Goal: Task Accomplishment & Management: Manage account settings

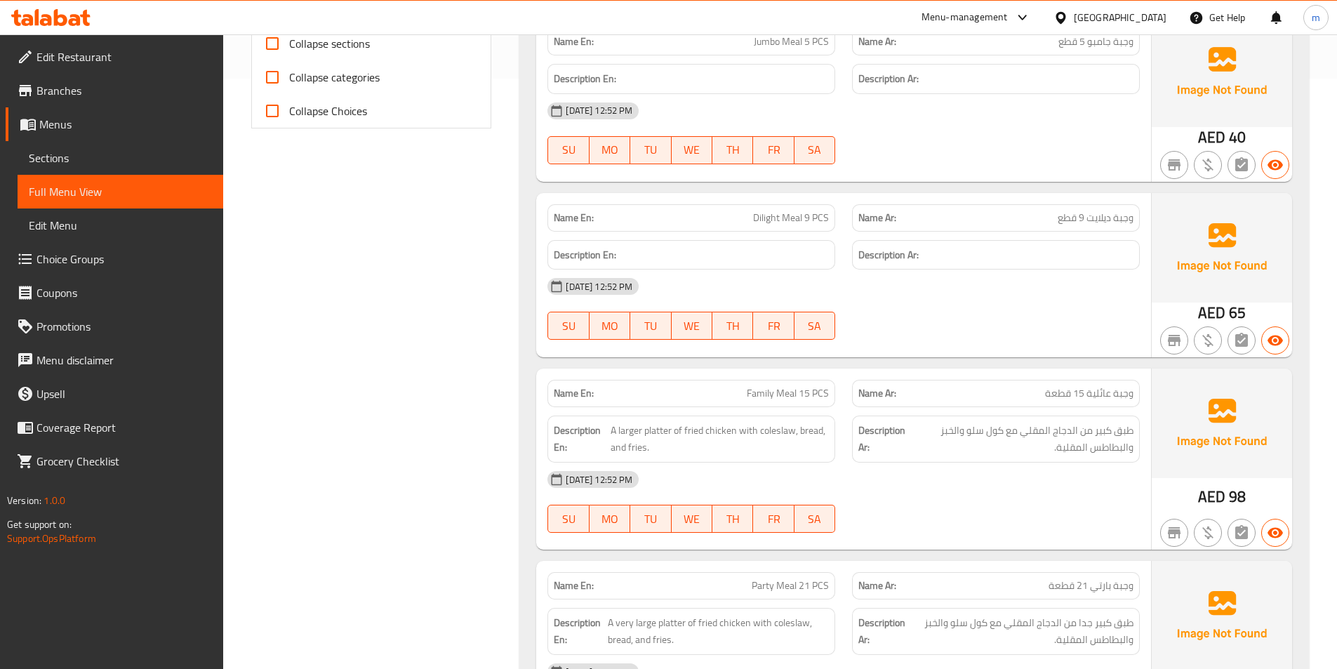
click at [84, 159] on span "Sections" at bounding box center [120, 158] width 183 height 17
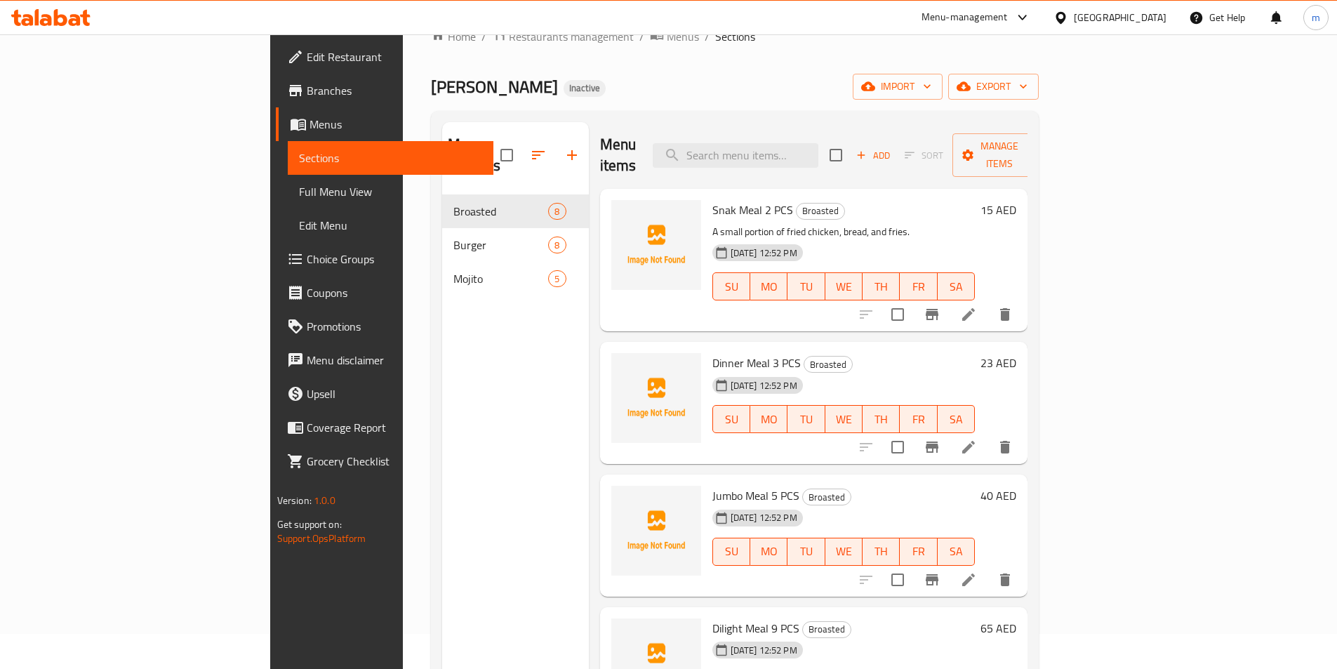
scroll to position [70, 0]
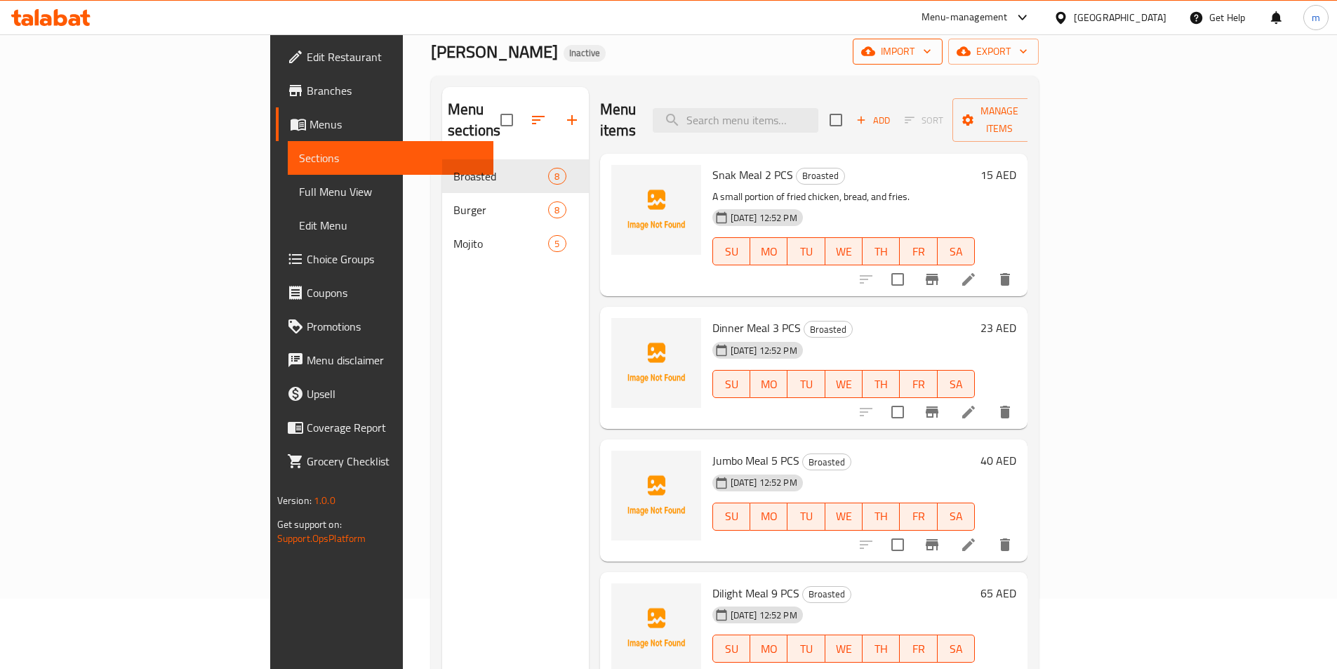
click at [931, 52] on span "import" at bounding box center [897, 52] width 67 height 18
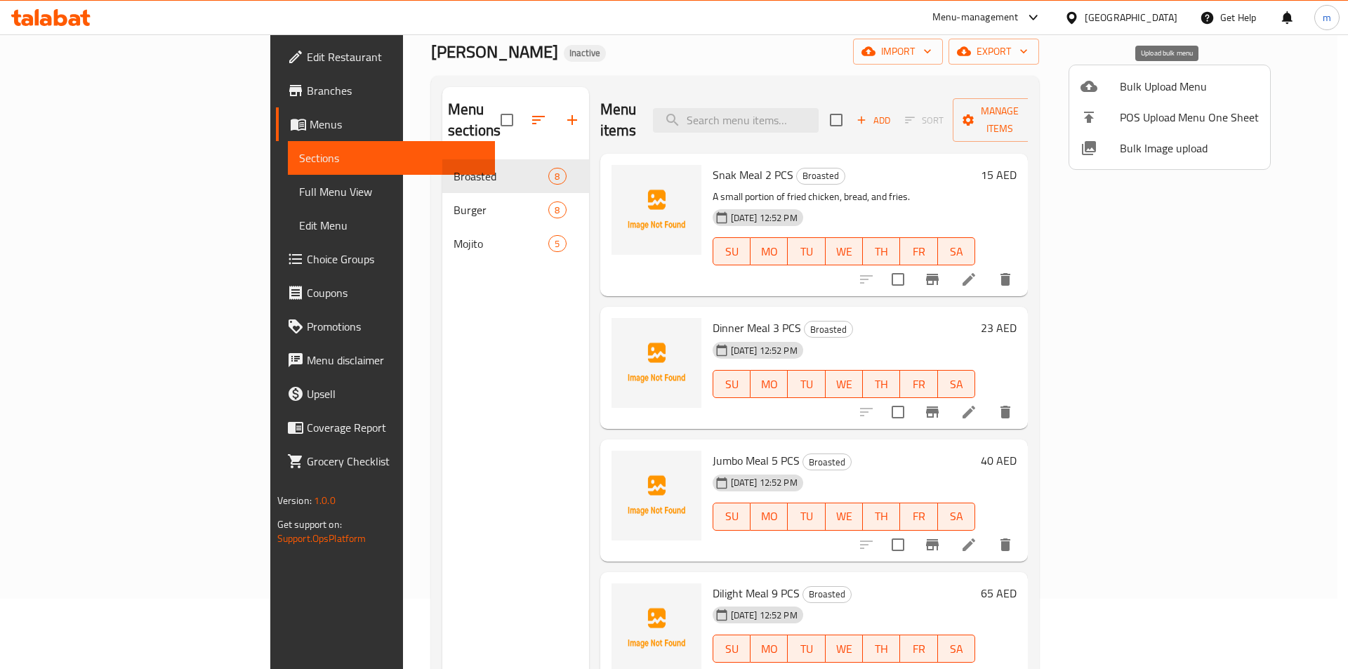
click at [1151, 86] on span "Bulk Upload Menu" at bounding box center [1189, 86] width 139 height 17
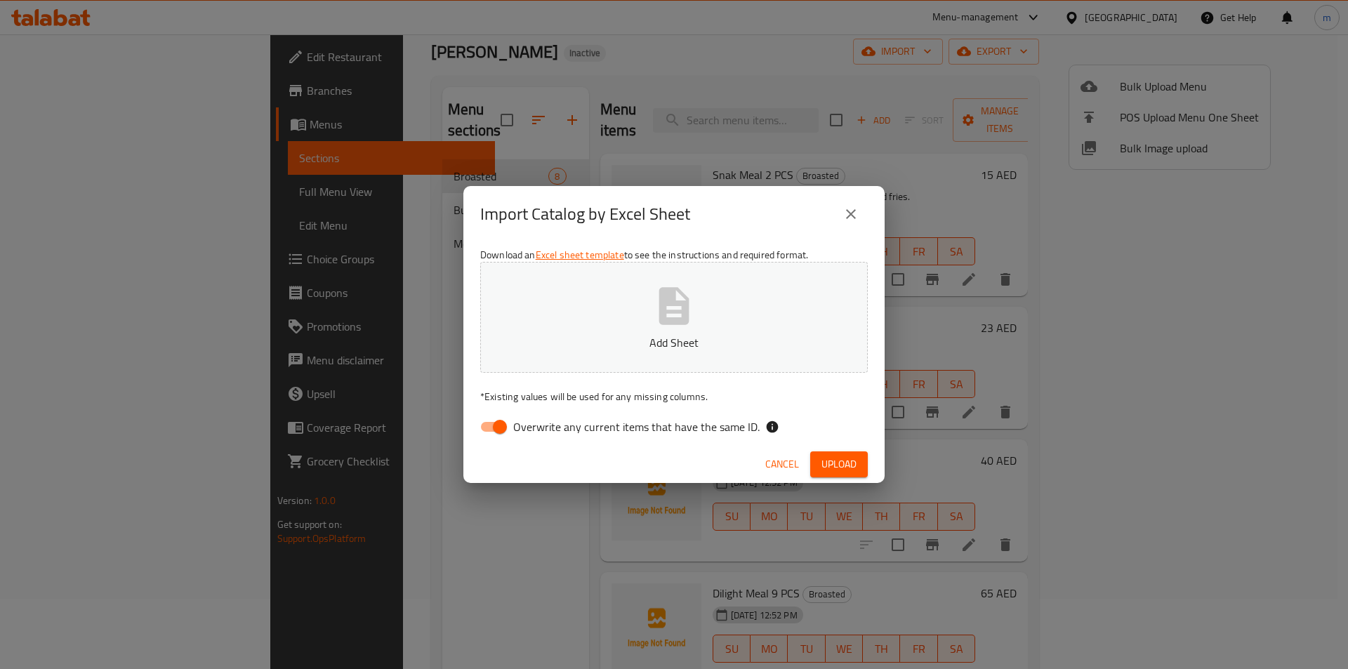
click at [497, 427] on input "Overwrite any current items that have the same ID." at bounding box center [500, 426] width 80 height 27
checkbox input "false"
click at [639, 336] on p "Add Sheet" at bounding box center [674, 342] width 344 height 17
click at [835, 466] on span "Upload" at bounding box center [838, 465] width 35 height 18
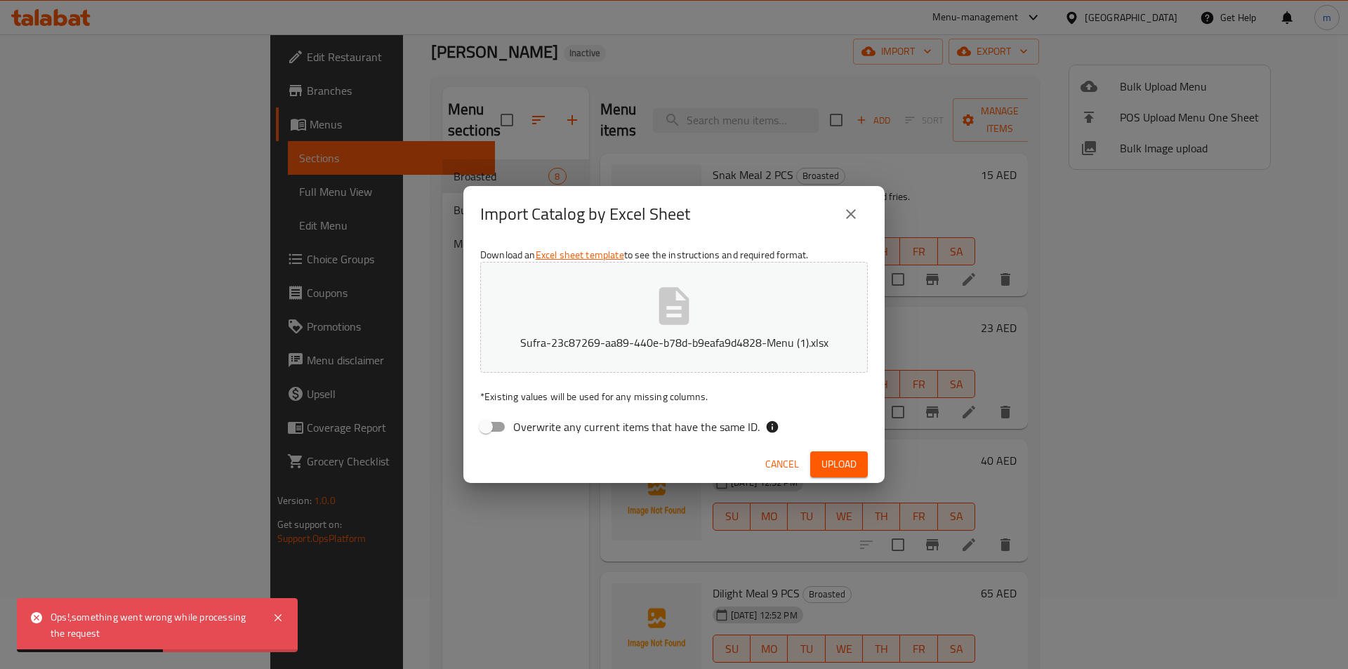
click at [842, 463] on span "Upload" at bounding box center [838, 465] width 35 height 18
click at [983, 191] on div "Import Catalog by Excel Sheet Download an Excel sheet template to see the instr…" at bounding box center [674, 334] width 1348 height 669
click at [849, 216] on icon "close" at bounding box center [851, 214] width 10 height 10
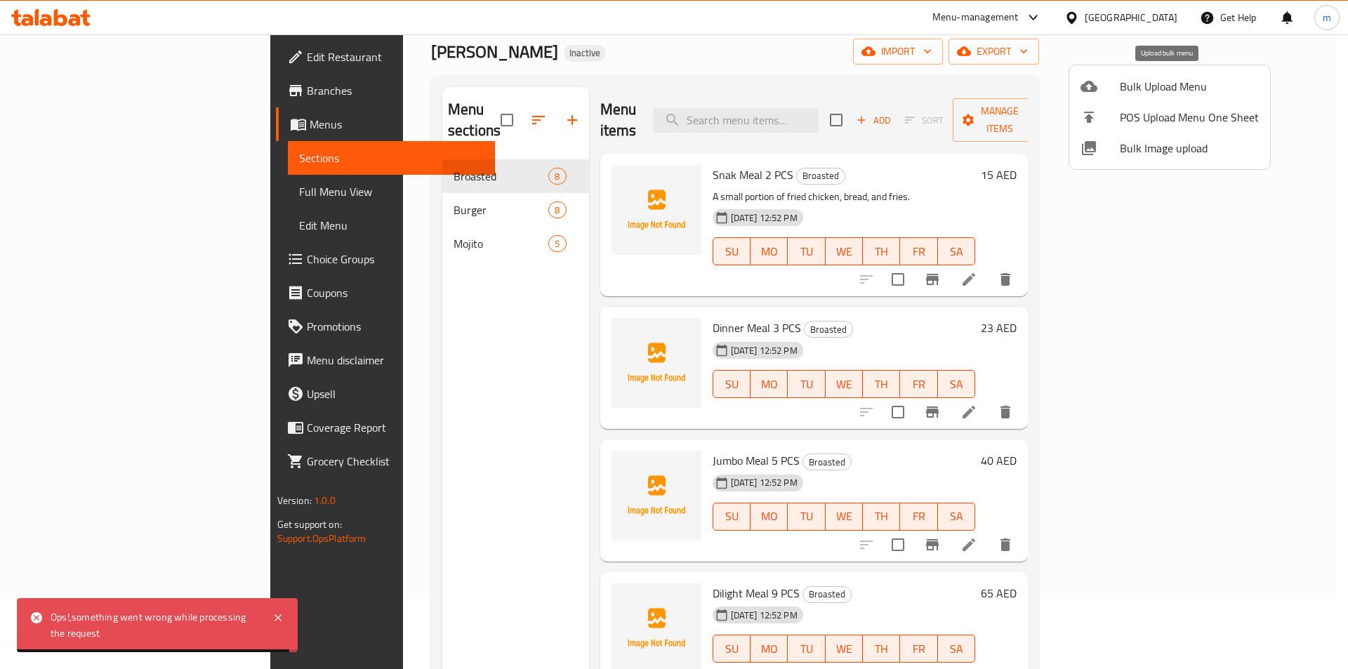
click at [1128, 93] on span "Bulk Upload Menu" at bounding box center [1189, 86] width 139 height 17
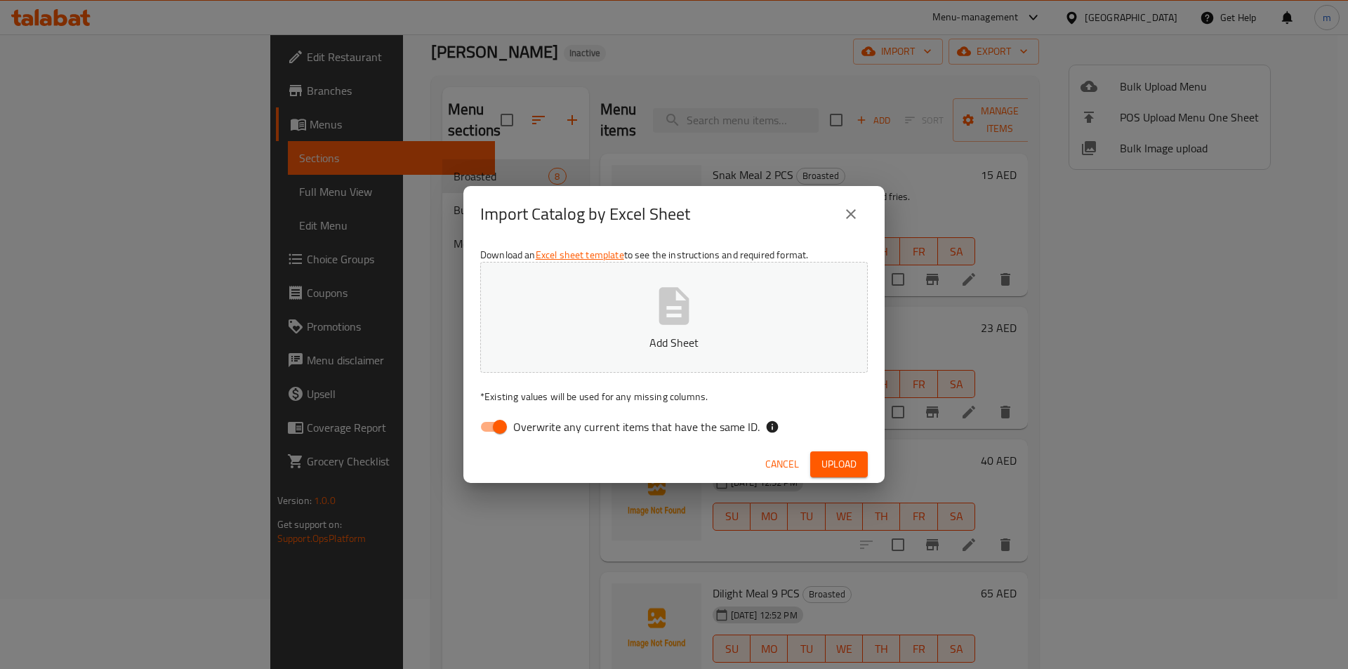
click at [561, 431] on span "Overwrite any current items that have the same ID." at bounding box center [636, 426] width 246 height 17
click at [540, 431] on input "Overwrite any current items that have the same ID." at bounding box center [500, 426] width 80 height 27
checkbox input "false"
click at [718, 315] on button "Add Sheet" at bounding box center [673, 317] width 387 height 111
click at [833, 465] on span "Upload" at bounding box center [838, 465] width 35 height 18
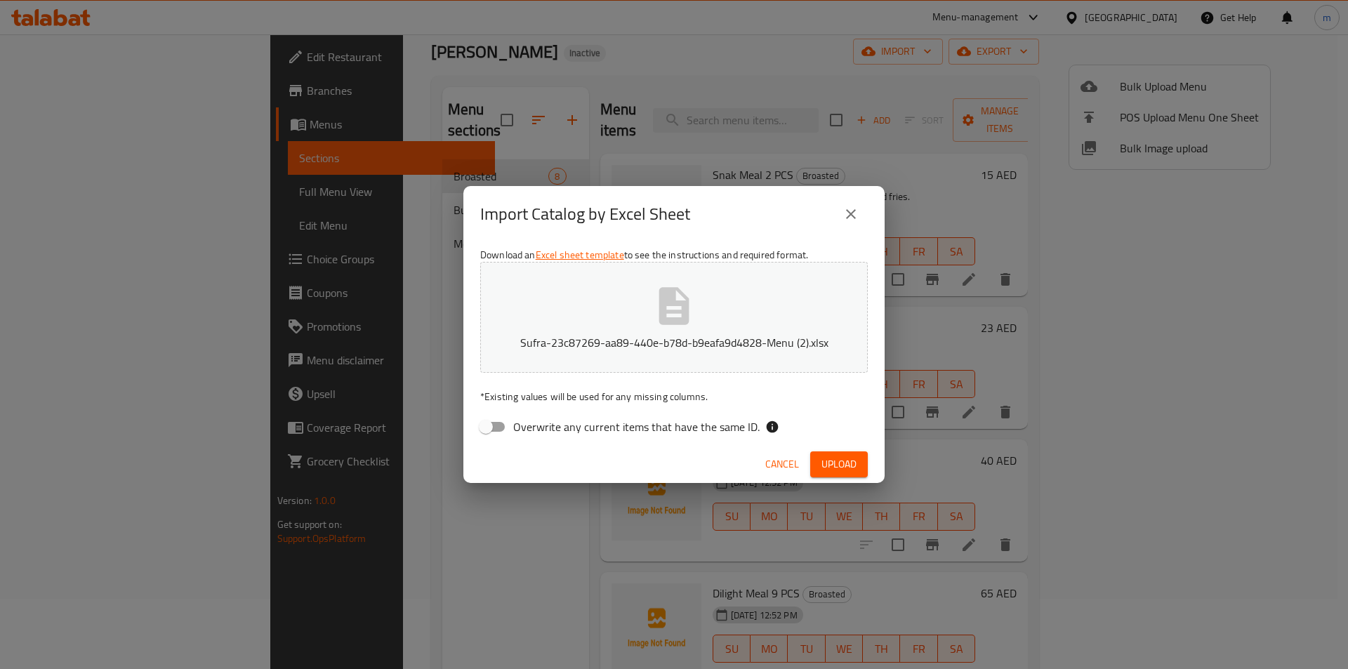
click at [850, 220] on icon "close" at bounding box center [850, 214] width 17 height 17
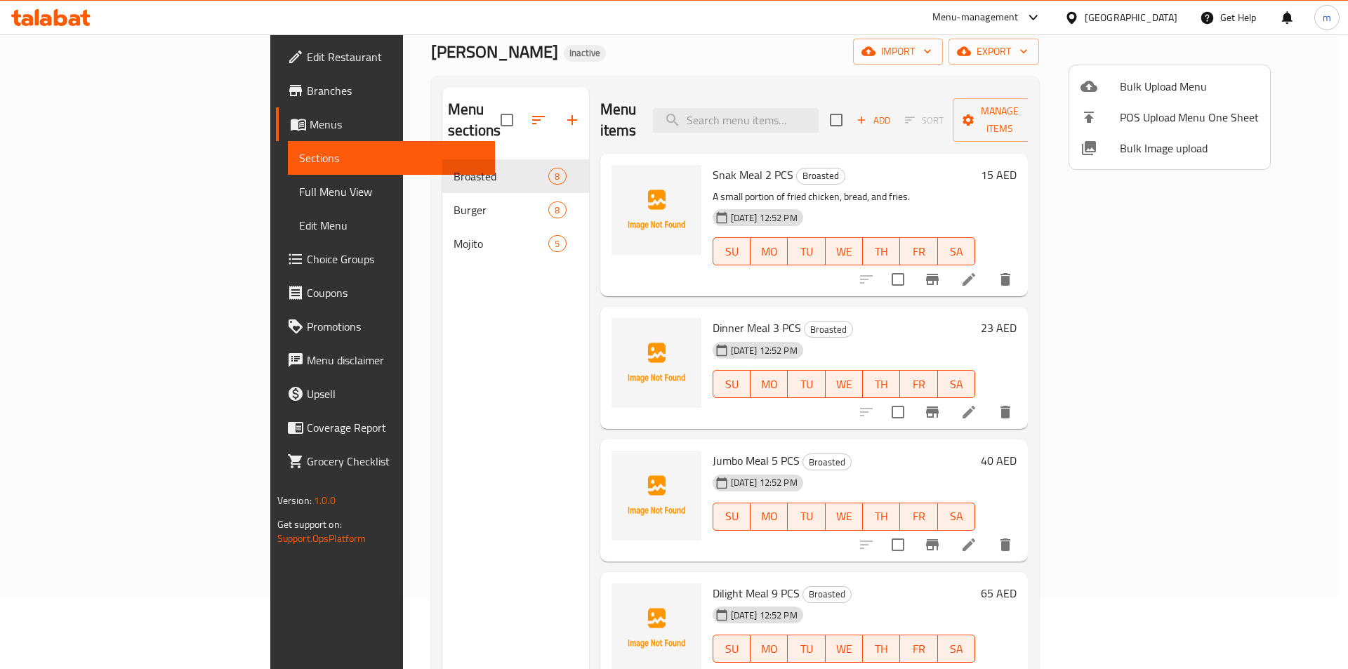
click at [1148, 93] on span "Bulk Upload Menu" at bounding box center [1189, 86] width 139 height 17
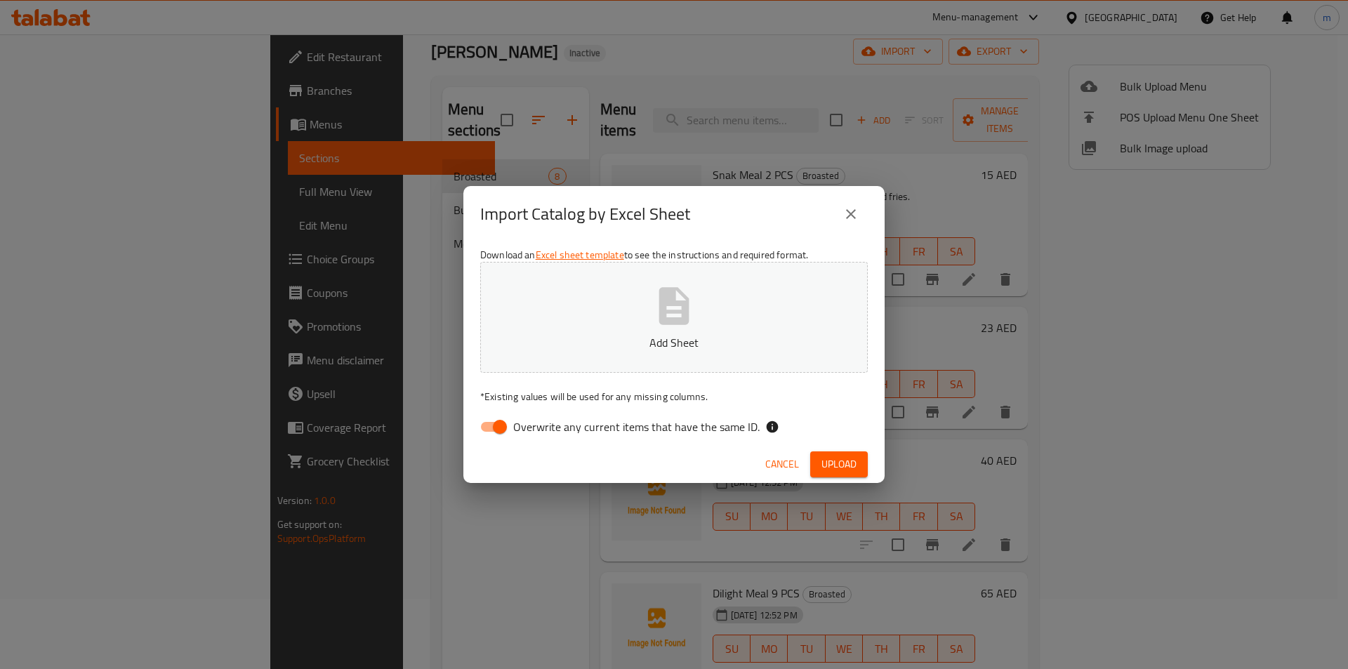
click at [622, 429] on span "Overwrite any current items that have the same ID." at bounding box center [636, 426] width 246 height 17
click at [540, 429] on input "Overwrite any current items that have the same ID." at bounding box center [500, 426] width 80 height 27
checkbox input "false"
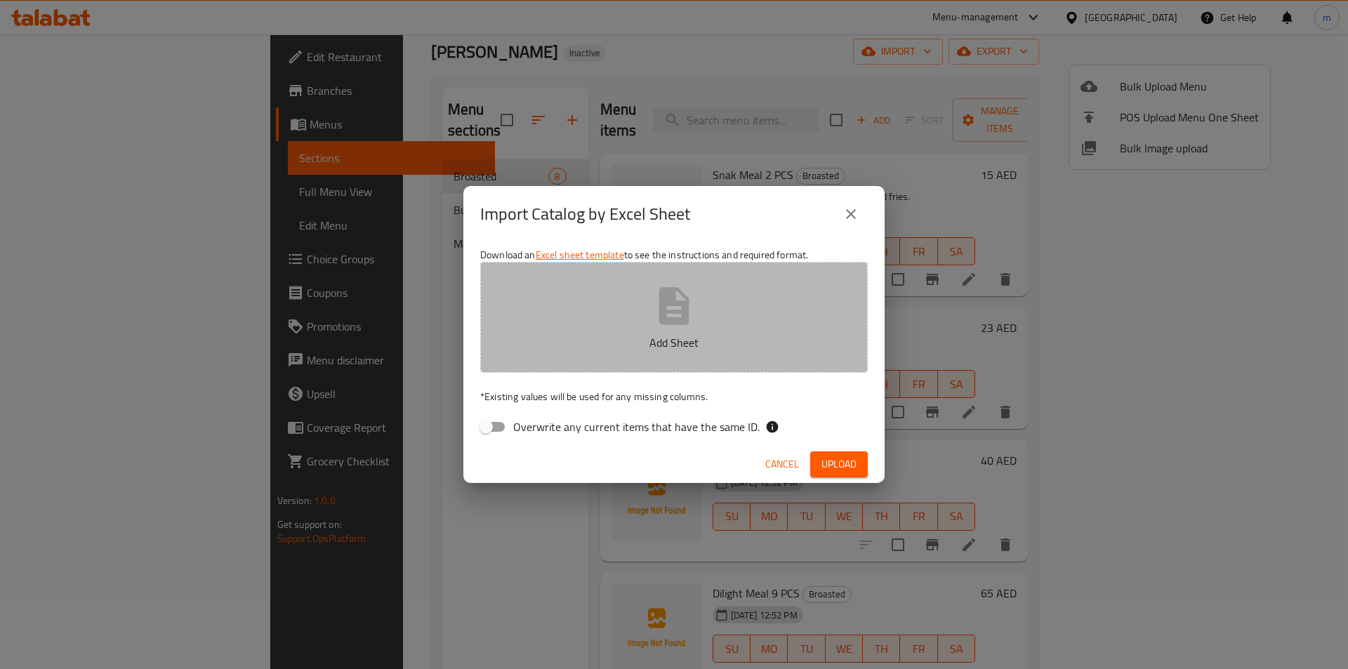
click at [730, 309] on button "Add Sheet" at bounding box center [673, 317] width 387 height 111
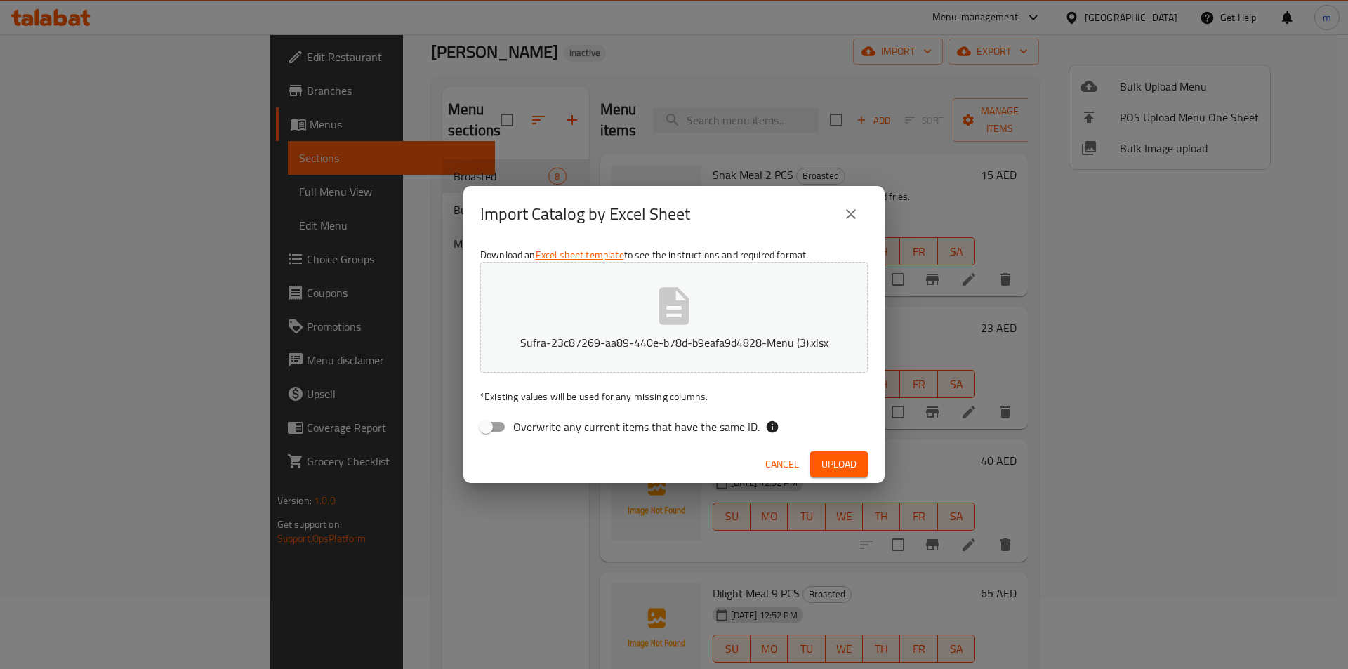
click at [828, 467] on span "Upload" at bounding box center [838, 465] width 35 height 18
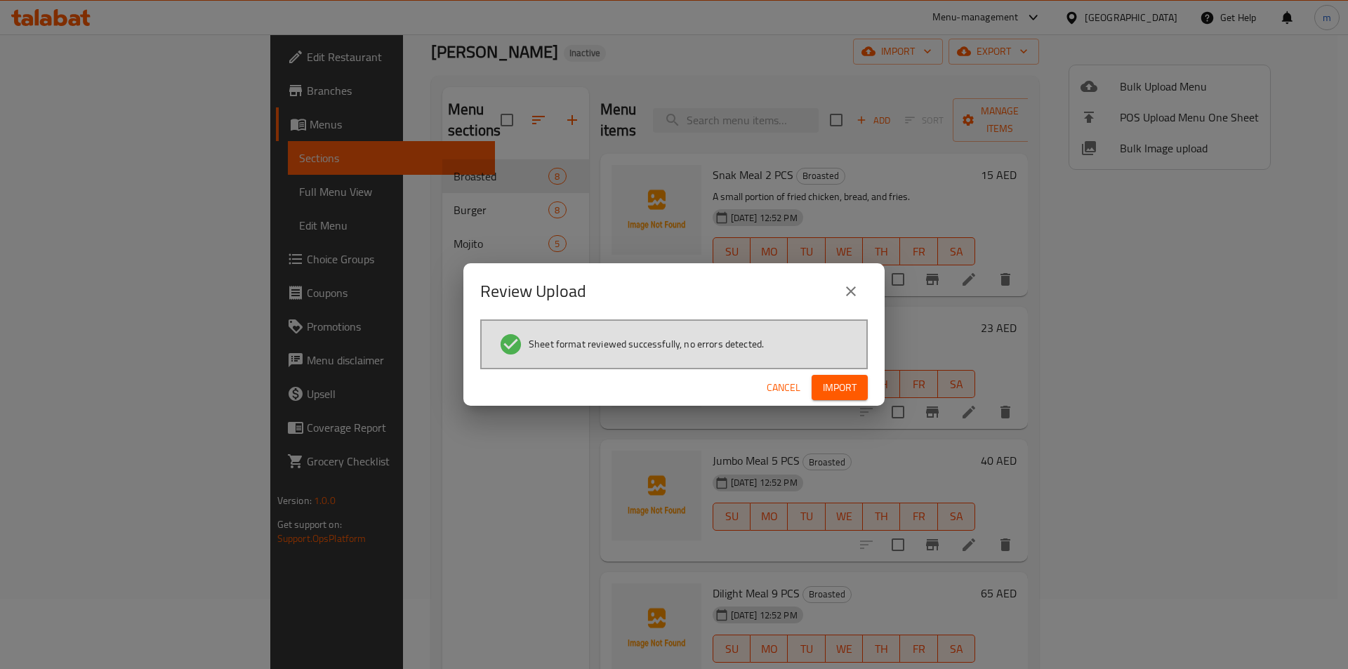
click at [843, 385] on span "Import" at bounding box center [840, 388] width 34 height 18
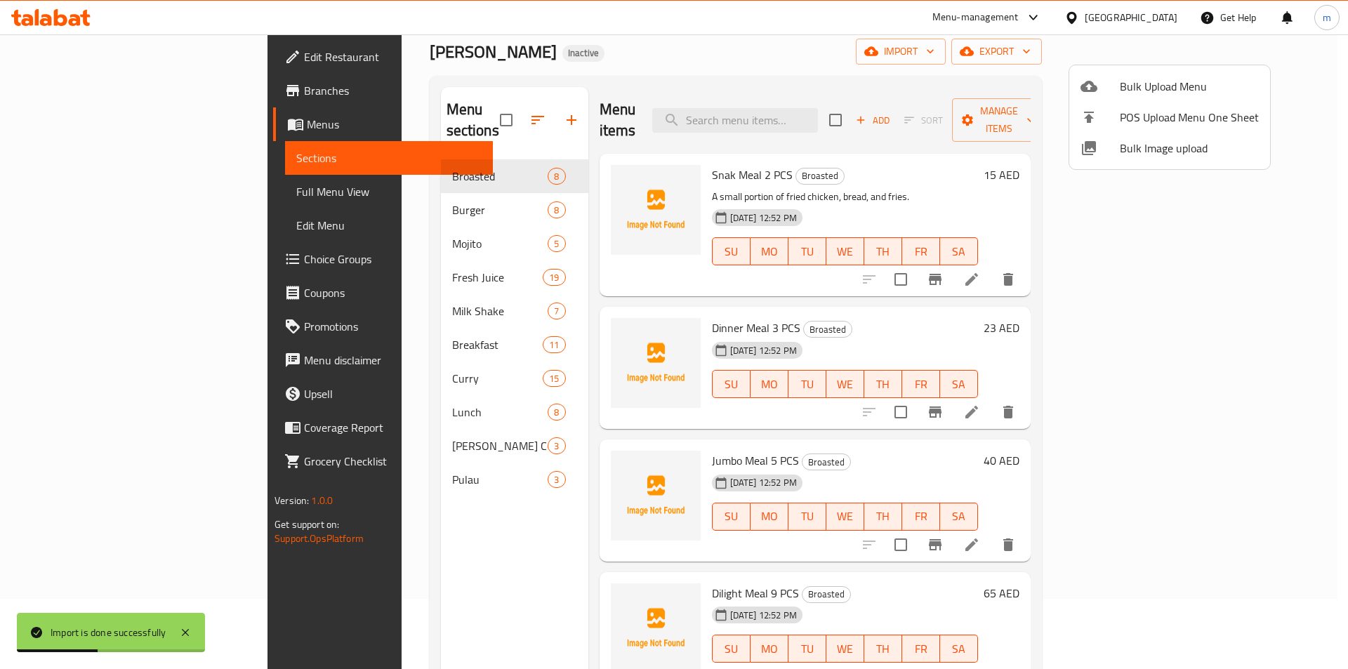
click at [712, 42] on div at bounding box center [674, 334] width 1348 height 669
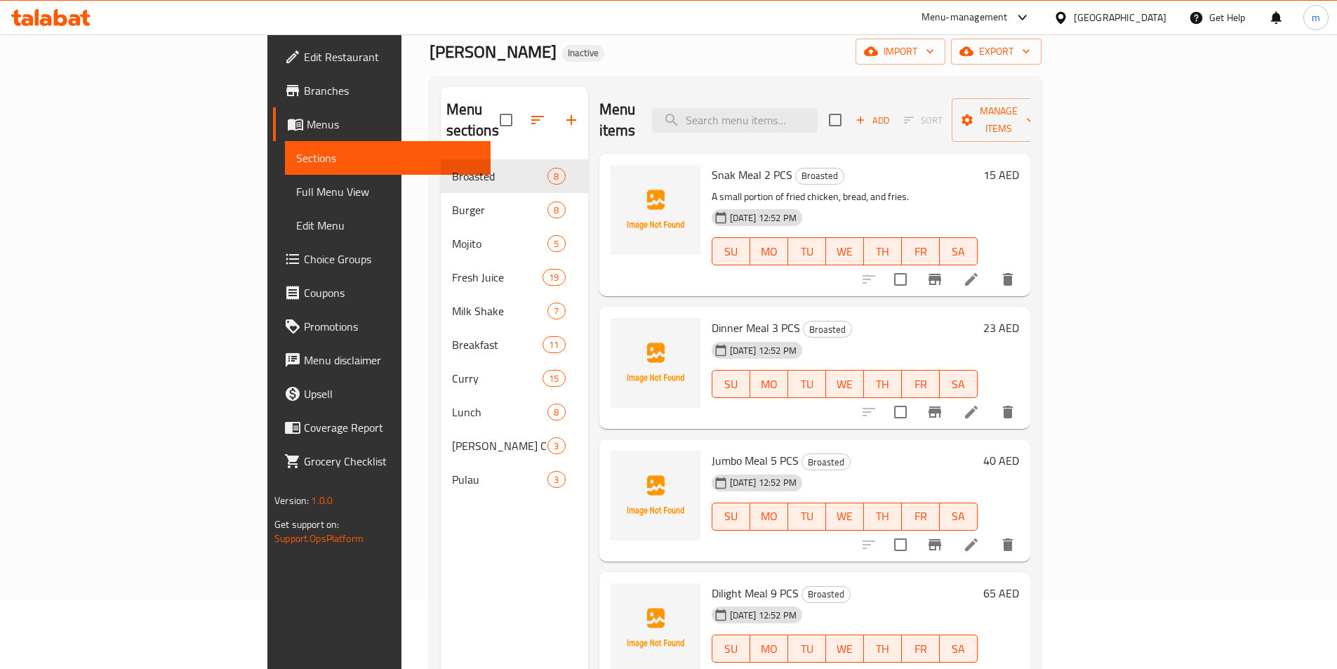
click at [296, 187] on span "Full Menu View" at bounding box center [387, 191] width 183 height 17
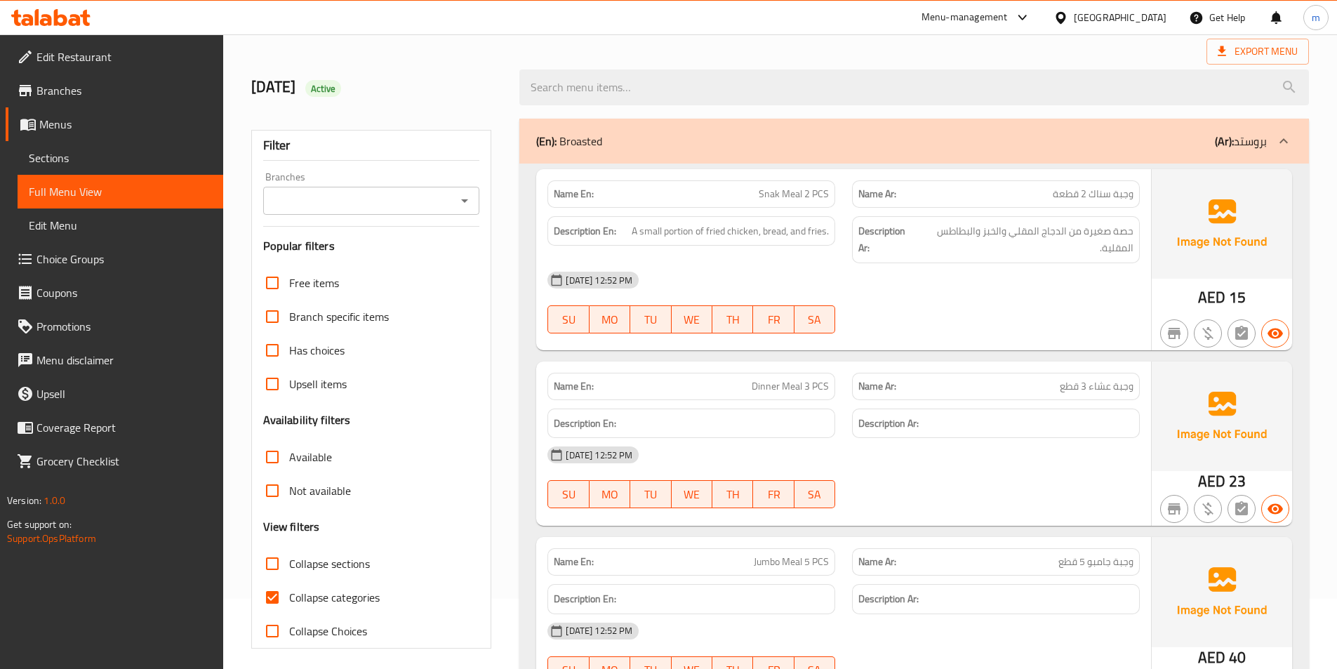
click at [313, 590] on span "Collapse categories" at bounding box center [334, 597] width 91 height 17
click at [289, 590] on input "Collapse categories" at bounding box center [272, 597] width 34 height 34
checkbox input "false"
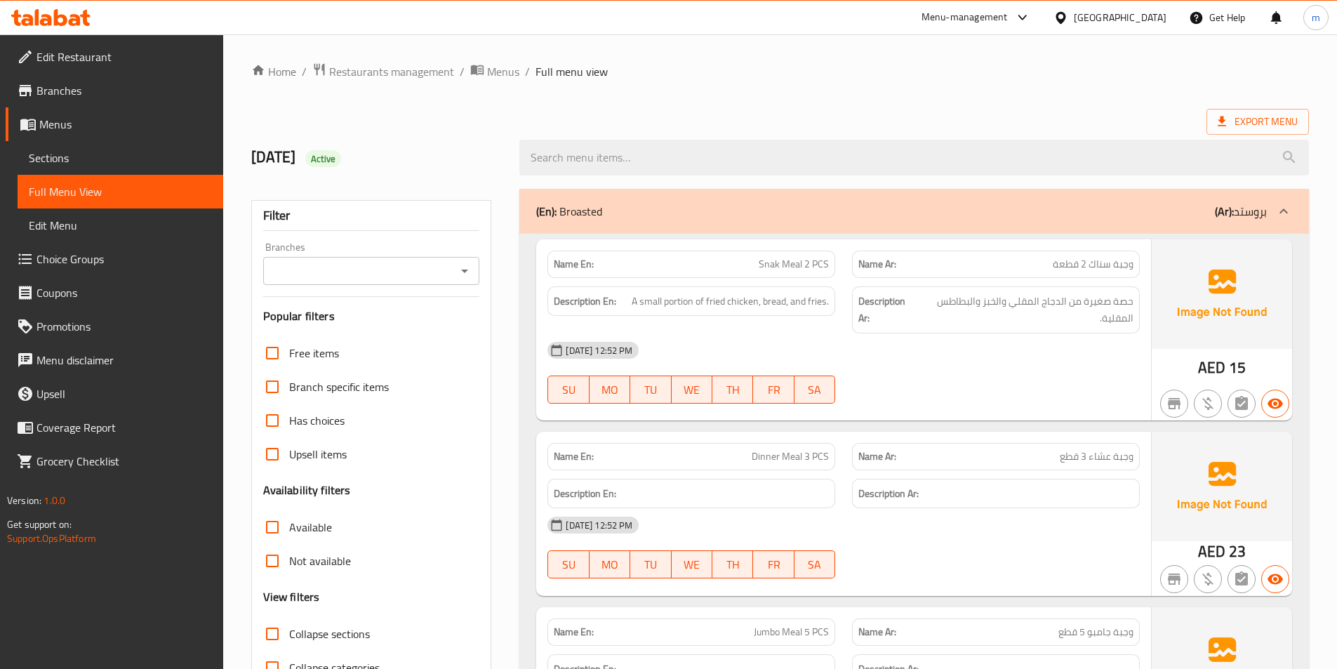
click at [1056, 210] on div "(En): Broasted (Ar): بروستد" at bounding box center [901, 211] width 731 height 17
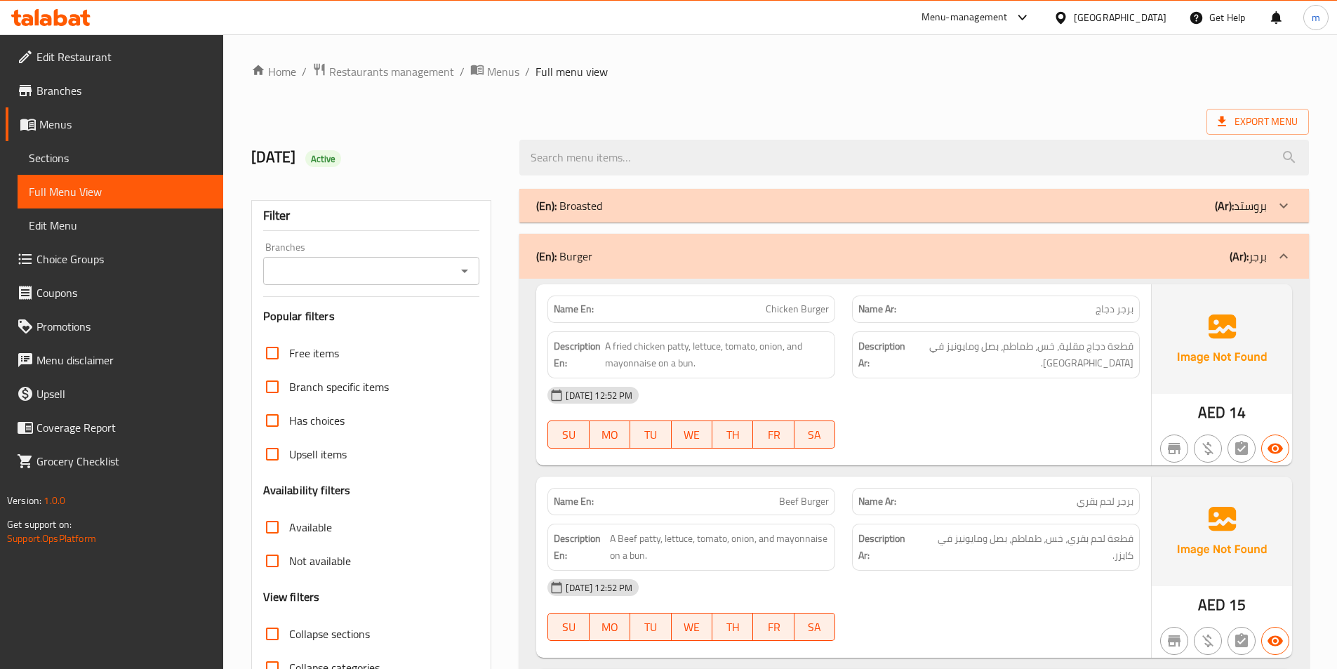
click at [1067, 244] on div "(En): Burger (Ar): برجر" at bounding box center [914, 256] width 790 height 45
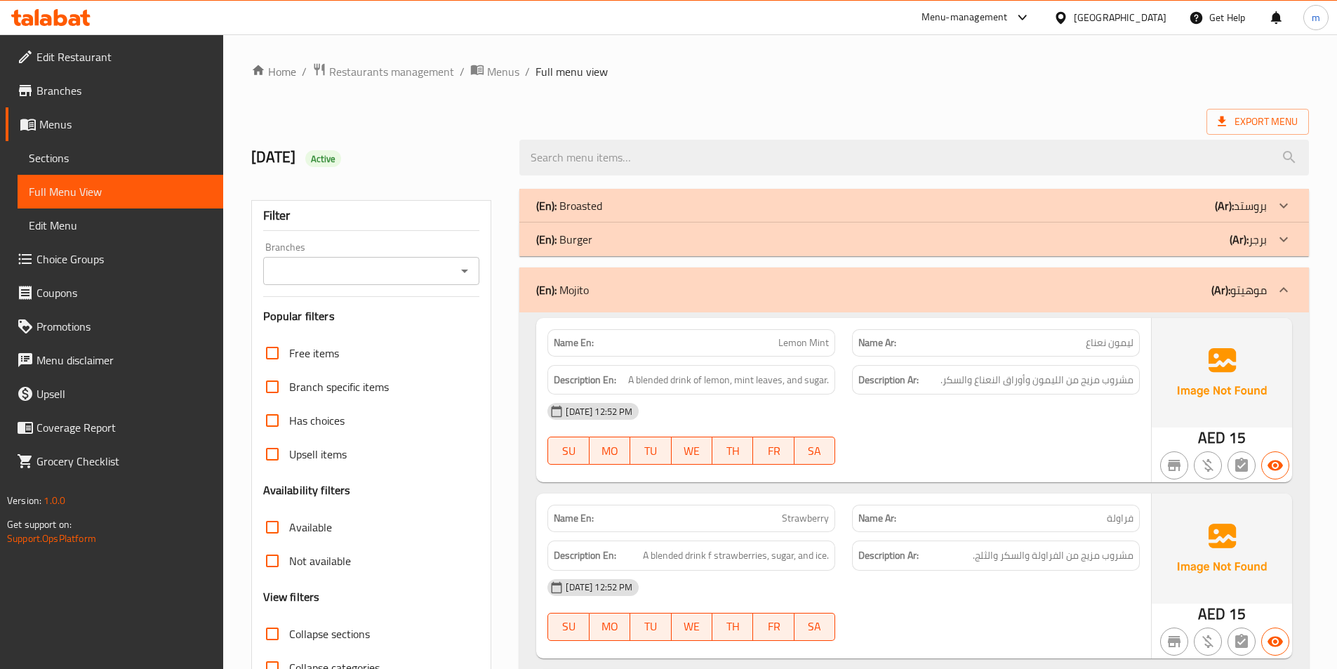
click at [1068, 286] on div "(En): Mojito (Ar): موهيتو" at bounding box center [901, 289] width 731 height 17
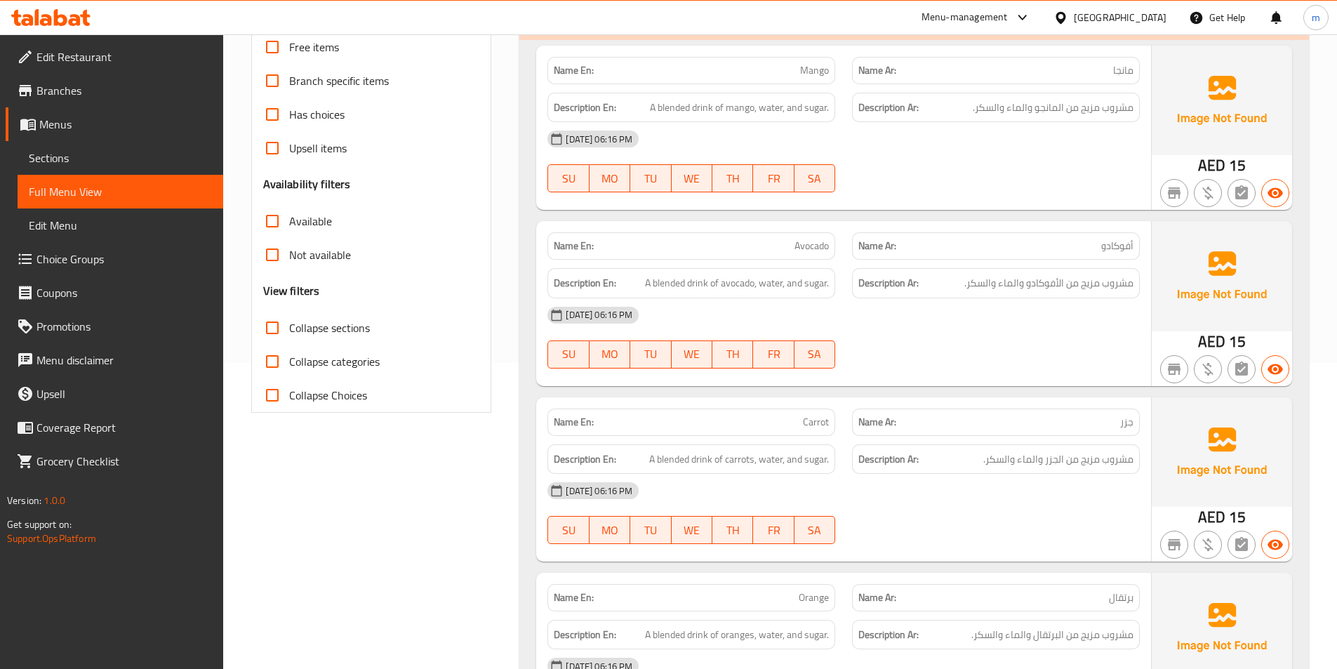
scroll to position [281, 0]
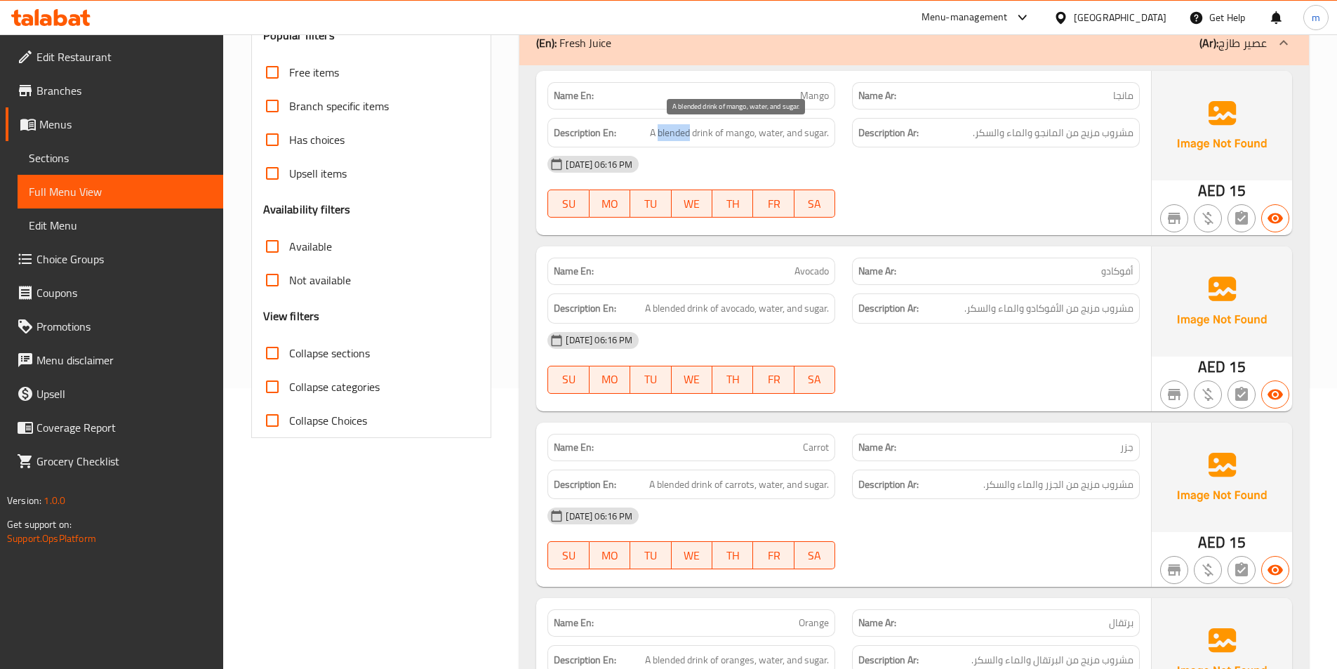
drag, startPoint x: 659, startPoint y: 135, endPoint x: 689, endPoint y: 135, distance: 30.2
click at [689, 135] on span "A blended drink of mango, water, and sugar." at bounding box center [739, 133] width 179 height 18
copy span "blended"
drag, startPoint x: 1004, startPoint y: 0, endPoint x: 970, endPoint y: 93, distance: 99.5
click at [970, 92] on p "Name Ar: مانجا" at bounding box center [995, 95] width 275 height 15
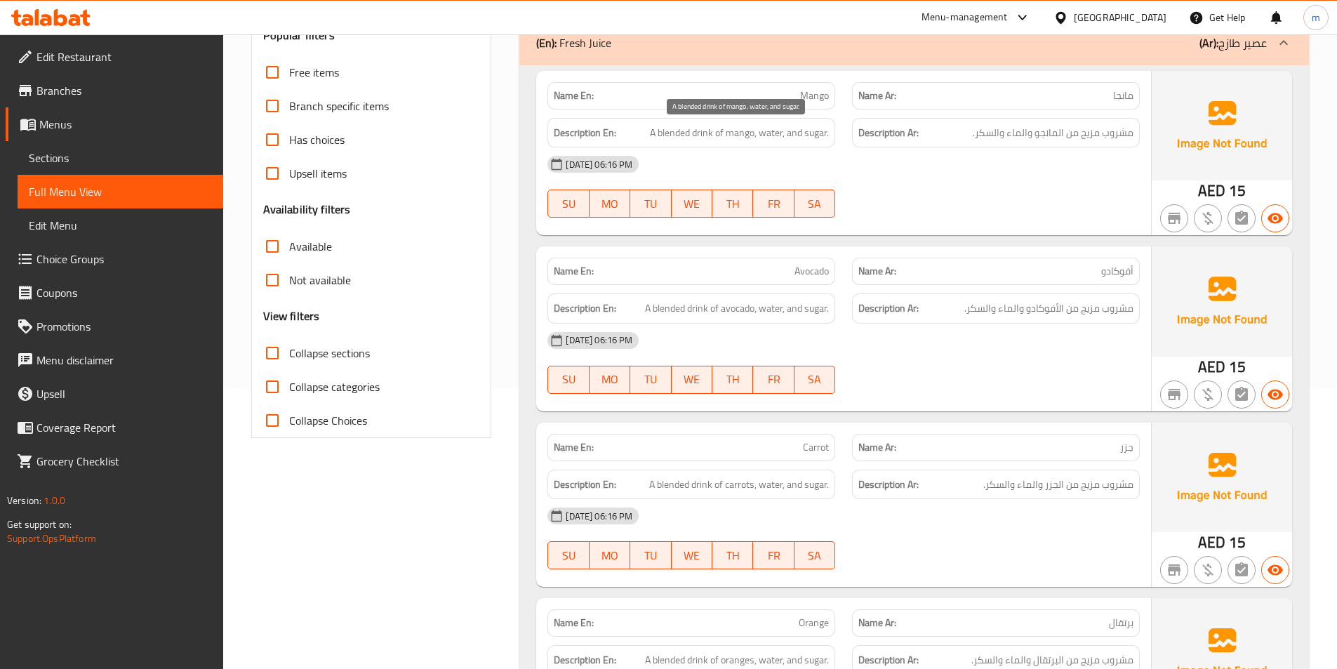
click at [655, 137] on span "A blended drink of mango, water, and sugar." at bounding box center [739, 133] width 179 height 18
drag, startPoint x: 656, startPoint y: 131, endPoint x: 713, endPoint y: 135, distance: 57.8
click at [713, 135] on span "A blended drink of mango, water, and sugar." at bounding box center [739, 133] width 179 height 18
copy span "blended drink"
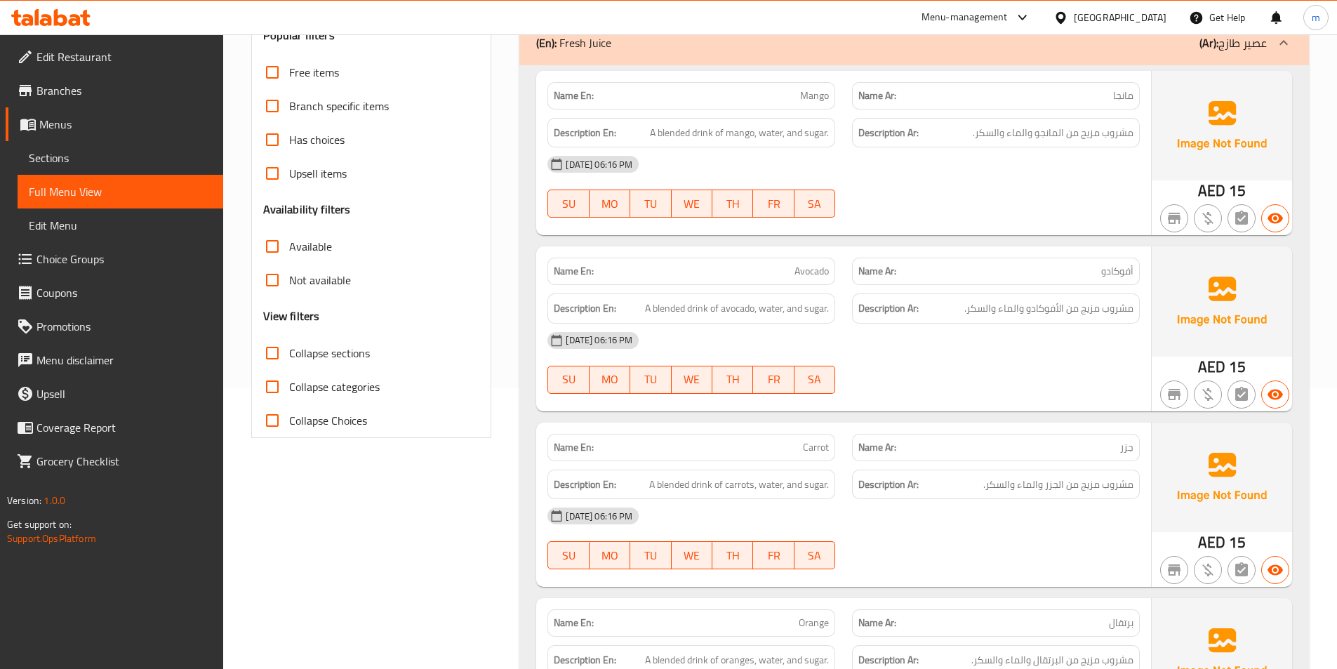
scroll to position [0, 0]
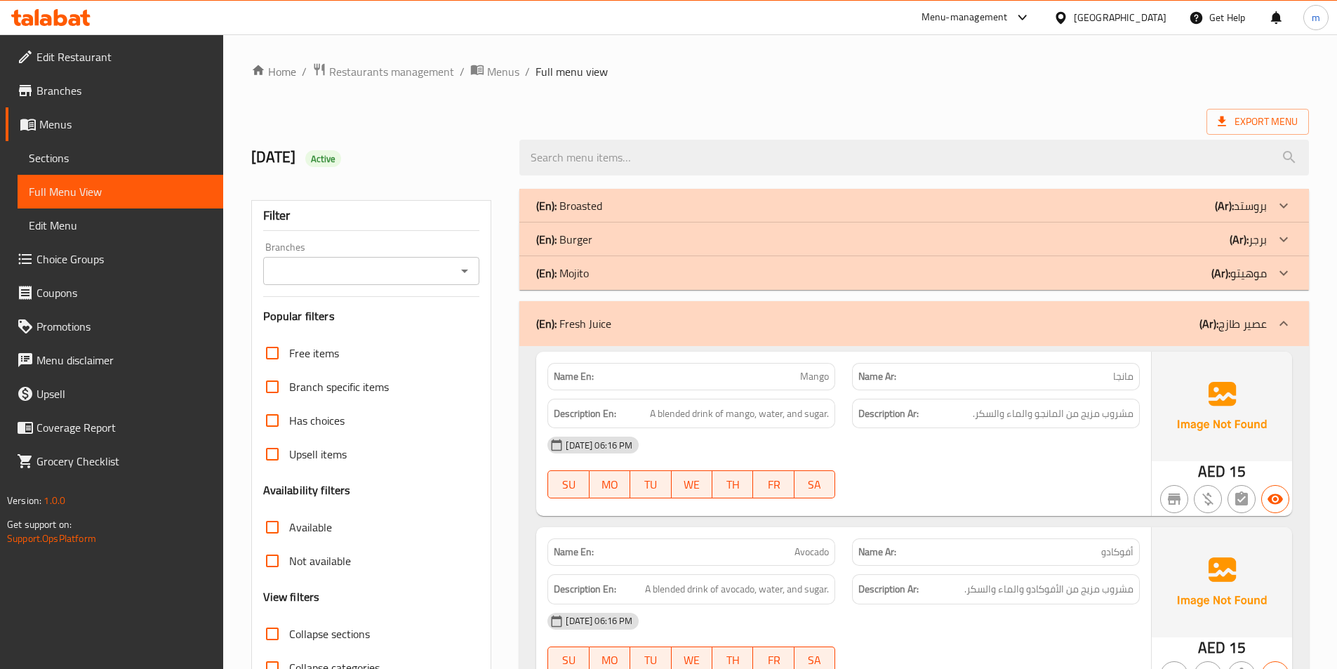
click at [817, 119] on div "Export Menu" at bounding box center [780, 122] width 1058 height 26
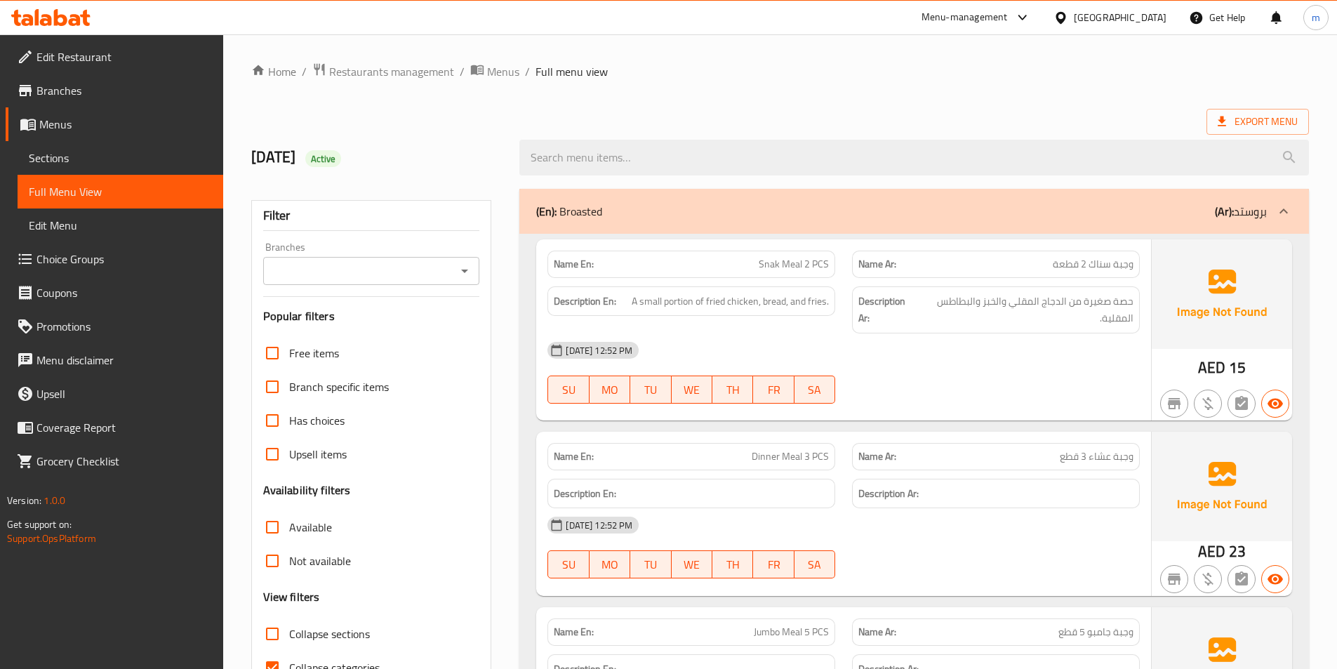
drag, startPoint x: 137, startPoint y: 158, endPoint x: 147, endPoint y: 161, distance: 10.4
click at [137, 158] on span "Sections" at bounding box center [120, 158] width 183 height 17
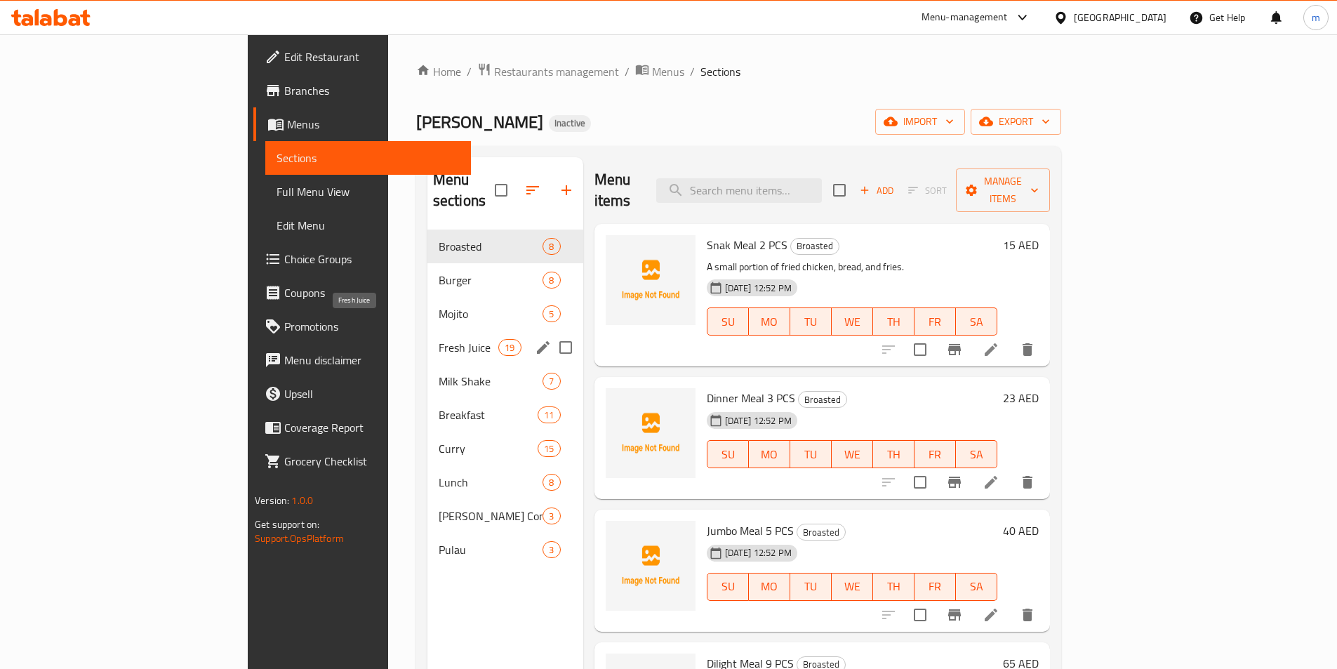
click at [439, 339] on span "Fresh Juice" at bounding box center [469, 347] width 60 height 17
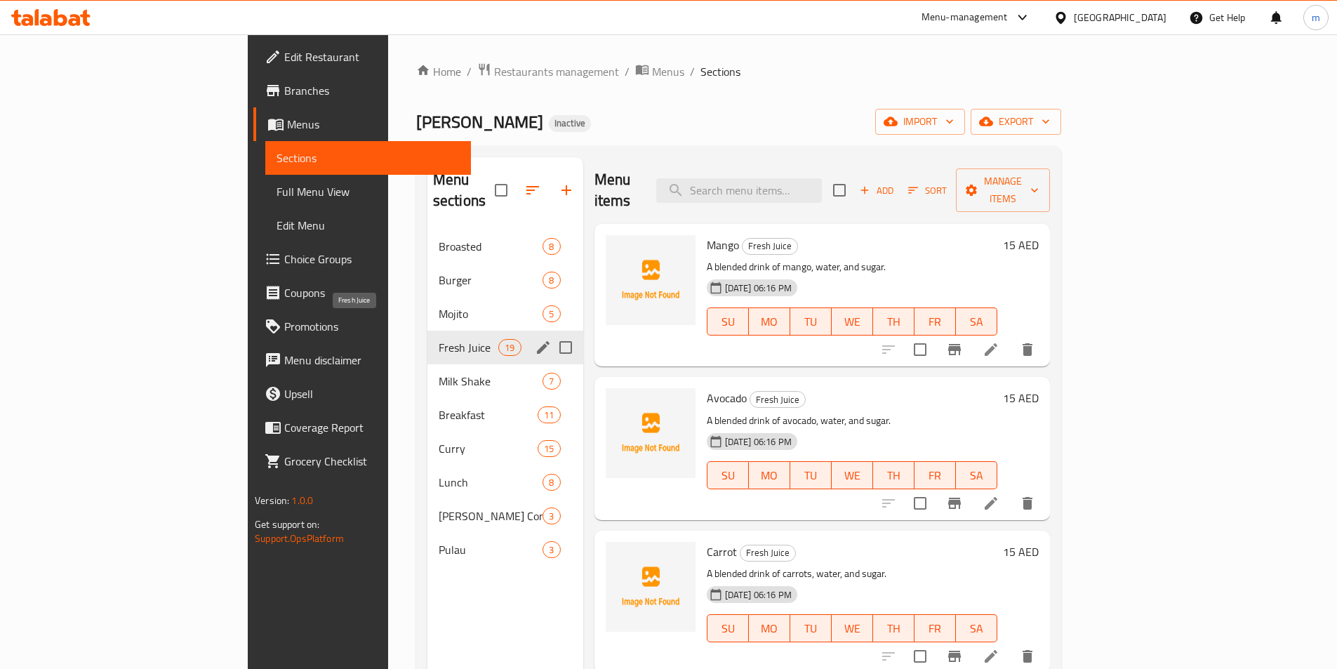
click at [439, 339] on span "Fresh Juice" at bounding box center [469, 347] width 60 height 17
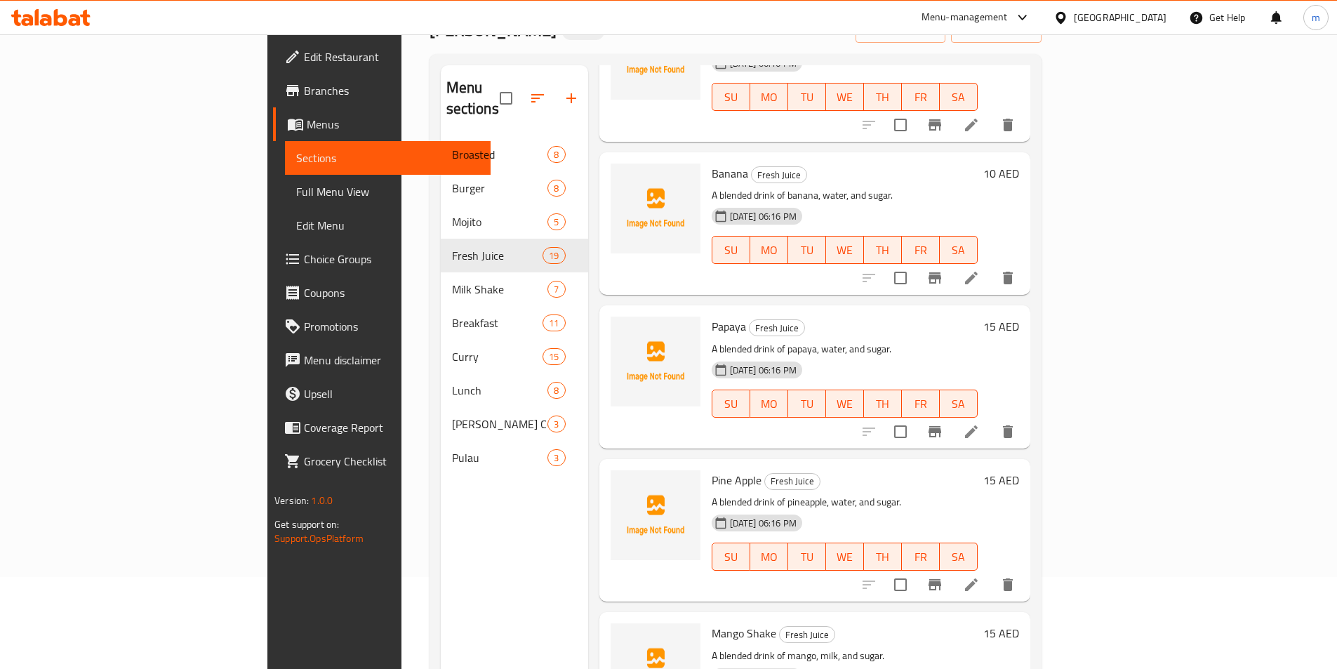
scroll to position [197, 0]
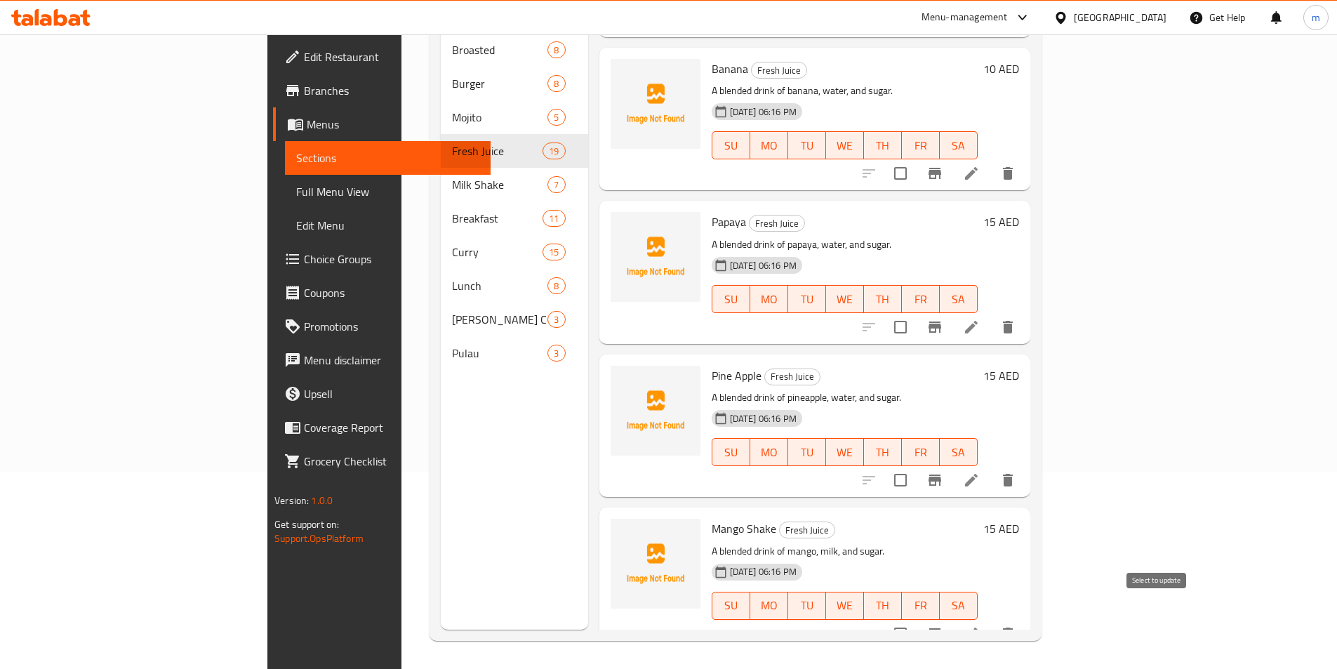
click at [915, 619] on input "checkbox" at bounding box center [900, 633] width 29 height 29
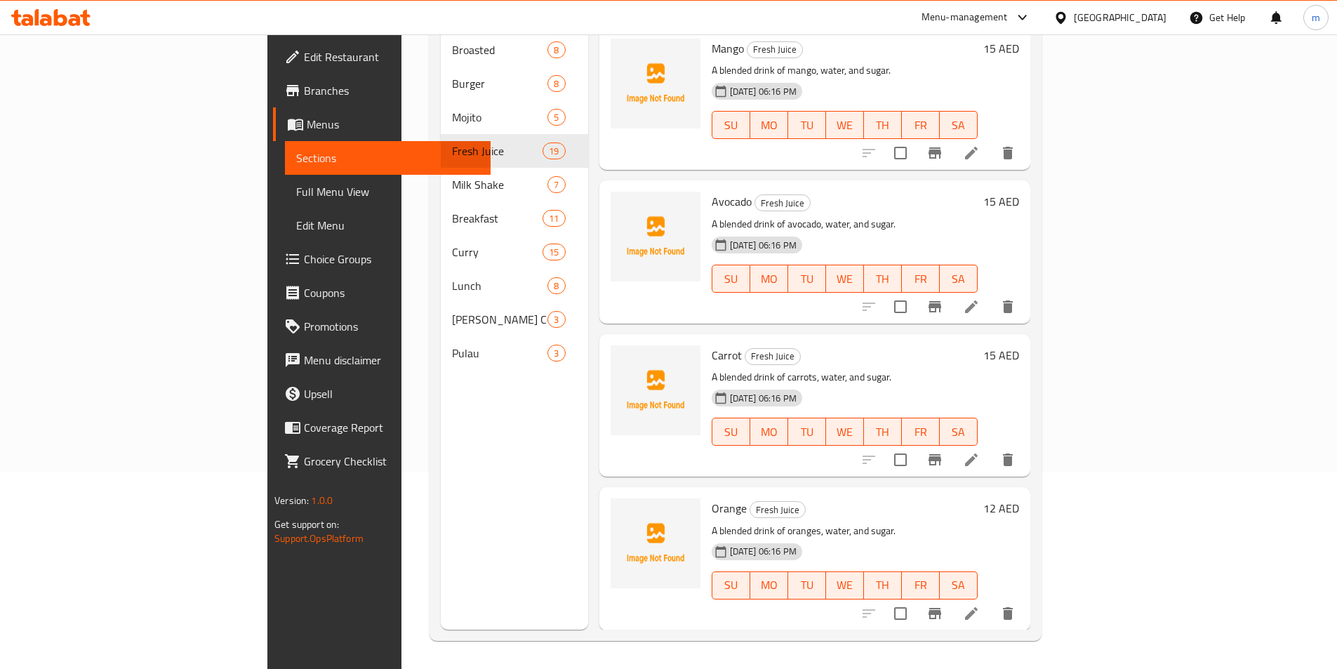
scroll to position [0, 0]
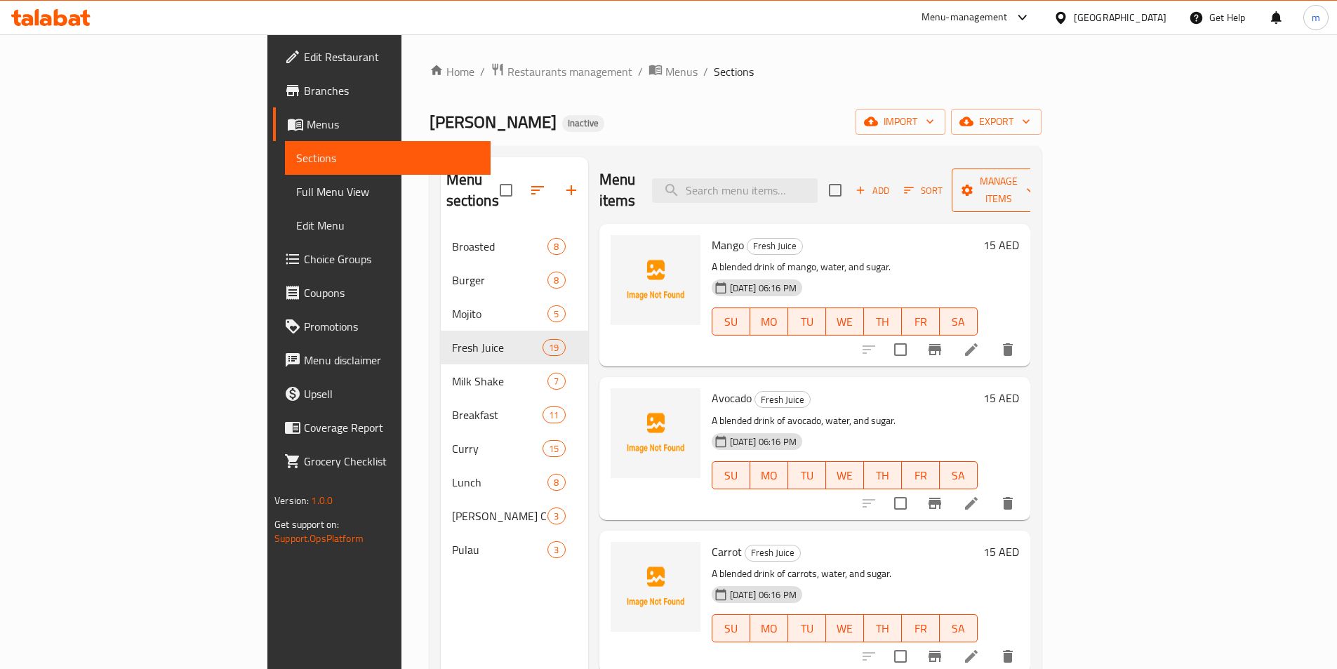
click at [1035, 176] on span "Manage items" at bounding box center [999, 190] width 72 height 35
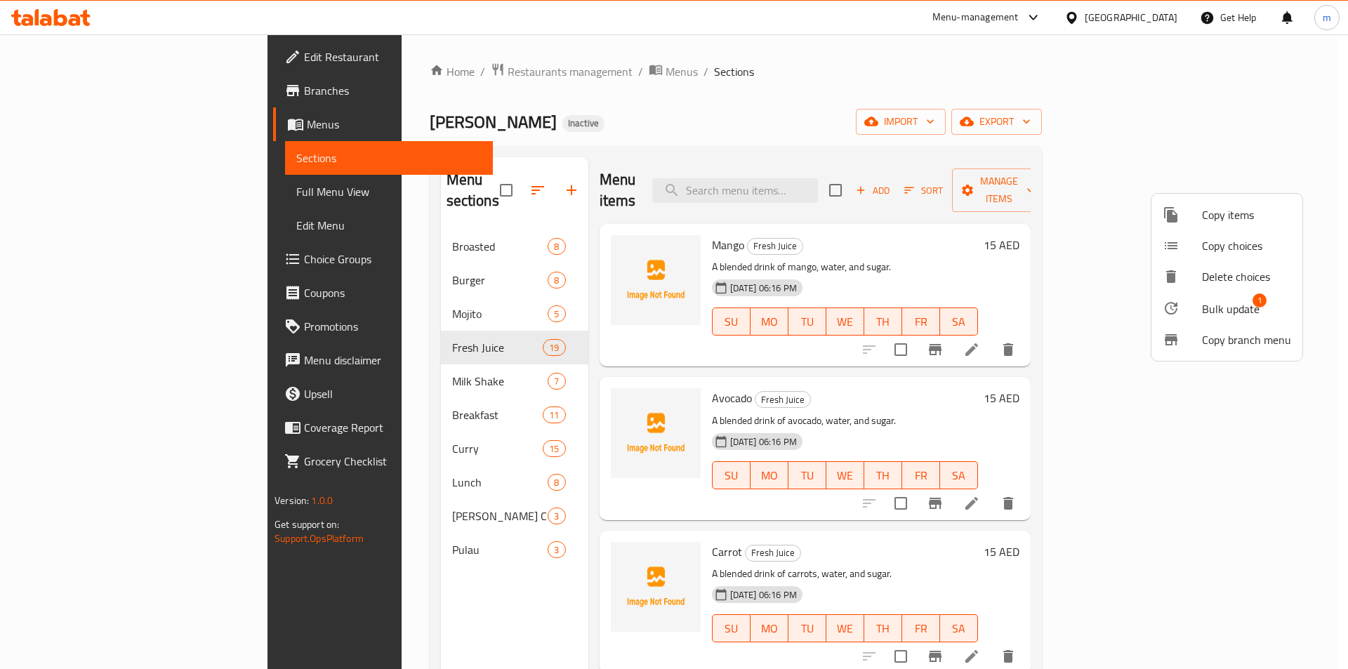
click at [1247, 310] on span "Bulk update" at bounding box center [1231, 308] width 58 height 17
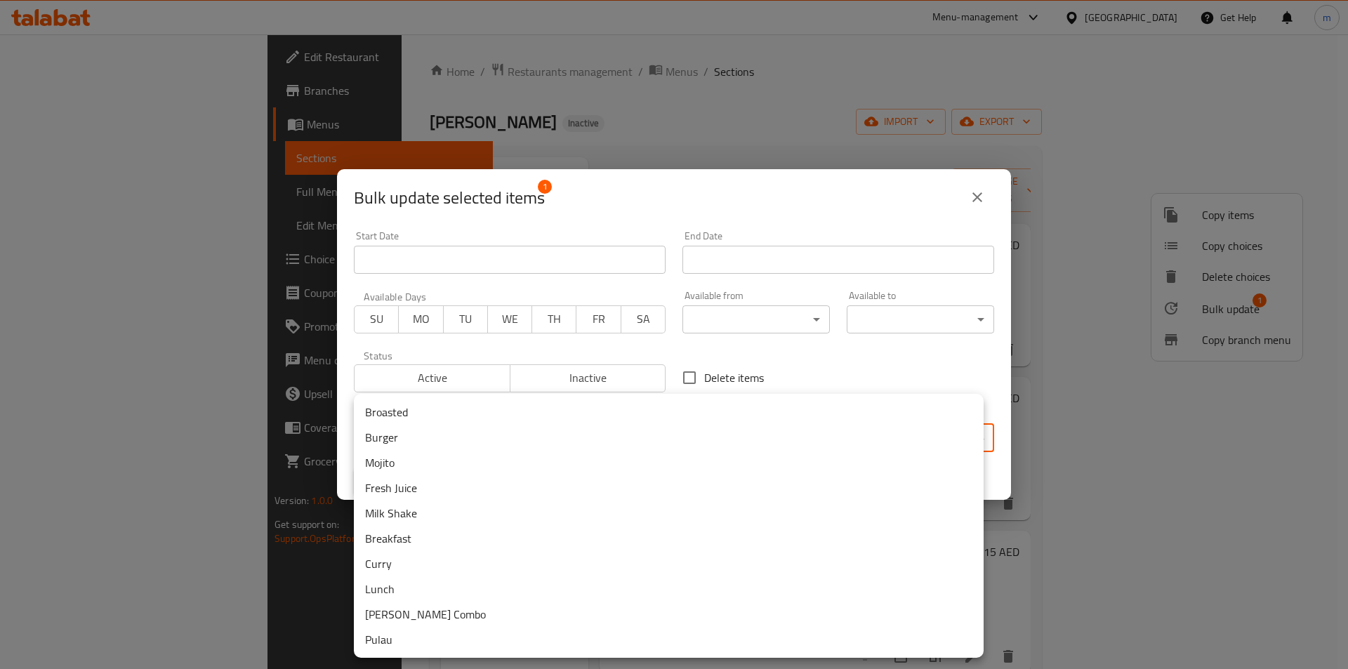
click at [395, 427] on body "​ Menu-management United Arab Emirates Get Help m Edit Restaurant Branches Menu…" at bounding box center [674, 351] width 1348 height 635
click at [409, 516] on li "Milk Shake" at bounding box center [669, 512] width 630 height 25
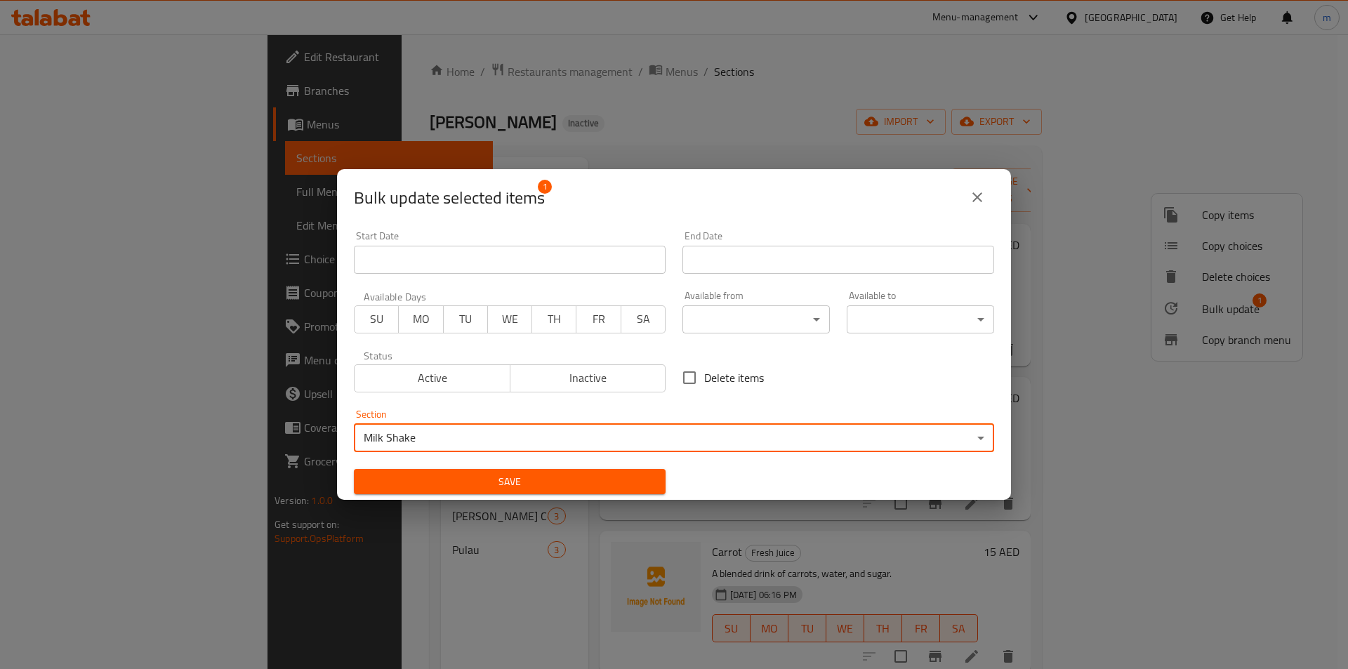
click at [580, 485] on span "Save" at bounding box center [509, 482] width 289 height 18
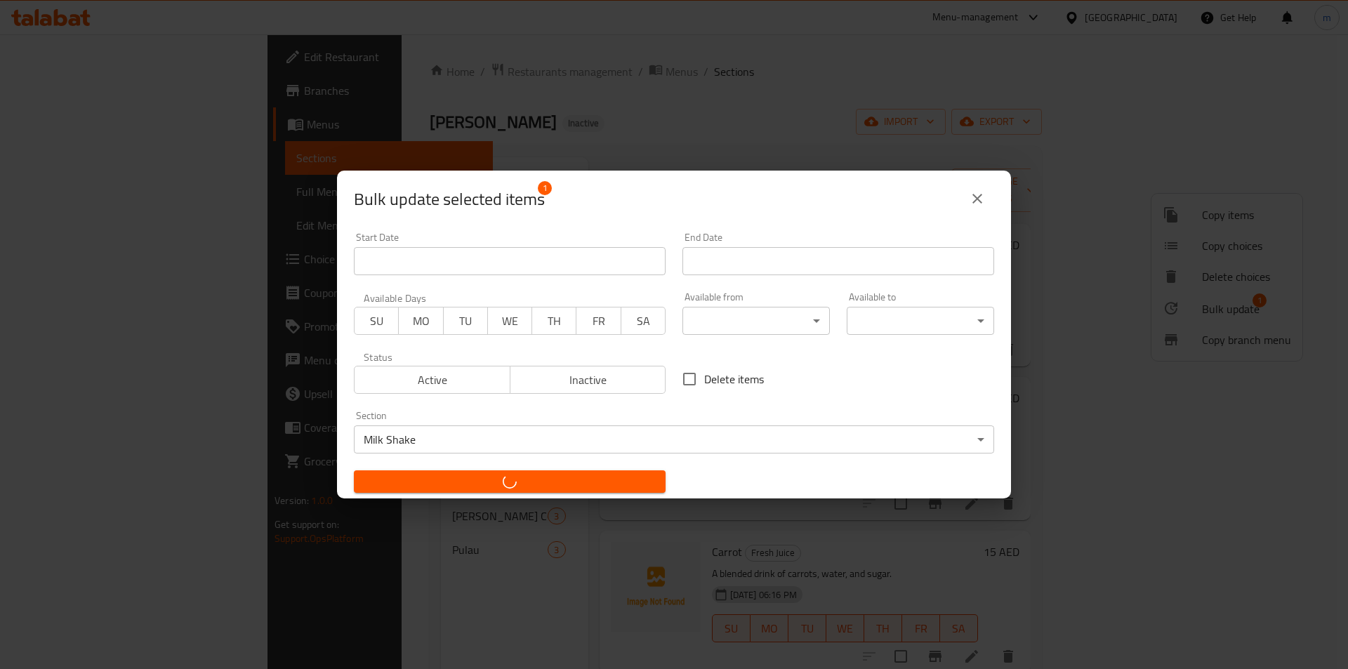
checkbox input "false"
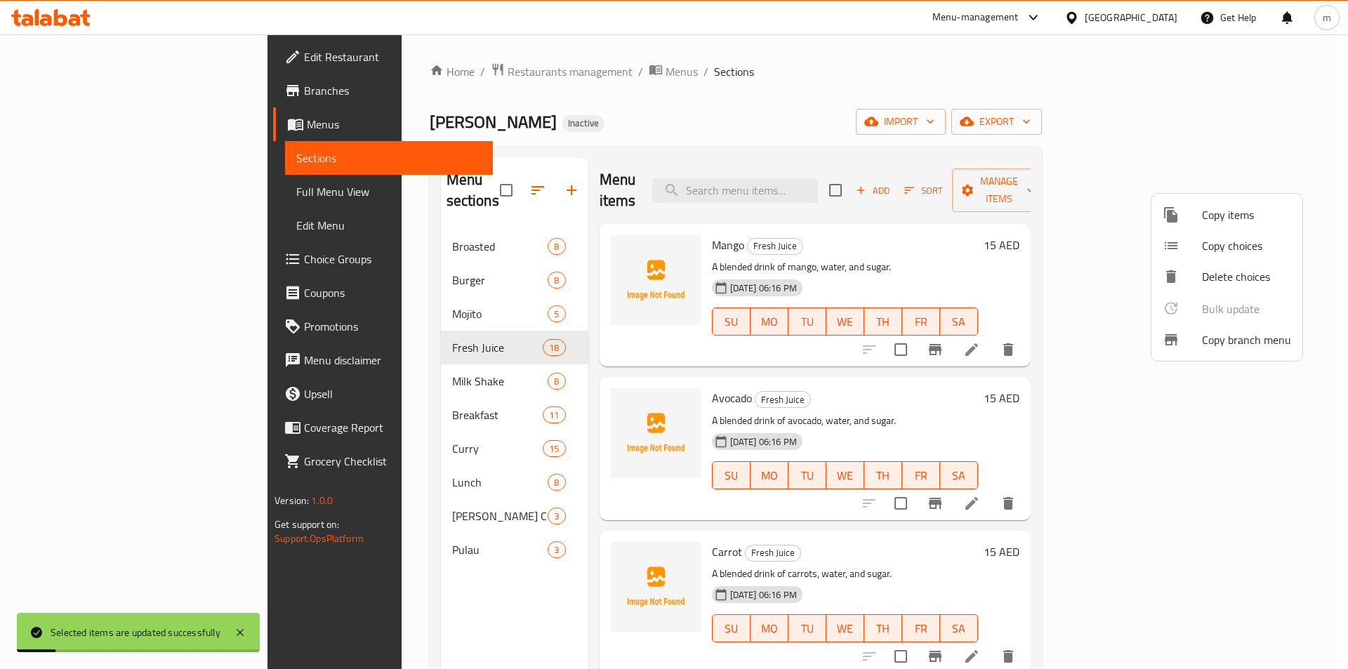
click at [374, 350] on div at bounding box center [674, 334] width 1348 height 669
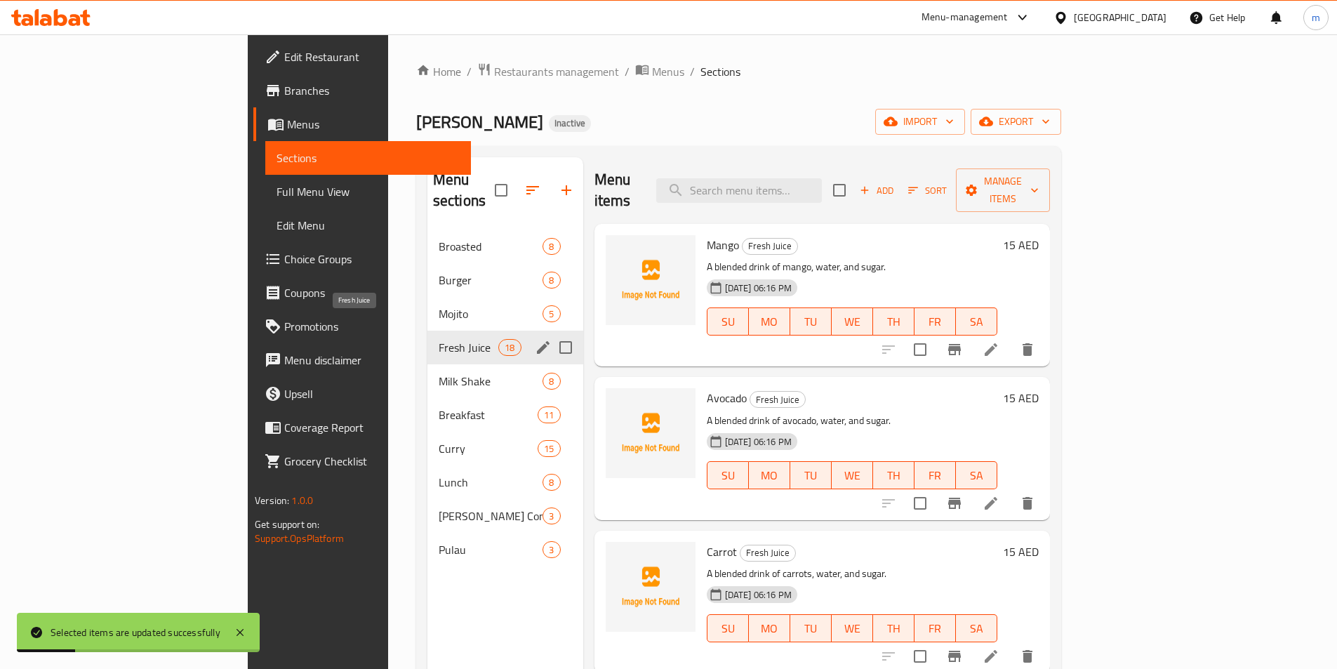
click at [439, 339] on span "Fresh Juice" at bounding box center [469, 347] width 60 height 17
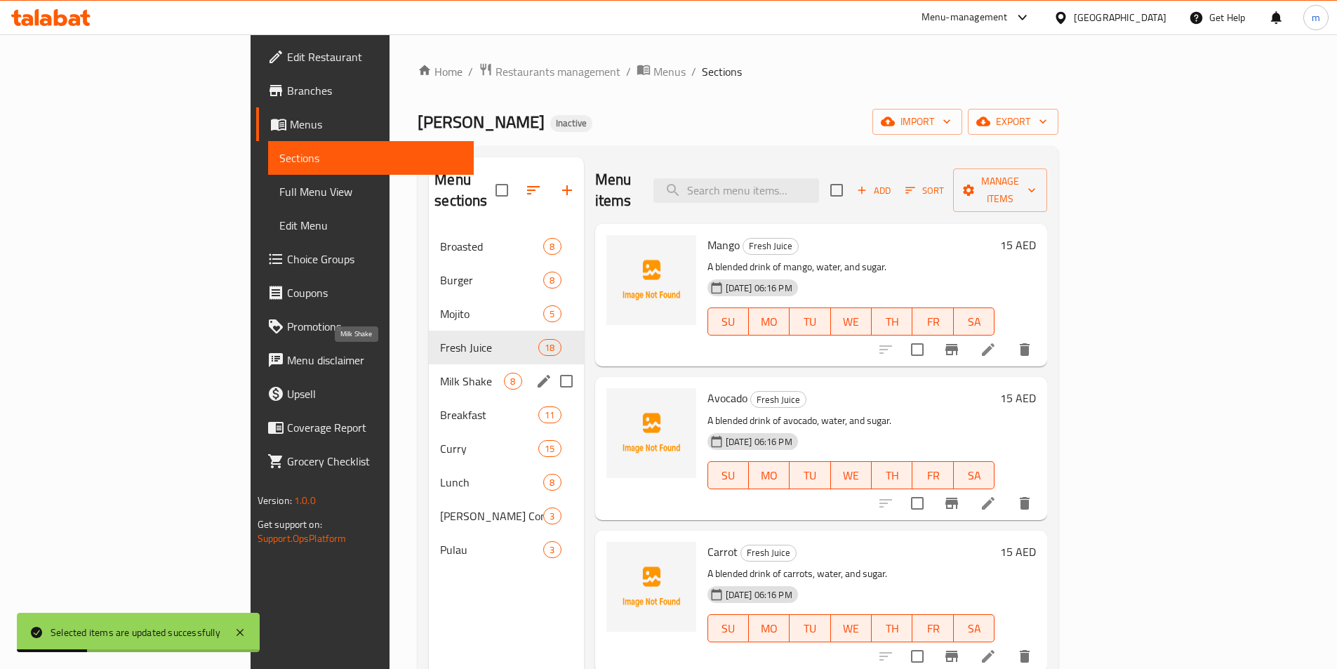
click at [440, 373] on span "Milk Shake" at bounding box center [472, 381] width 64 height 17
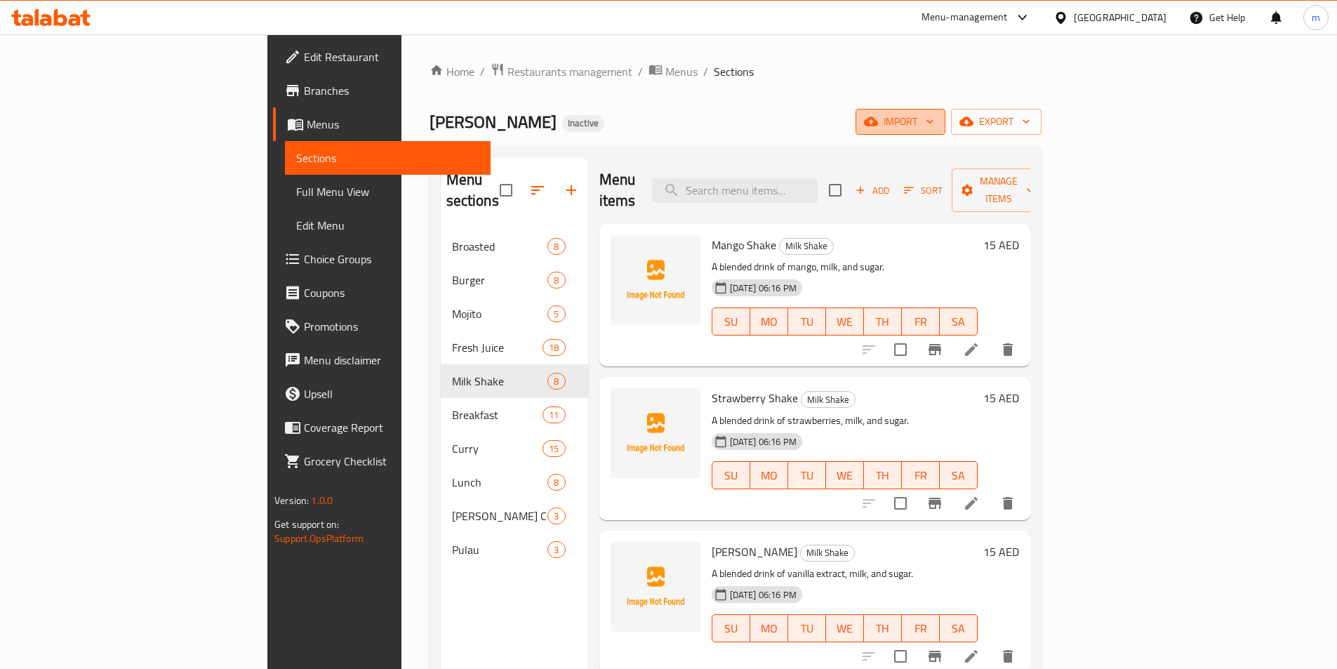
click at [934, 114] on span "import" at bounding box center [900, 122] width 67 height 18
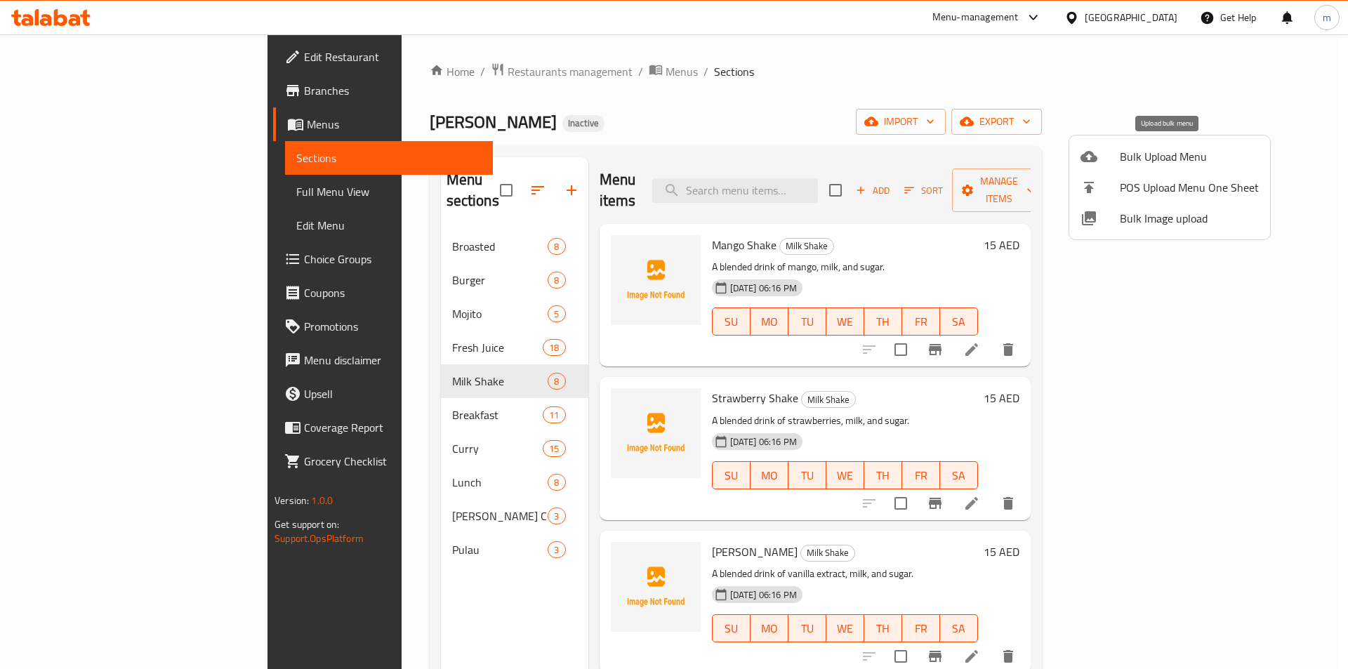
click at [1136, 155] on span "Bulk Upload Menu" at bounding box center [1189, 156] width 139 height 17
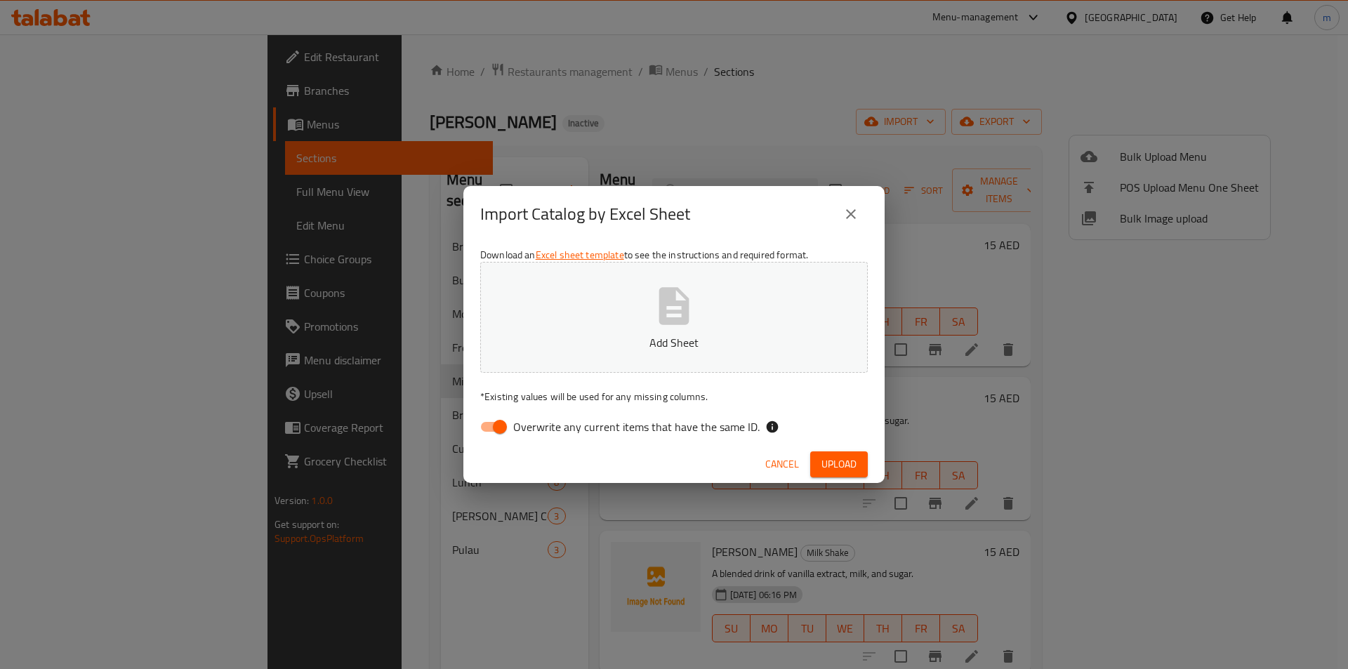
click at [705, 427] on span "Overwrite any current items that have the same ID." at bounding box center [636, 426] width 246 height 17
click at [540, 427] on input "Overwrite any current items that have the same ID." at bounding box center [500, 426] width 80 height 27
checkbox input "false"
click at [699, 294] on button "Add Sheet" at bounding box center [673, 317] width 387 height 111
click at [839, 470] on span "Upload" at bounding box center [838, 465] width 35 height 18
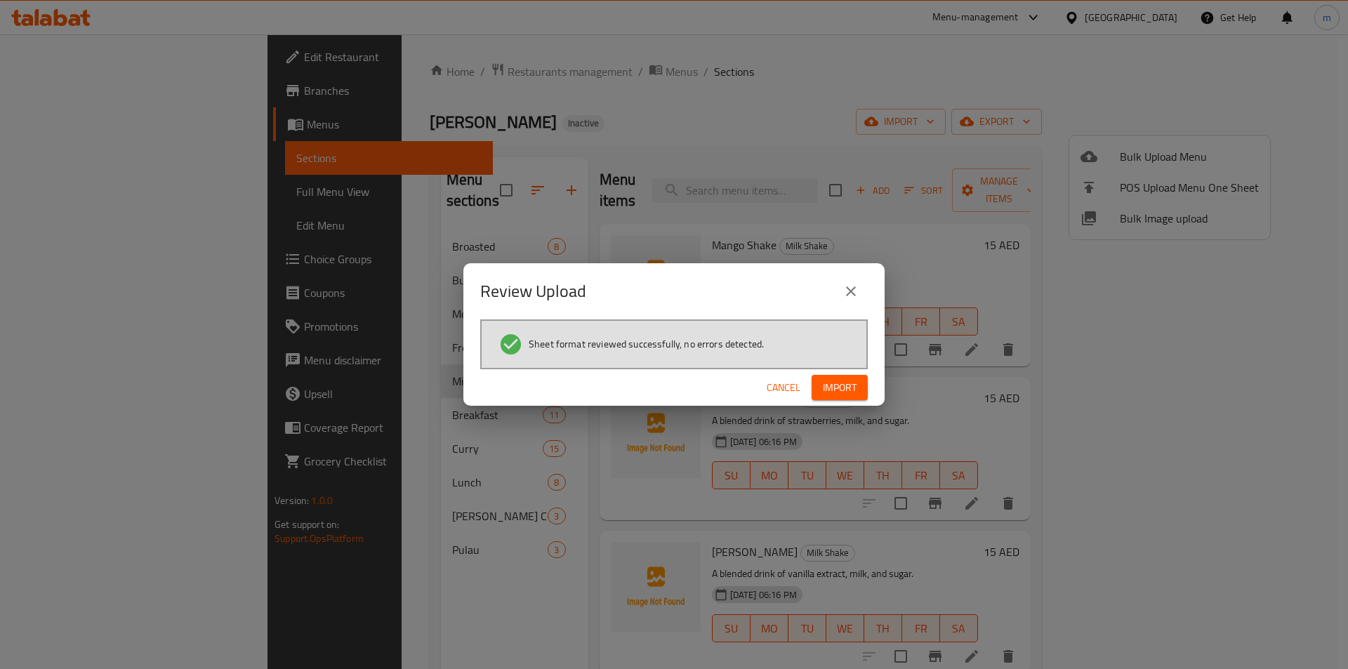
click at [849, 390] on span "Import" at bounding box center [840, 388] width 34 height 18
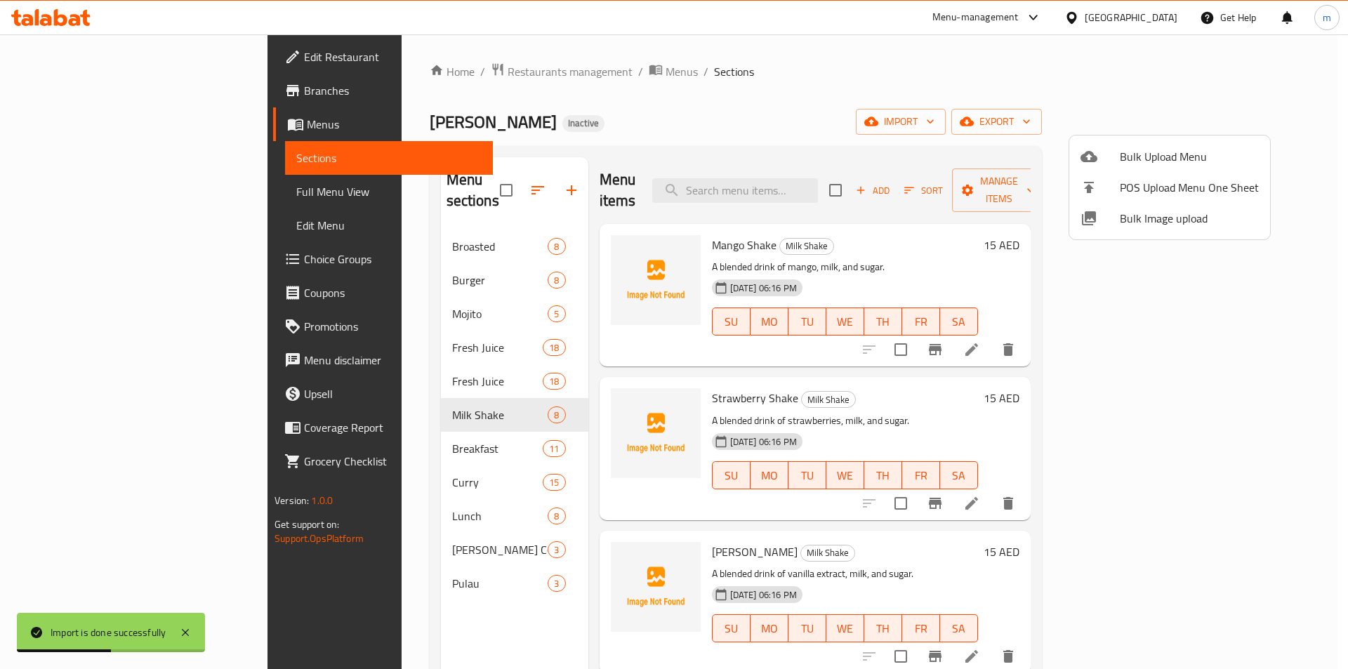
click at [402, 333] on div at bounding box center [674, 334] width 1348 height 669
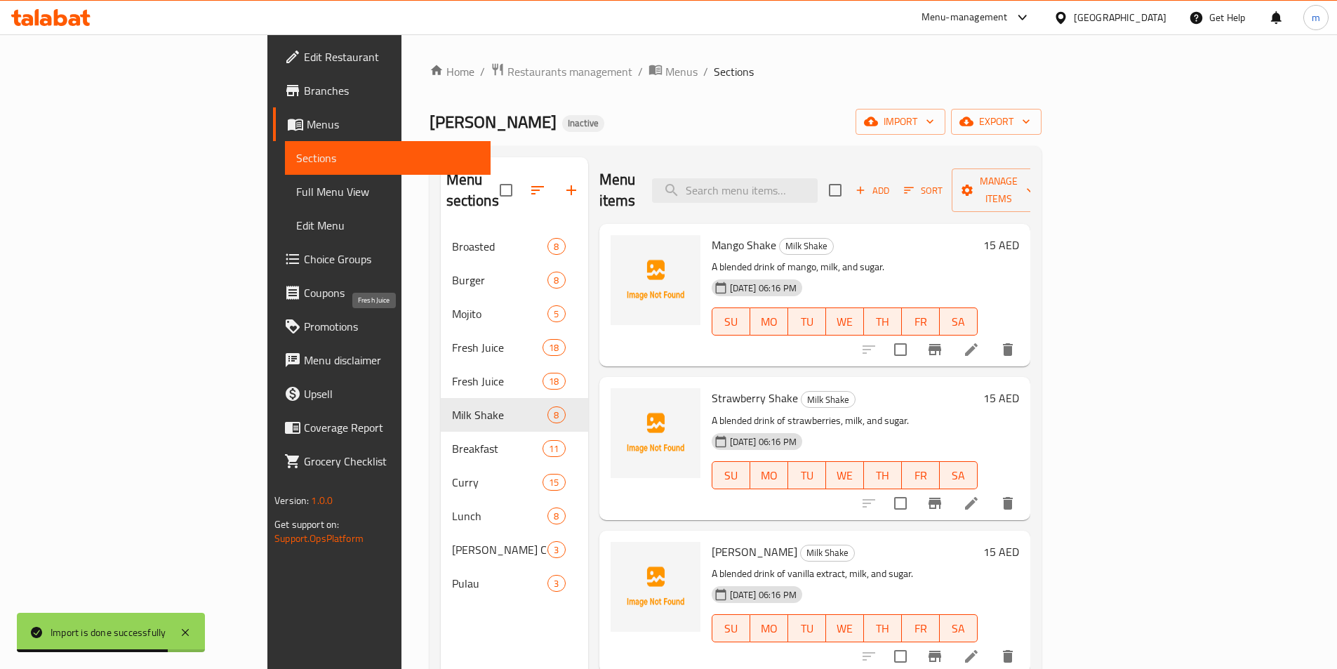
click at [452, 339] on span "Fresh Juice" at bounding box center [497, 347] width 91 height 17
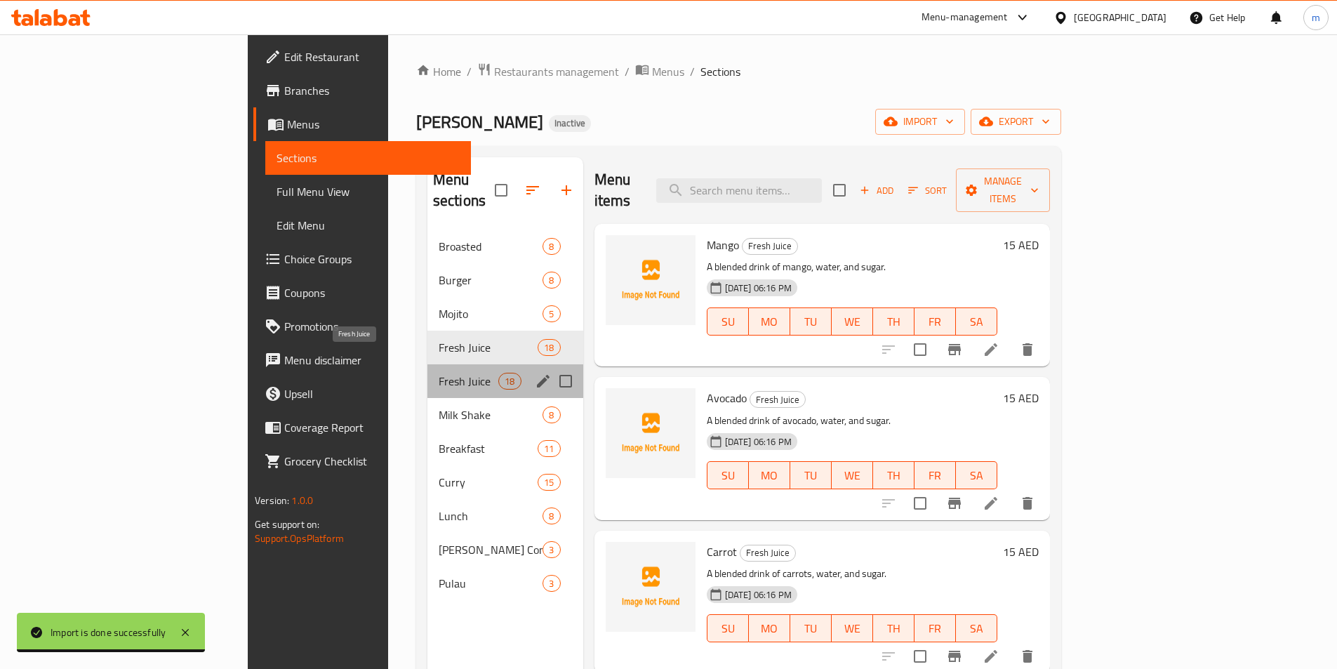
click at [439, 373] on span "Fresh Juice" at bounding box center [469, 381] width 60 height 17
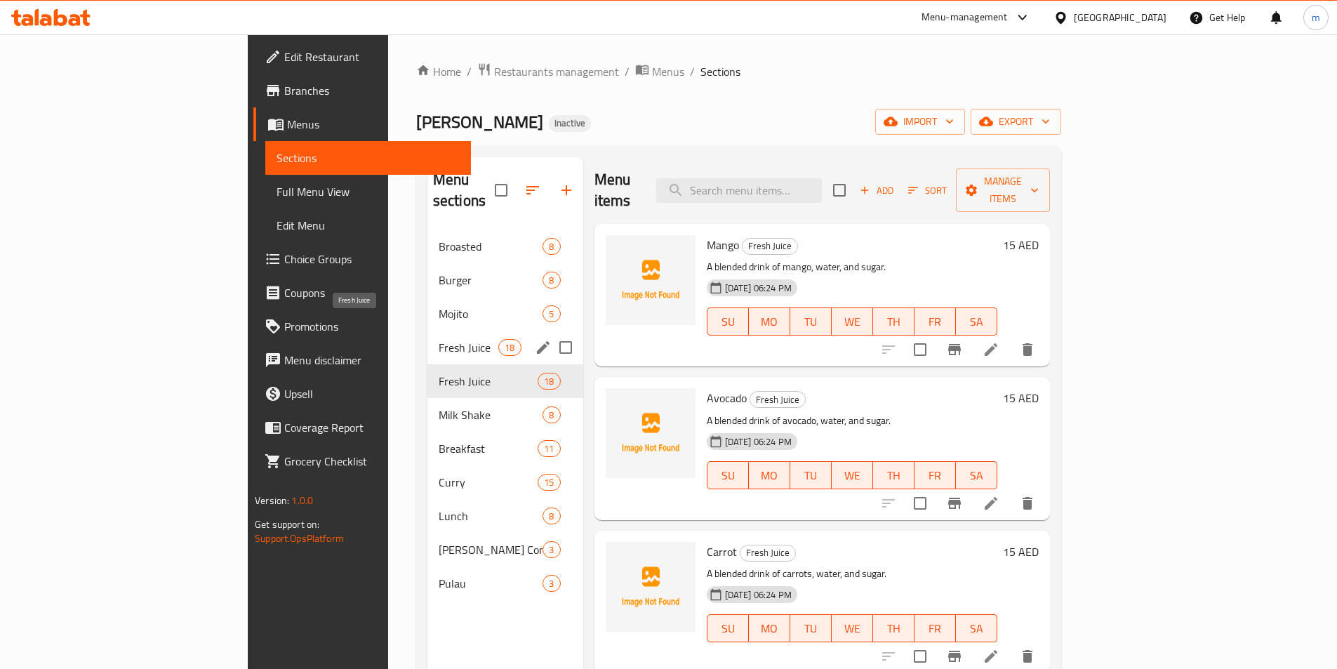
click at [439, 339] on span "Fresh Juice" at bounding box center [469, 347] width 60 height 17
click at [427, 364] on div "Fresh Juice 18" at bounding box center [505, 381] width 156 height 34
click at [439, 339] on span "Fresh Juice" at bounding box center [469, 347] width 60 height 17
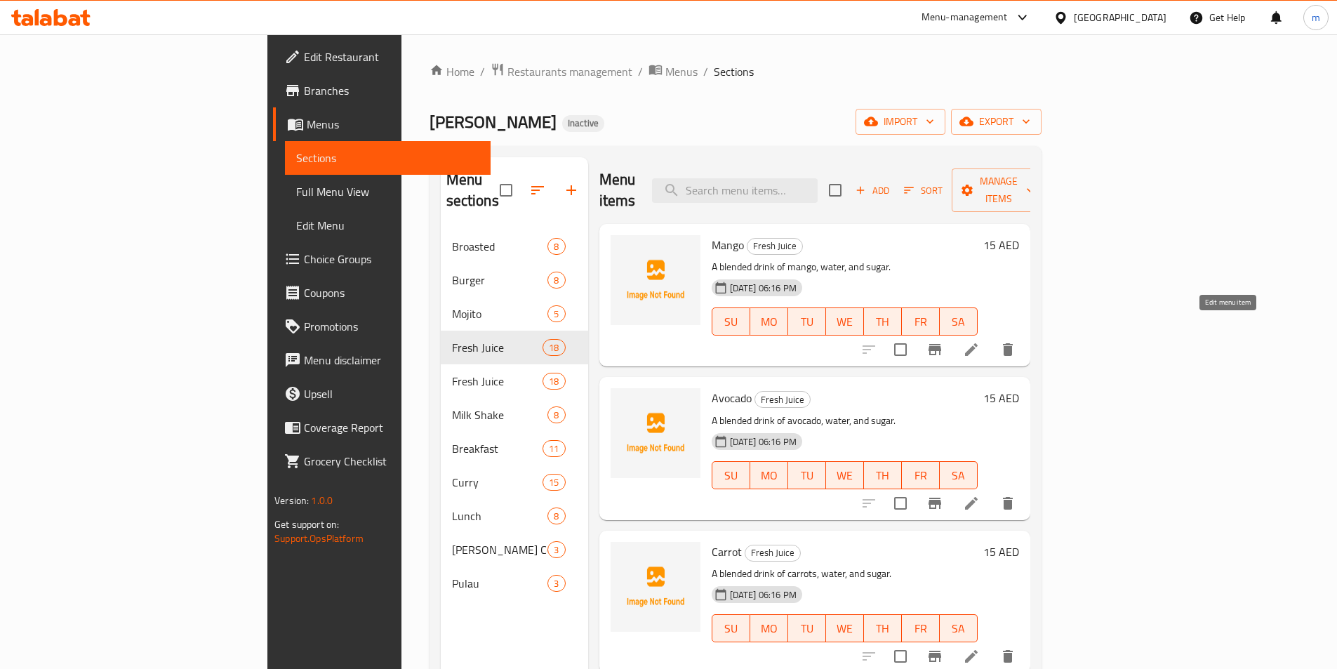
click at [980, 341] on icon at bounding box center [971, 349] width 17 height 17
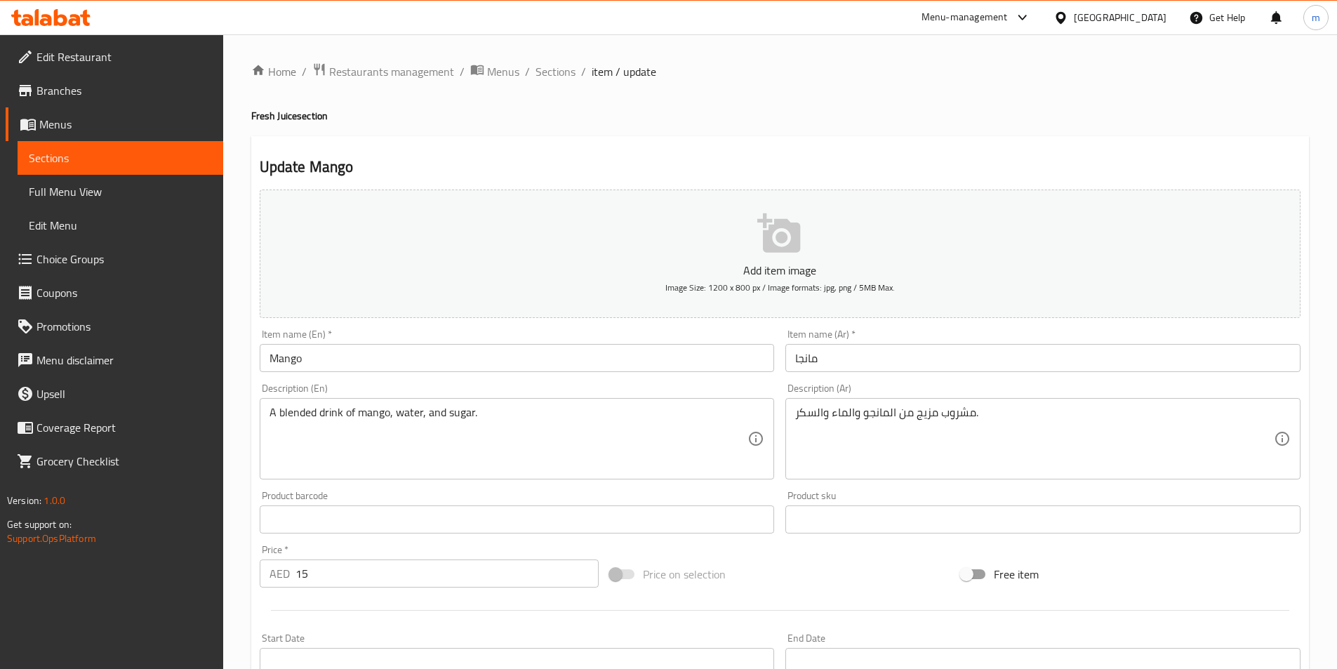
click at [66, 146] on link "Sections" at bounding box center [121, 158] width 206 height 34
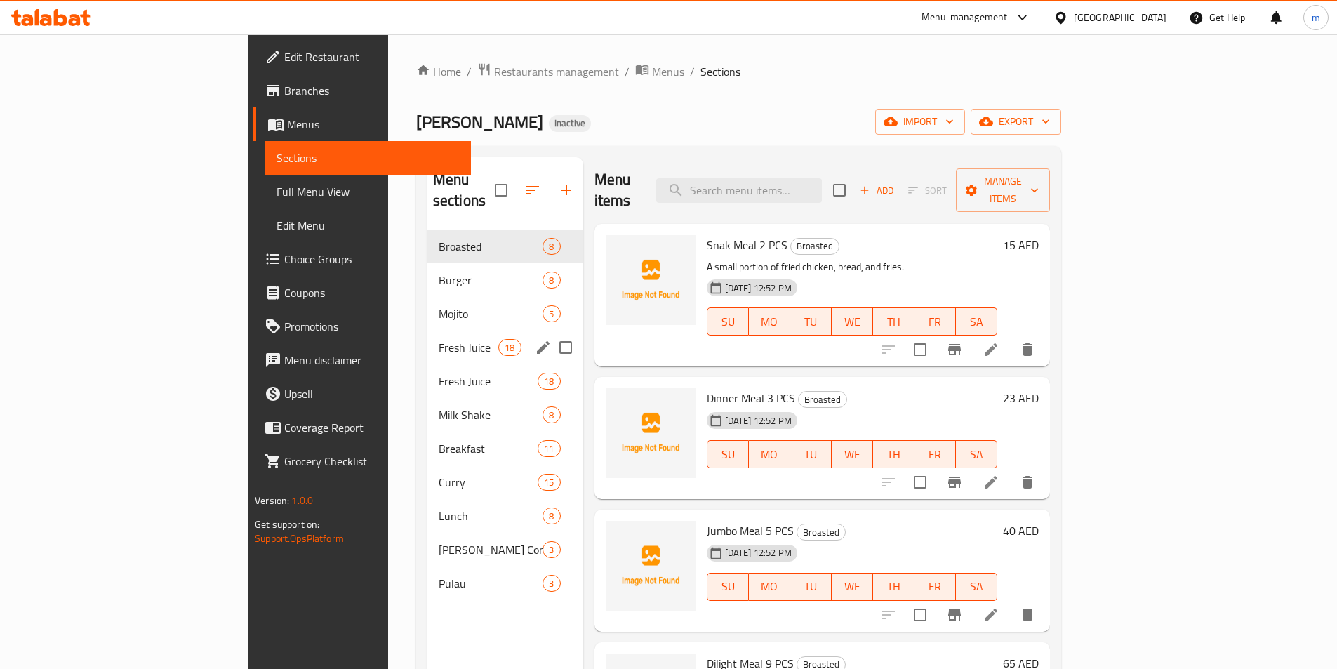
click at [551, 333] on input "Menu sections" at bounding box center [565, 347] width 29 height 29
checkbox input "true"
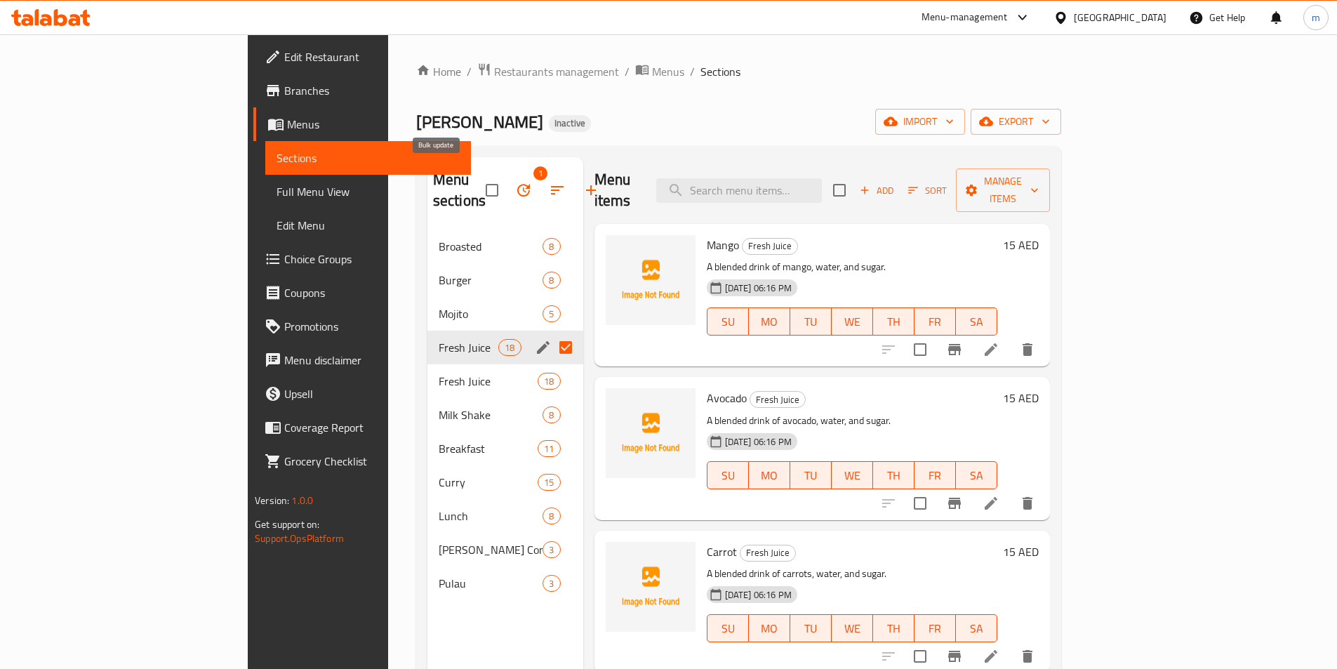
click at [515, 182] on icon "button" at bounding box center [523, 190] width 17 height 17
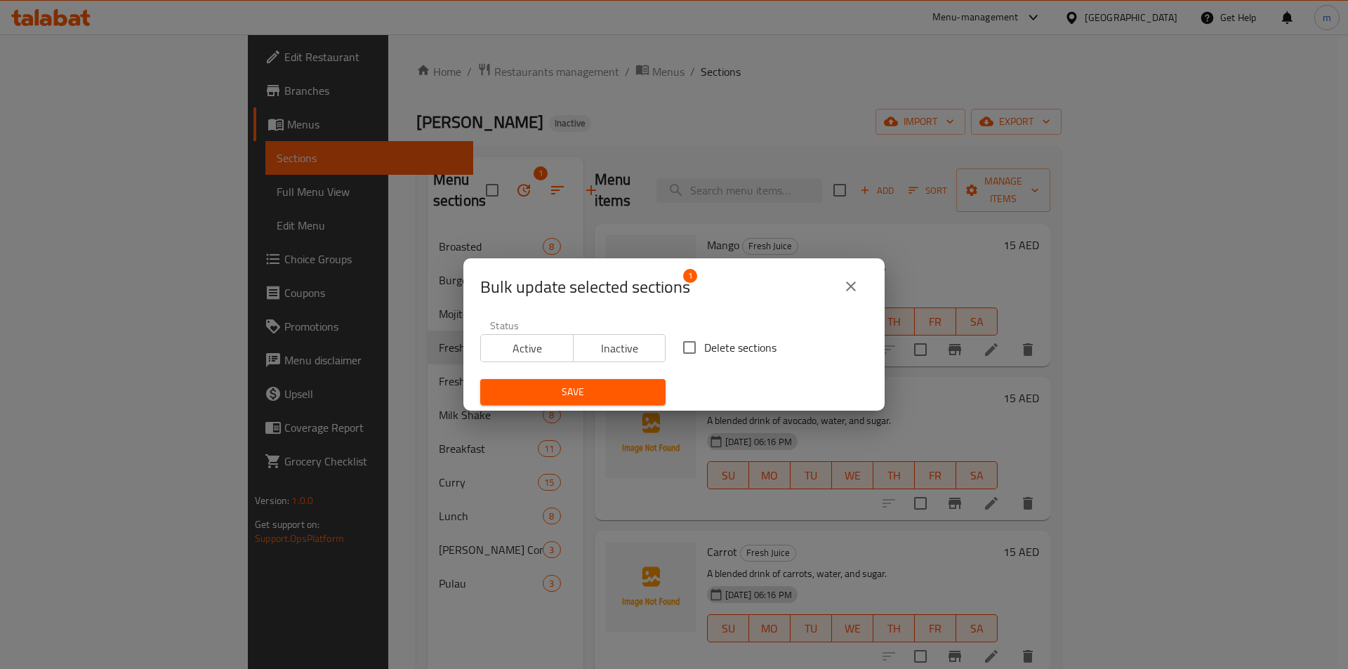
click at [744, 348] on span "Delete sections" at bounding box center [740, 347] width 72 height 17
click at [704, 348] on input "Delete sections" at bounding box center [689, 347] width 29 height 29
checkbox input "true"
click at [619, 390] on span "Save" at bounding box center [572, 392] width 163 height 18
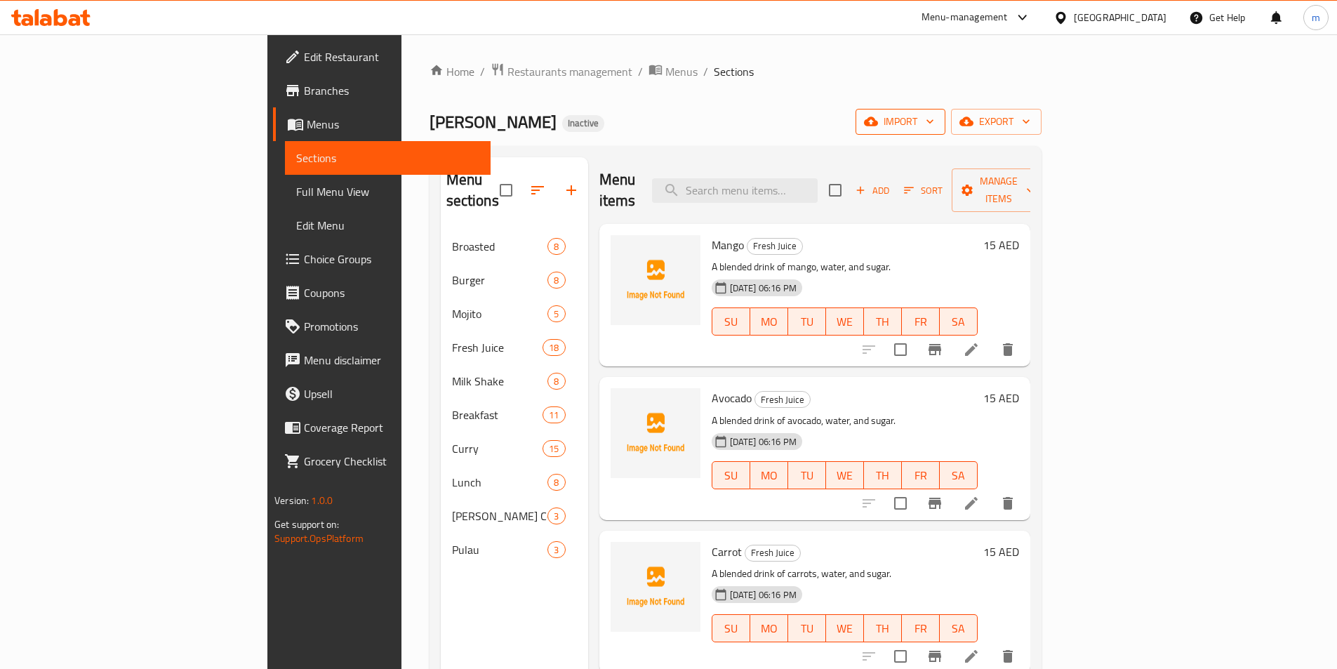
click at [934, 121] on span "import" at bounding box center [900, 122] width 67 height 18
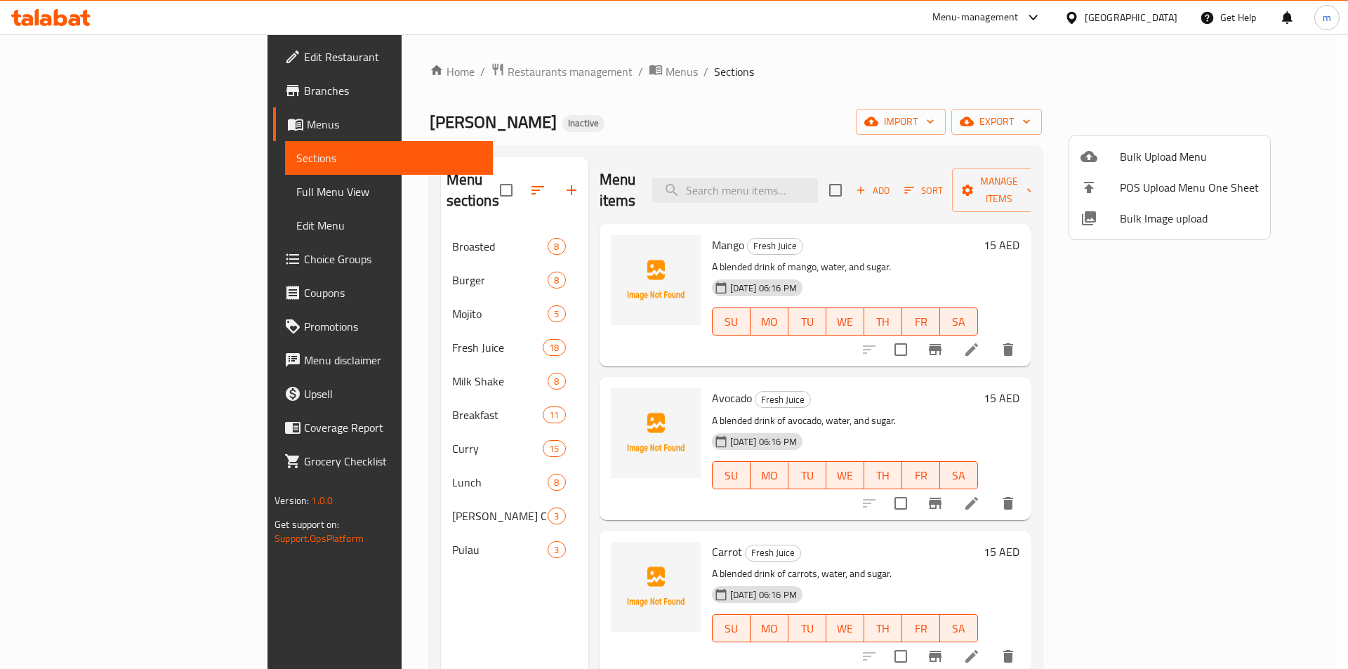
click at [1153, 152] on span "Bulk Upload Menu" at bounding box center [1189, 156] width 139 height 17
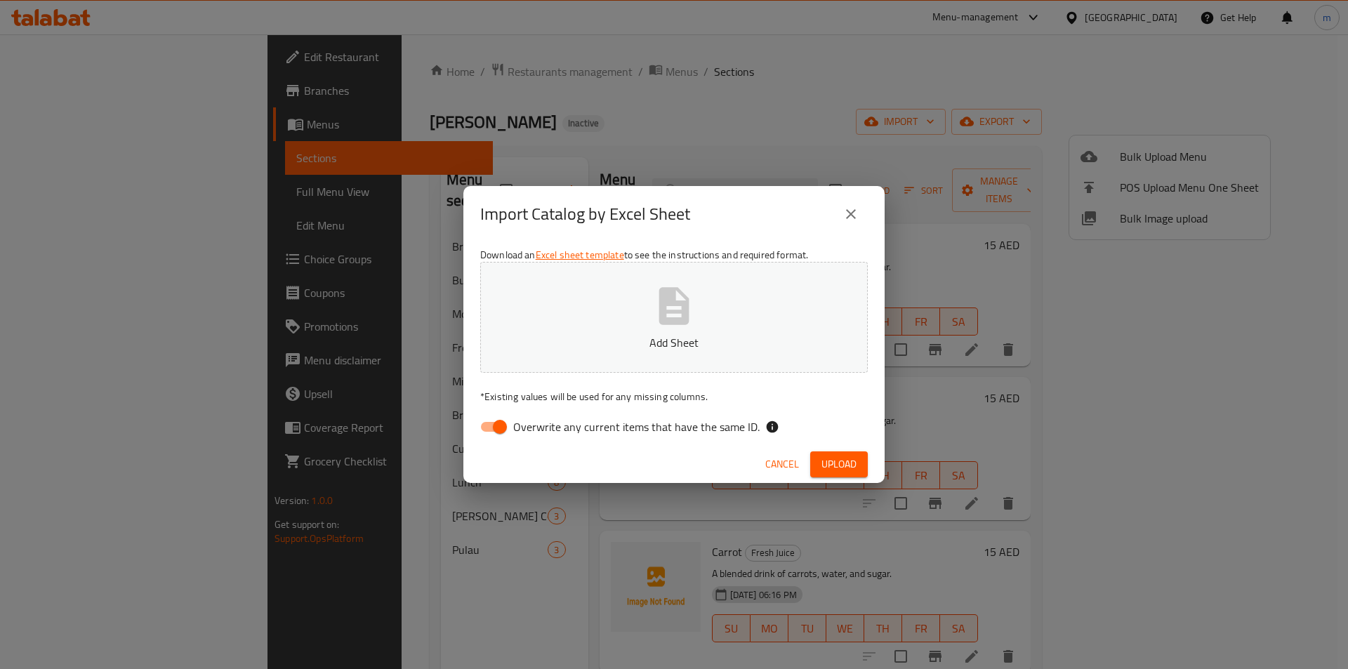
click at [703, 435] on span "Overwrite any current items that have the same ID." at bounding box center [636, 426] width 246 height 17
click at [540, 435] on input "Overwrite any current items that have the same ID." at bounding box center [500, 426] width 80 height 27
checkbox input "false"
click at [705, 298] on button "Add Sheet" at bounding box center [673, 317] width 387 height 111
click at [835, 456] on span "Upload" at bounding box center [838, 465] width 35 height 18
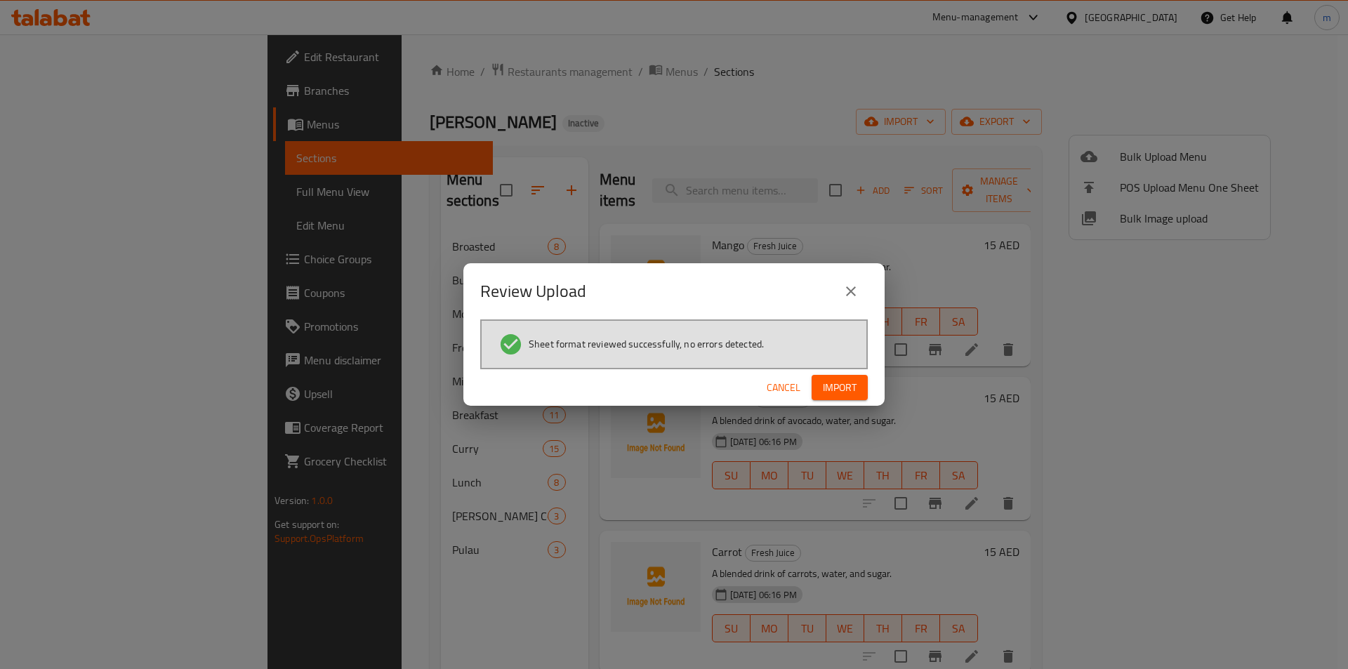
click at [831, 393] on span "Import" at bounding box center [840, 388] width 34 height 18
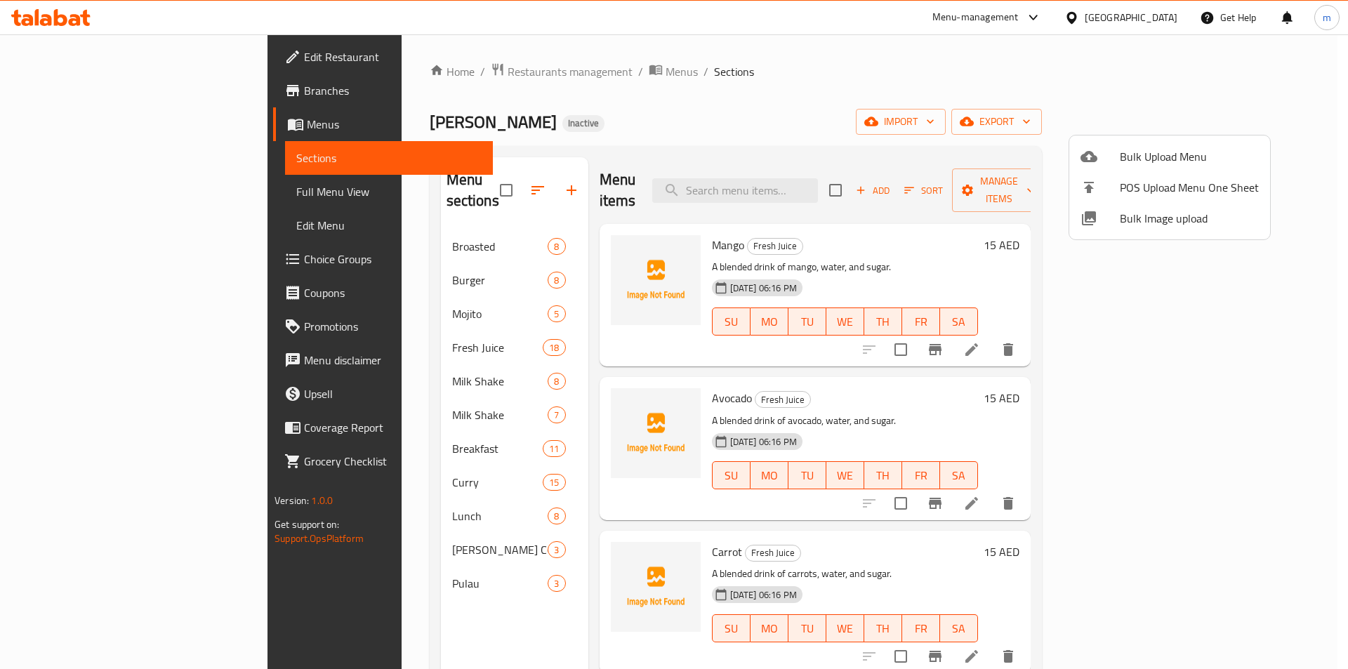
click at [422, 364] on div at bounding box center [674, 334] width 1348 height 669
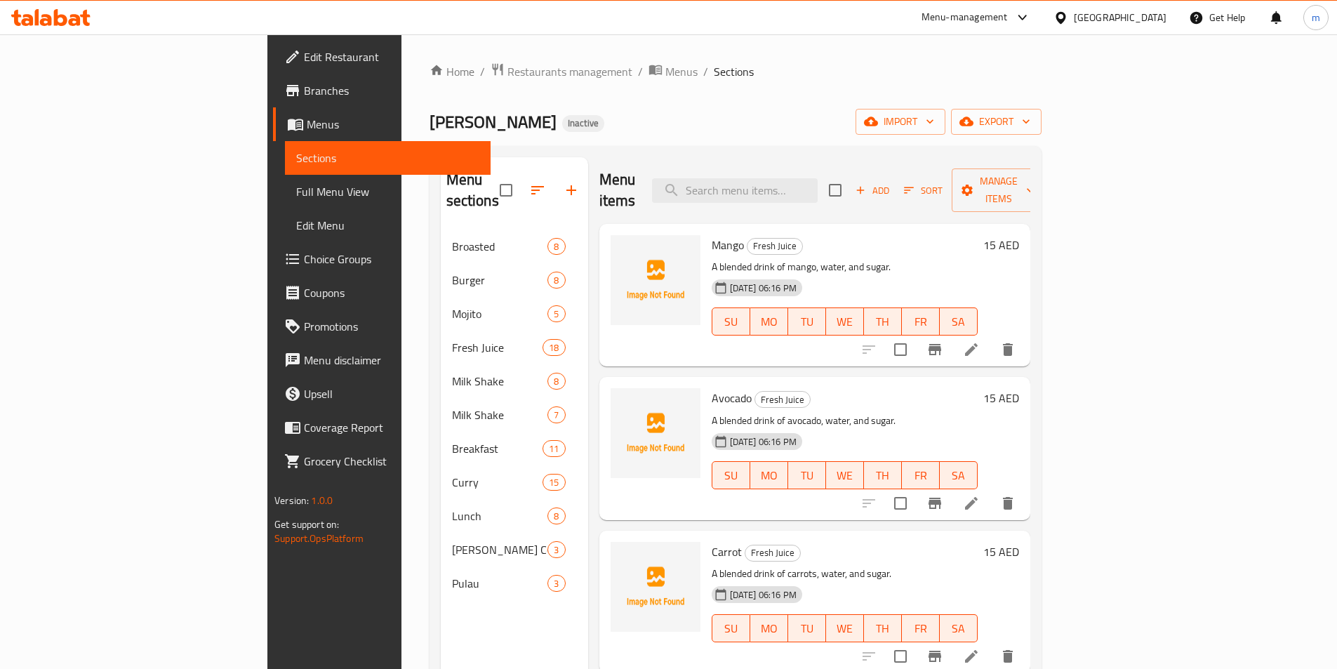
click at [915, 335] on input "checkbox" at bounding box center [900, 349] width 29 height 29
click at [974, 183] on icon "button" at bounding box center [967, 190] width 14 height 14
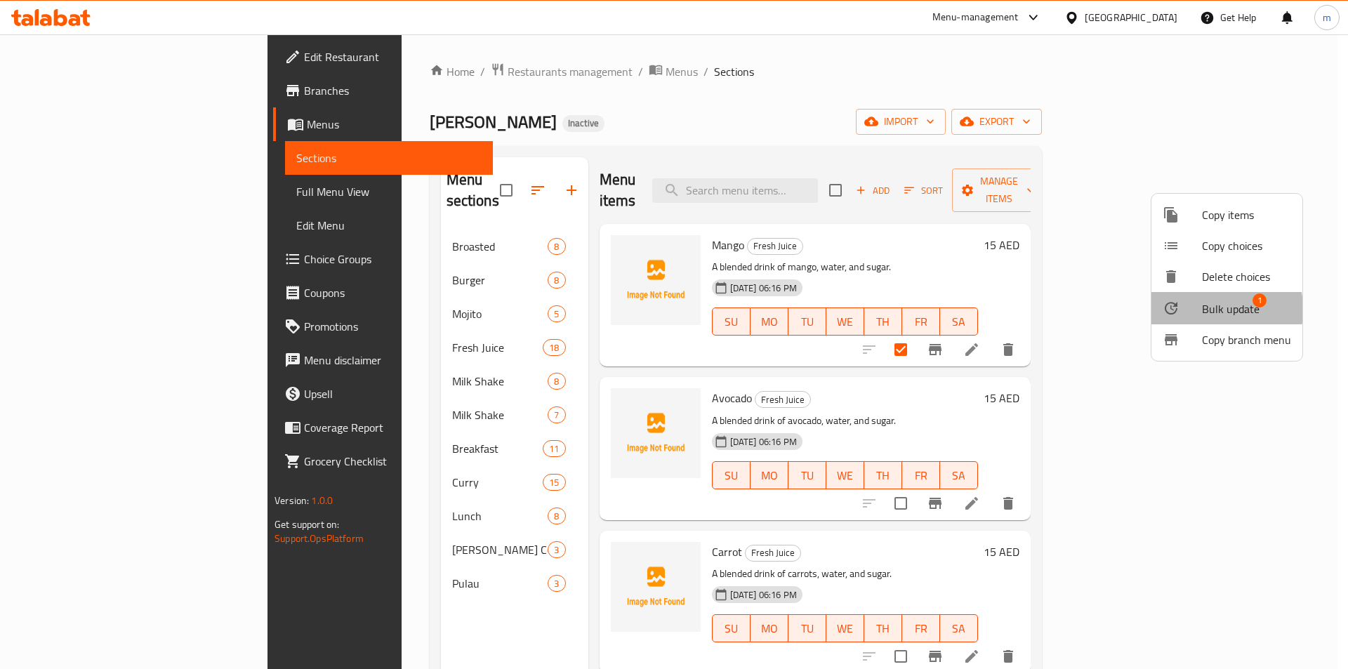
click at [1194, 310] on div at bounding box center [1181, 308] width 39 height 17
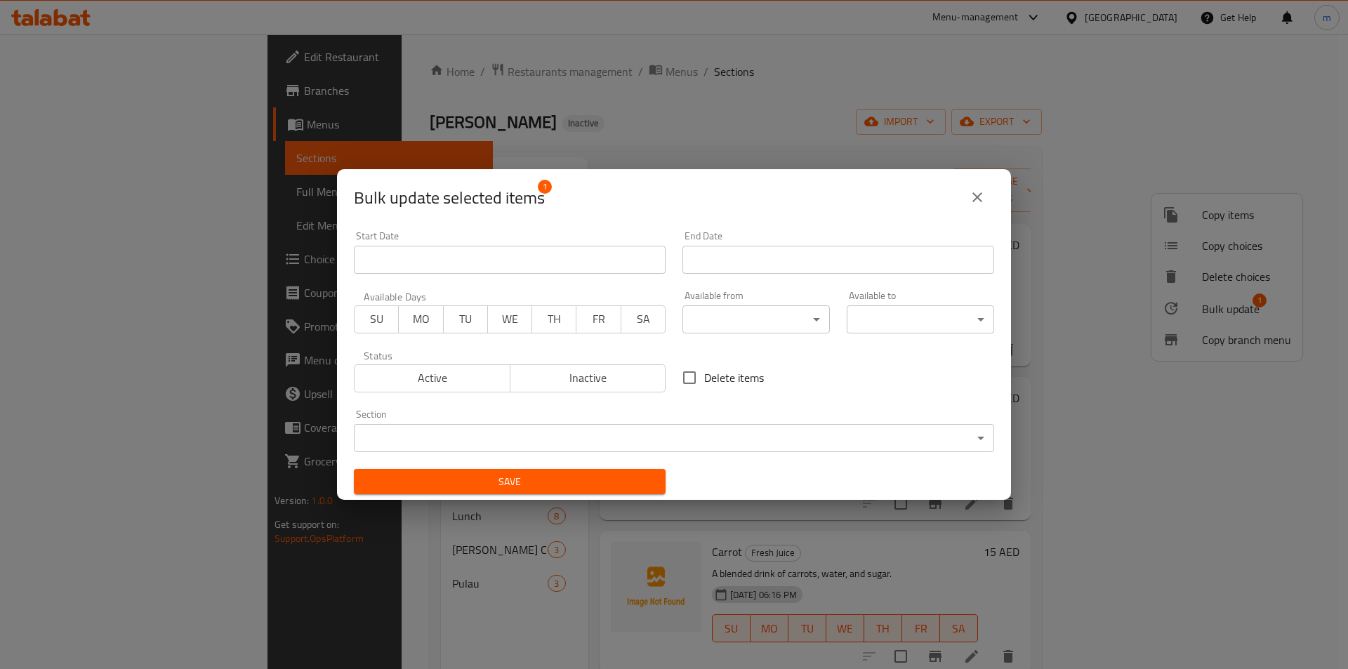
click at [423, 444] on body "​ Menu-management United Arab Emirates Get Help m Edit Restaurant Branches Menu…" at bounding box center [674, 351] width 1348 height 635
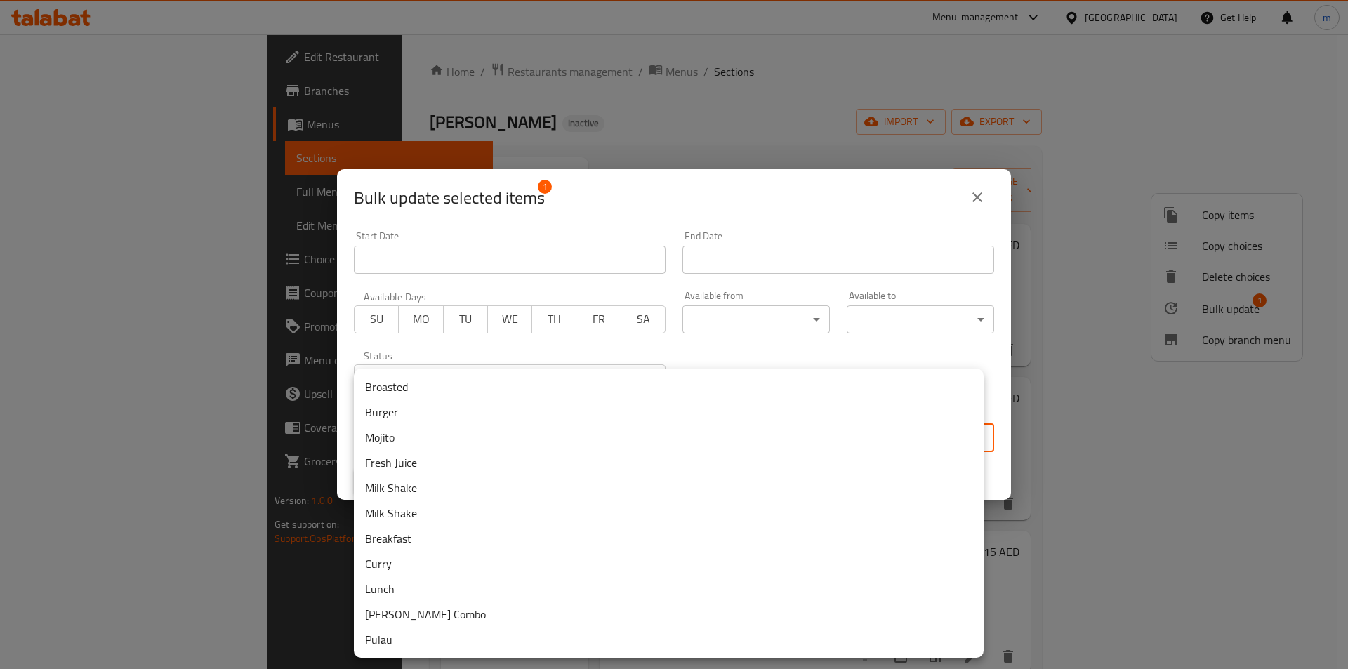
click at [455, 510] on li "Milk Shake" at bounding box center [669, 512] width 630 height 25
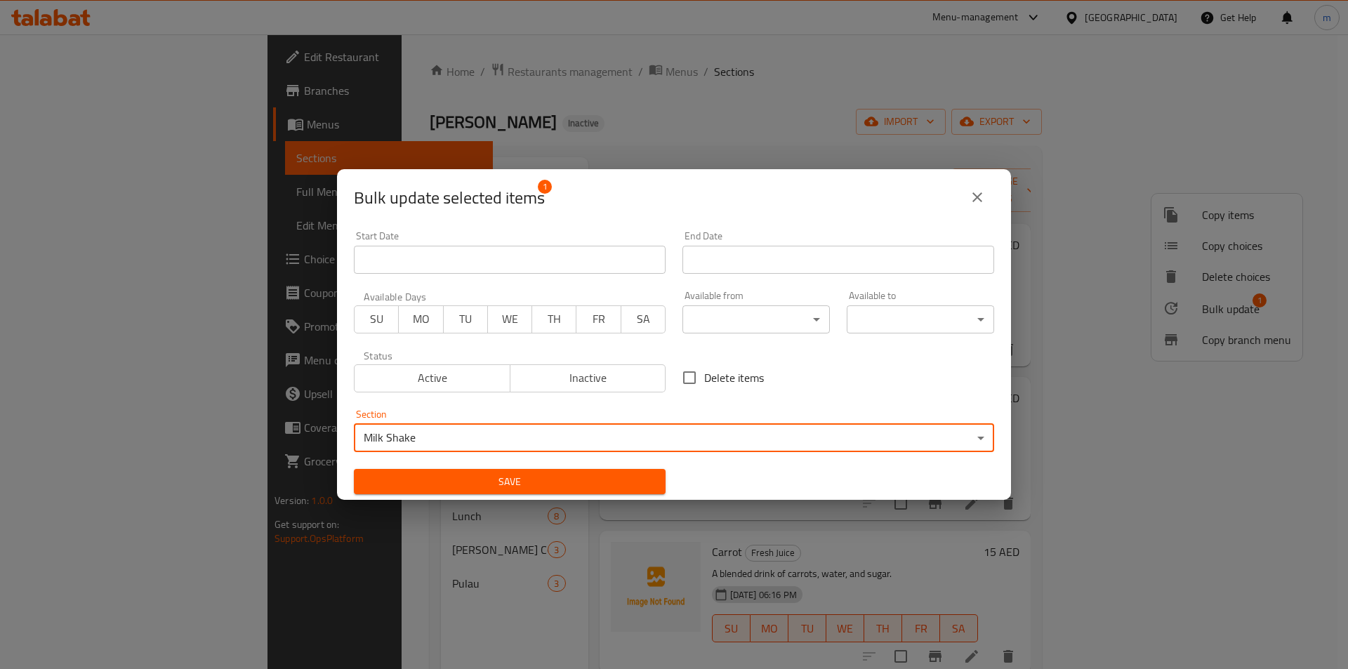
click at [612, 480] on span "Save" at bounding box center [509, 482] width 289 height 18
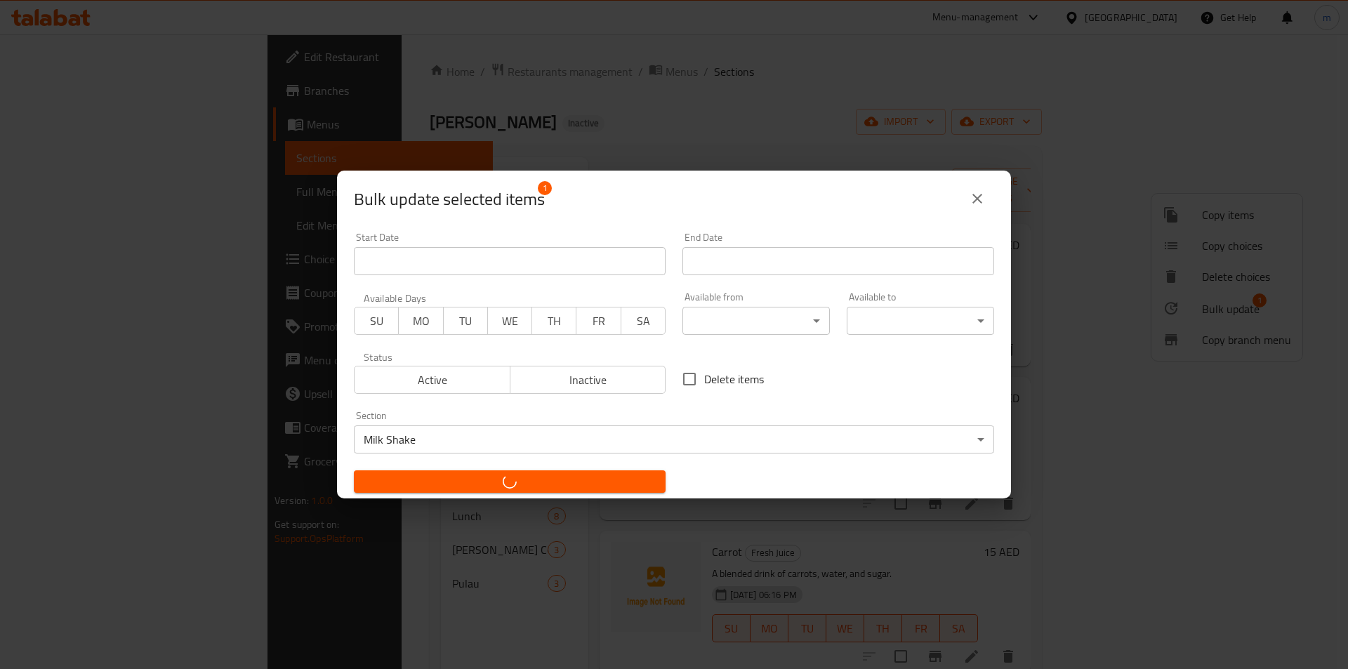
checkbox input "false"
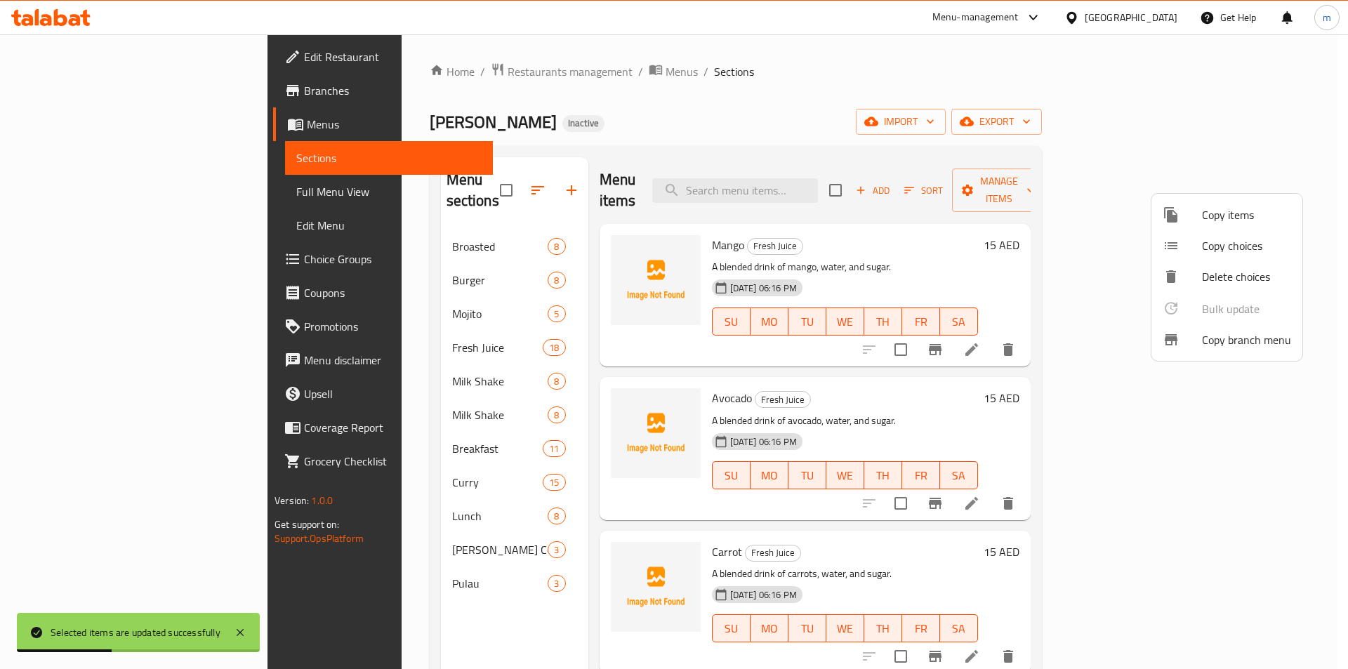
click at [576, 331] on div at bounding box center [674, 334] width 1348 height 669
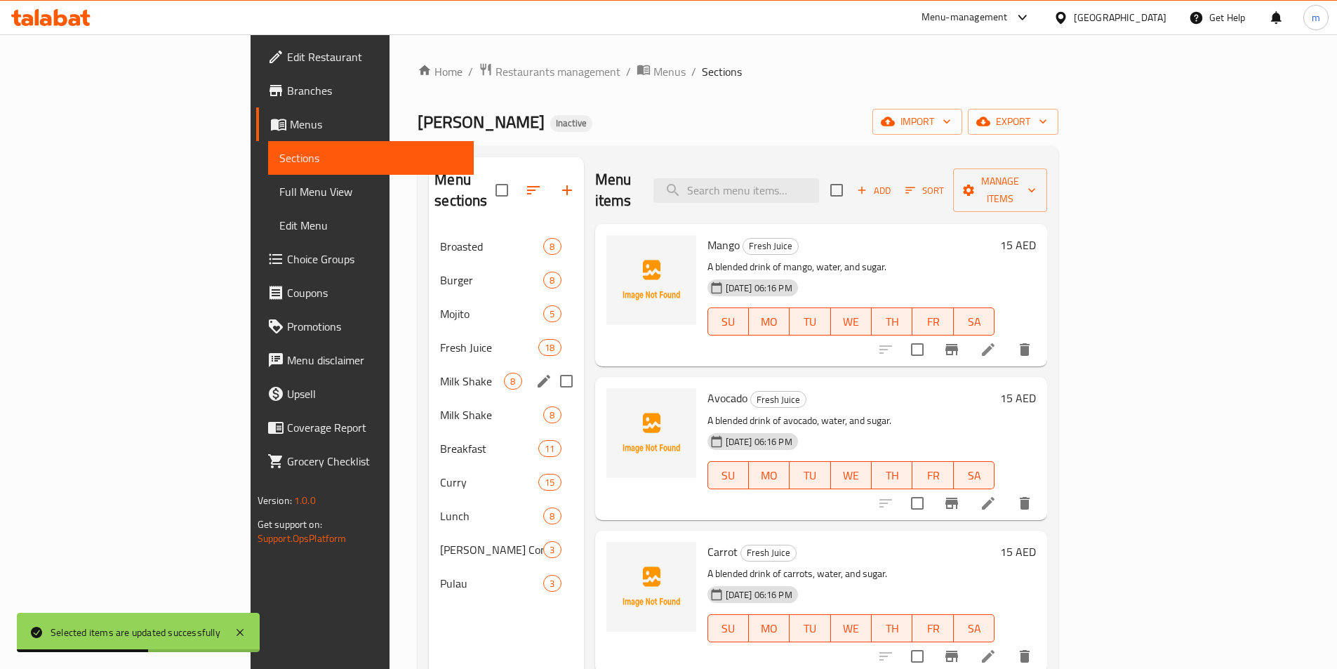
click at [552, 366] on input "Menu sections" at bounding box center [566, 380] width 29 height 29
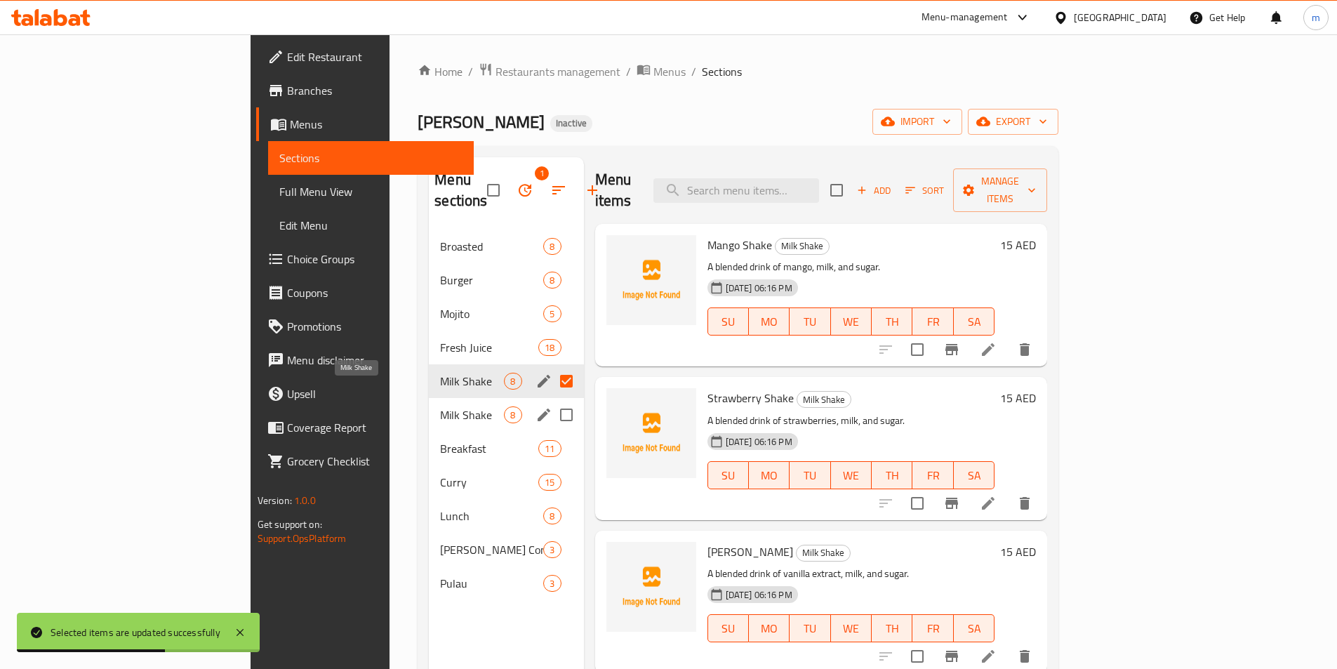
click at [440, 406] on span "Milk Shake" at bounding box center [472, 414] width 64 height 17
click at [552, 366] on input "Menu sections" at bounding box center [566, 380] width 29 height 29
checkbox input "false"
click at [440, 406] on span "Milk Shake" at bounding box center [472, 414] width 64 height 17
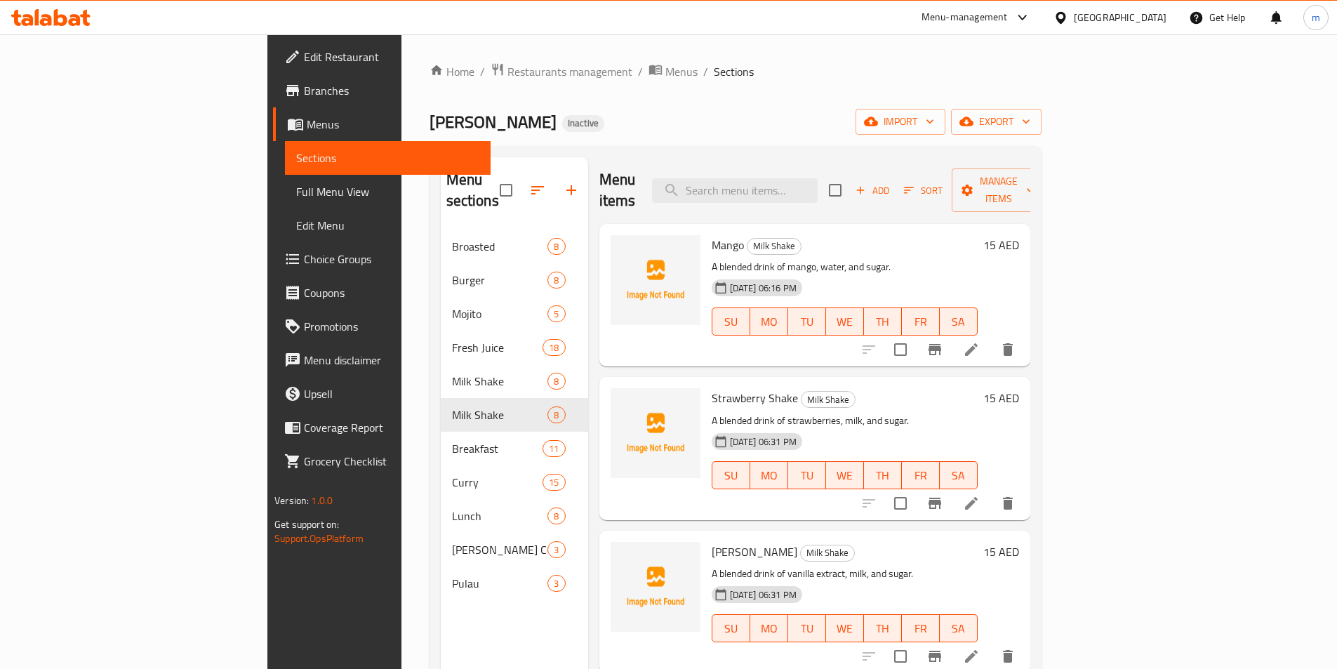
drag, startPoint x: 1214, startPoint y: 326, endPoint x: 1226, endPoint y: 331, distance: 13.6
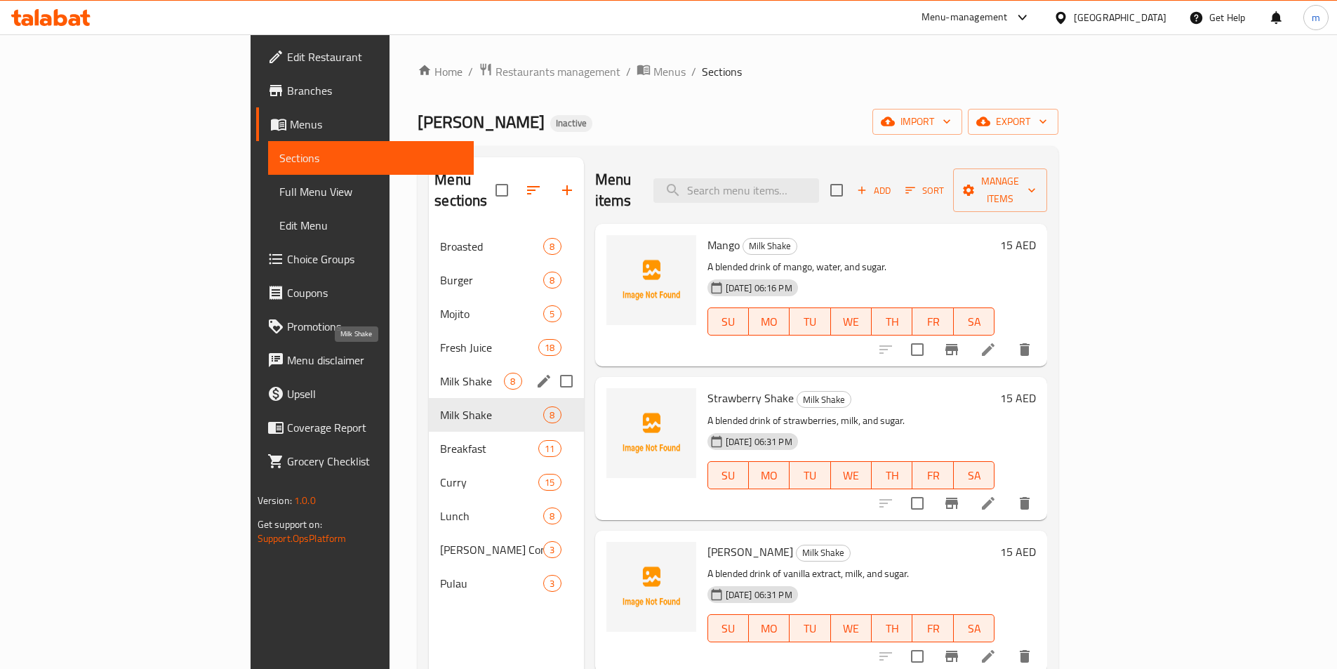
drag, startPoint x: 394, startPoint y: 364, endPoint x: 373, endPoint y: 363, distance: 20.4
click at [440, 373] on span "Milk Shake" at bounding box center [472, 381] width 64 height 17
click at [552, 366] on input "Menu sections" at bounding box center [566, 380] width 29 height 29
checkbox input "true"
click at [552, 400] on input "Menu sections" at bounding box center [566, 414] width 29 height 29
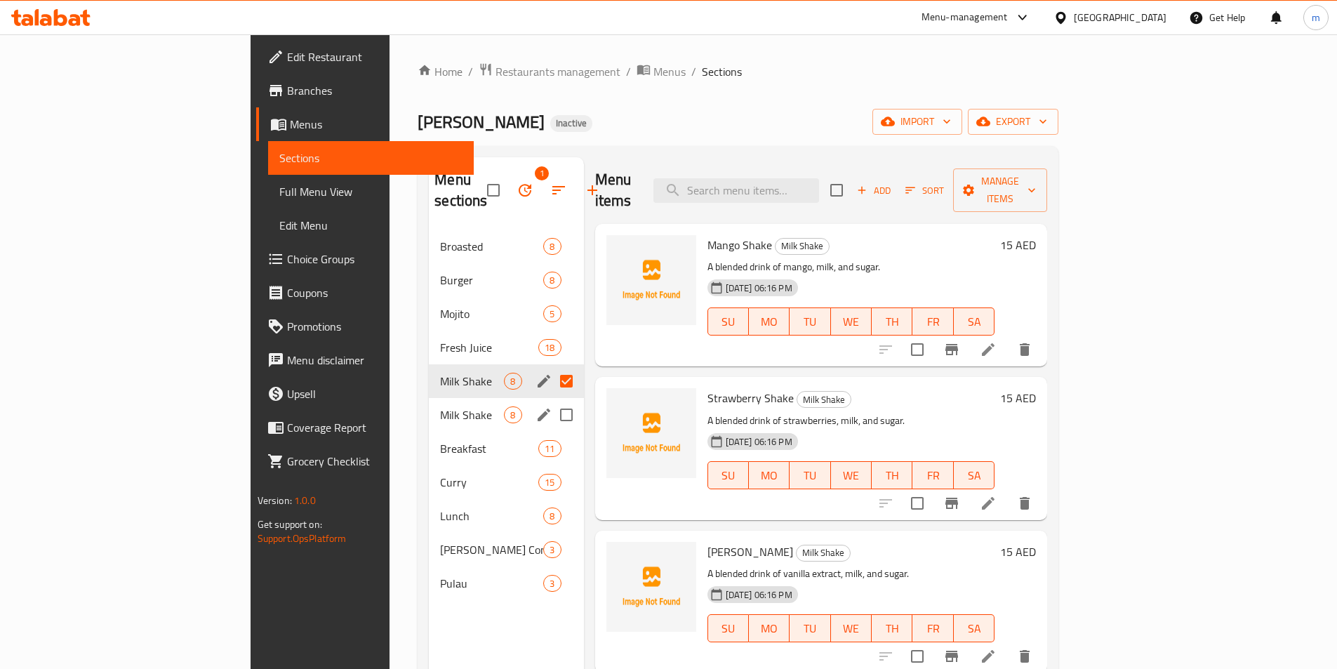
checkbox input "true"
click at [552, 366] on input "Menu sections" at bounding box center [566, 380] width 29 height 29
checkbox input "false"
click at [517, 186] on icon "button" at bounding box center [525, 190] width 17 height 17
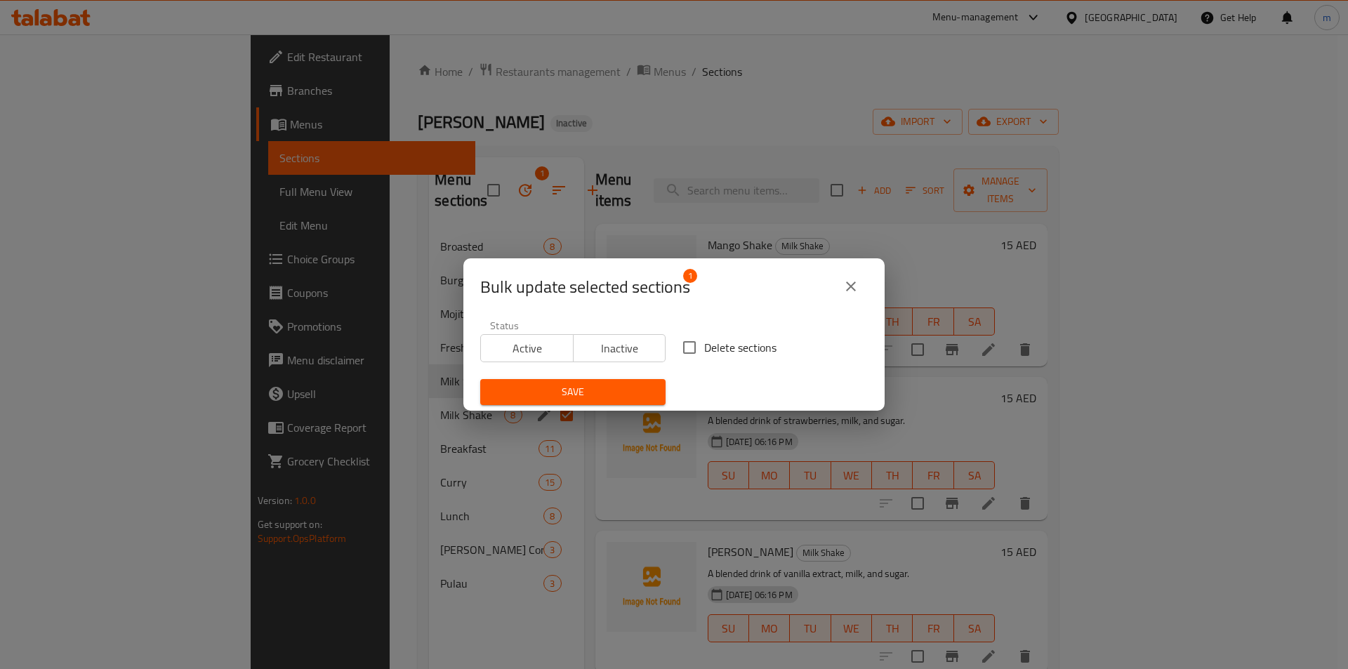
click at [716, 343] on span "Delete sections" at bounding box center [740, 347] width 72 height 17
click at [704, 343] on input "Delete sections" at bounding box center [689, 347] width 29 height 29
checkbox input "true"
click at [616, 398] on span "Save" at bounding box center [572, 392] width 163 height 18
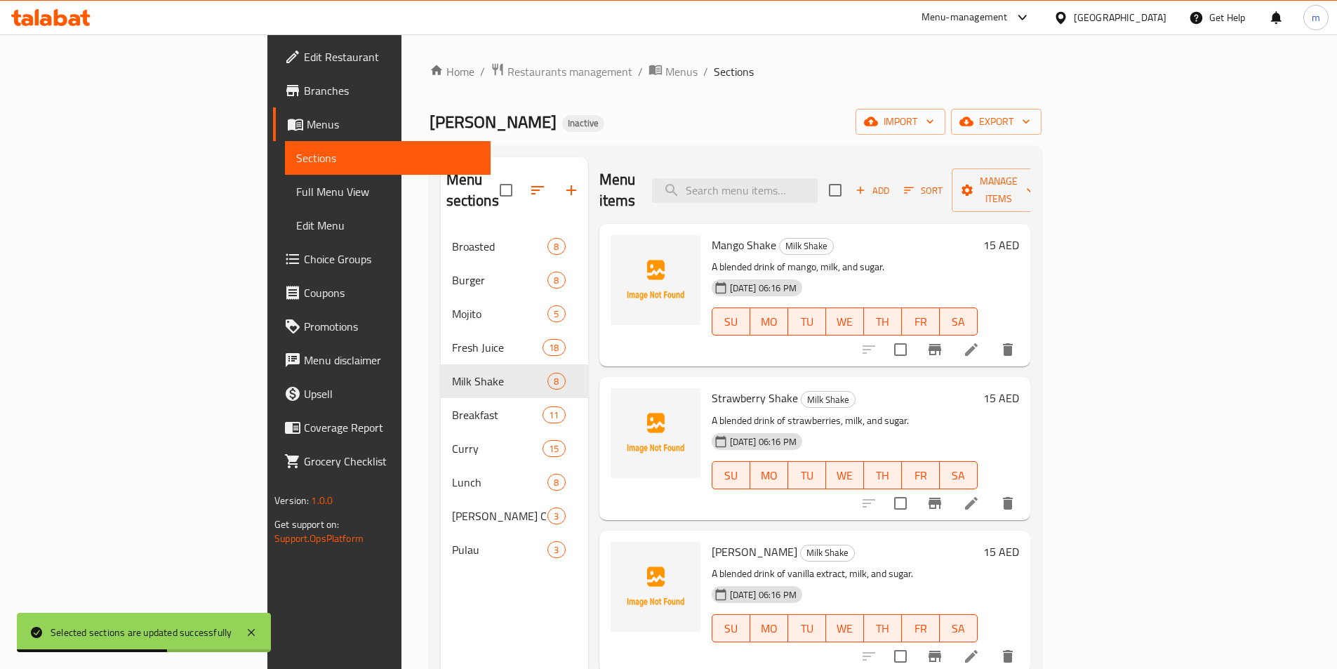
click at [623, 151] on div "Menu sections Broasted 8 Burger 8 Mojito 5 Fresh Juice 18 Milk Shake 8 Breakfas…" at bounding box center [736, 491] width 612 height 691
click at [934, 116] on span "import" at bounding box center [900, 122] width 67 height 18
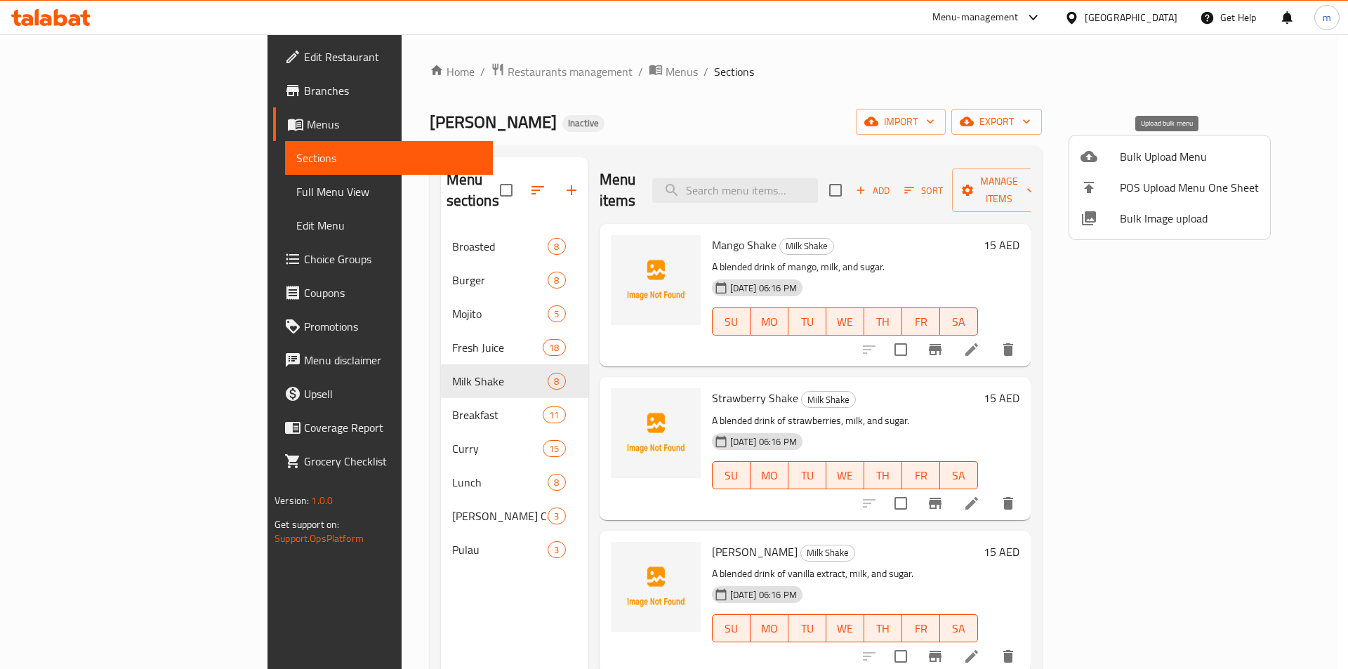
click at [1099, 151] on div at bounding box center [1099, 156] width 39 height 17
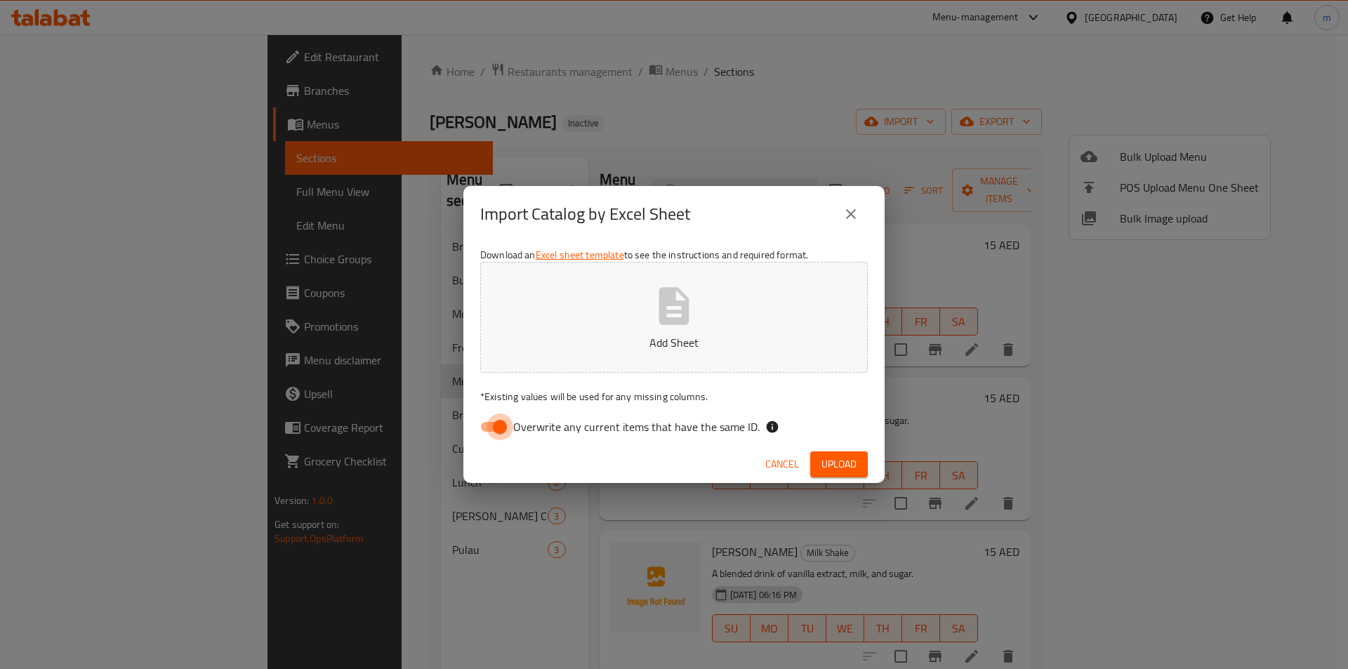
click at [511, 425] on input "Overwrite any current items that have the same ID." at bounding box center [500, 426] width 80 height 27
checkbox input "false"
click at [605, 325] on button "Add Sheet" at bounding box center [673, 317] width 387 height 111
click at [839, 467] on span "Upload" at bounding box center [838, 465] width 35 height 18
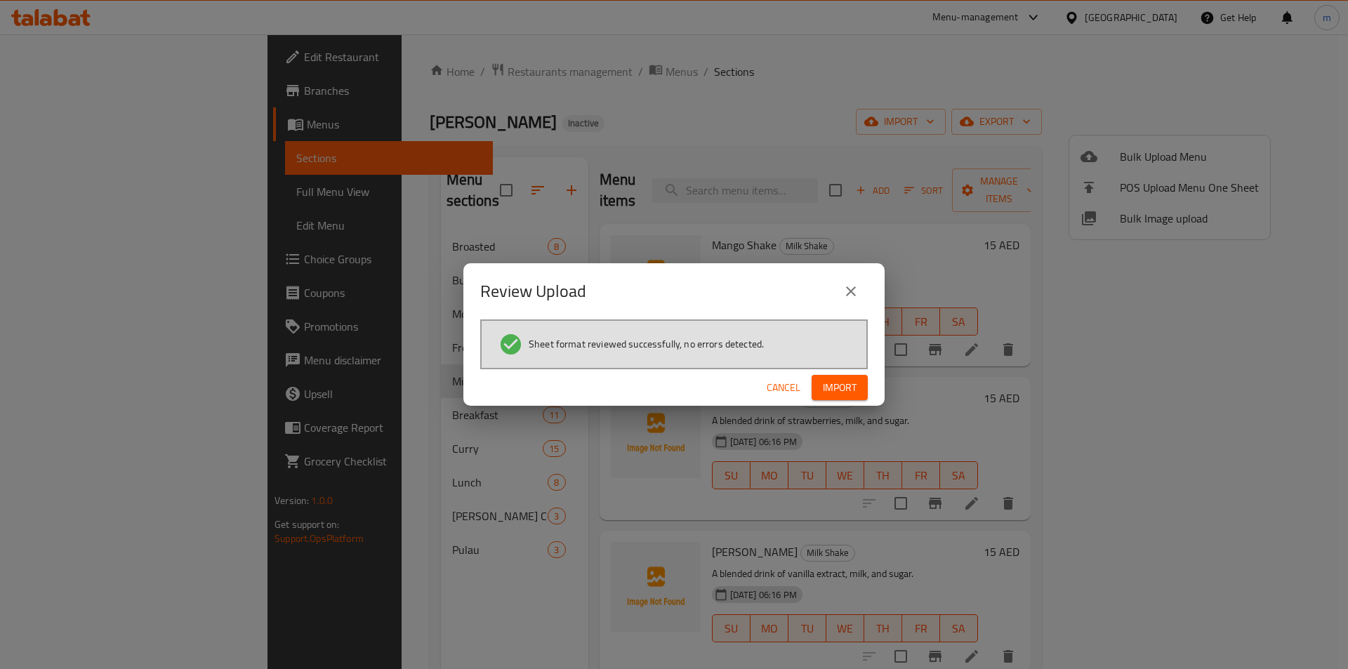
click at [832, 383] on span "Import" at bounding box center [840, 388] width 34 height 18
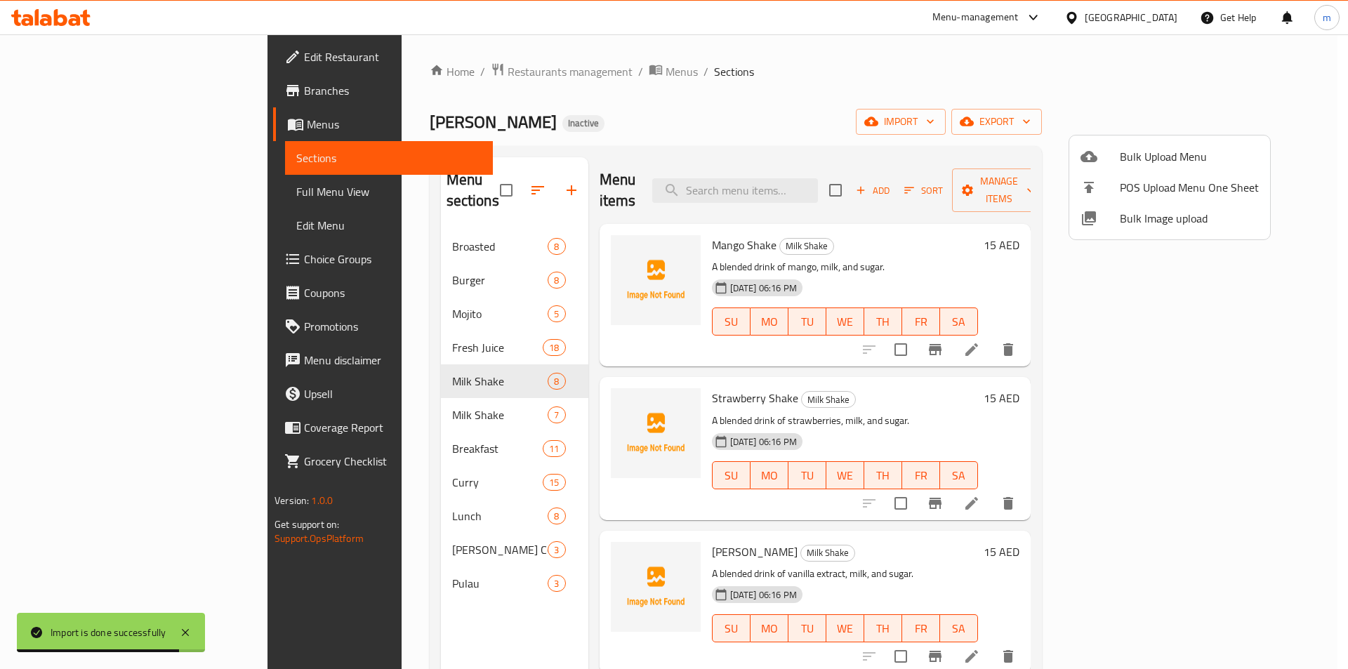
click at [428, 321] on div at bounding box center [674, 334] width 1348 height 669
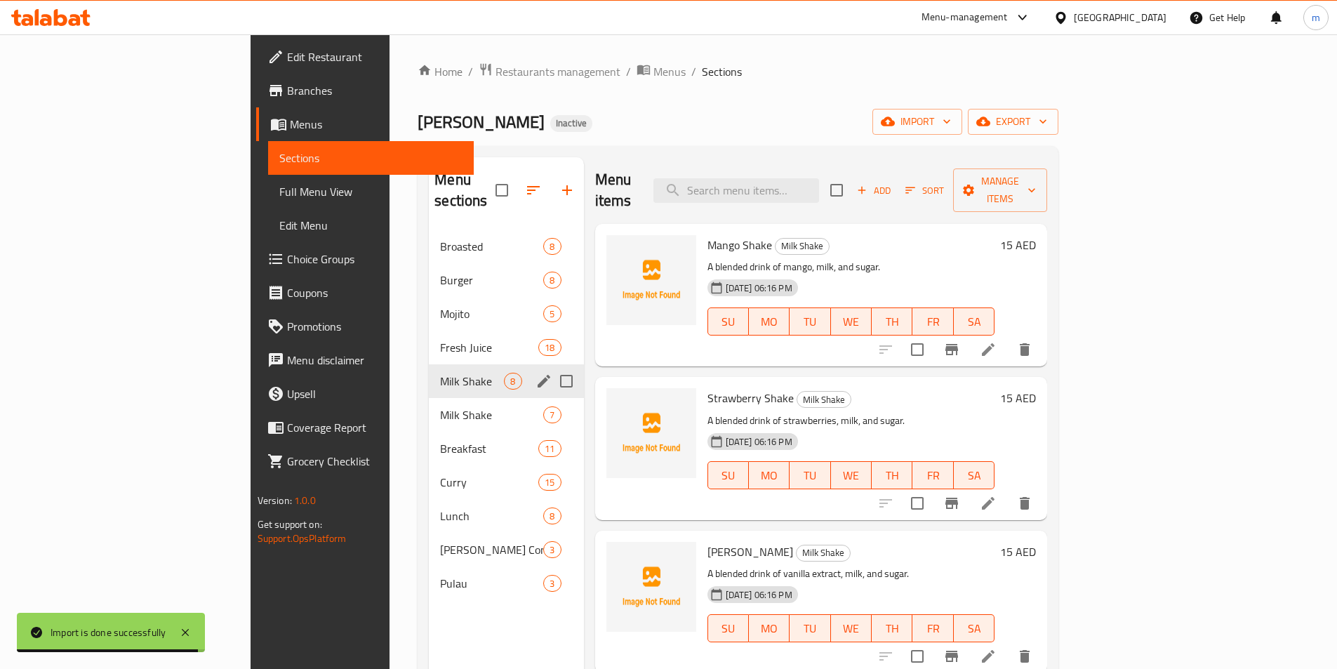
click at [429, 398] on div "Milk Shake 7" at bounding box center [506, 415] width 154 height 34
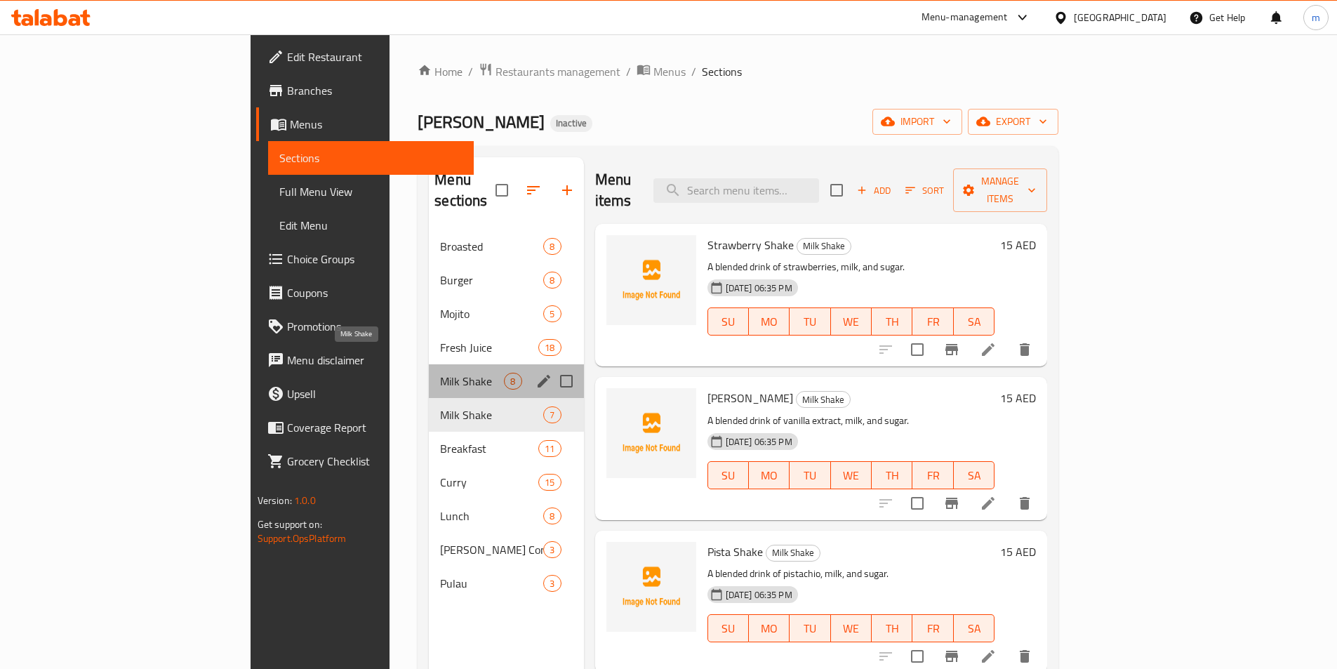
click at [440, 373] on span "Milk Shake" at bounding box center [472, 381] width 64 height 17
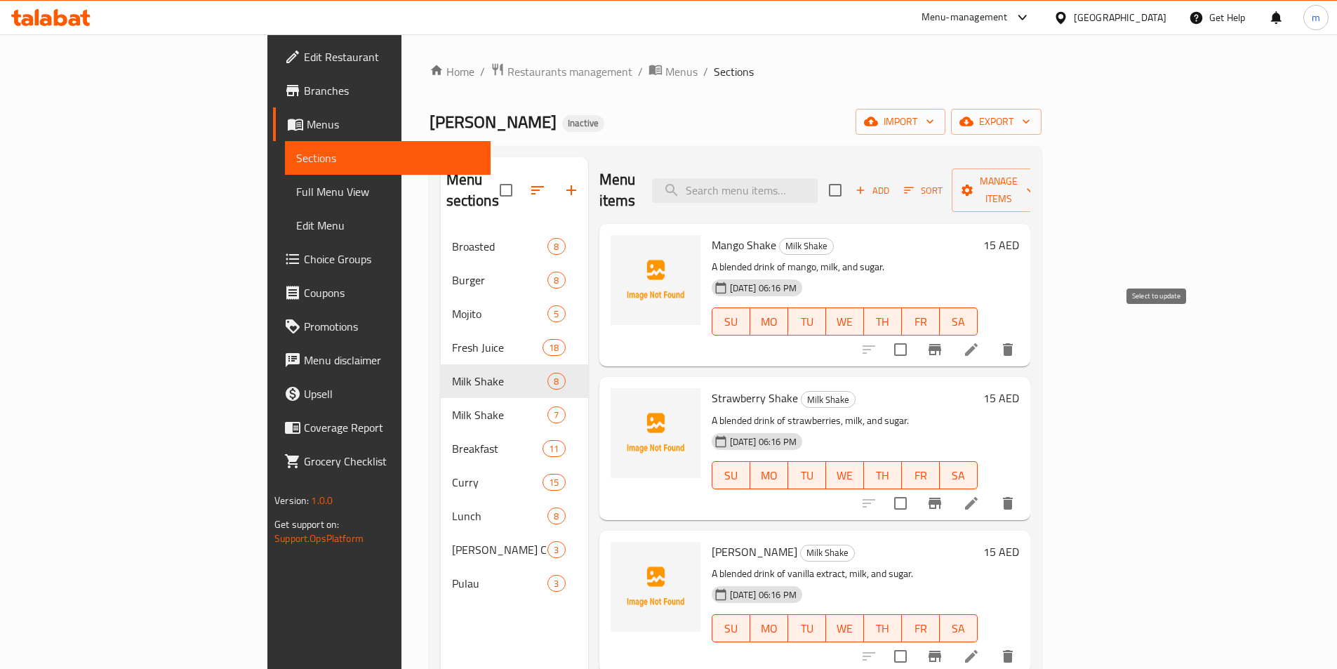
click at [915, 336] on input "checkbox" at bounding box center [900, 349] width 29 height 29
click at [974, 183] on icon "button" at bounding box center [967, 190] width 14 height 14
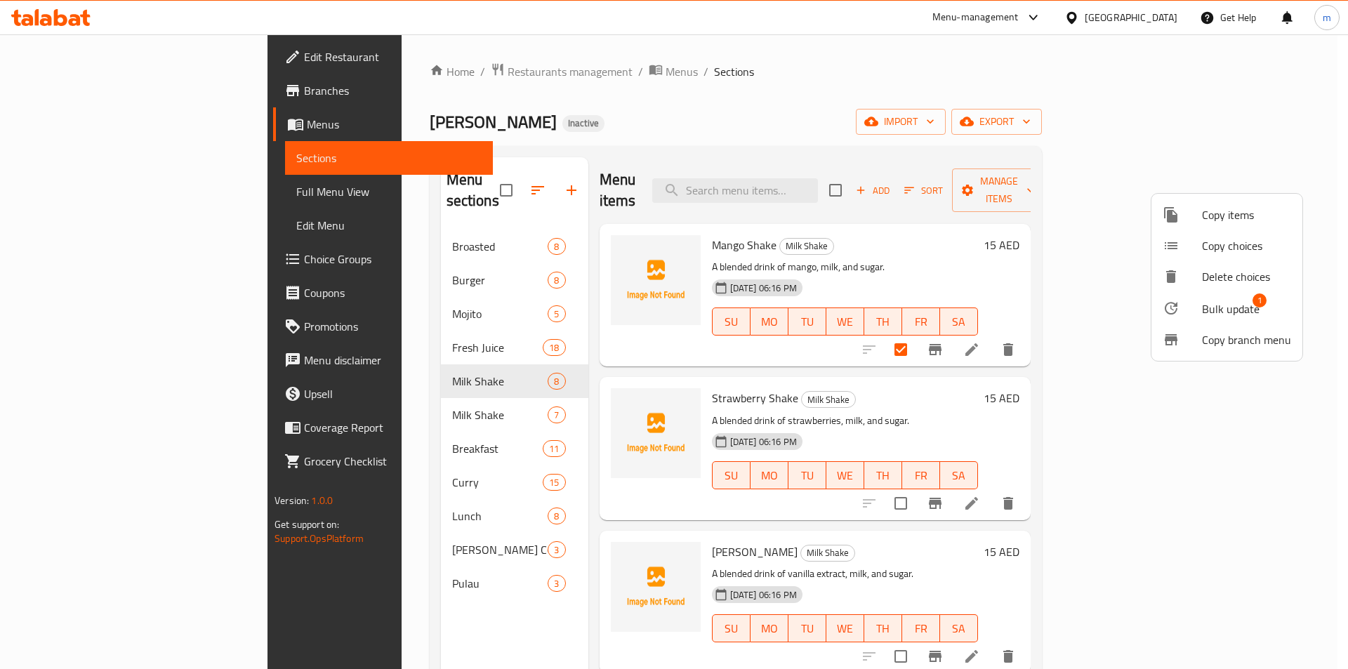
click at [1211, 302] on span "Bulk update" at bounding box center [1231, 308] width 58 height 17
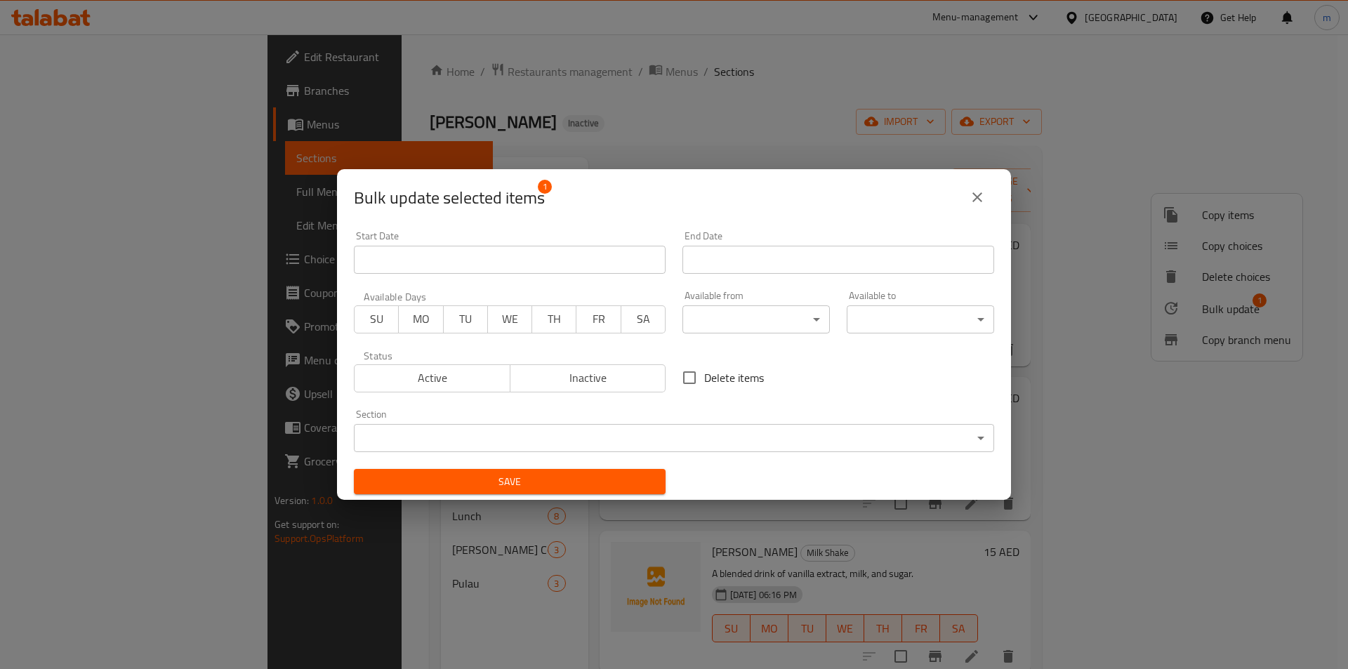
click at [593, 431] on body "​ Menu-management United Arab Emirates Get Help m Edit Restaurant Branches Menu…" at bounding box center [674, 351] width 1348 height 635
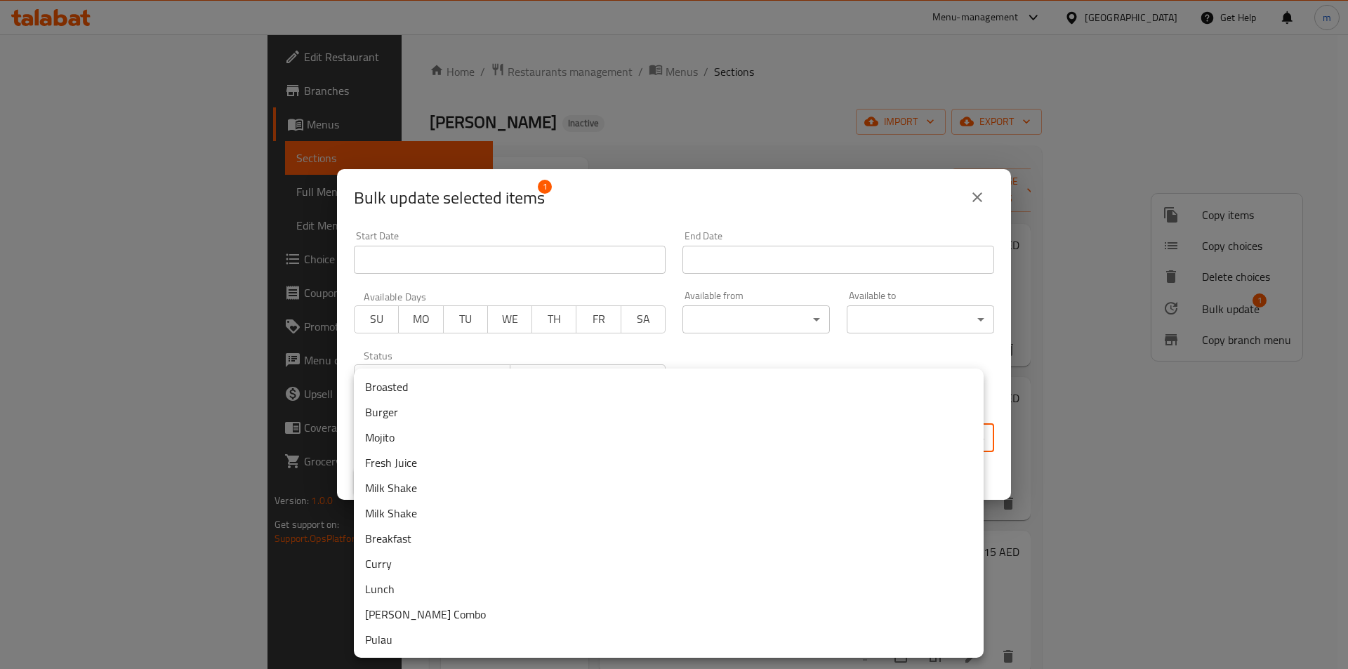
click at [453, 507] on li "Milk Shake" at bounding box center [669, 512] width 630 height 25
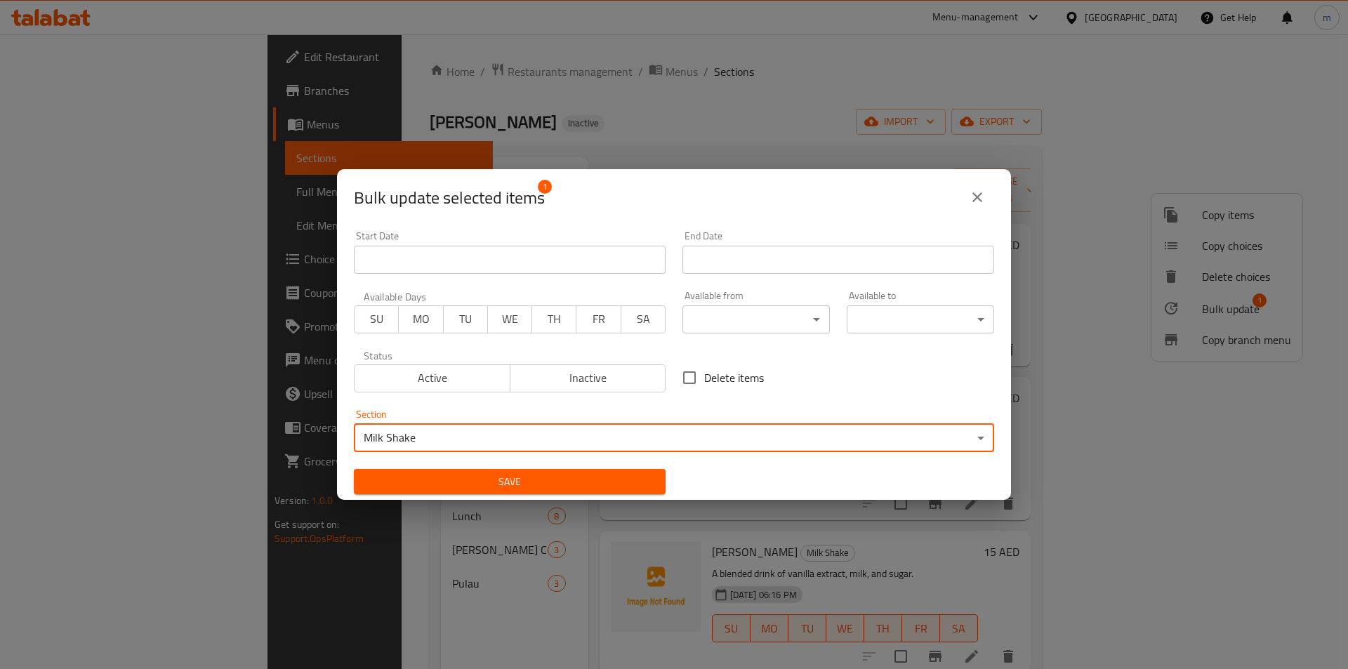
click at [580, 479] on span "Save" at bounding box center [509, 482] width 289 height 18
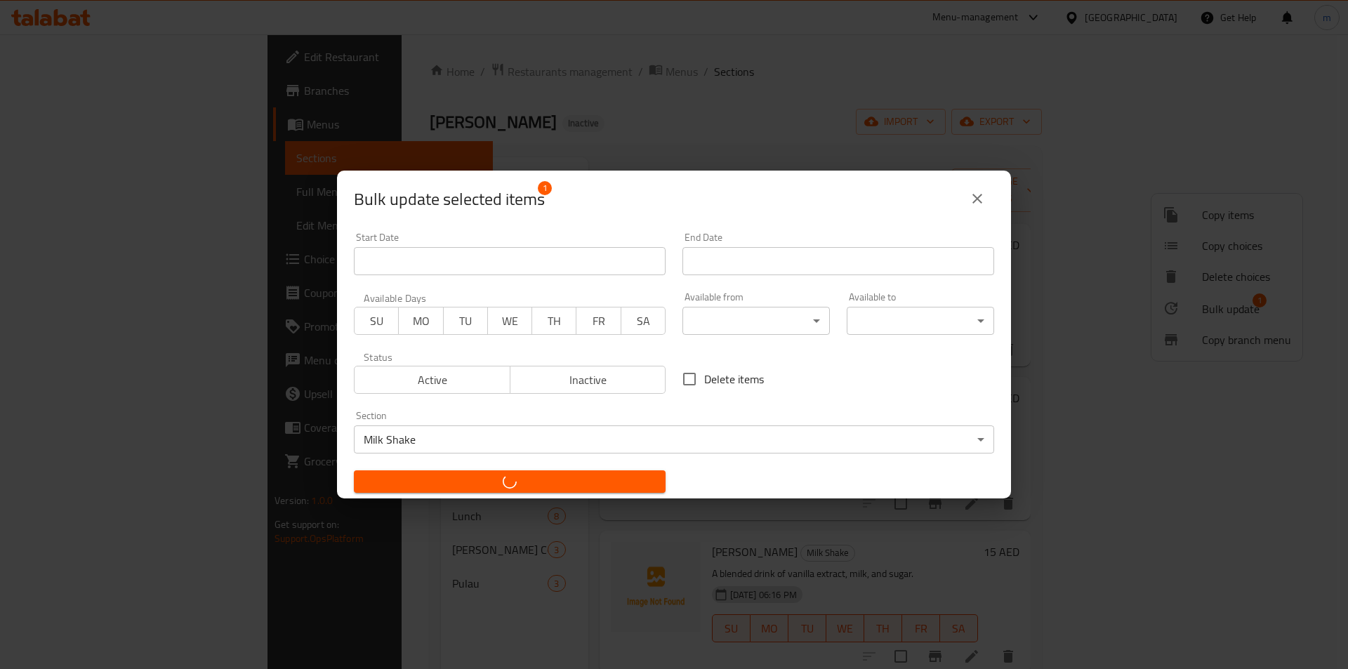
checkbox input "false"
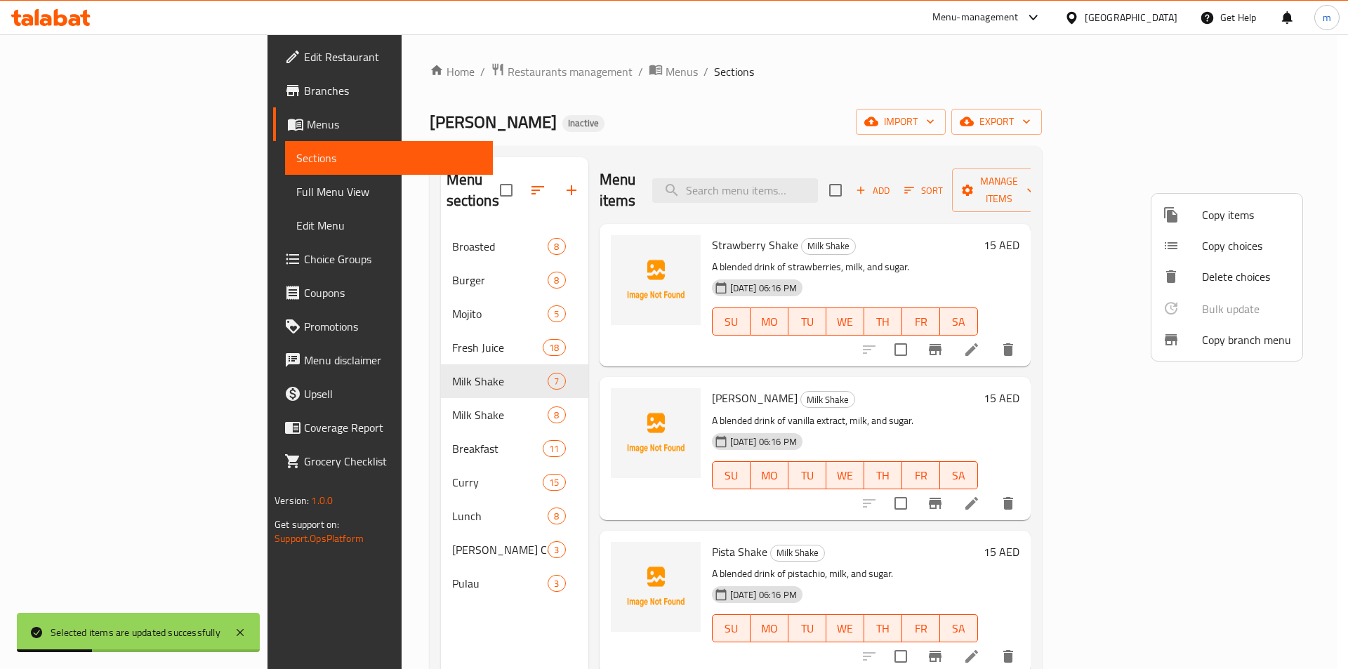
click at [425, 364] on div at bounding box center [674, 334] width 1348 height 669
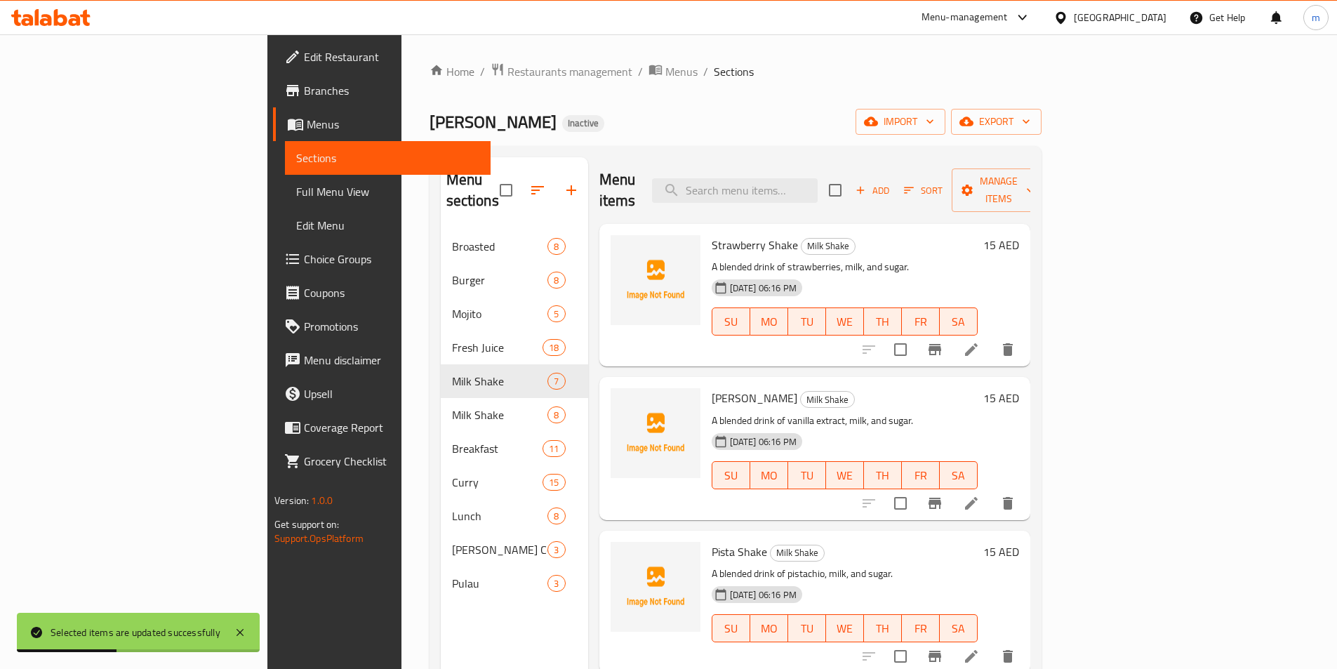
click at [452, 373] on span "Milk Shake" at bounding box center [500, 381] width 96 height 17
click at [588, 354] on div "Menu items Add Sort Manage items Strawberry Shake Milk Shake A blended drink of…" at bounding box center [809, 491] width 442 height 669
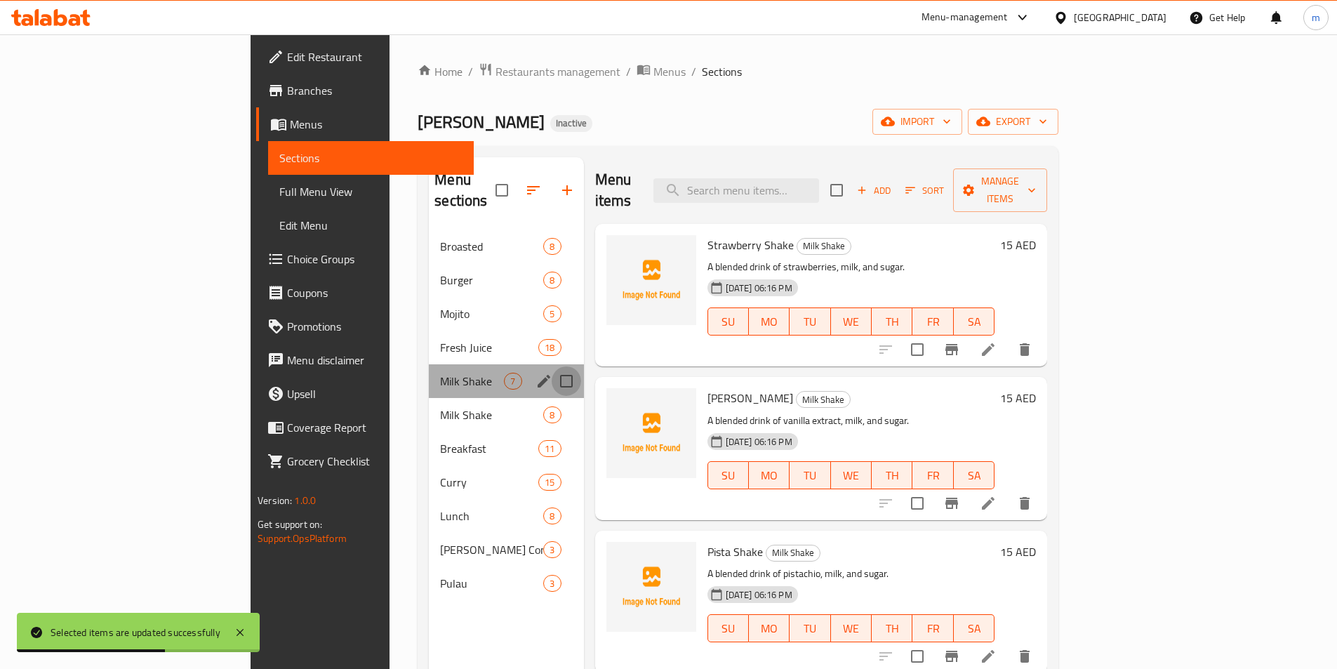
click at [552, 366] on input "Menu sections" at bounding box center [566, 380] width 29 height 29
checkbox input "true"
click at [517, 182] on icon "button" at bounding box center [525, 190] width 17 height 17
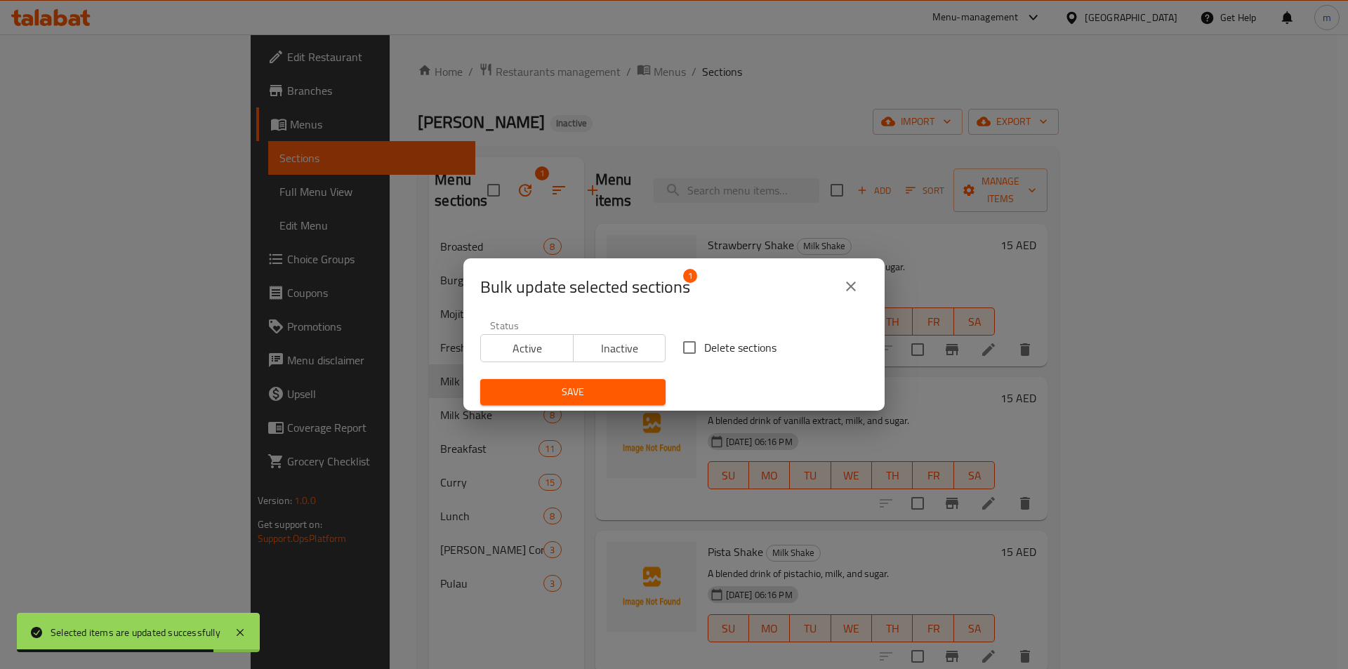
click at [693, 339] on input "Delete sections" at bounding box center [689, 347] width 29 height 29
checkbox input "true"
click at [647, 384] on span "Save" at bounding box center [572, 392] width 163 height 18
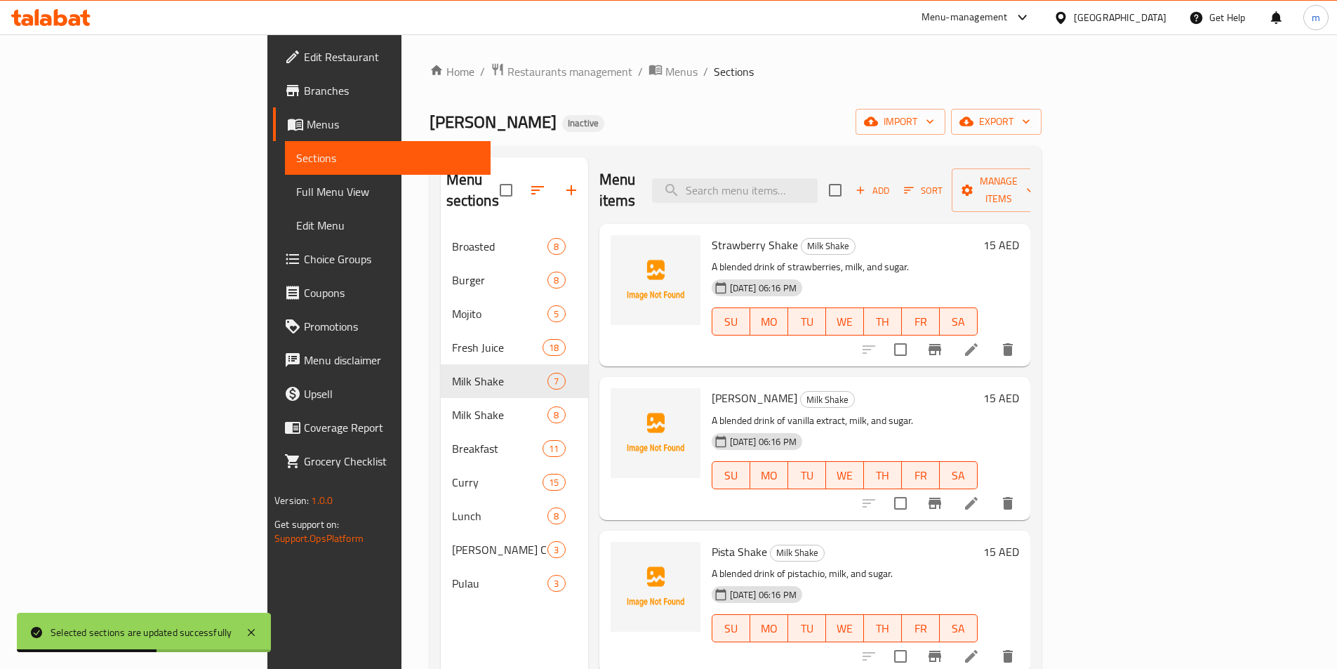
click at [401, 345] on div "Home / Restaurants management / Menus / Sections Ahlan almas Inactive import ex…" at bounding box center [735, 449] width 668 height 831
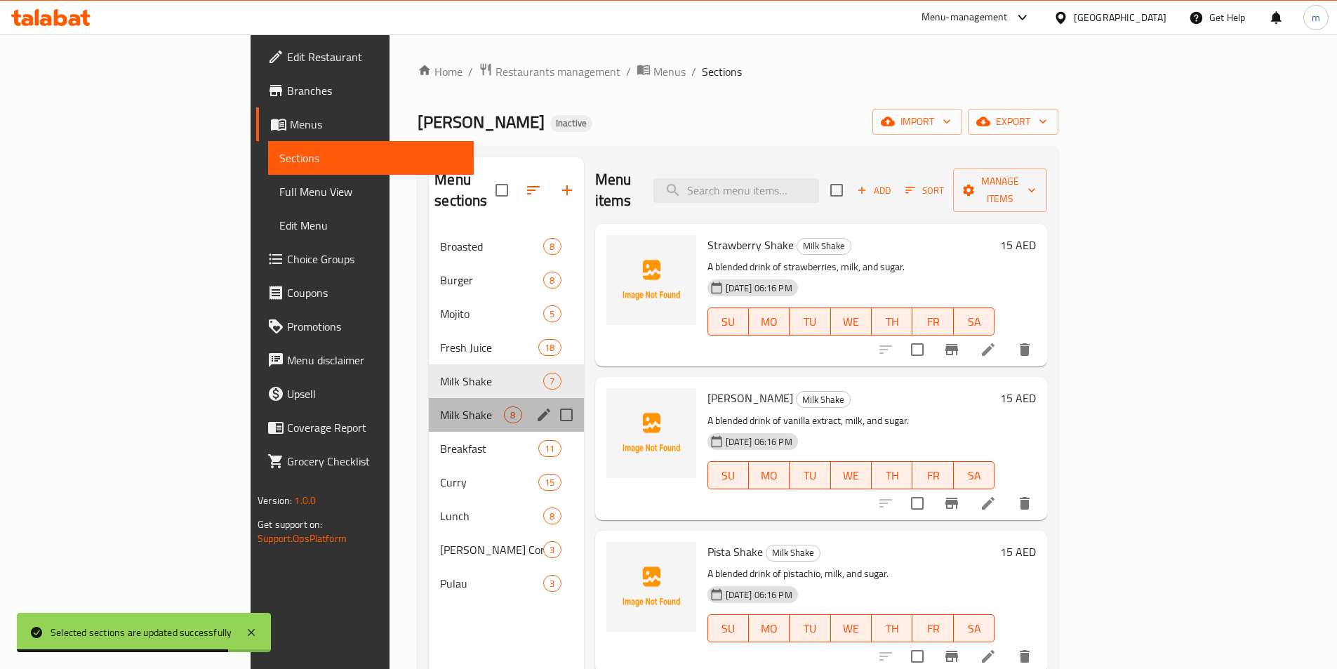
click at [440, 406] on span "Milk Shake" at bounding box center [472, 414] width 64 height 17
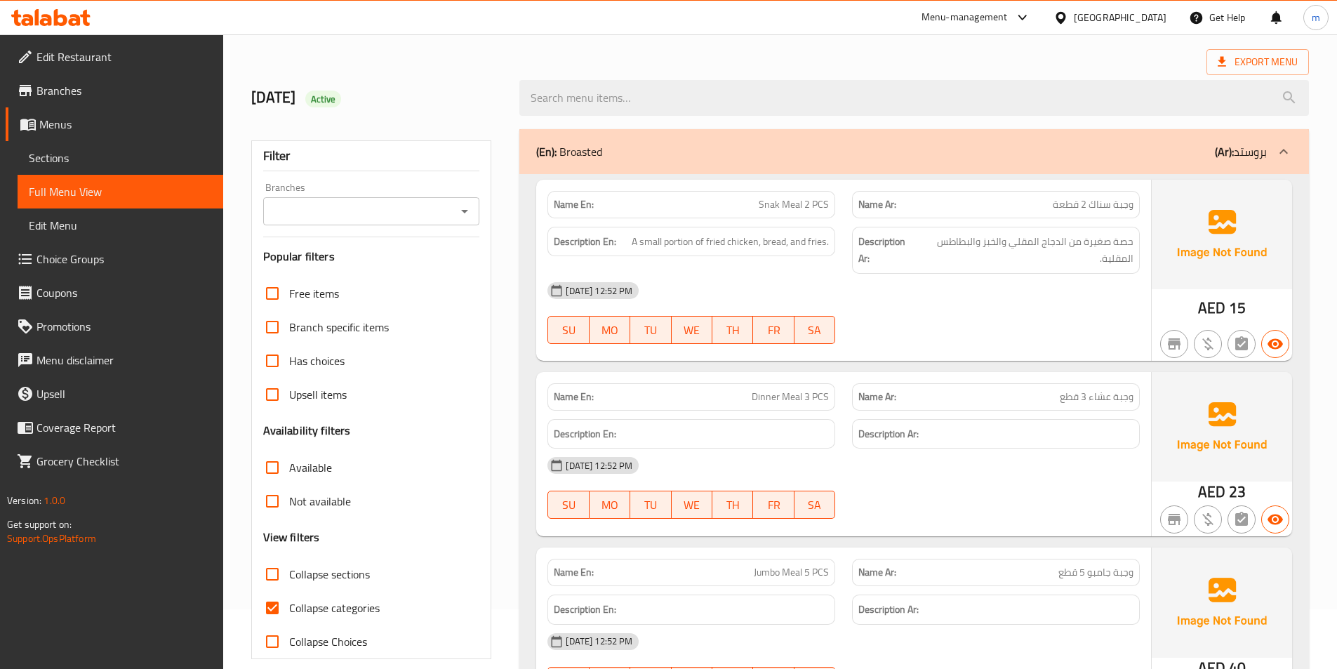
scroll to position [140, 0]
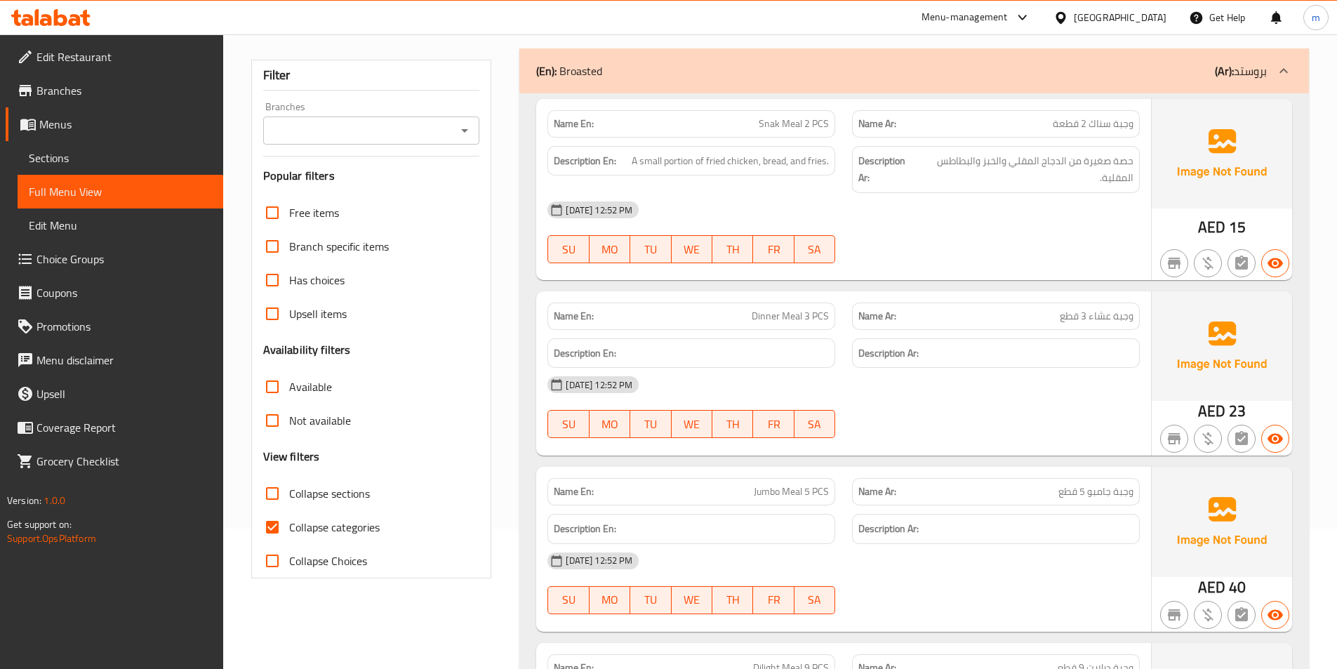
click at [354, 524] on span "Collapse categories" at bounding box center [334, 527] width 91 height 17
click at [289, 524] on input "Collapse categories" at bounding box center [272, 527] width 34 height 34
checkbox input "false"
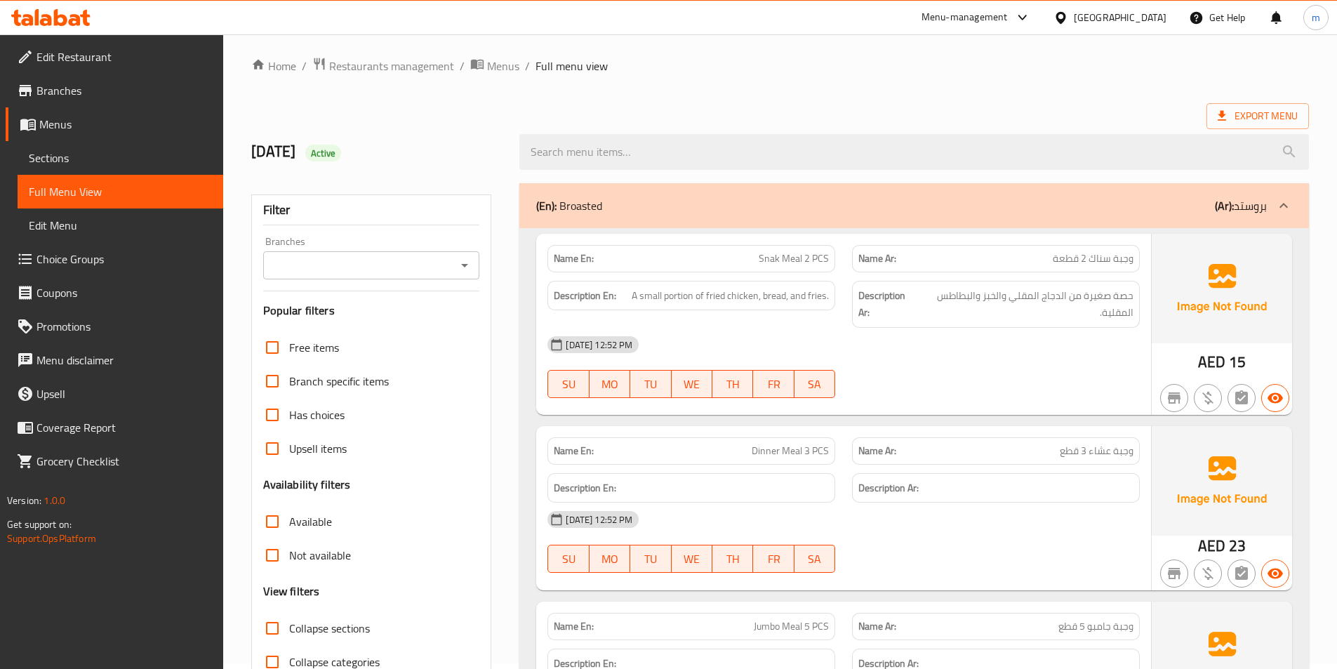
scroll to position [0, 0]
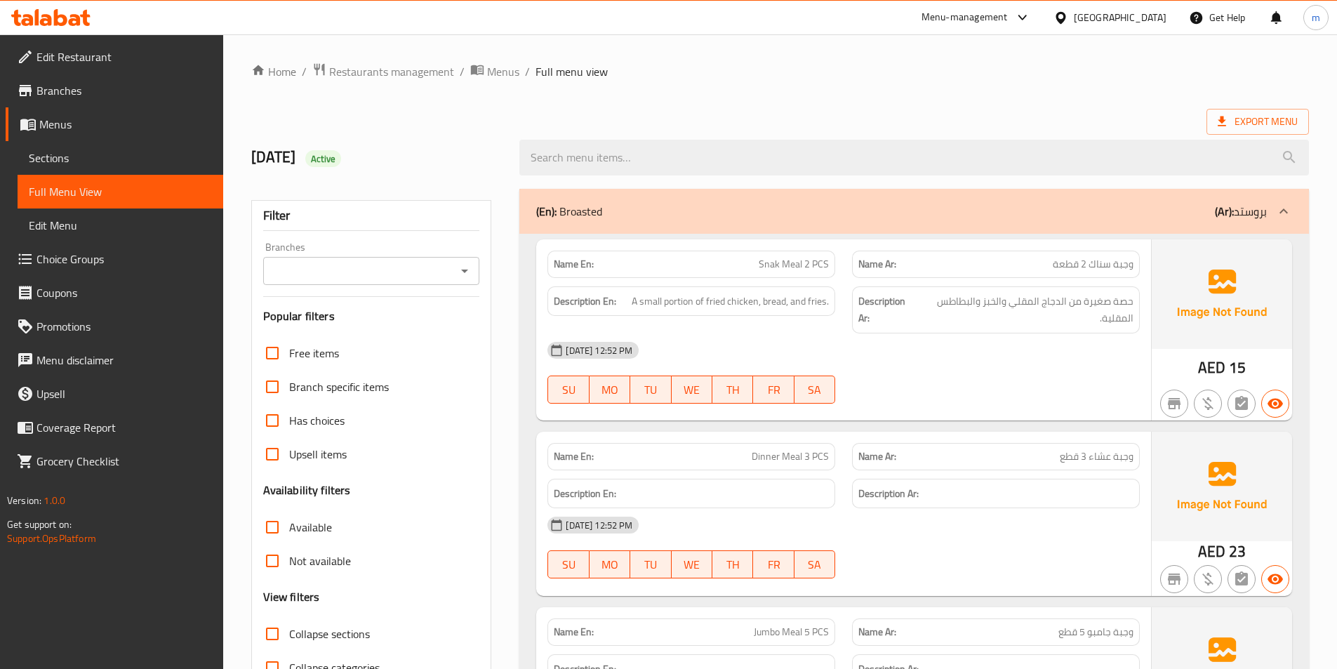
click at [1114, 210] on div "(En): Broasted (Ar): بروستد" at bounding box center [901, 211] width 731 height 17
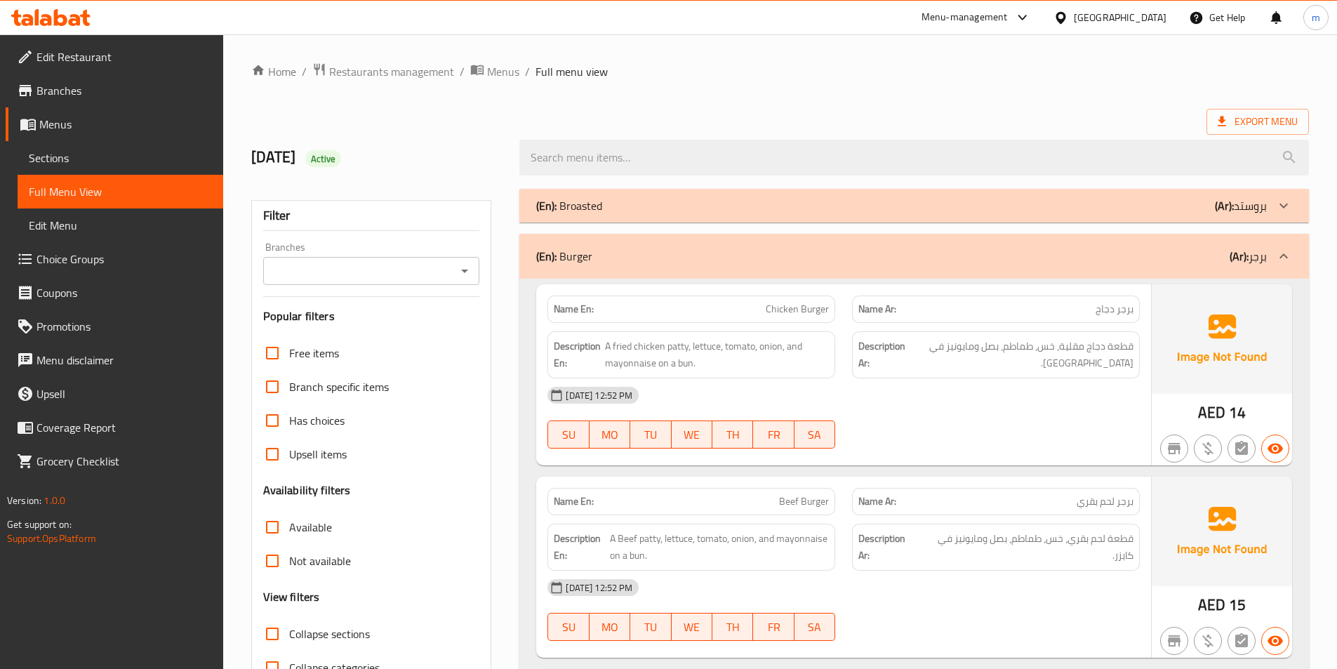
click at [1138, 248] on div "(En): Burger (Ar): برجر" at bounding box center [901, 256] width 731 height 17
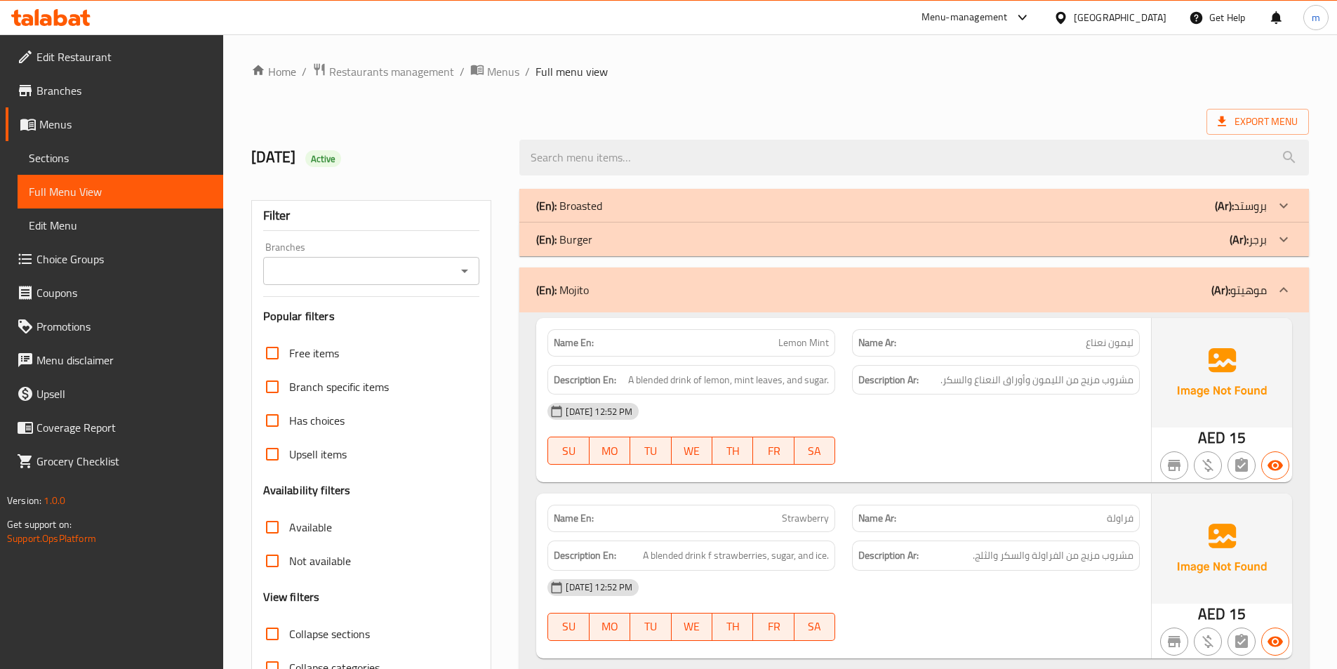
click at [1148, 294] on div "(En): Mojito (Ar): موهيتو" at bounding box center [901, 289] width 731 height 17
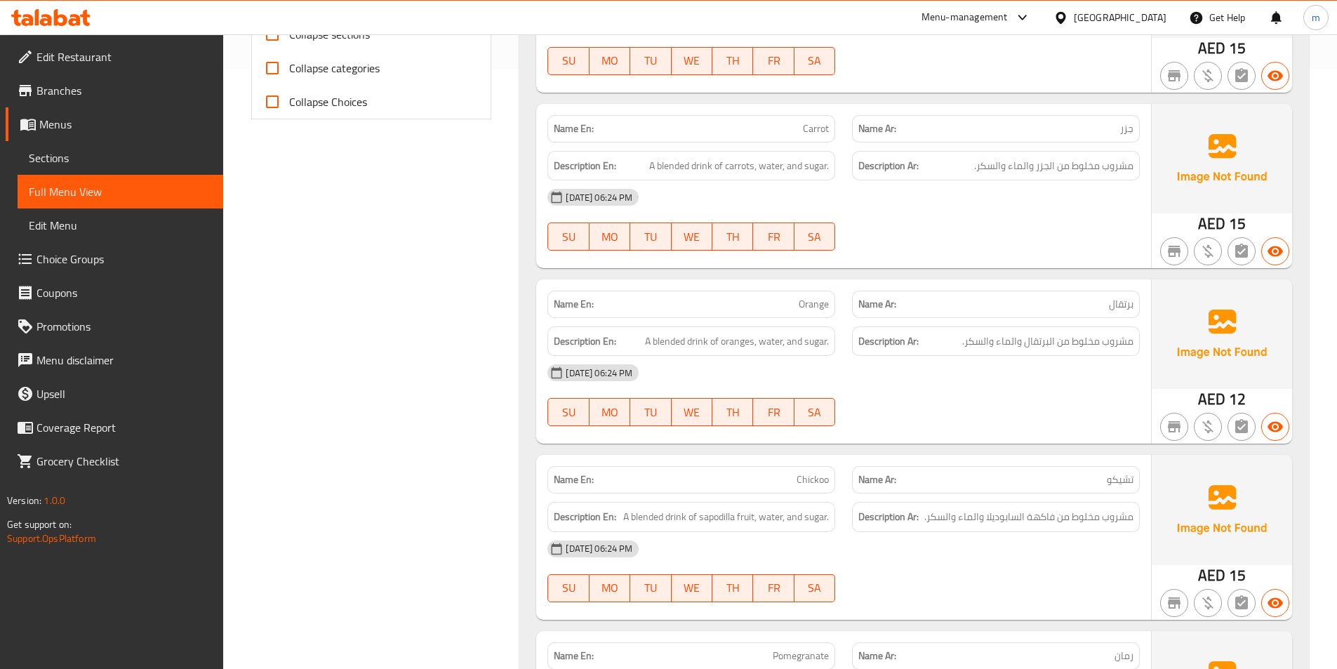
scroll to position [702, 0]
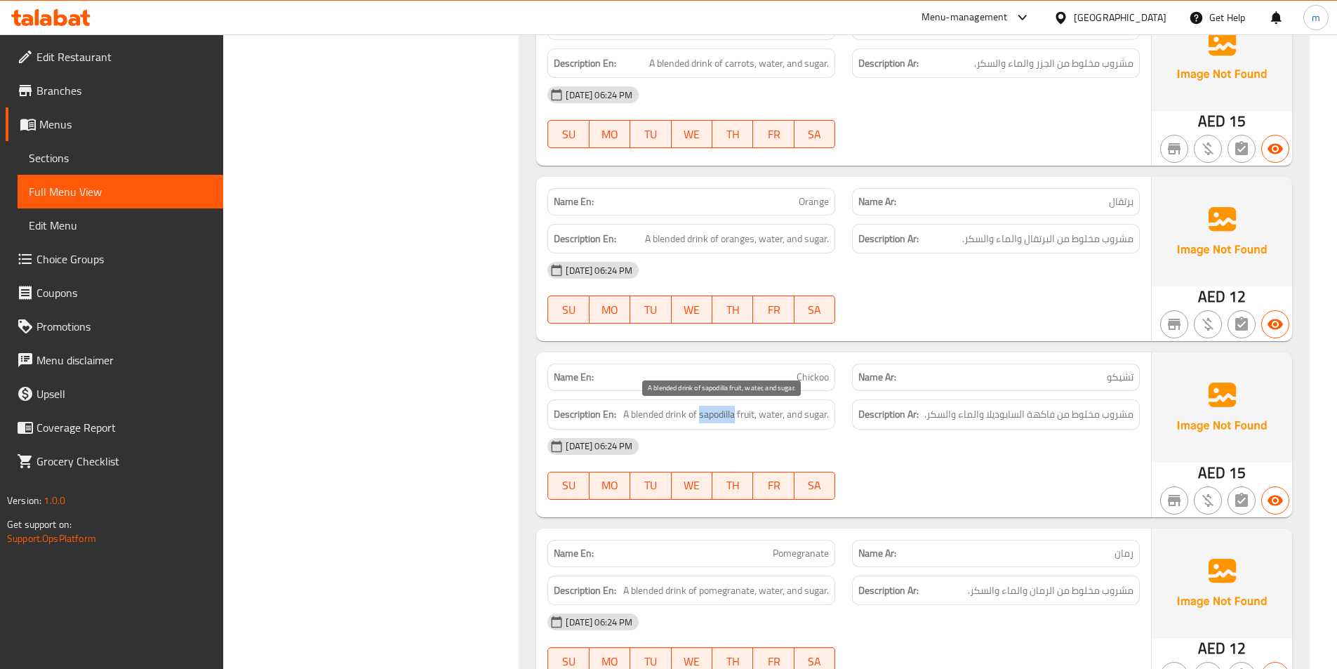
drag, startPoint x: 699, startPoint y: 412, endPoint x: 736, endPoint y: 418, distance: 36.9
click at [736, 418] on span "A blended drink of sapodilla fruit, water, and sugar." at bounding box center [726, 415] width 206 height 18
copy span "sapodilla"
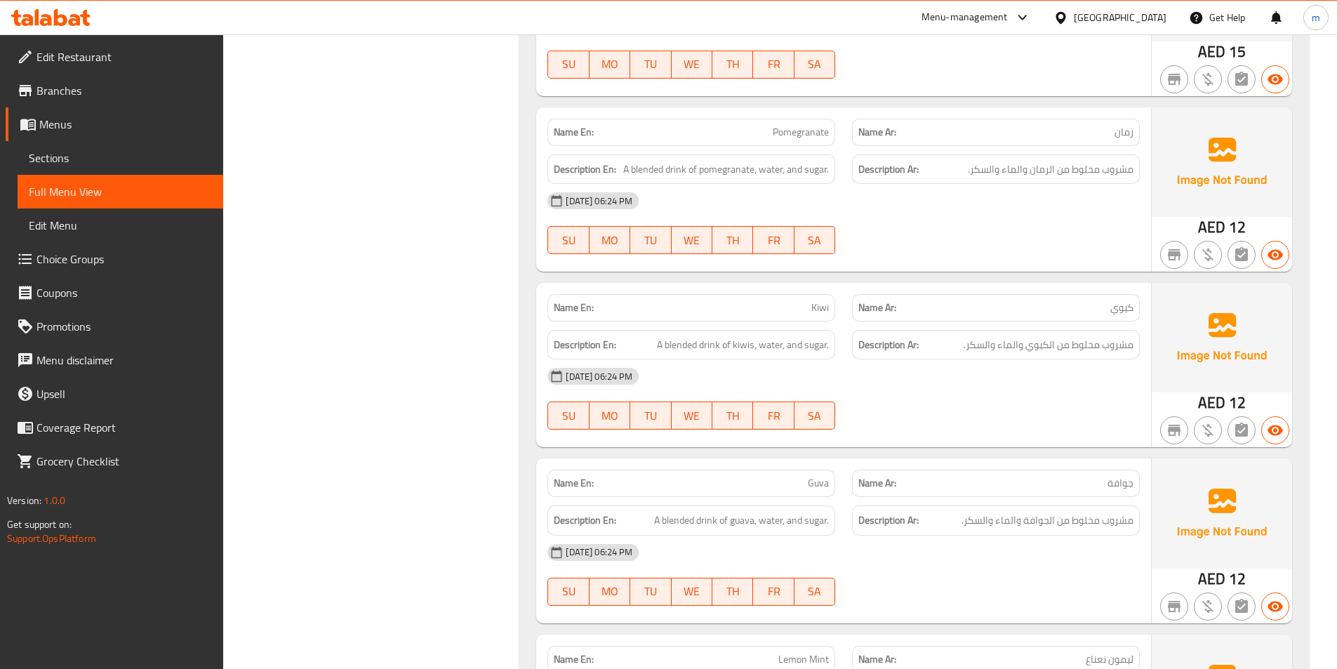
scroll to position [1193, 0]
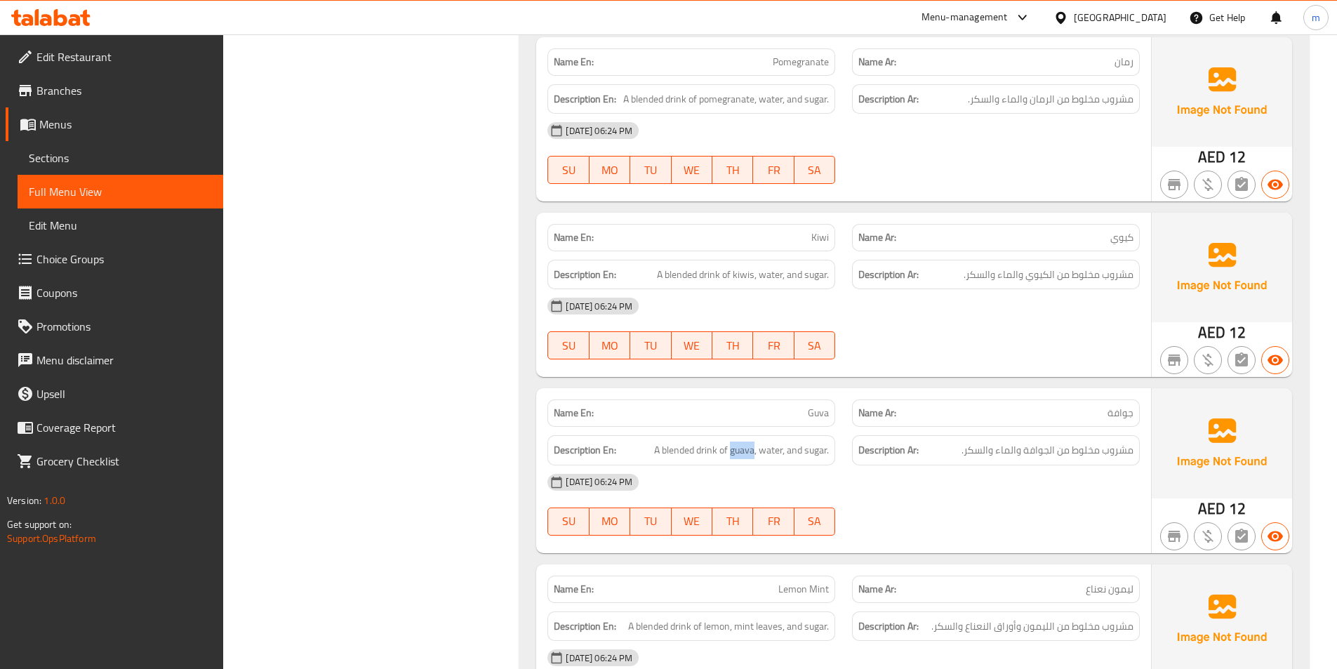
drag, startPoint x: 731, startPoint y: 452, endPoint x: 755, endPoint y: 461, distance: 25.5
click at [755, 461] on div "Description En: A blended drink of guava, water, and sugar." at bounding box center [691, 450] width 288 height 30
copy span "guava"
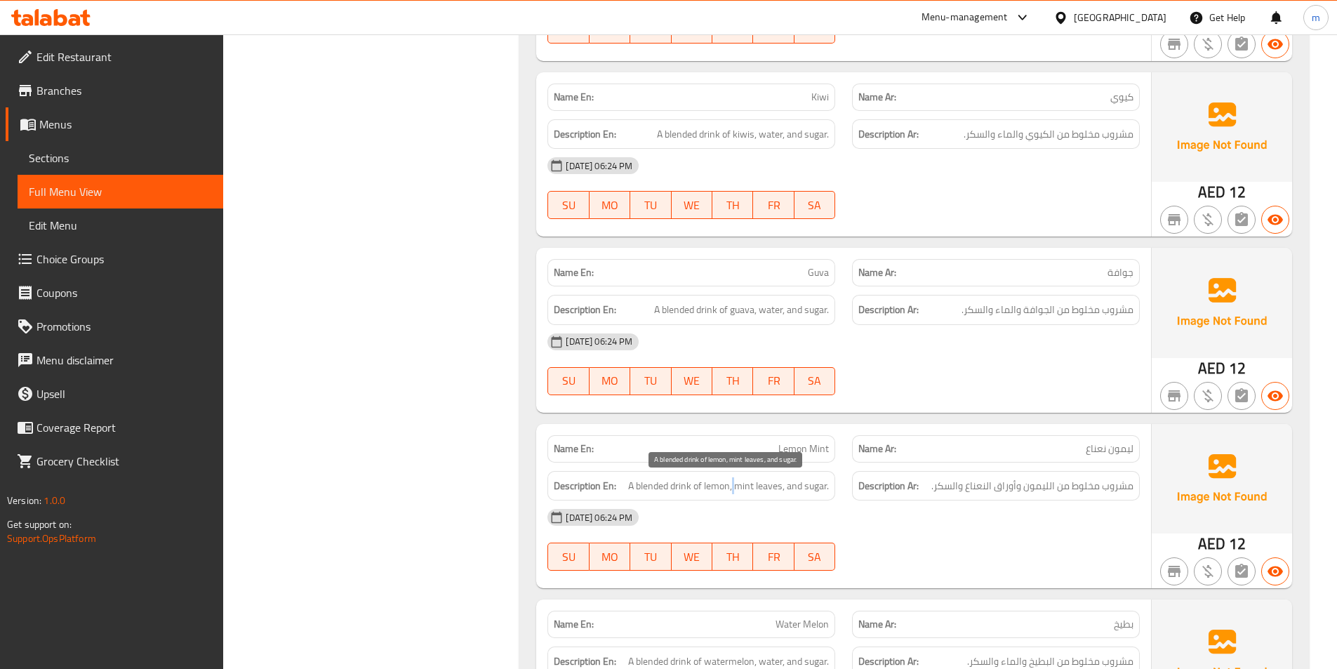
click at [734, 486] on span "A blended drink of lemon, mint leaves, and sugar." at bounding box center [728, 486] width 201 height 18
click at [735, 486] on span "A blended drink of lemon, mint leaves, and sugar." at bounding box center [728, 486] width 201 height 18
drag, startPoint x: 734, startPoint y: 486, endPoint x: 770, endPoint y: 498, distance: 38.0
click at [770, 498] on div "Description En: A blended drink of lemon, mint leaves, and sugar." at bounding box center [691, 486] width 288 height 30
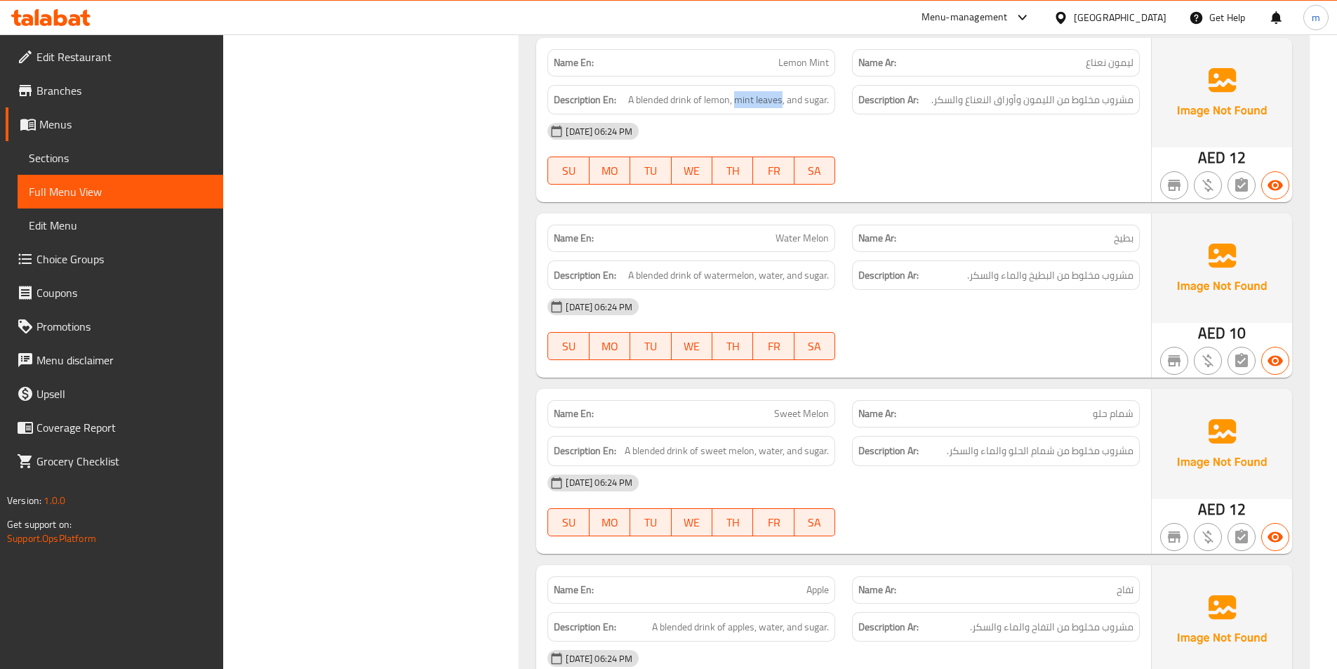
scroll to position [1755, 0]
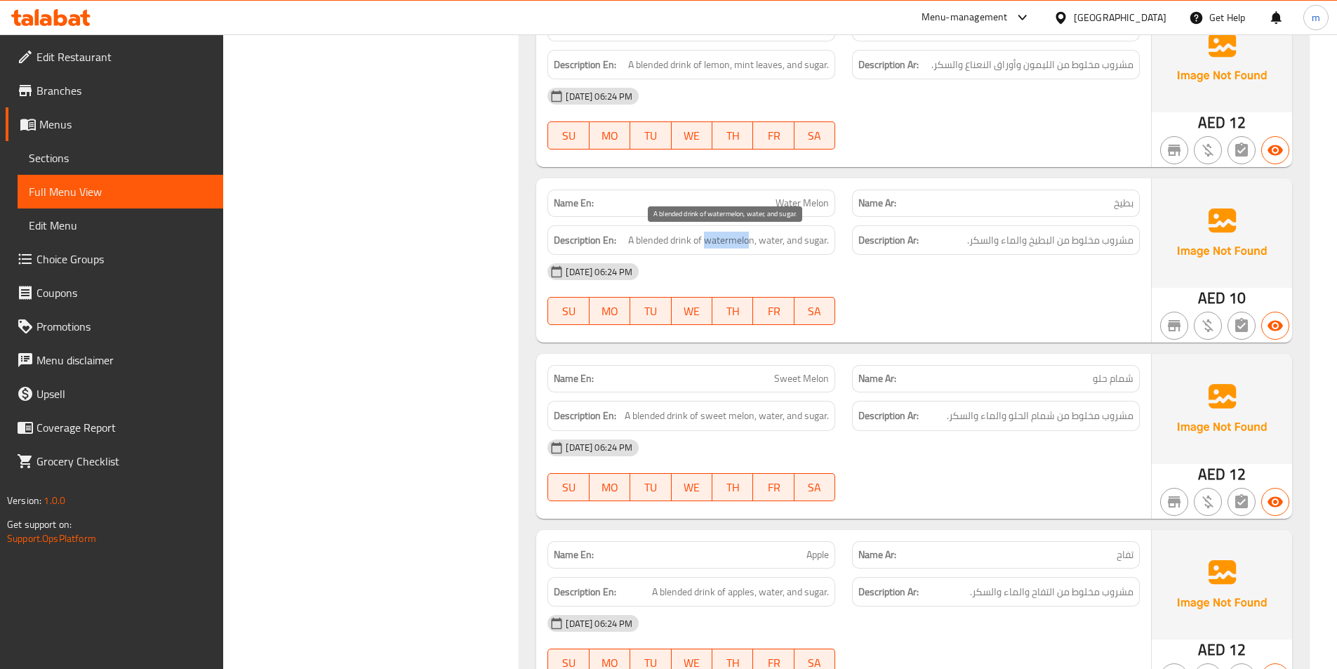
drag, startPoint x: 706, startPoint y: 241, endPoint x: 752, endPoint y: 240, distance: 45.6
click at [752, 240] on span "A blended drink of watermelon, water, and sugar." at bounding box center [728, 241] width 201 height 18
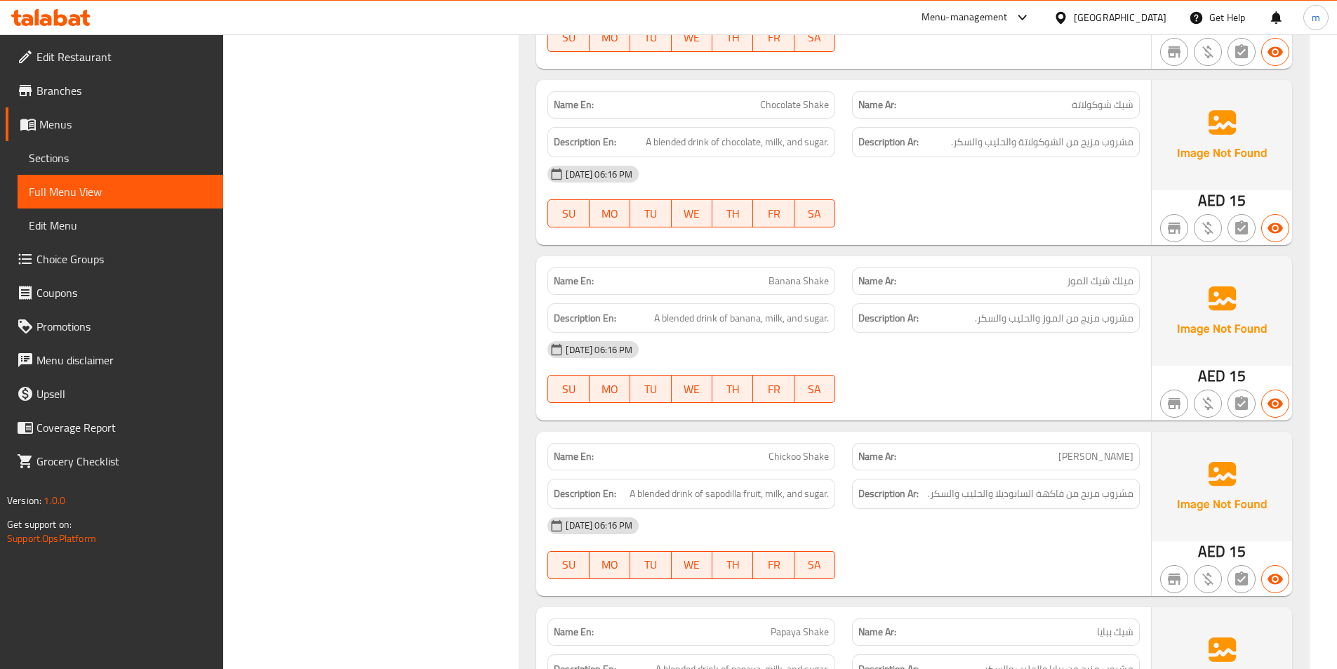
scroll to position [4001, 0]
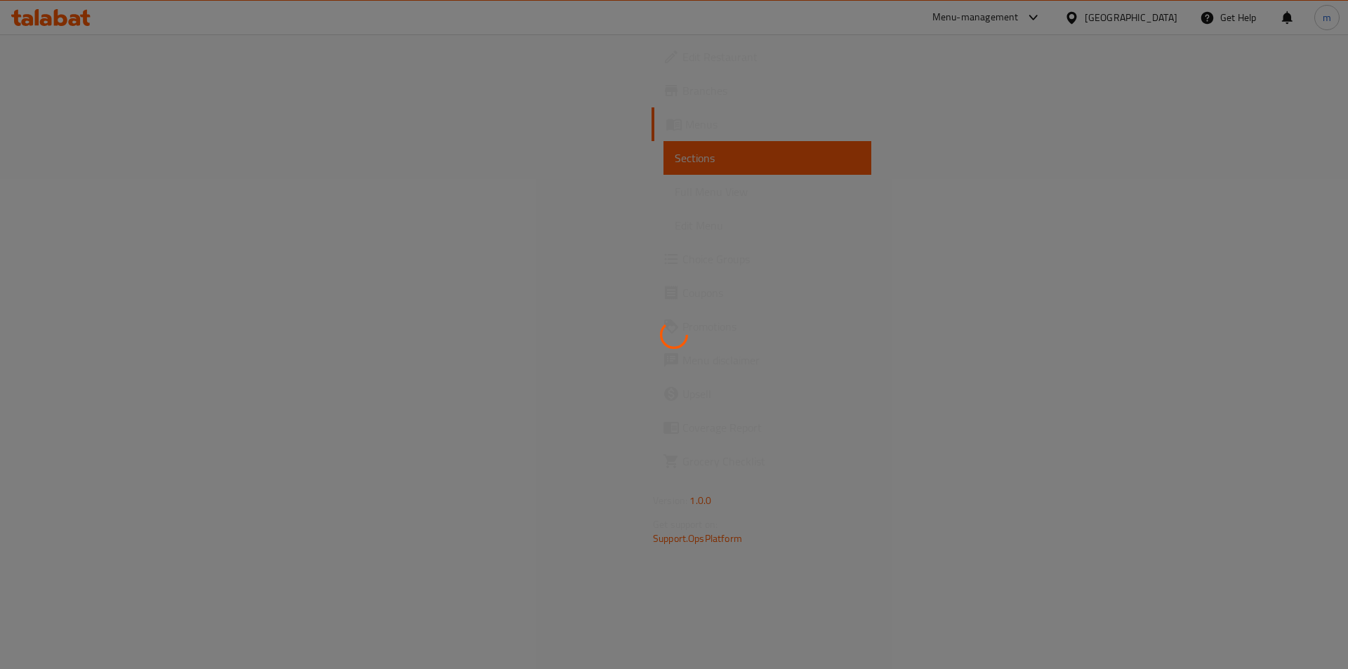
click at [950, 260] on div at bounding box center [674, 334] width 1348 height 669
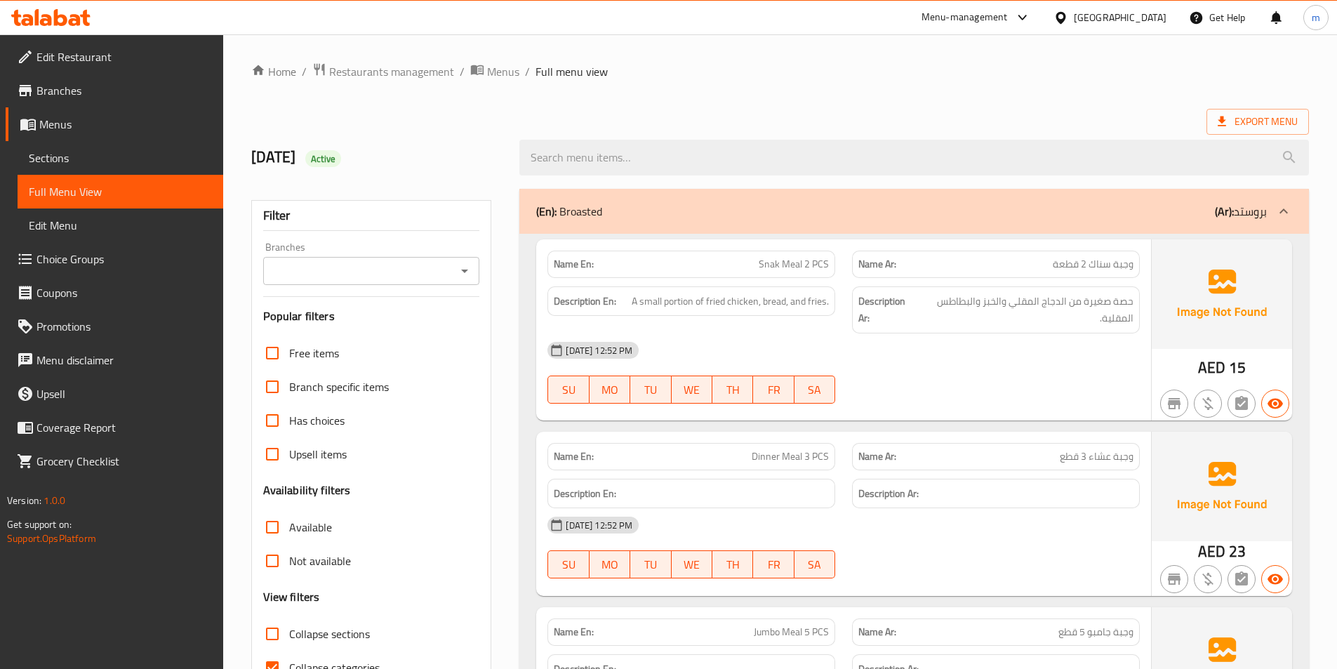
click at [1032, 211] on div "(En): Broasted (Ar): بروستد" at bounding box center [901, 211] width 731 height 17
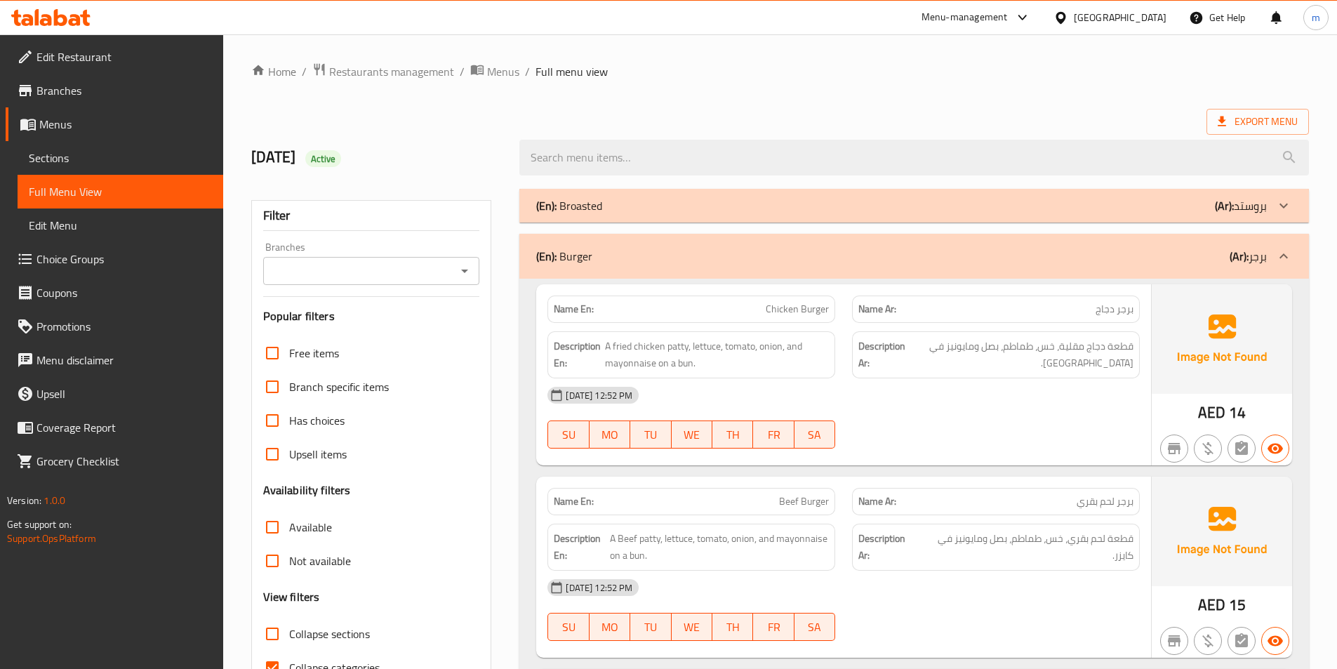
click at [1069, 251] on div "(En): Burger (Ar): برجر" at bounding box center [901, 256] width 731 height 17
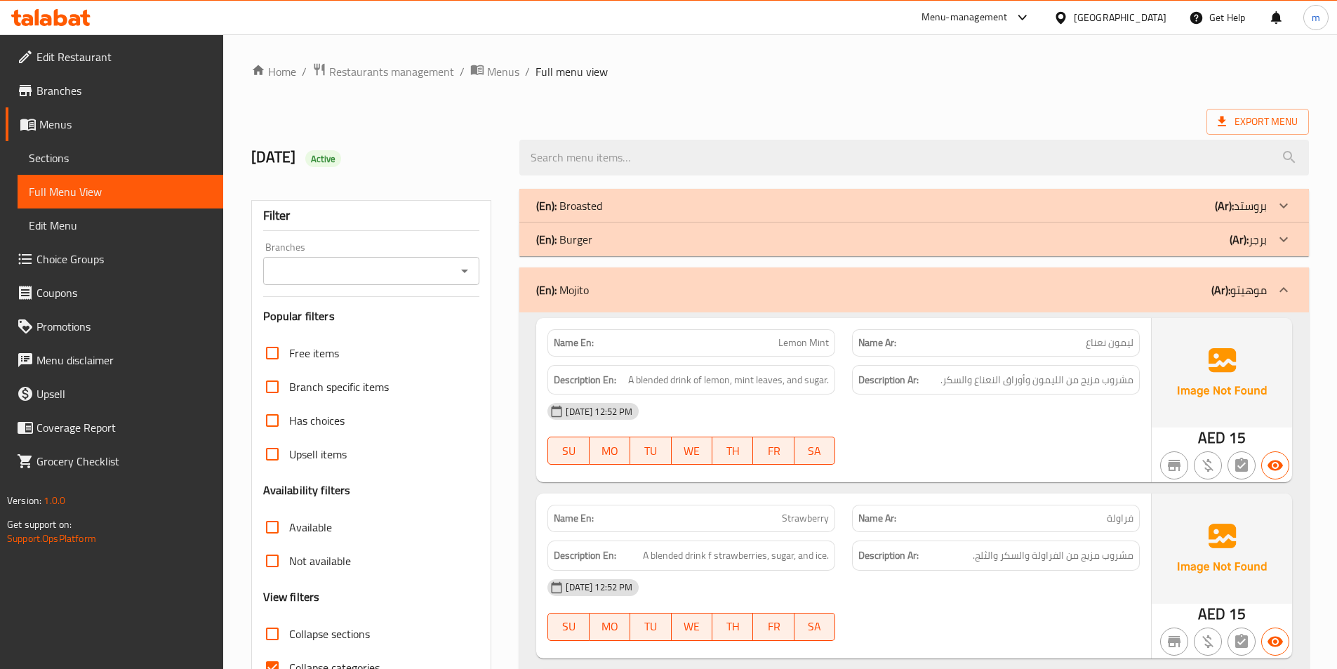
click at [1098, 286] on div "(En): Mojito (Ar): موهيتو" at bounding box center [901, 289] width 731 height 17
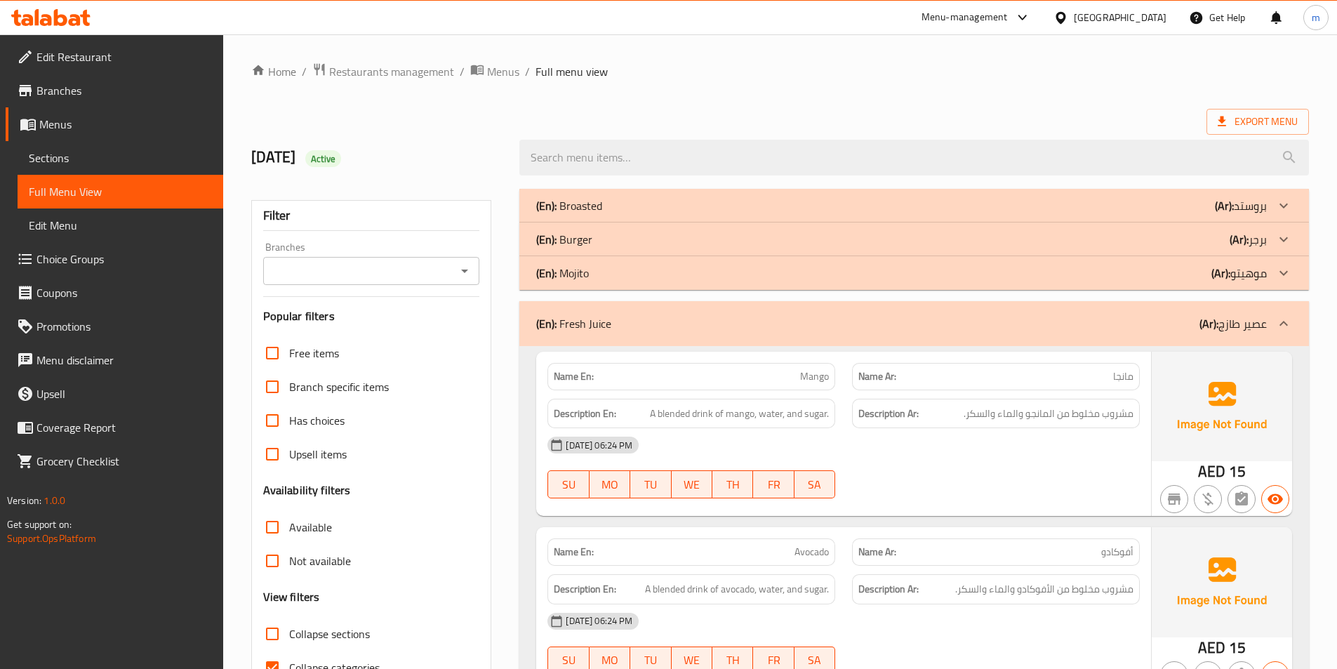
click at [1119, 321] on div "(En): Fresh Juice (Ar): عصير طازج" at bounding box center [901, 323] width 731 height 17
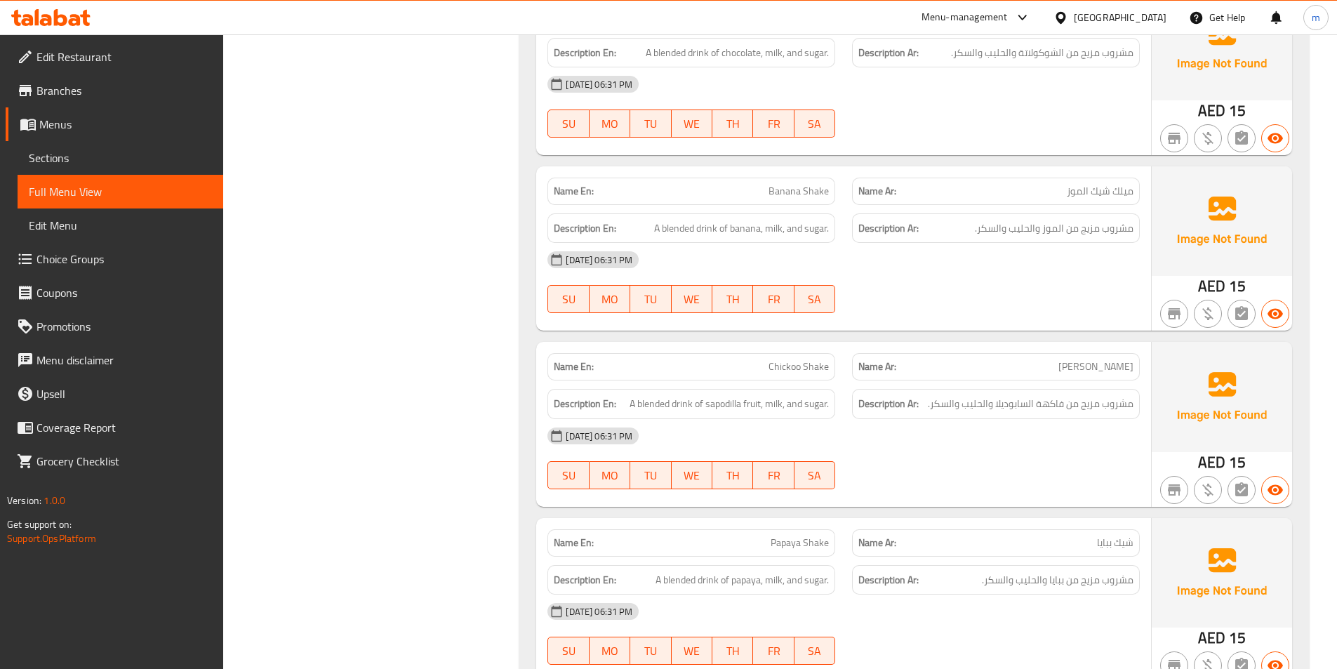
scroll to position [2316, 0]
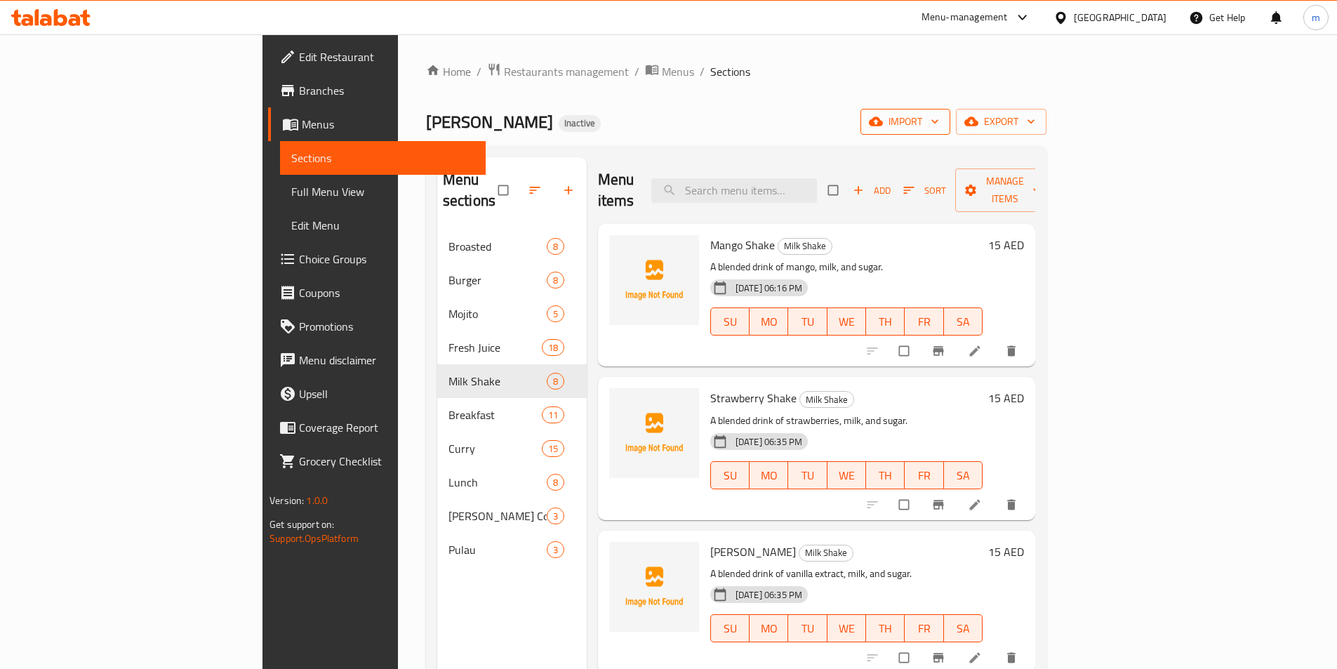
click at [939, 127] on span "import" at bounding box center [905, 122] width 67 height 18
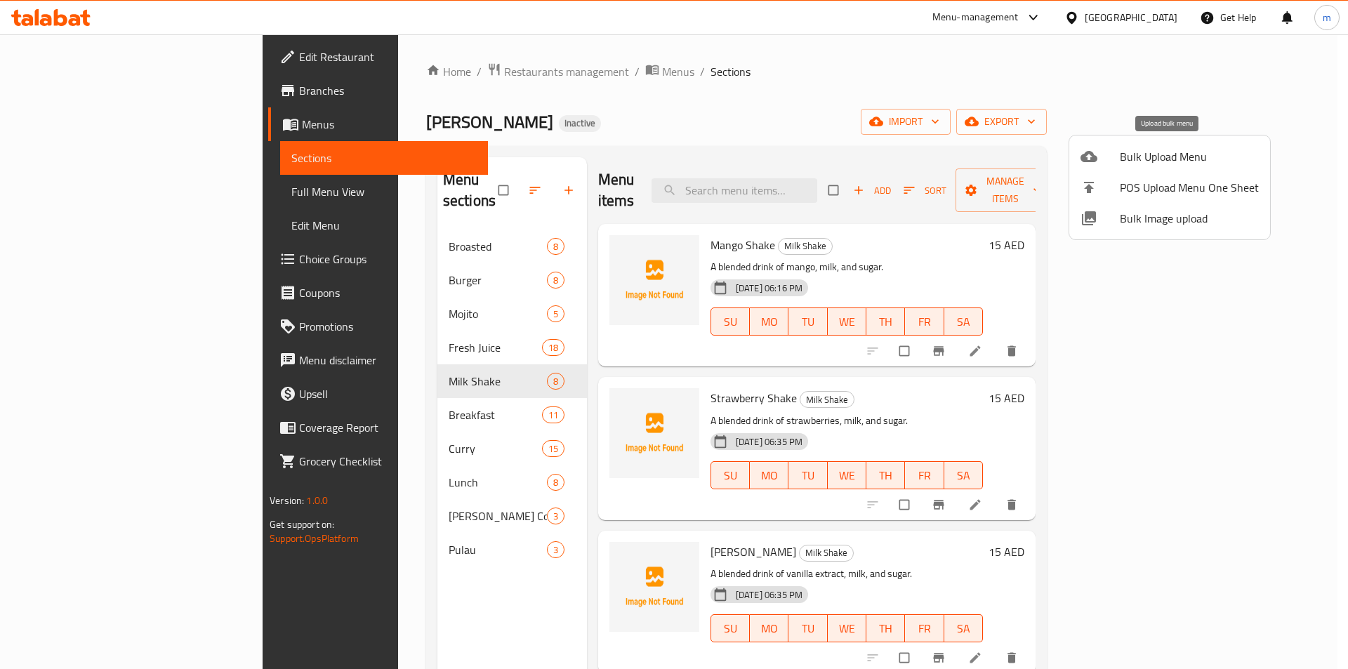
click at [1142, 159] on span "Bulk Upload Menu" at bounding box center [1189, 156] width 139 height 17
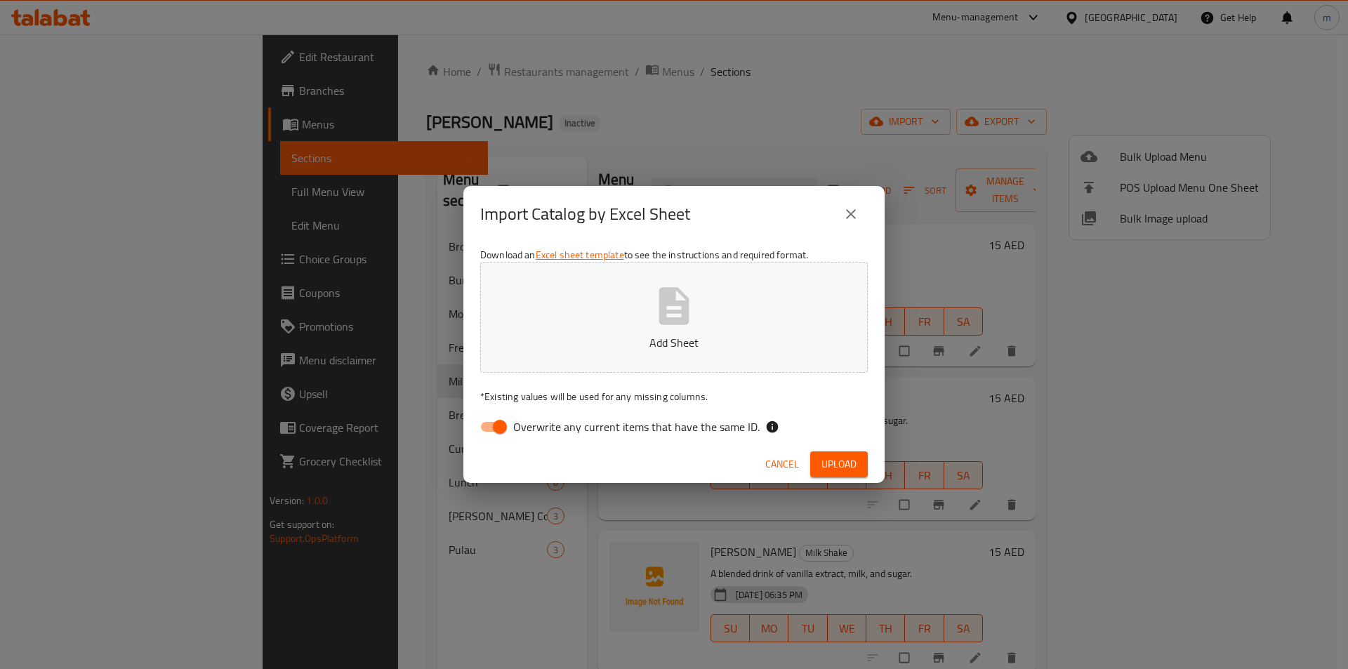
click at [502, 425] on input "Overwrite any current items that have the same ID." at bounding box center [500, 426] width 80 height 27
checkbox input "false"
click at [602, 294] on button "Add Sheet" at bounding box center [673, 317] width 387 height 111
click at [854, 460] on span "Upload" at bounding box center [838, 465] width 35 height 18
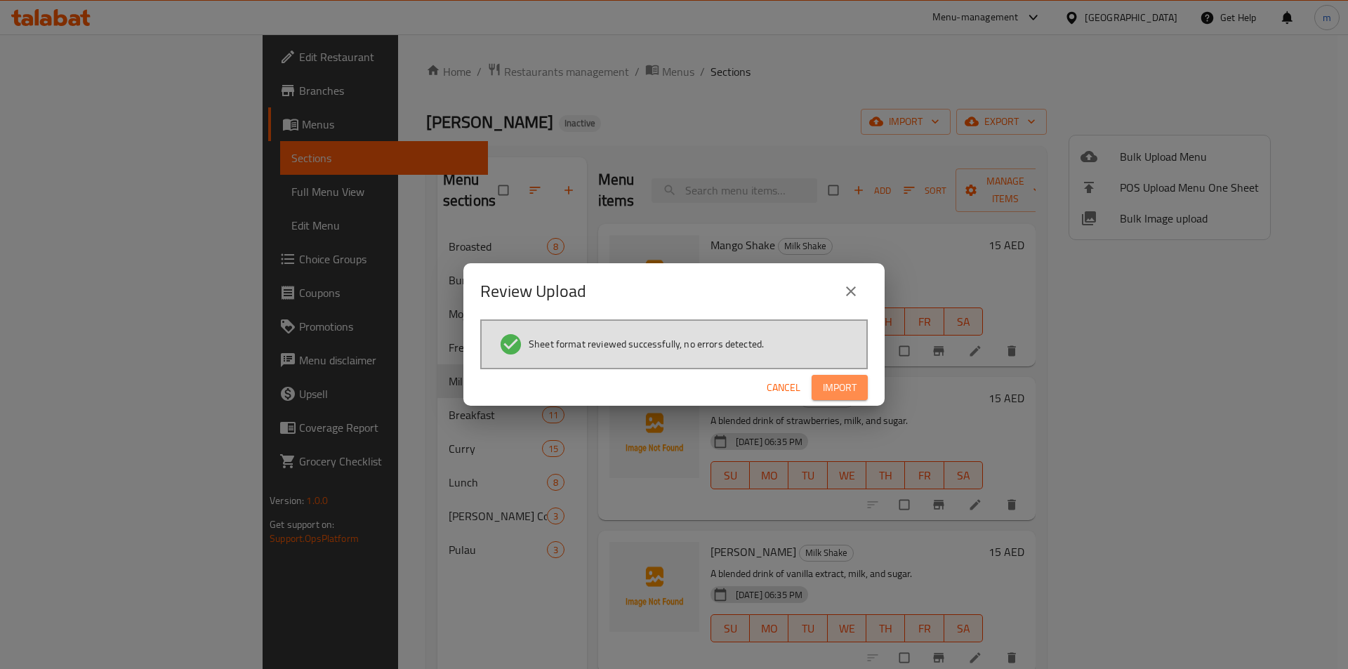
click at [839, 391] on span "Import" at bounding box center [840, 388] width 34 height 18
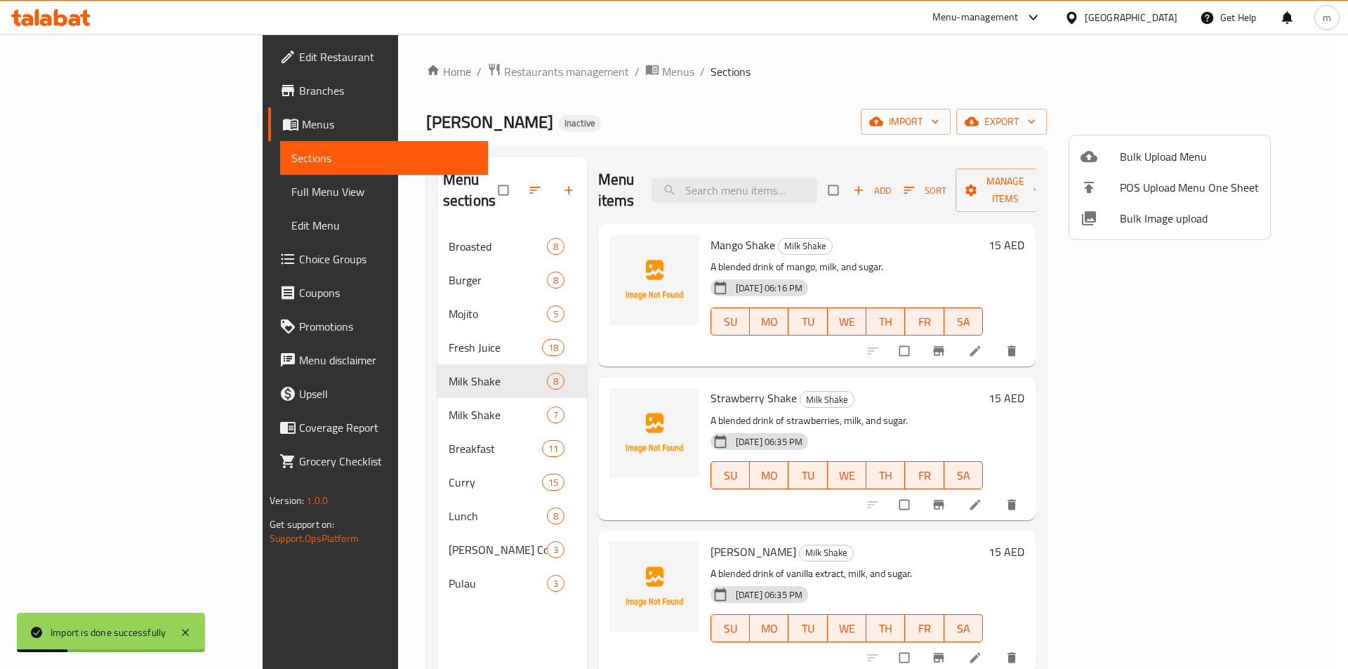
click at [387, 387] on div at bounding box center [674, 334] width 1348 height 669
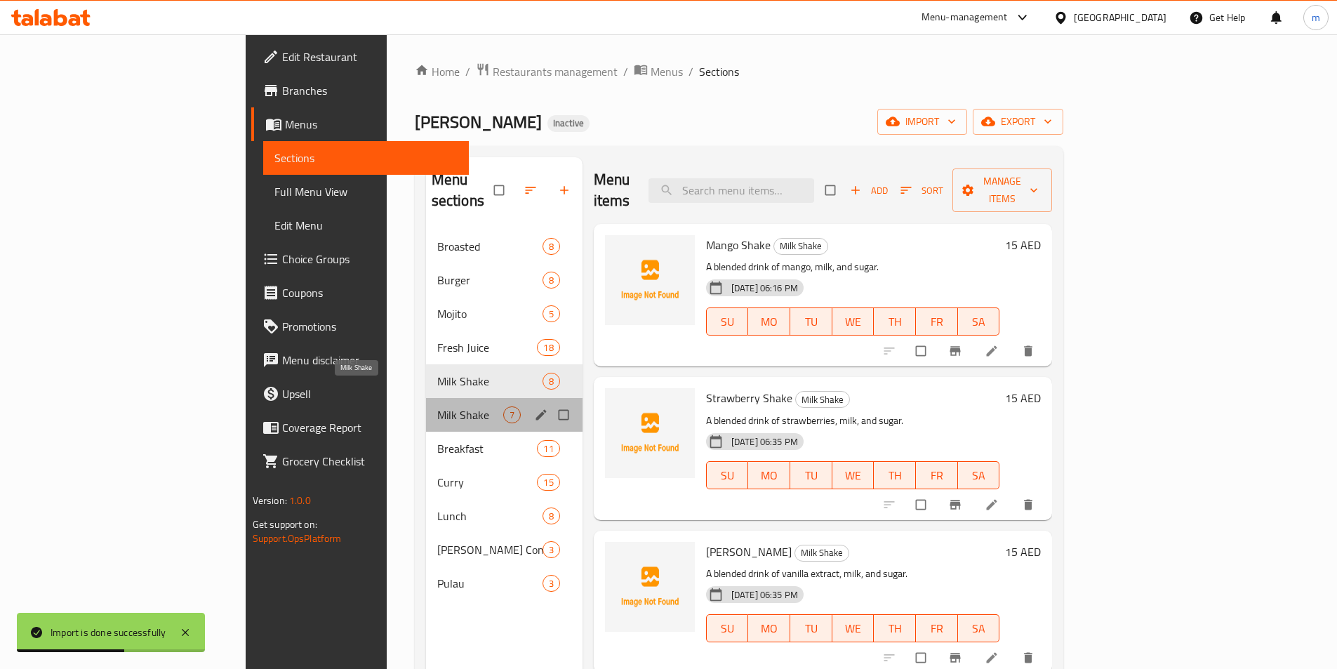
click at [437, 406] on span "Milk Shake" at bounding box center [470, 414] width 66 height 17
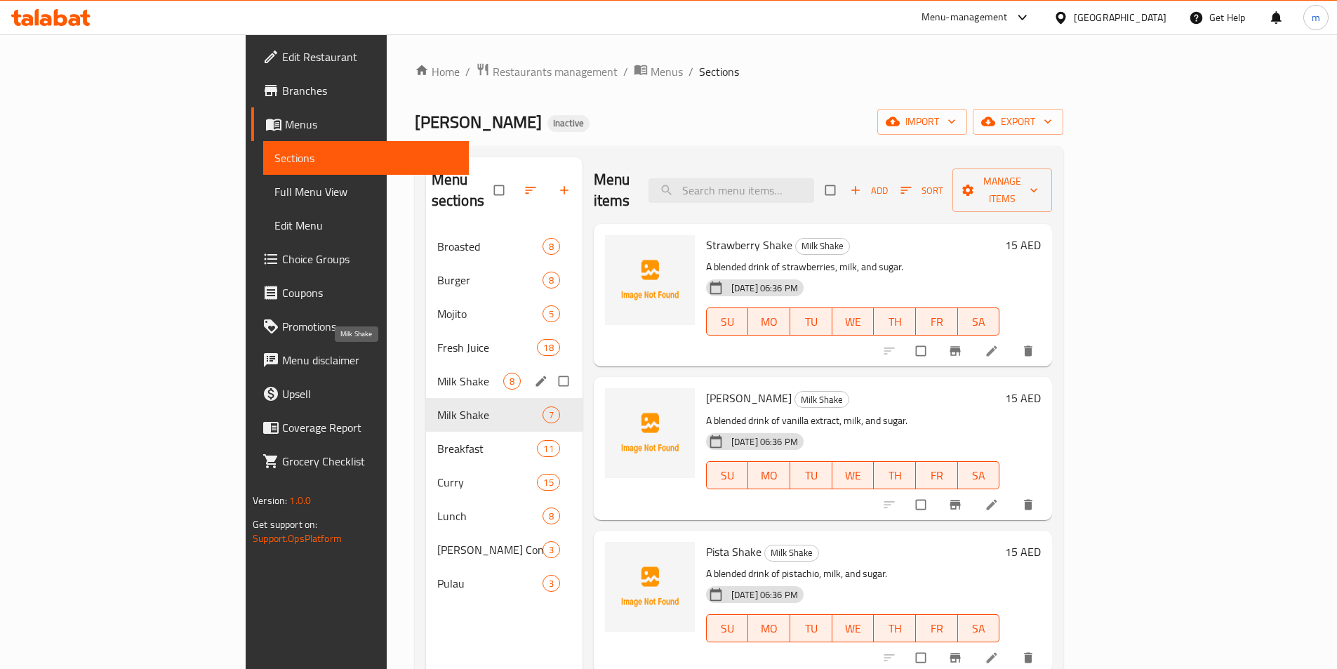
click at [437, 373] on span "Milk Shake" at bounding box center [470, 381] width 66 height 17
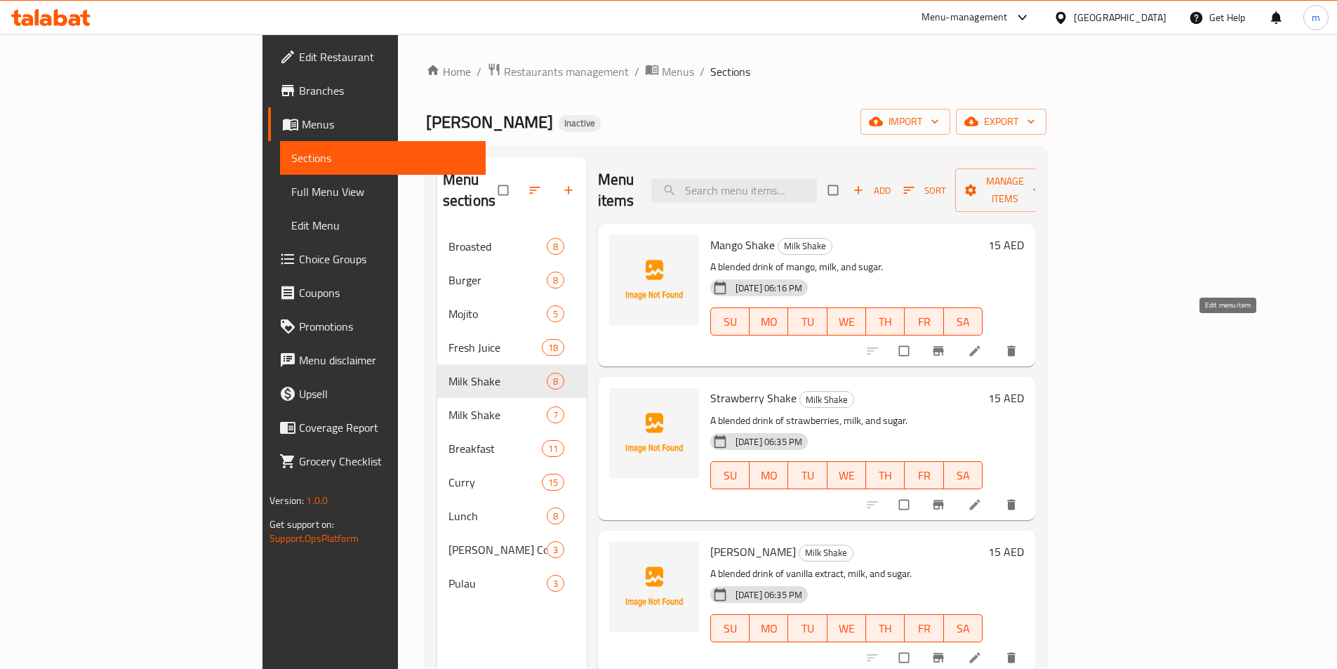
click at [957, 336] on button "Branch-specific-item" at bounding box center [940, 351] width 34 height 31
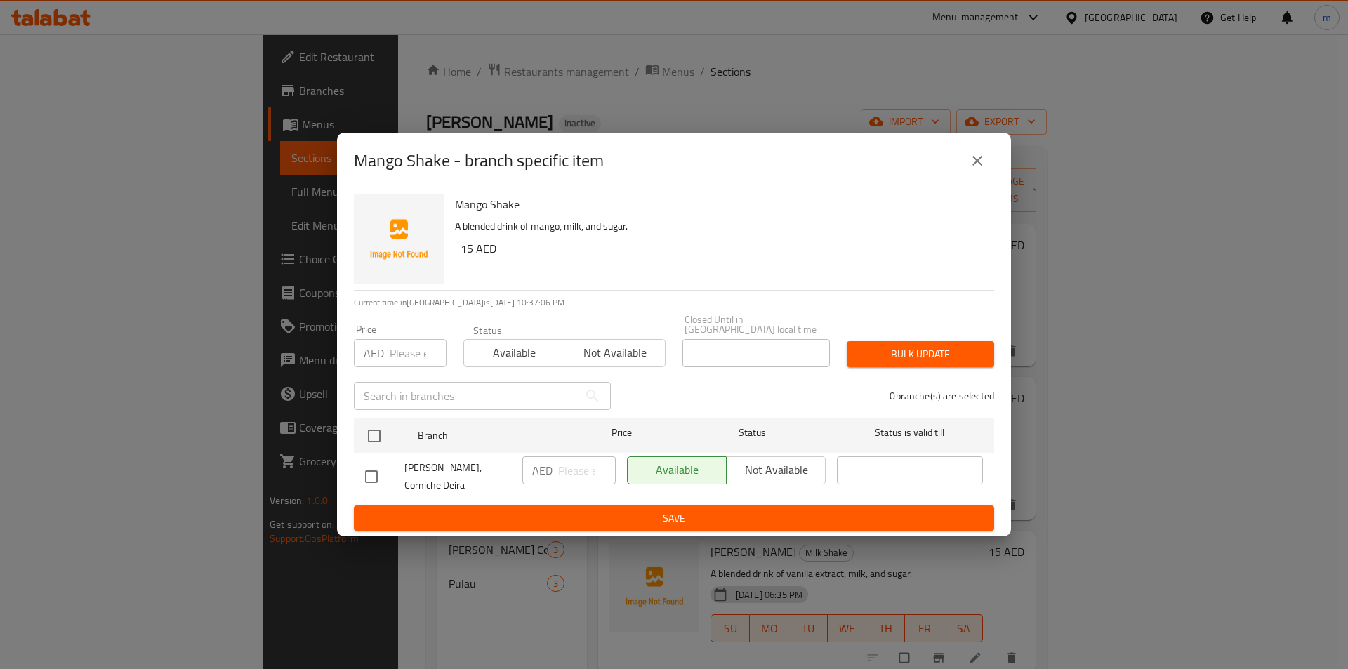
click at [976, 154] on icon "close" at bounding box center [977, 160] width 17 height 17
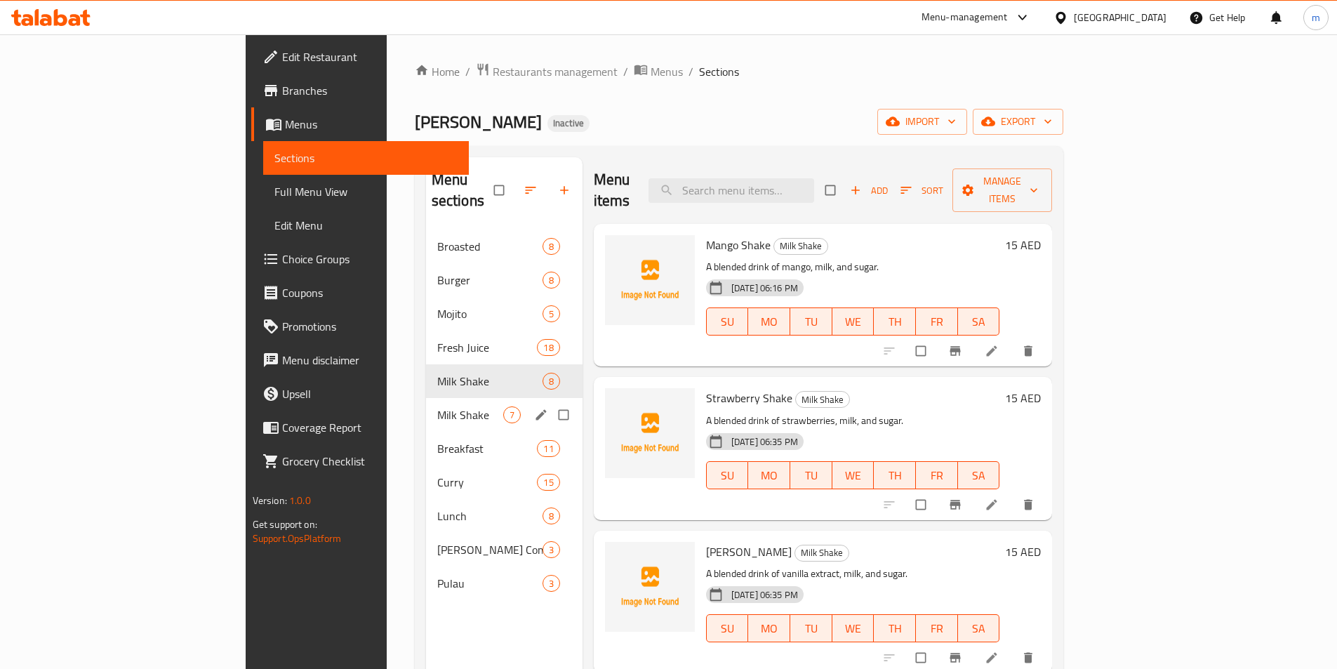
click at [550, 401] on input "Menu sections" at bounding box center [564, 414] width 29 height 27
checkbox input "true"
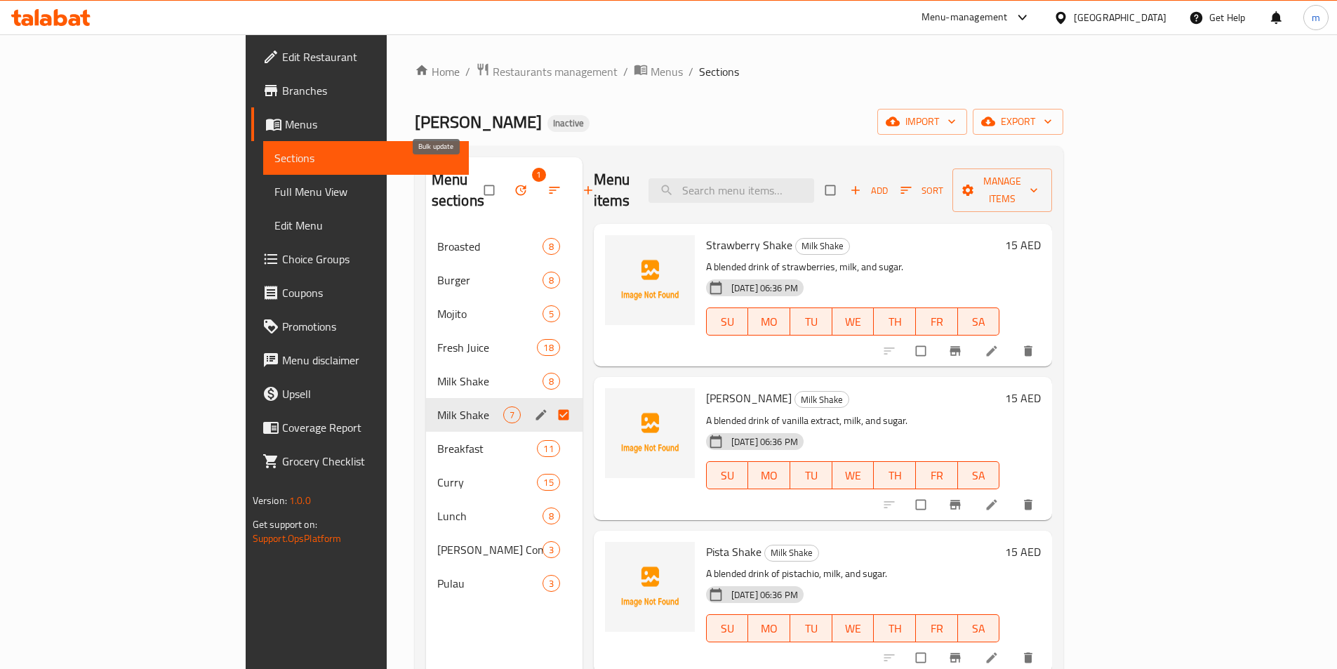
click at [514, 183] on icon "button" at bounding box center [521, 190] width 14 height 14
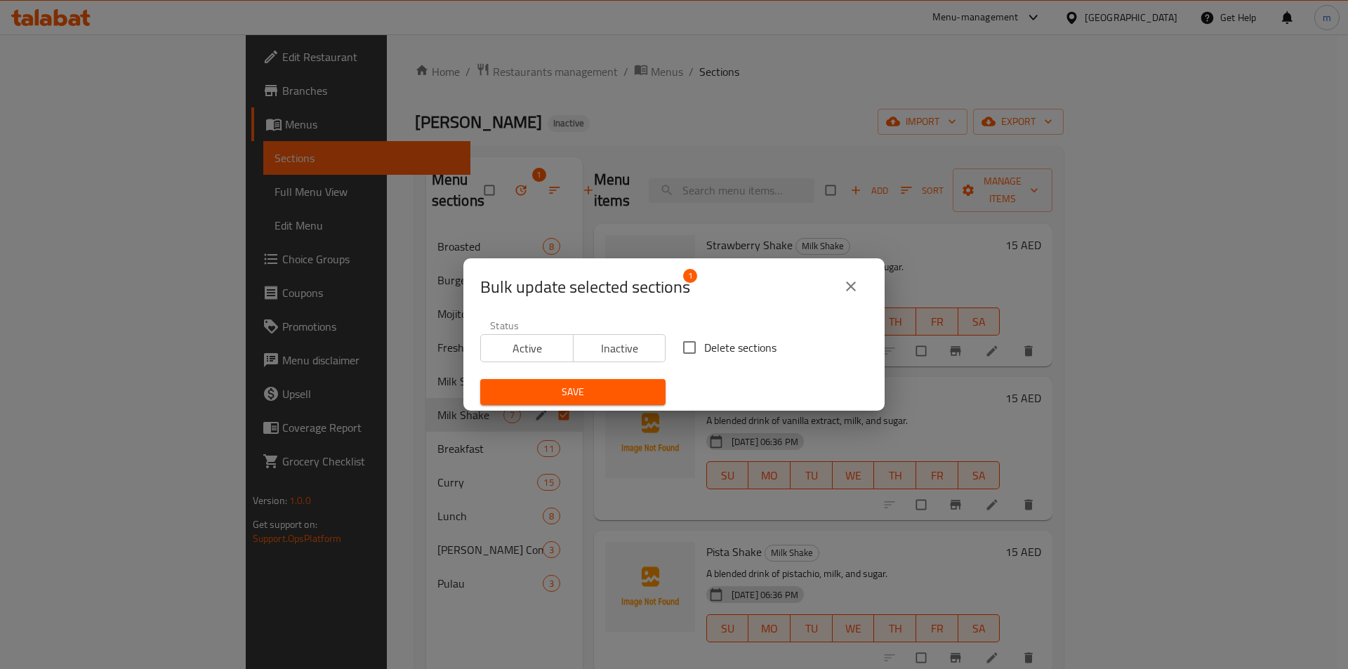
click at [681, 343] on input "Delete sections" at bounding box center [689, 347] width 29 height 29
checkbox input "true"
click at [605, 400] on span "Save" at bounding box center [572, 392] width 163 height 18
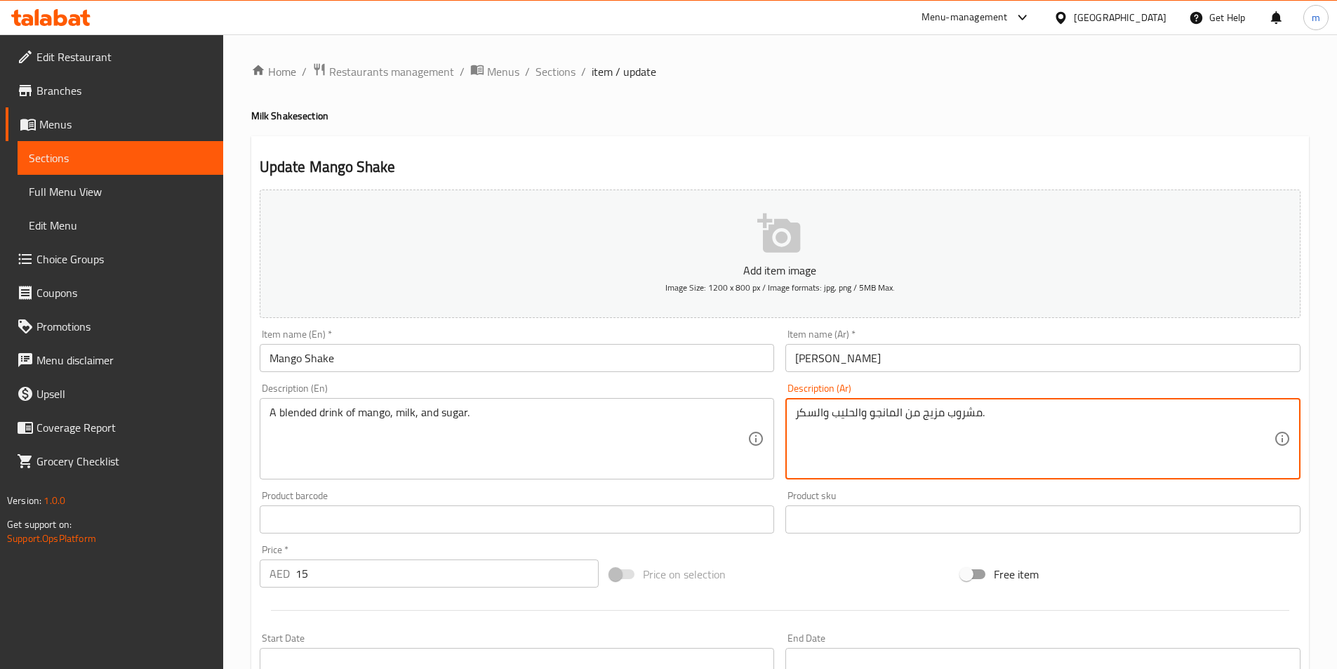
drag, startPoint x: 923, startPoint y: 413, endPoint x: 942, endPoint y: 424, distance: 21.7
click at [942, 424] on textarea "مشروب مزيج من المانجو والحليب والسكر." at bounding box center [1034, 439] width 479 height 67
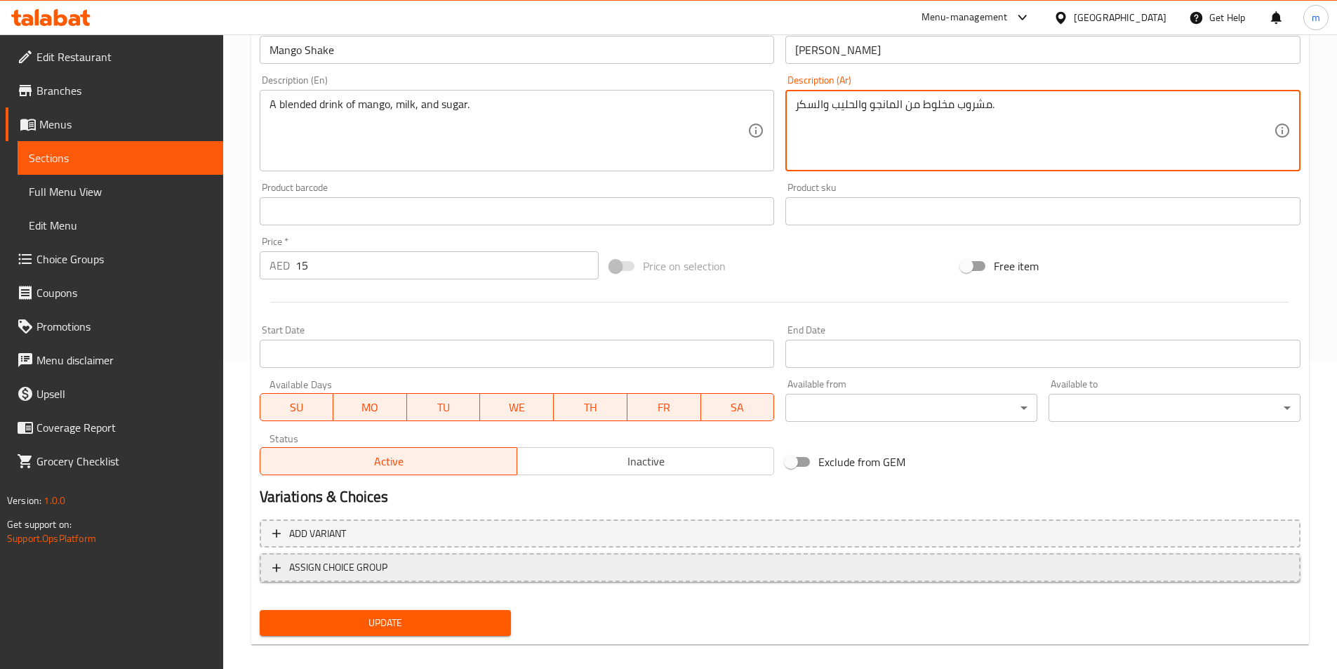
scroll to position [323, 0]
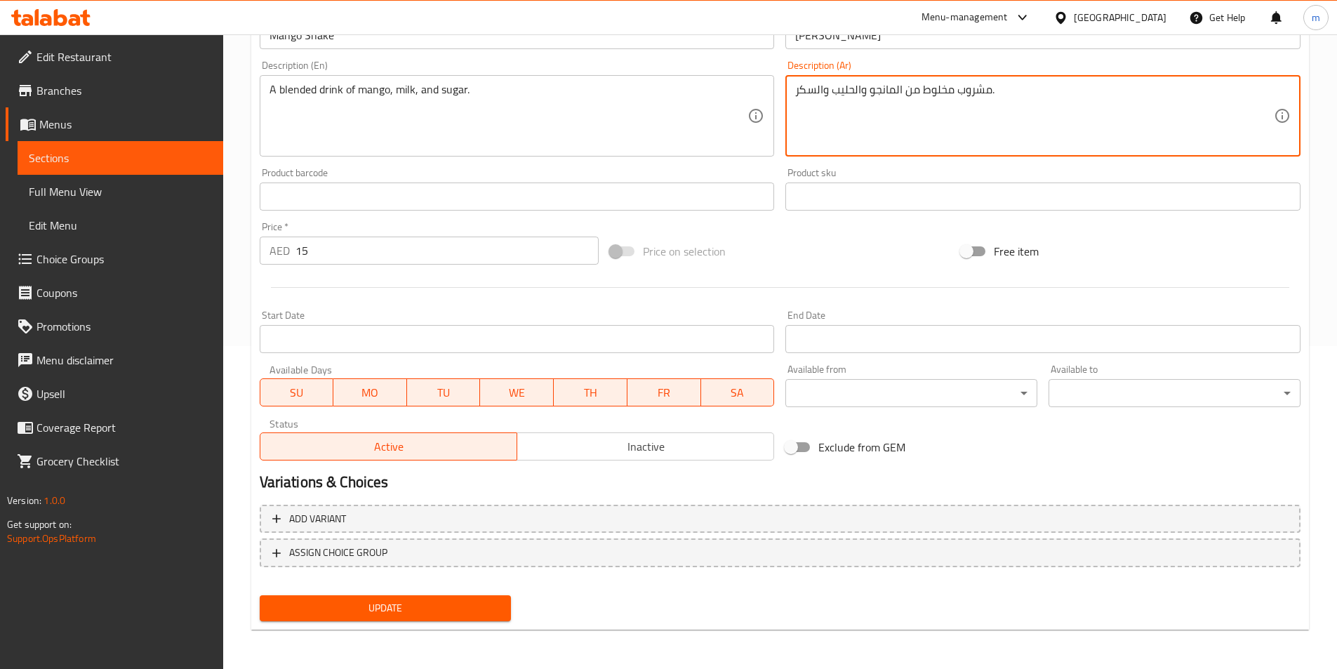
type textarea "مشروب مخلوط من المانجو والحليب والسكر."
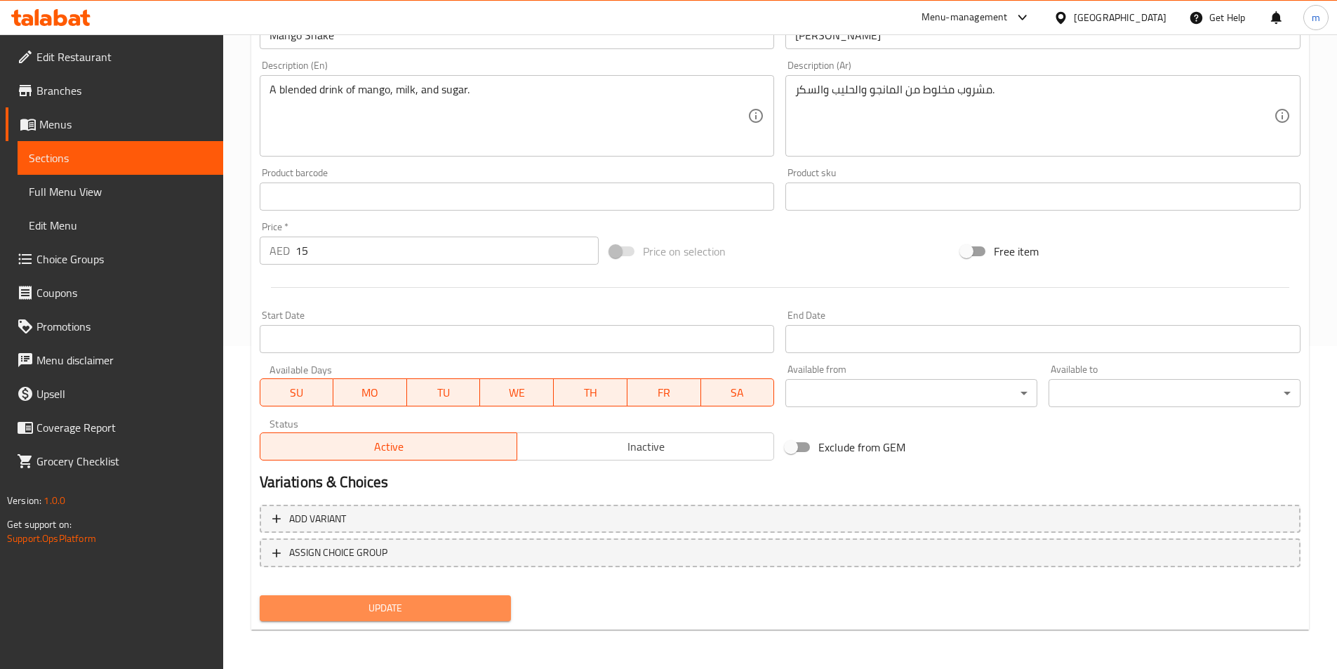
click at [479, 602] on span "Update" at bounding box center [386, 608] width 230 height 18
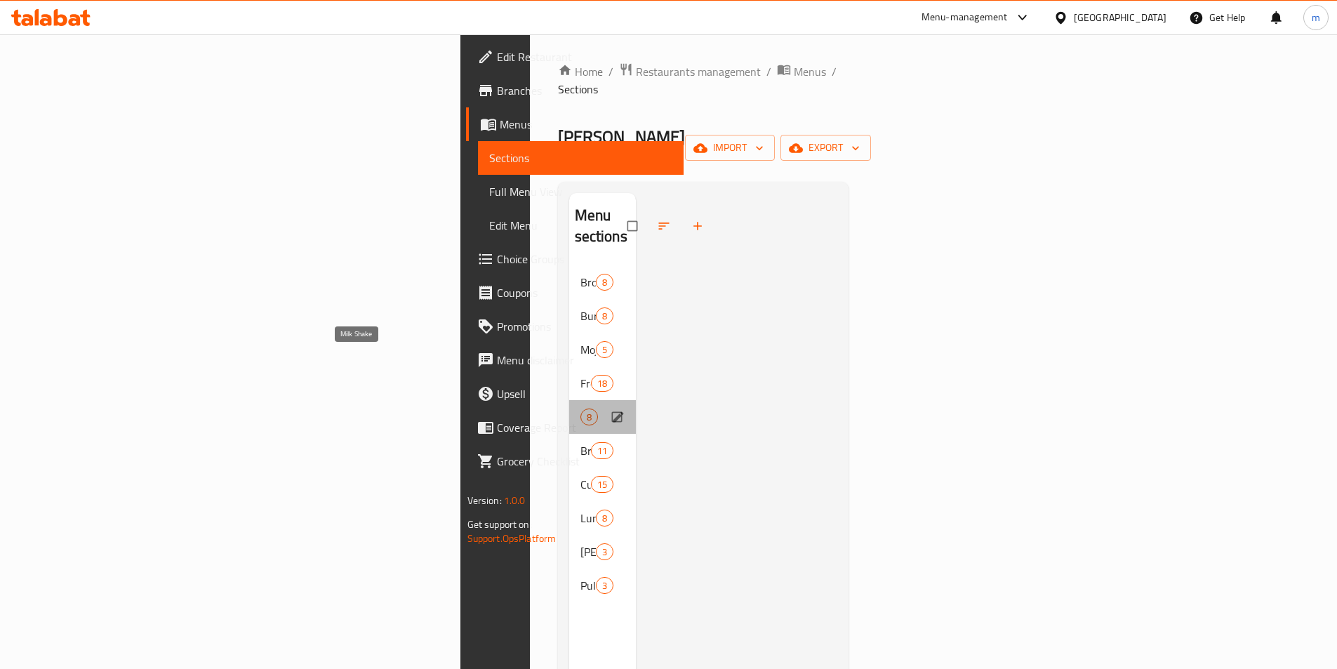
click at [580, 408] on span "Milk Shake" at bounding box center [580, 416] width 0 height 17
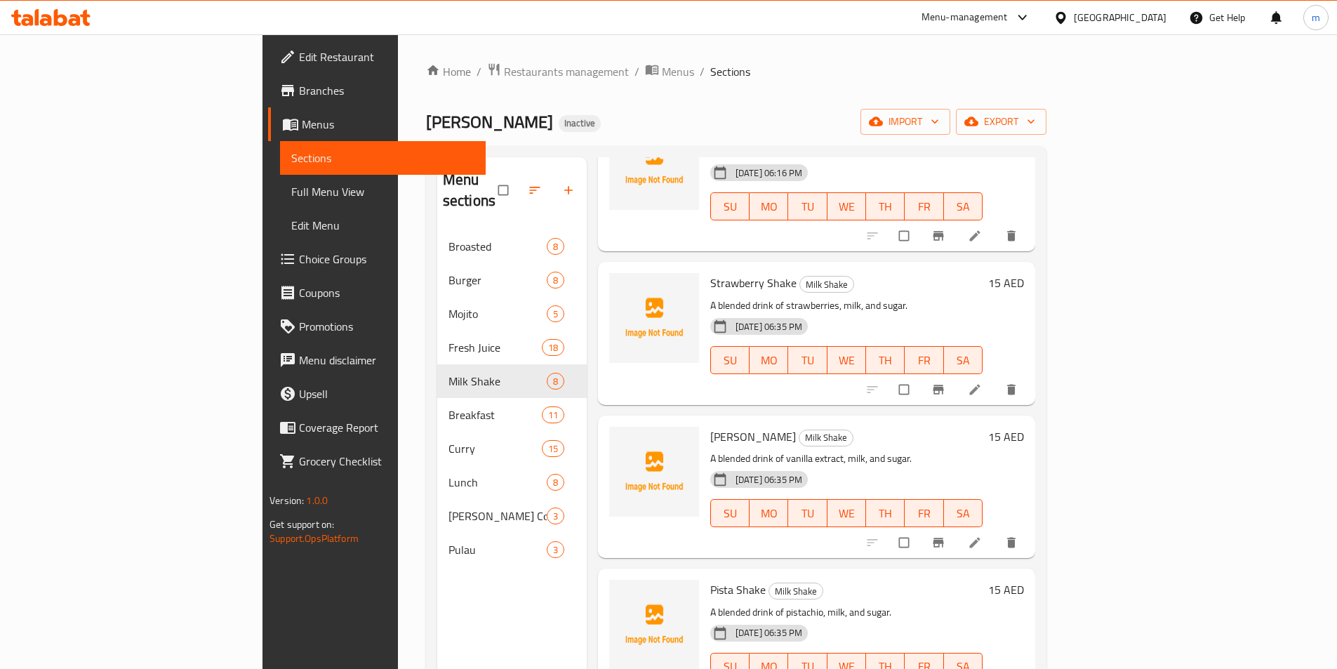
scroll to position [140, 0]
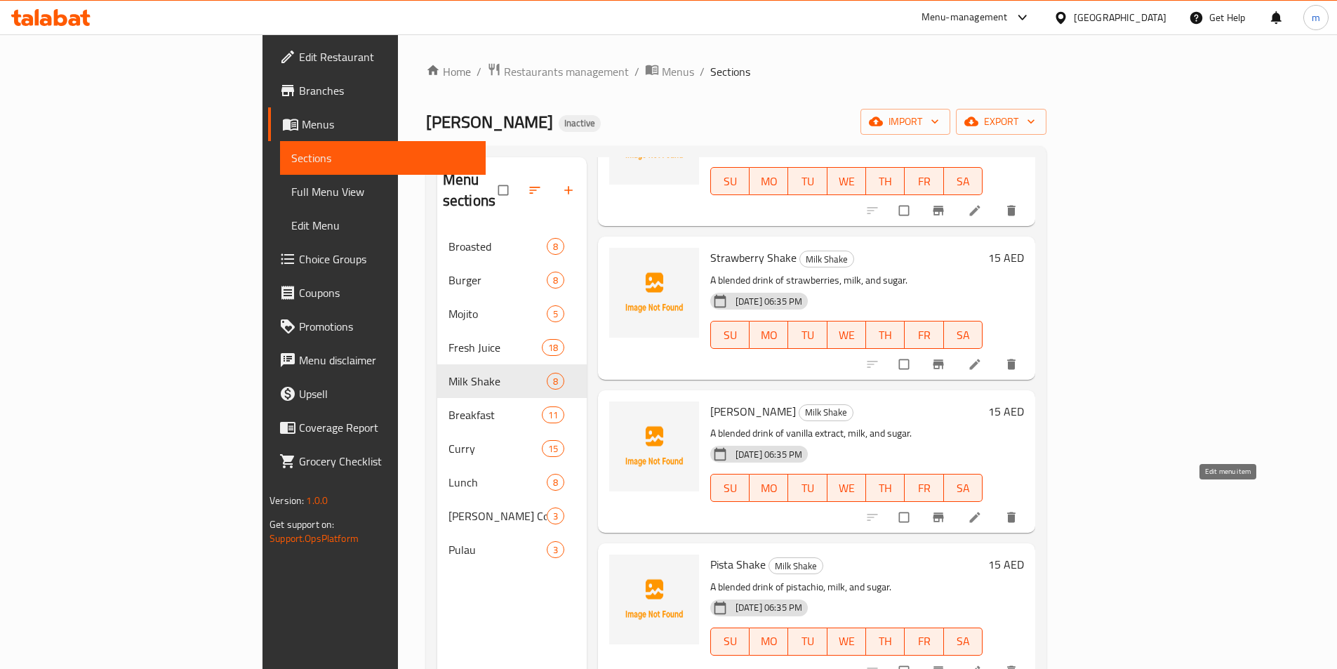
drag, startPoint x: 1221, startPoint y: 499, endPoint x: 1099, endPoint y: 380, distance: 170.2
click at [983, 401] on h6 "Vanila Shake Milk Shake" at bounding box center [846, 411] width 272 height 20
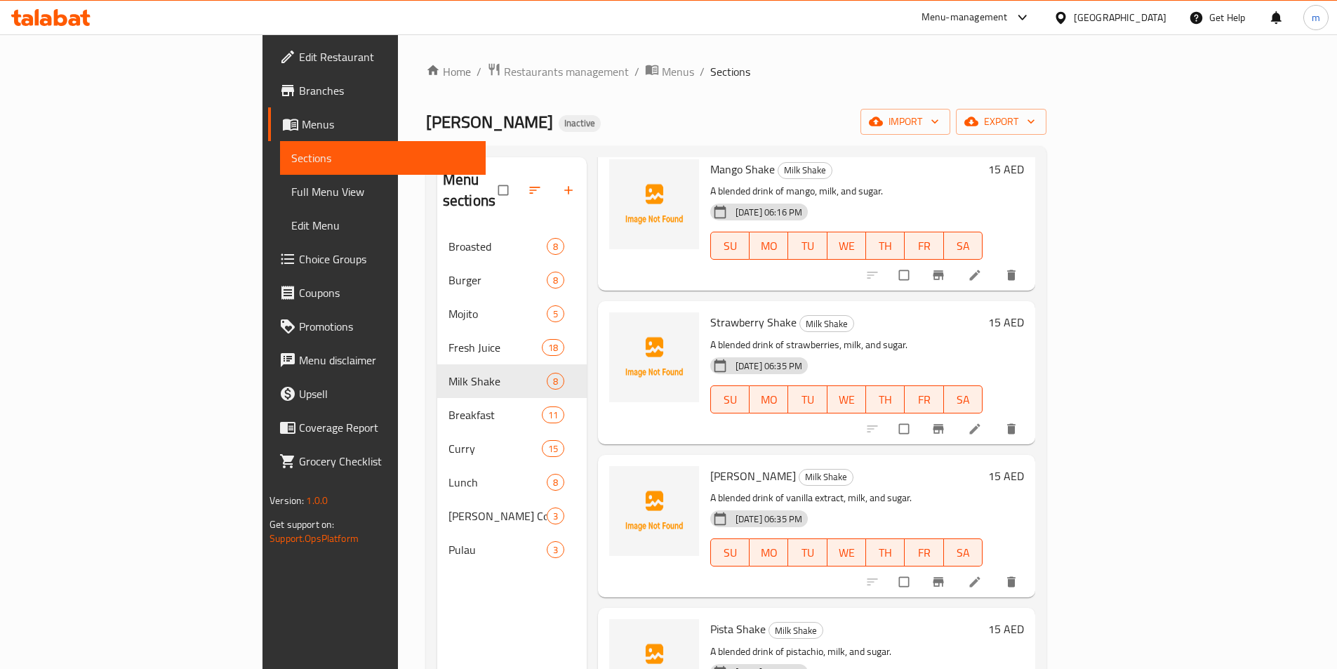
scroll to position [0, 0]
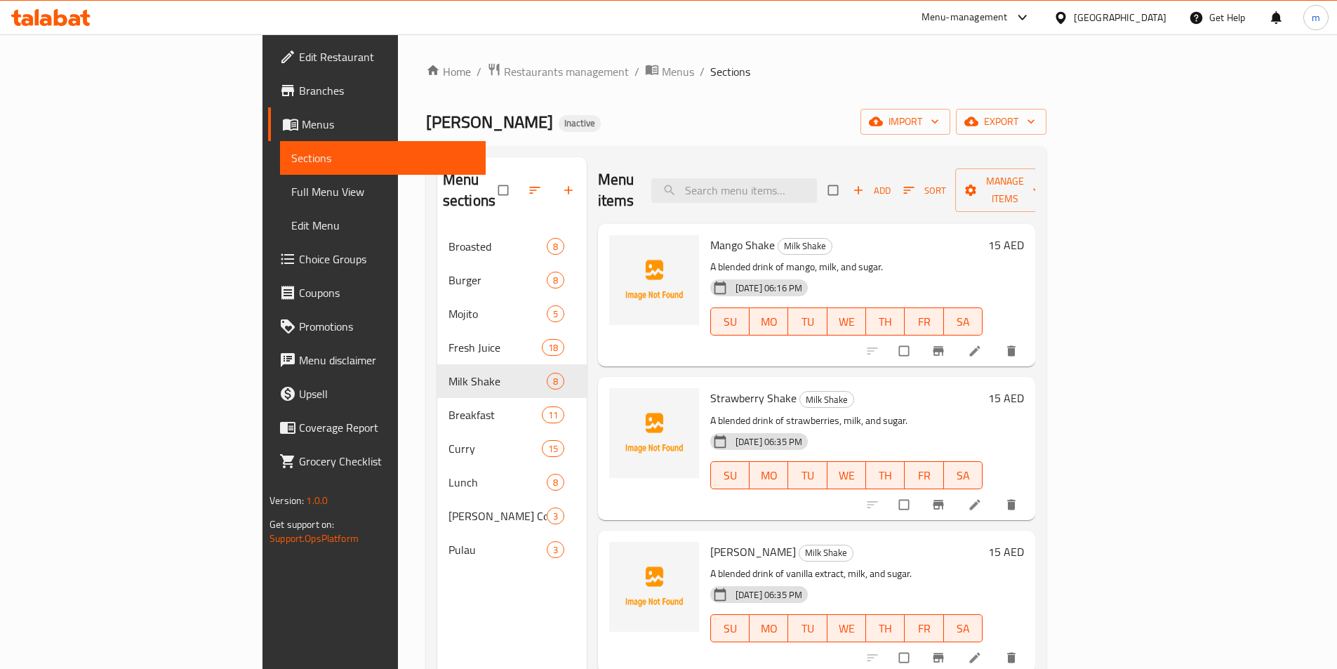
click at [980, 499] on icon at bounding box center [974, 504] width 11 height 11
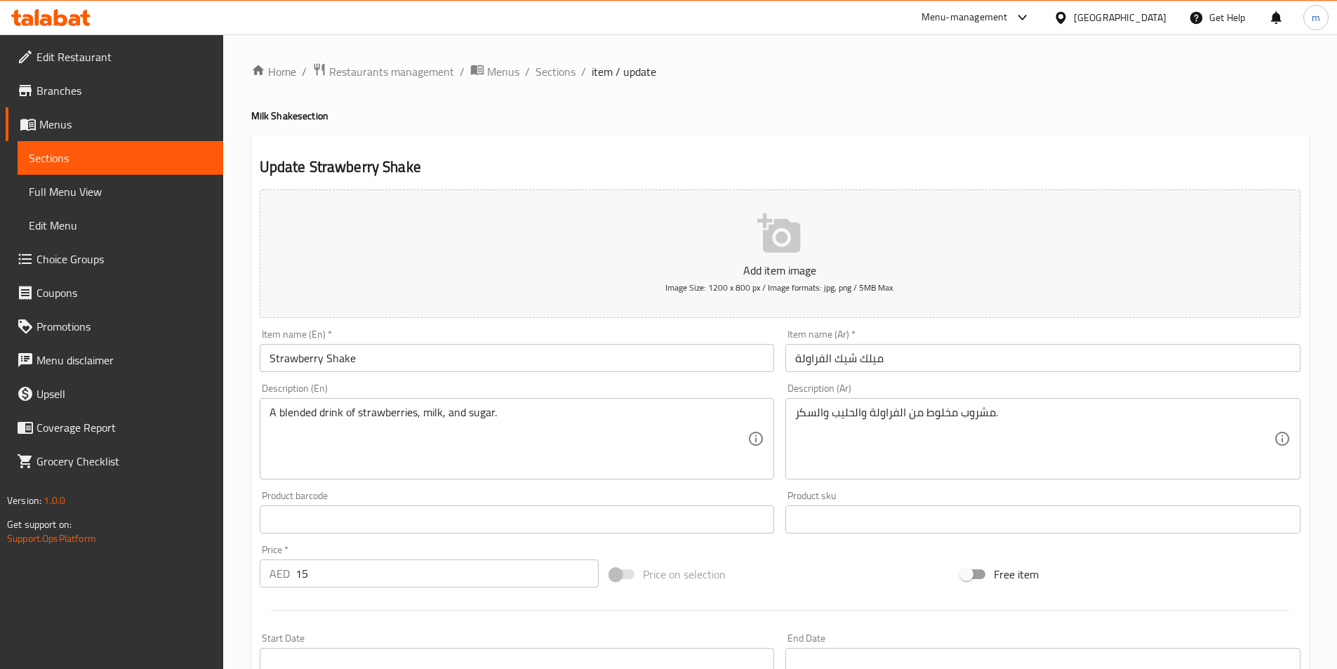
click at [102, 165] on span "Sections" at bounding box center [120, 158] width 183 height 17
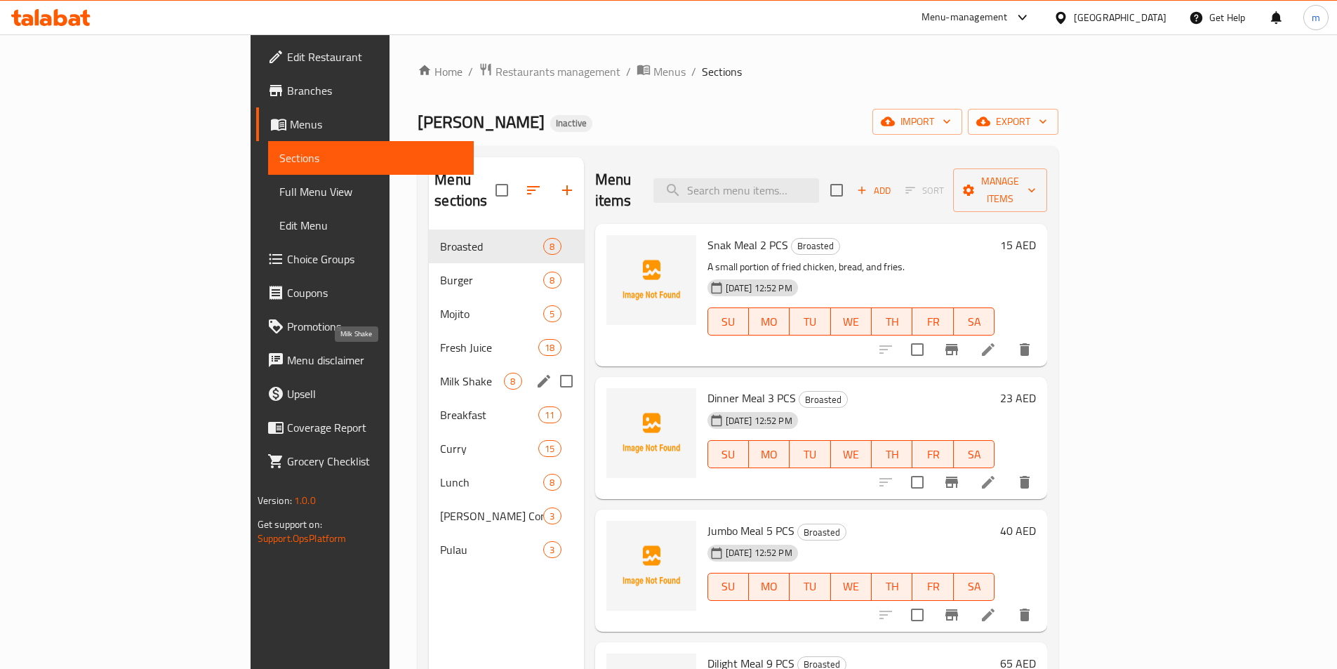
click at [440, 373] on span "Milk Shake" at bounding box center [472, 381] width 64 height 17
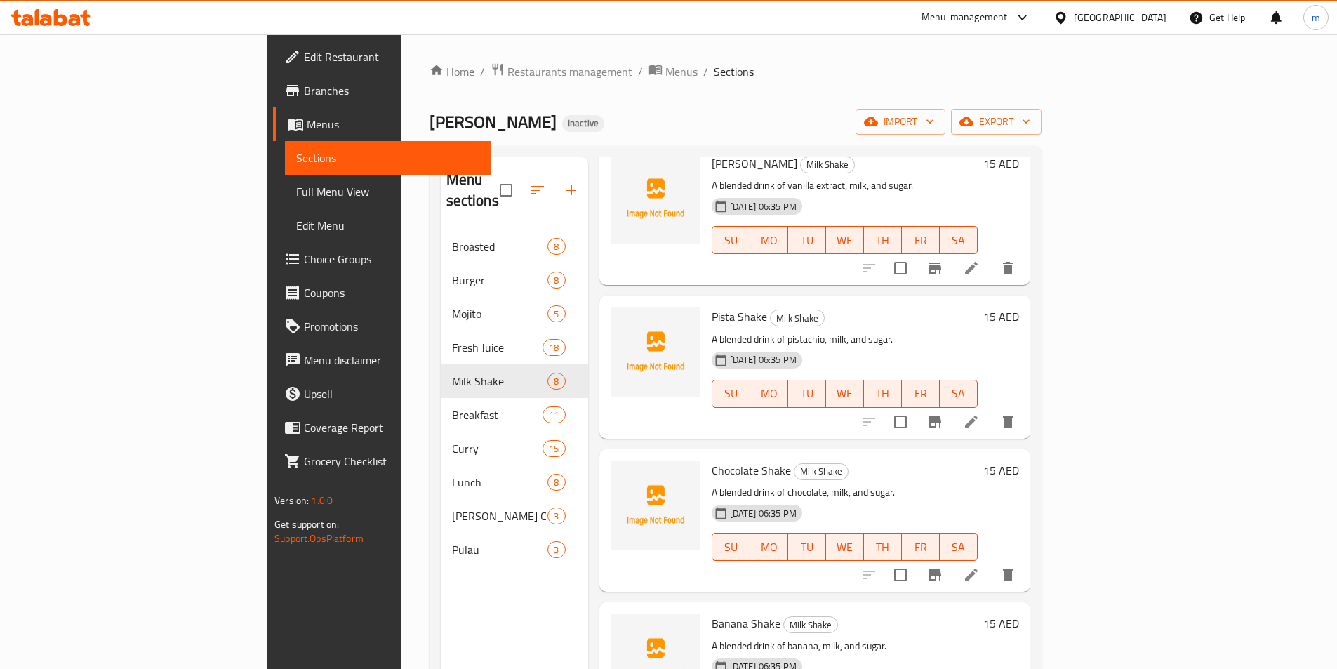
scroll to position [421, 0]
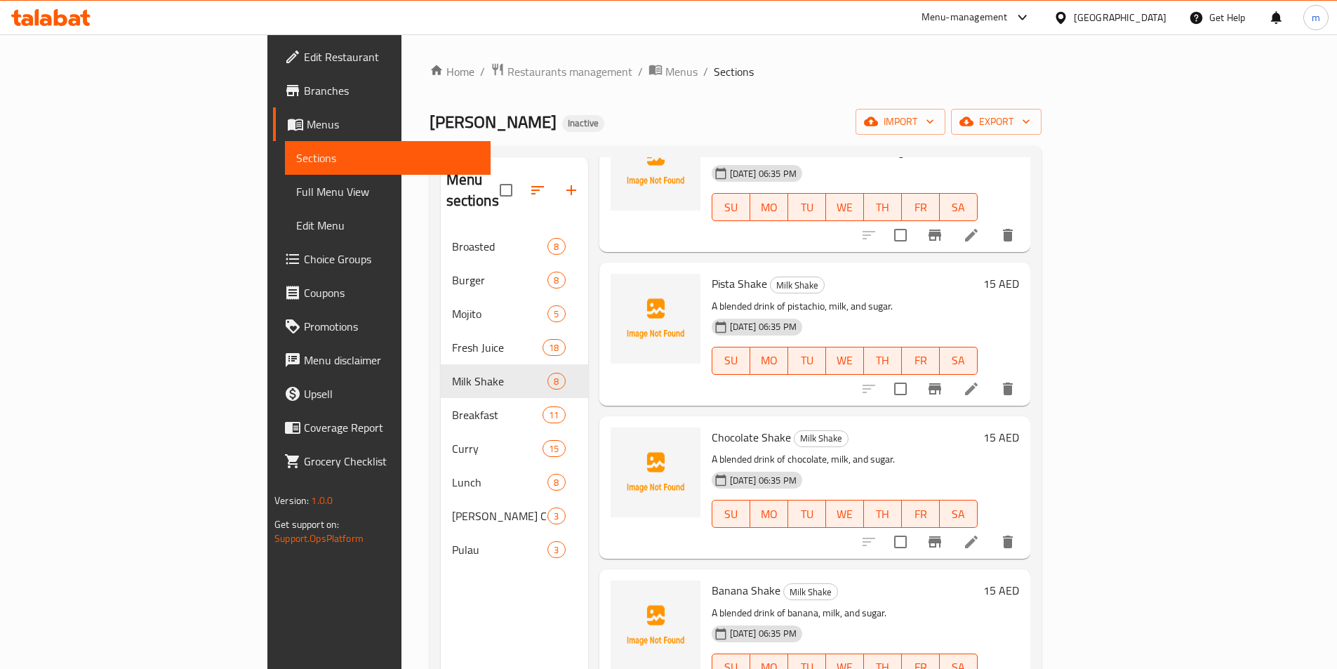
drag, startPoint x: 1229, startPoint y: 380, endPoint x: 1235, endPoint y: 368, distance: 13.5
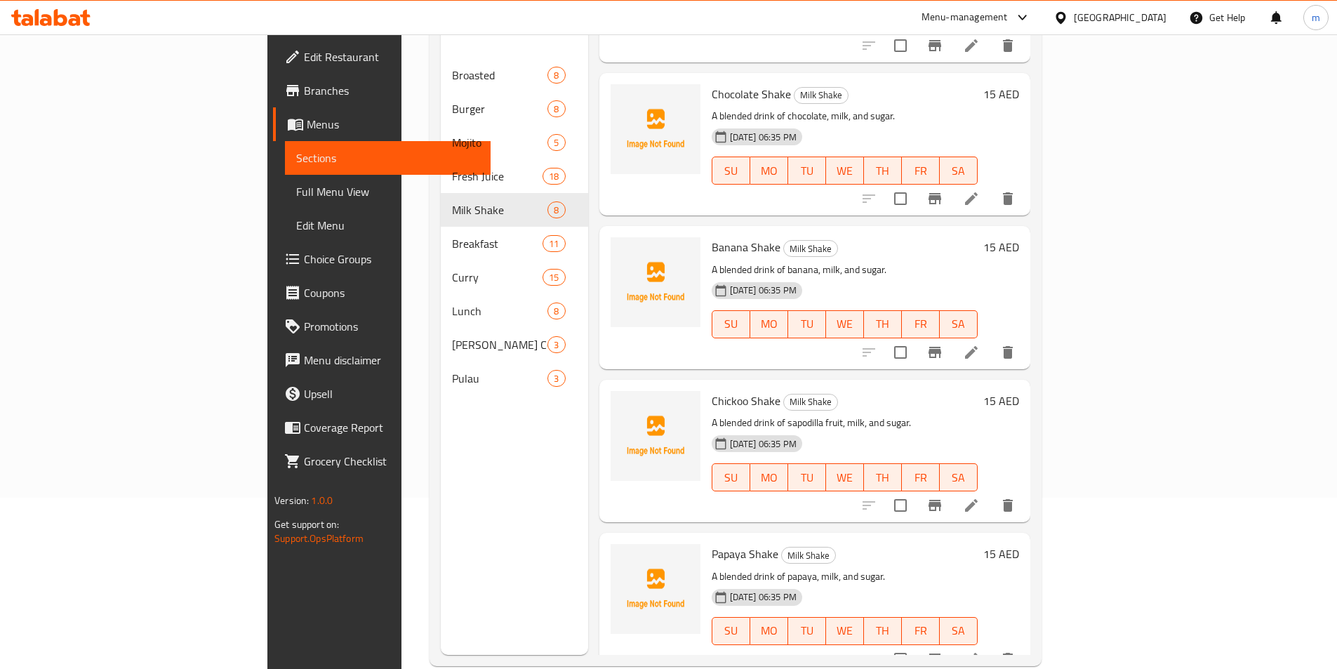
scroll to position [197, 0]
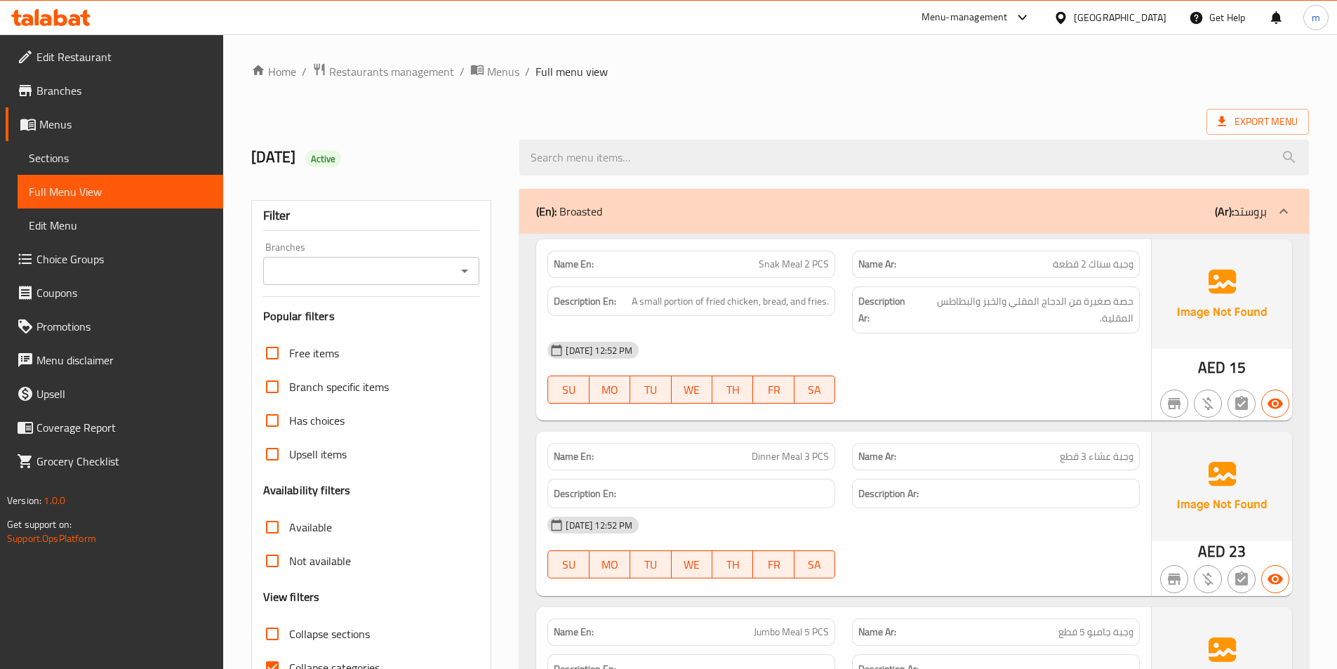
click at [1212, 199] on div "(En): Broasted (Ar): بروستد" at bounding box center [914, 211] width 790 height 45
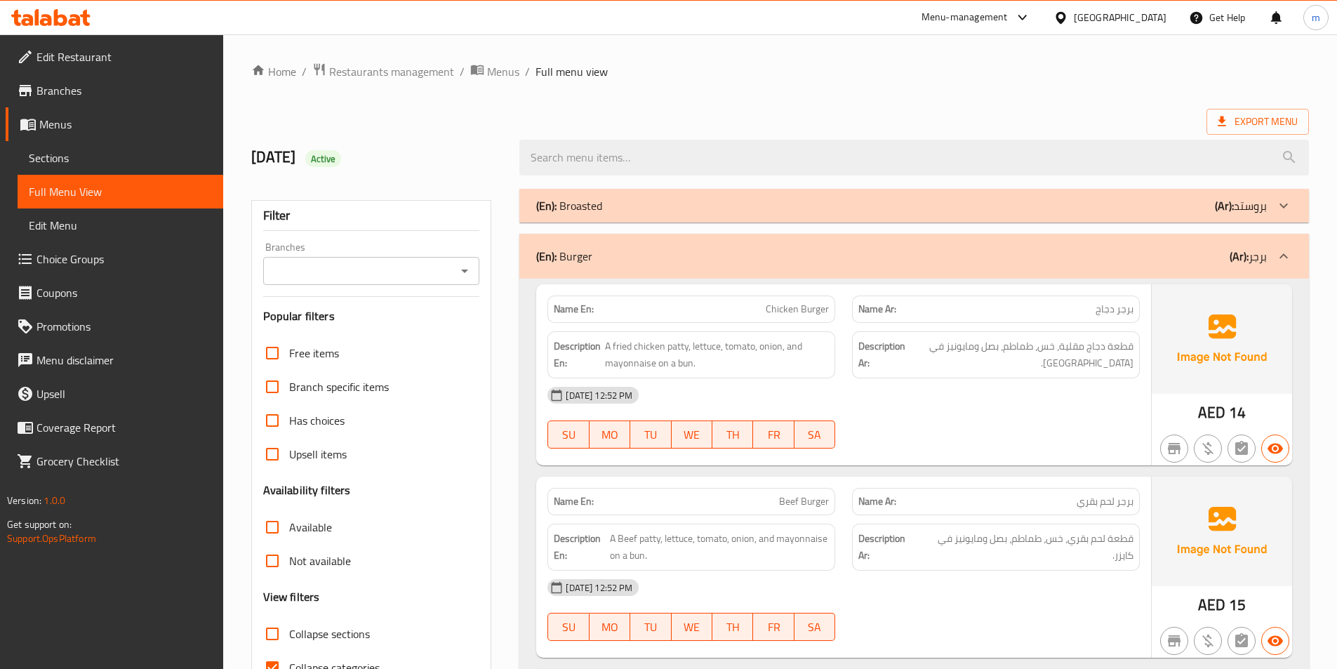
click at [1171, 253] on div "(En): Burger (Ar): برجر" at bounding box center [901, 256] width 731 height 17
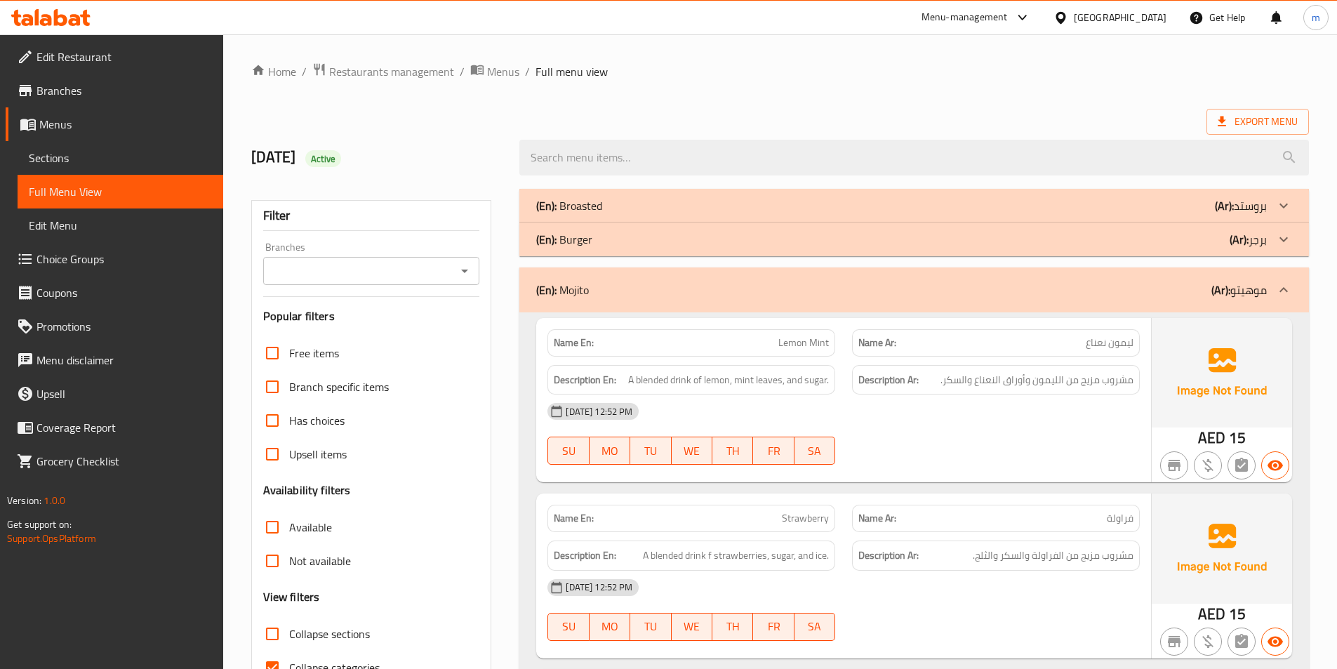
click at [1173, 292] on div "(En): Mojito (Ar): موهيتو" at bounding box center [901, 289] width 731 height 17
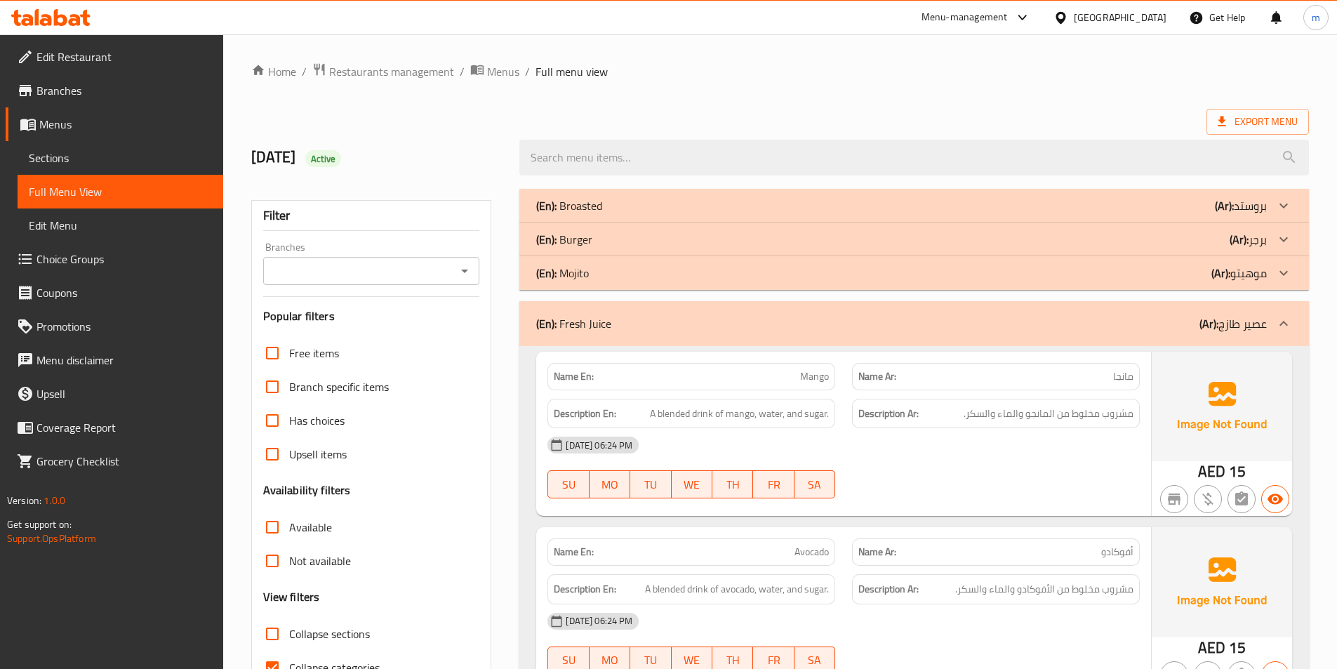
click at [1175, 311] on div "(En): Fresh Juice (Ar): عصير طازج" at bounding box center [914, 323] width 790 height 45
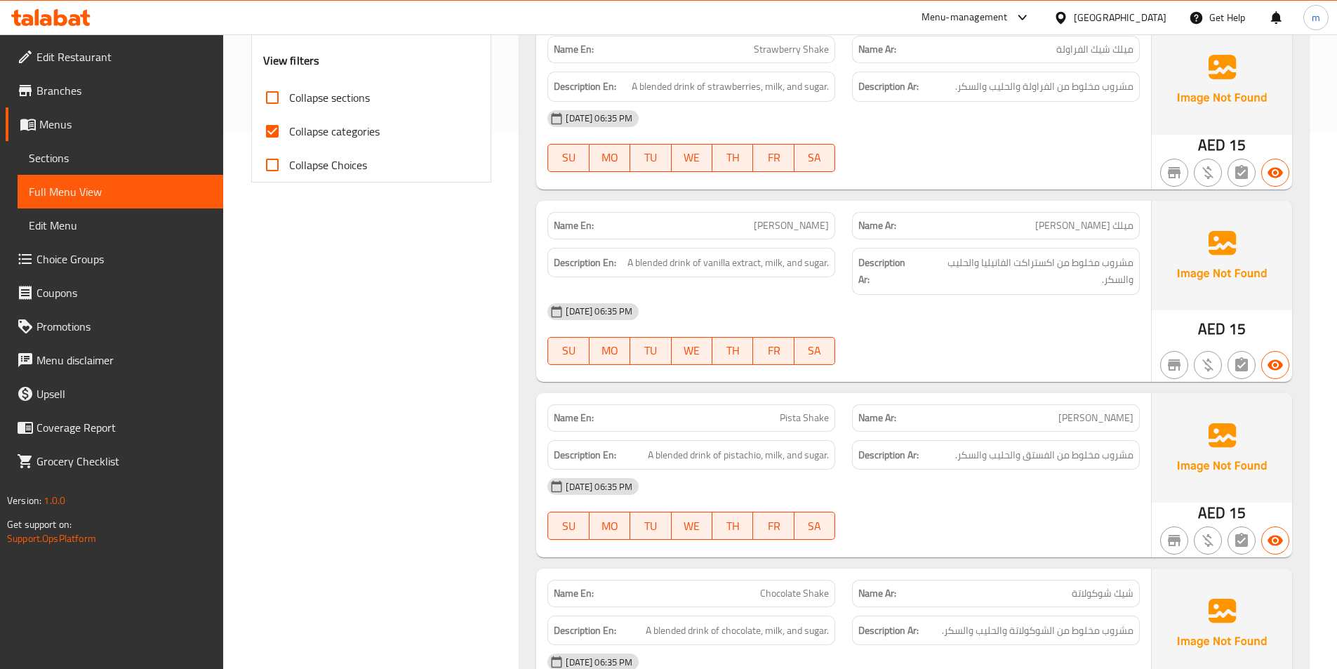
scroll to position [562, 0]
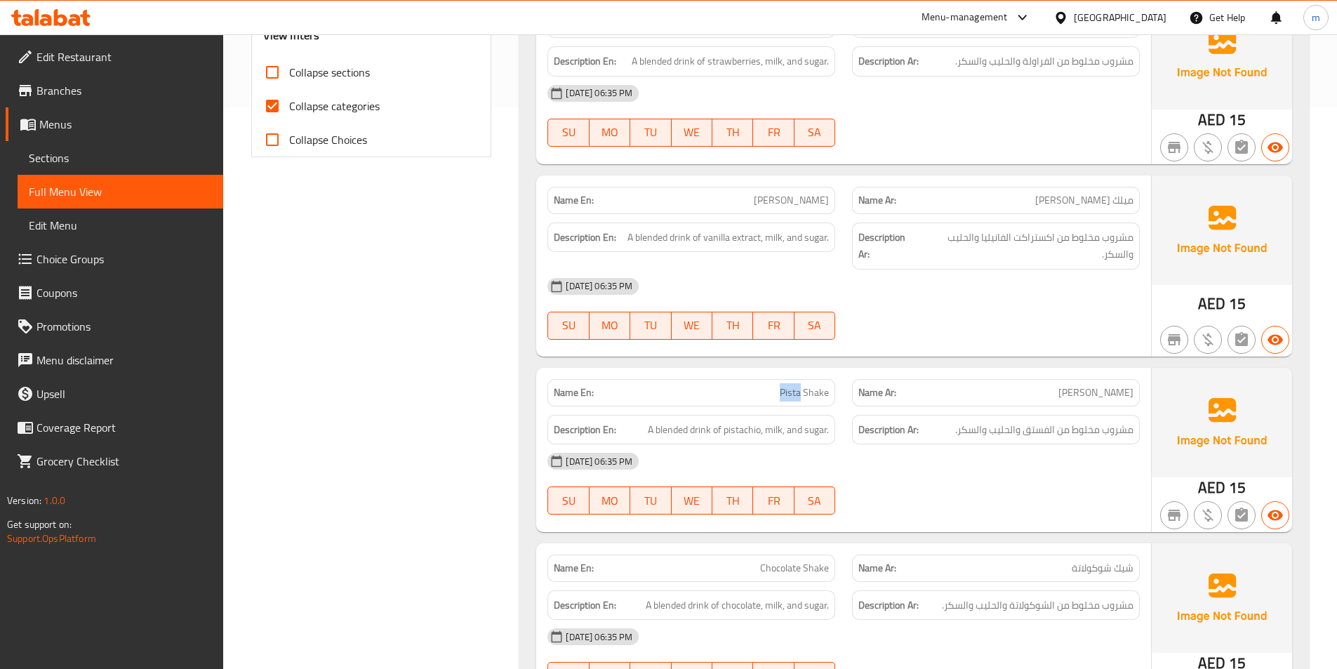
drag, startPoint x: 761, startPoint y: 392, endPoint x: 802, endPoint y: 400, distance: 42.1
click at [802, 400] on p "Name En: Pista Shake" at bounding box center [691, 392] width 275 height 15
copy span "Pista"
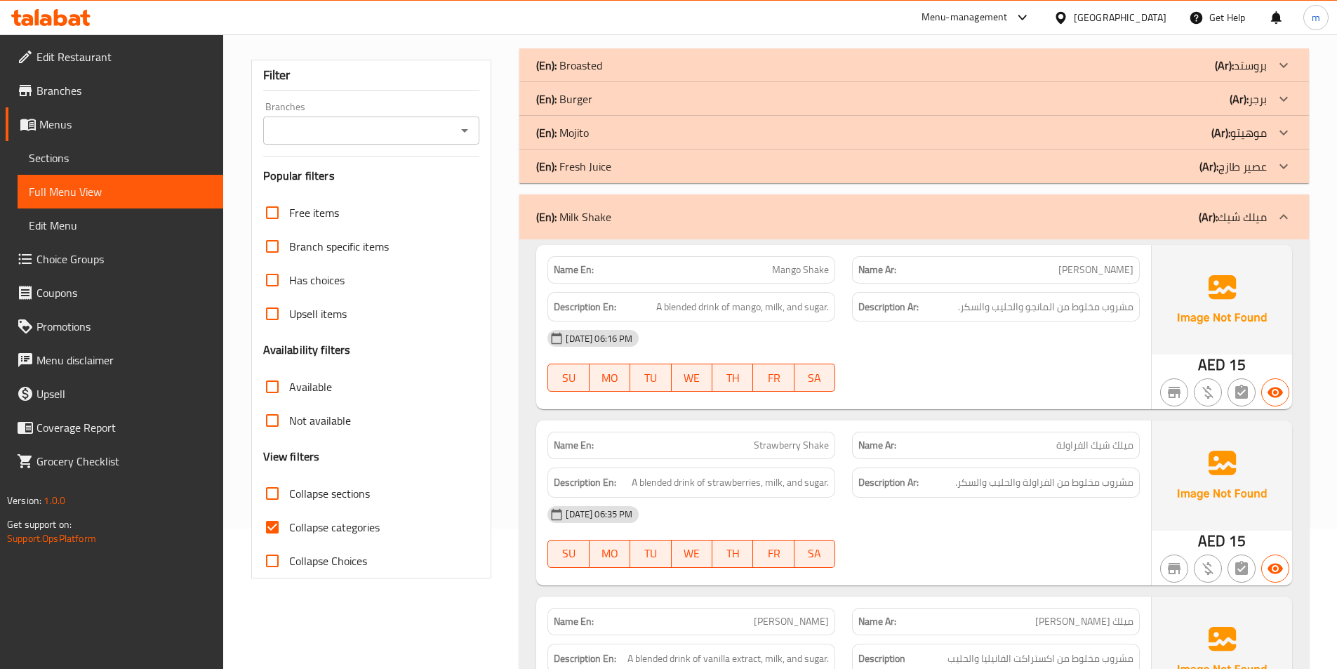
scroll to position [281, 0]
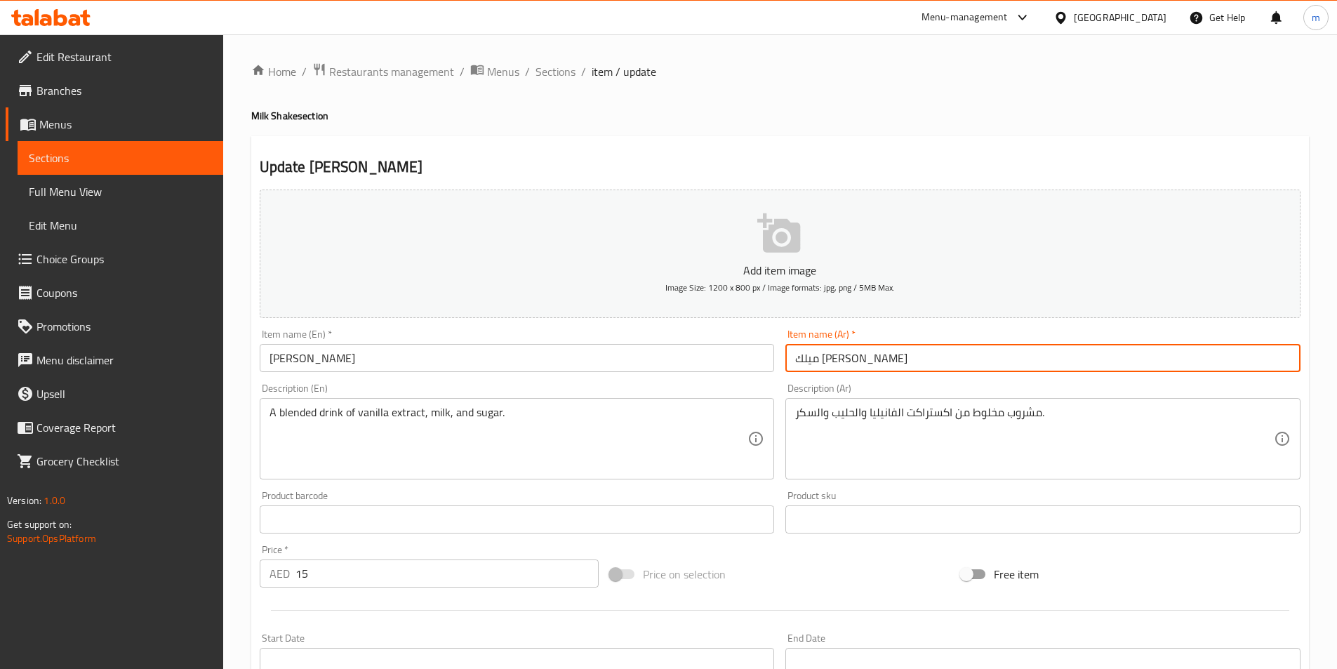
drag, startPoint x: 875, startPoint y: 355, endPoint x: 849, endPoint y: 362, distance: 26.9
click at [849, 362] on input "ميلك شيك فانيليا" at bounding box center [1042, 358] width 515 height 28
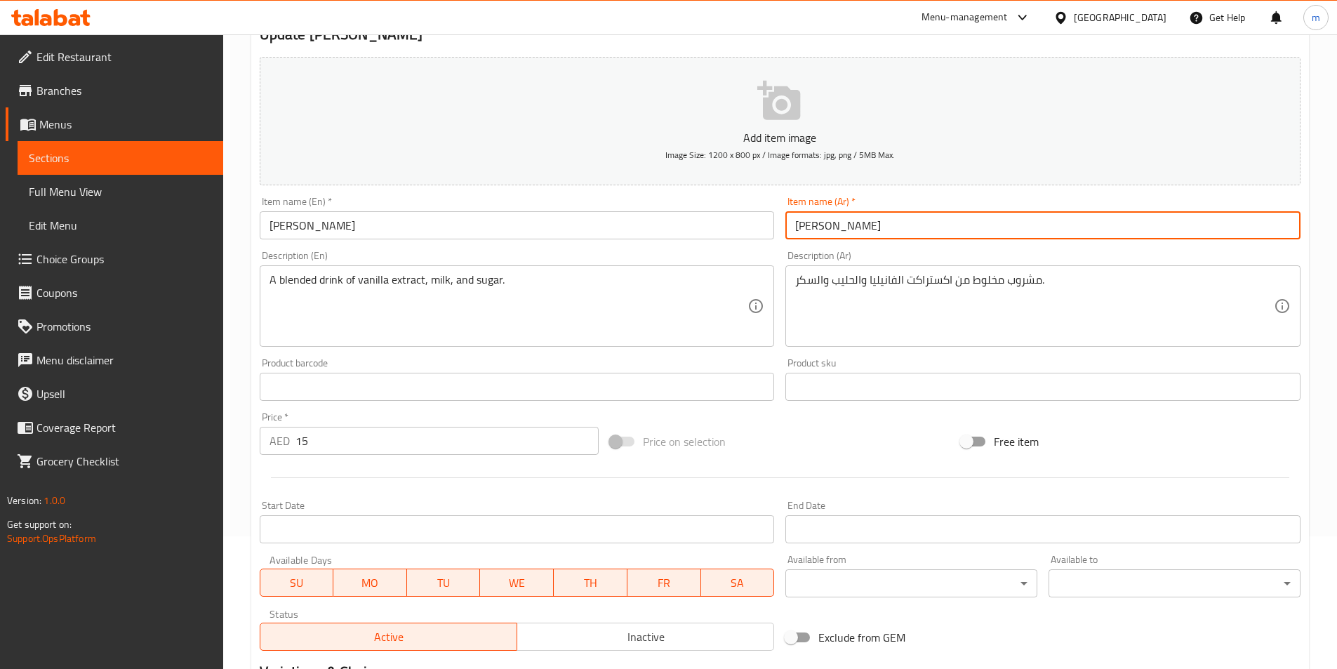
scroll to position [323, 0]
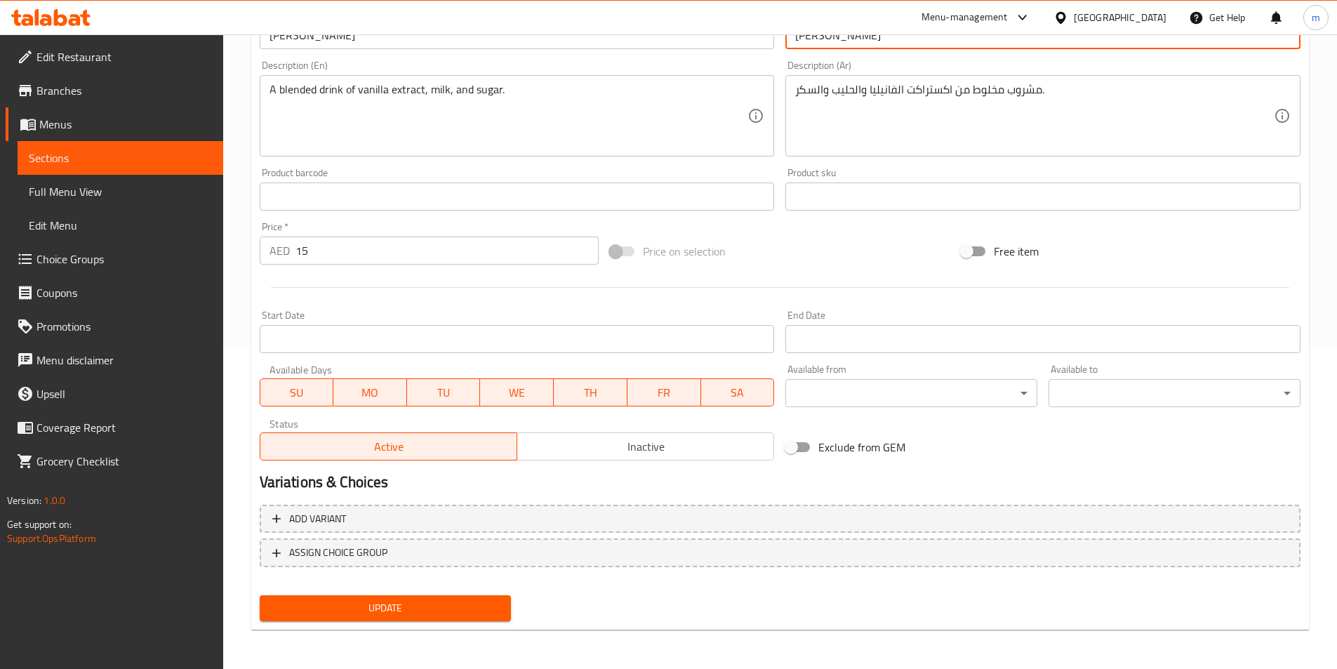
type input "شيك فانيليا"
click at [475, 601] on span "Update" at bounding box center [386, 608] width 230 height 18
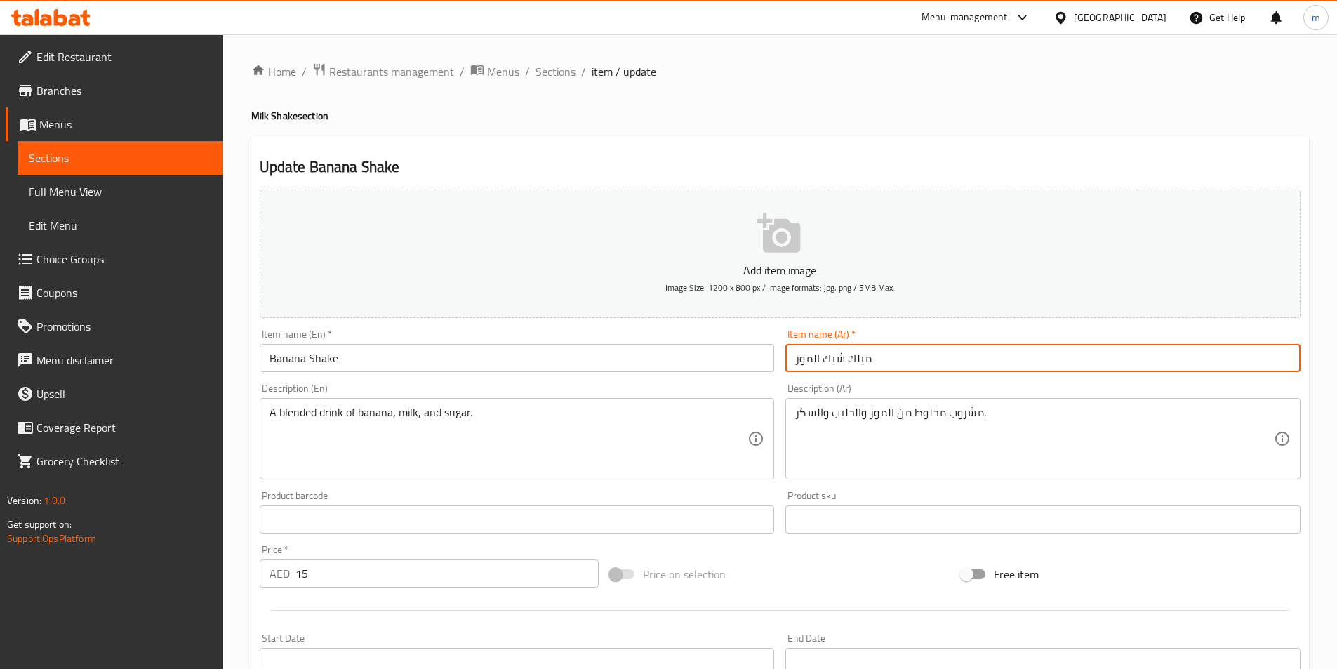
drag, startPoint x: 886, startPoint y: 363, endPoint x: 844, endPoint y: 359, distance: 43.0
click at [844, 359] on input "ميلك شيك الموز" at bounding box center [1042, 358] width 515 height 28
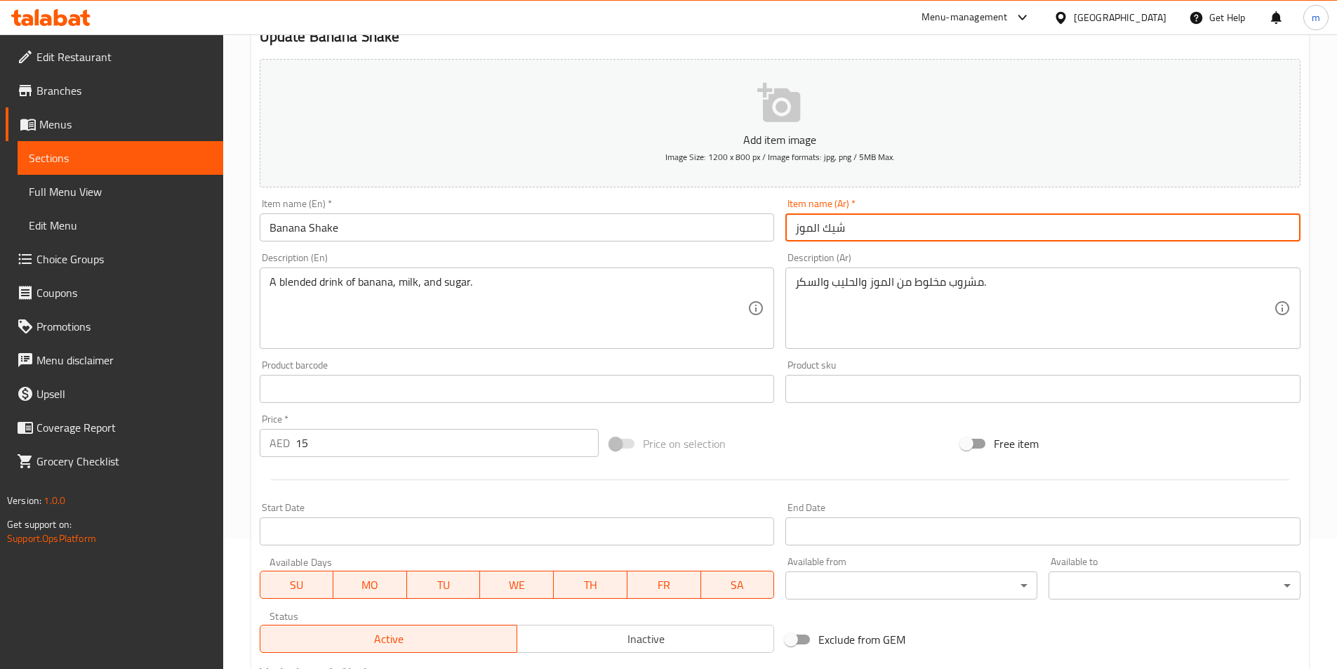
scroll to position [281, 0]
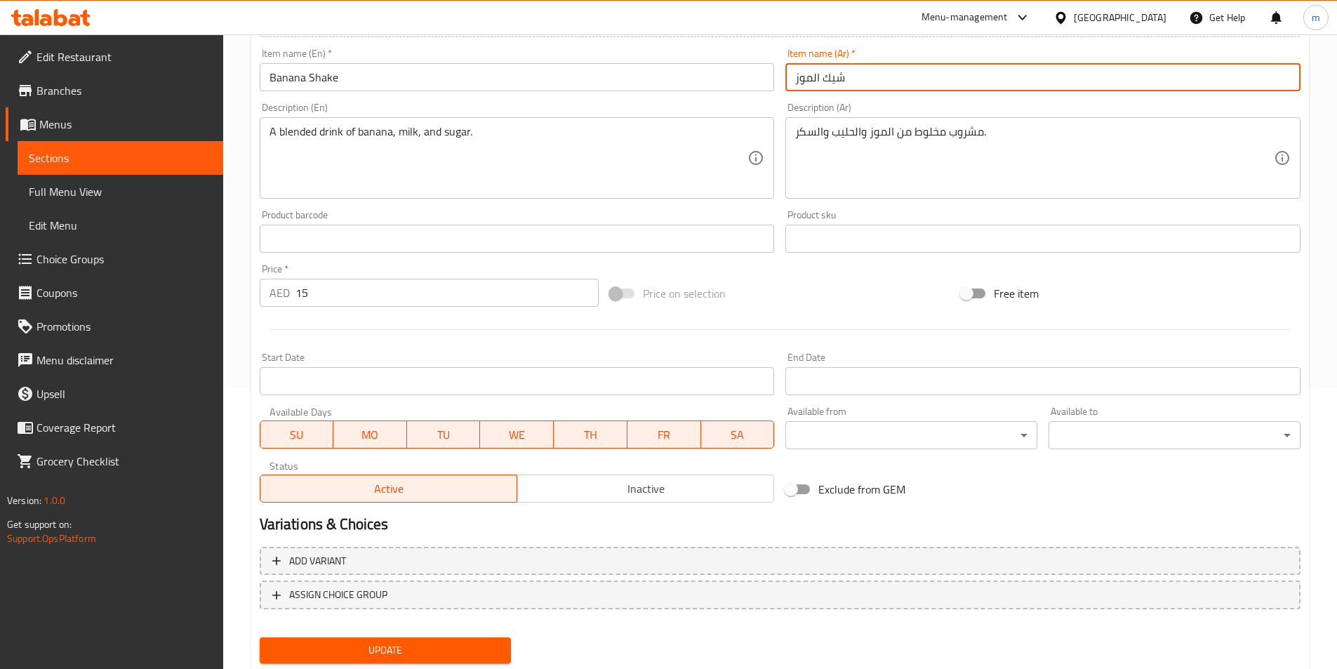
type input "شيك الموز"
click at [477, 641] on button "Update" at bounding box center [386, 650] width 252 height 26
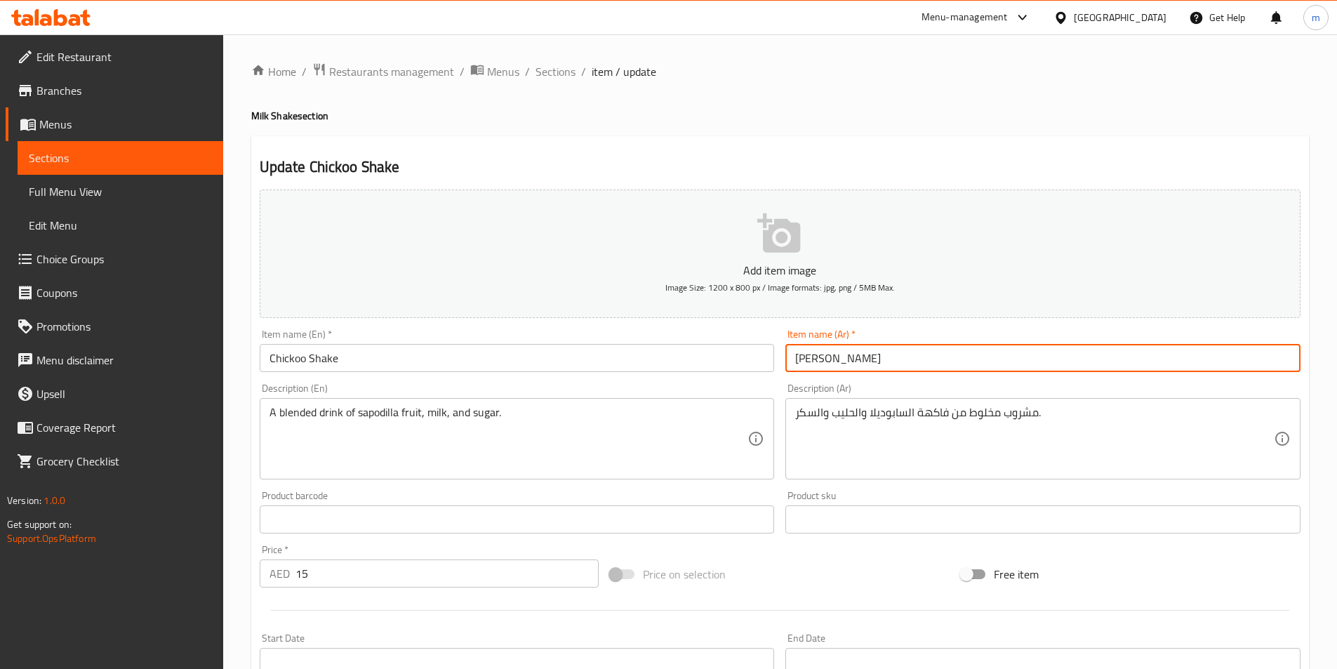
drag, startPoint x: 820, startPoint y: 357, endPoint x: 761, endPoint y: 357, distance: 59.0
click at [761, 357] on div "Add item image Image Size: 1200 x 800 px / Image formats: jpg, png / 5MB Max. I…" at bounding box center [780, 486] width 1052 height 605
click at [898, 350] on input "شيكو" at bounding box center [1042, 358] width 515 height 28
paste input "شيك"
click at [875, 361] on input "شيكو" at bounding box center [1042, 358] width 515 height 28
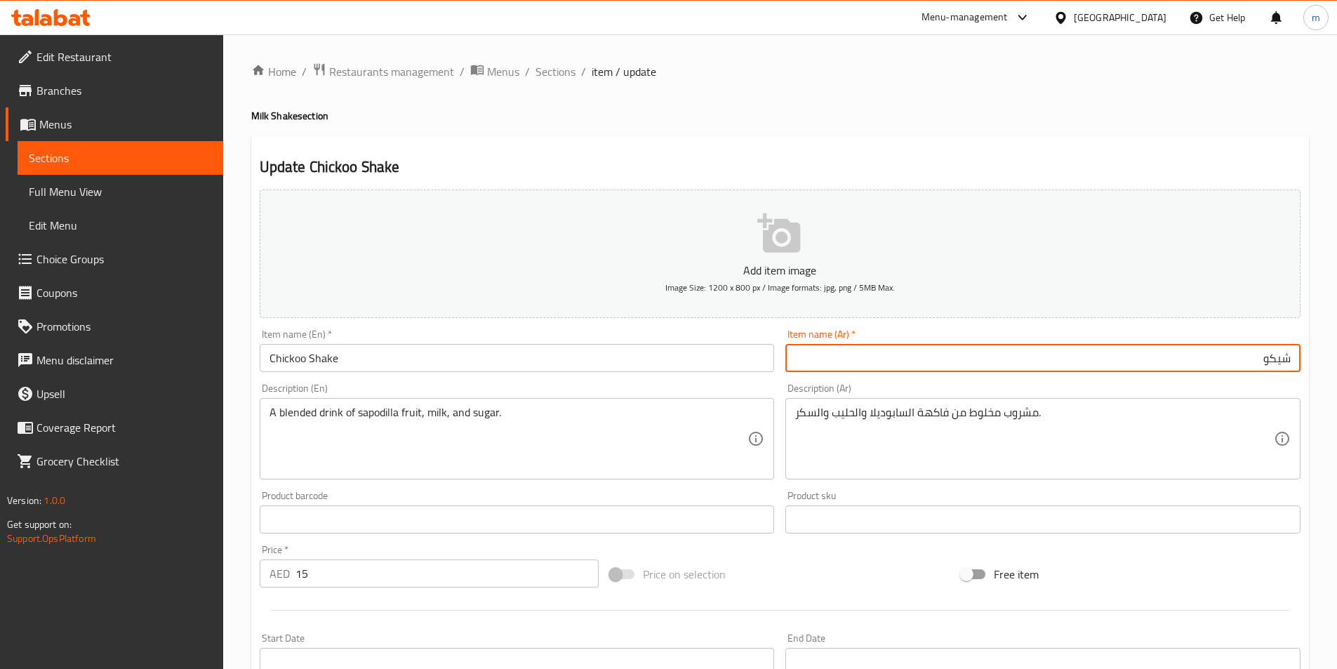
click at [1174, 370] on input "شيكو" at bounding box center [1042, 358] width 515 height 28
paste input "شيك"
click at [1266, 361] on input "شيكو شيك" at bounding box center [1042, 358] width 515 height 28
click at [1261, 359] on input "شيكو شيك" at bounding box center [1042, 358] width 515 height 28
type input "شيكو شيك"
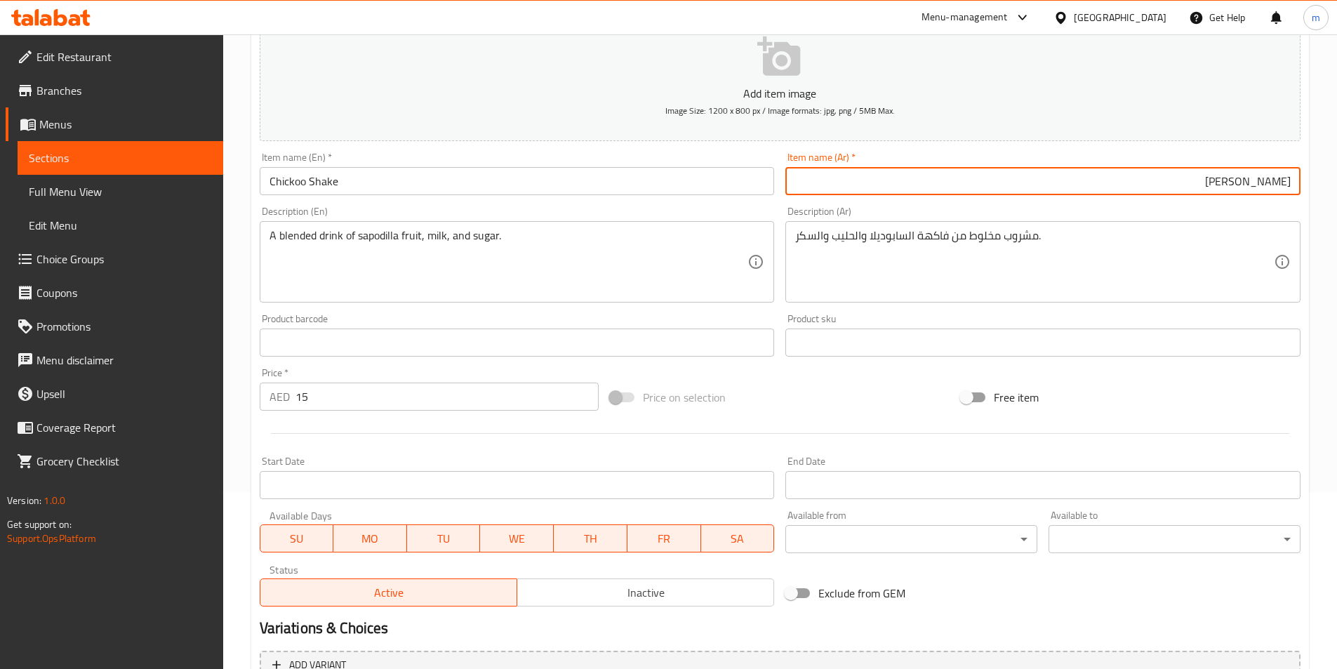
scroll to position [323, 0]
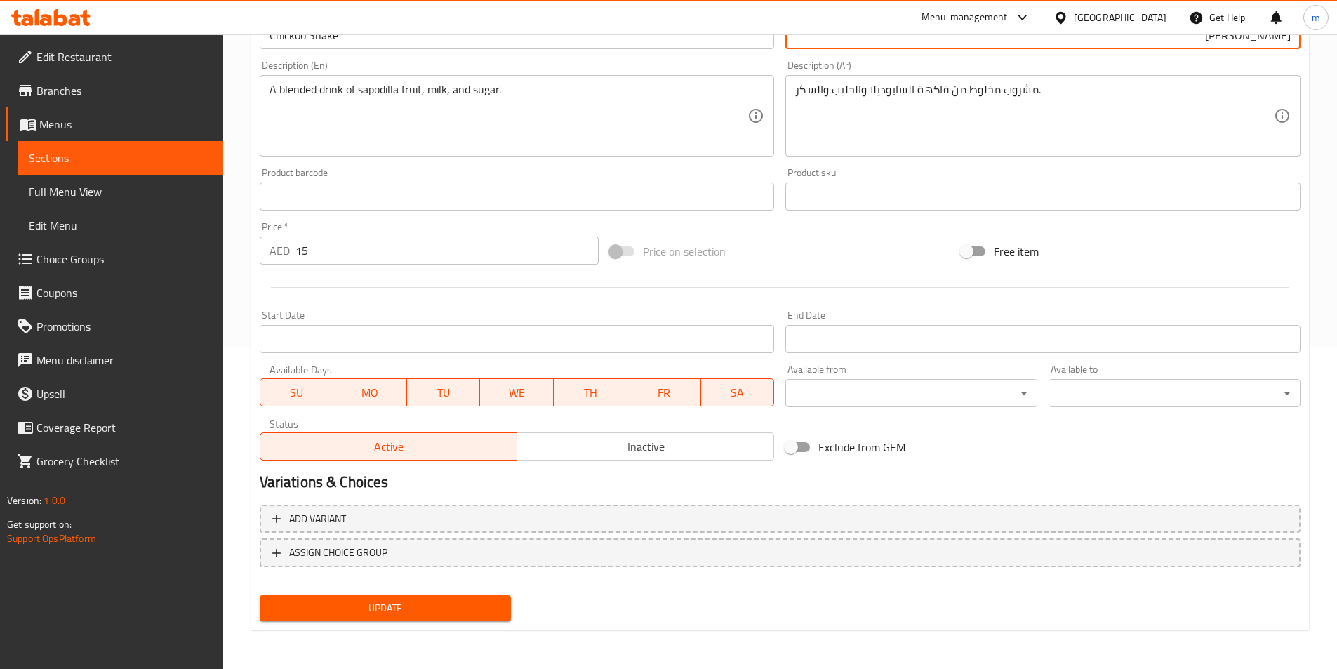
click at [477, 595] on button "Update" at bounding box center [386, 608] width 252 height 26
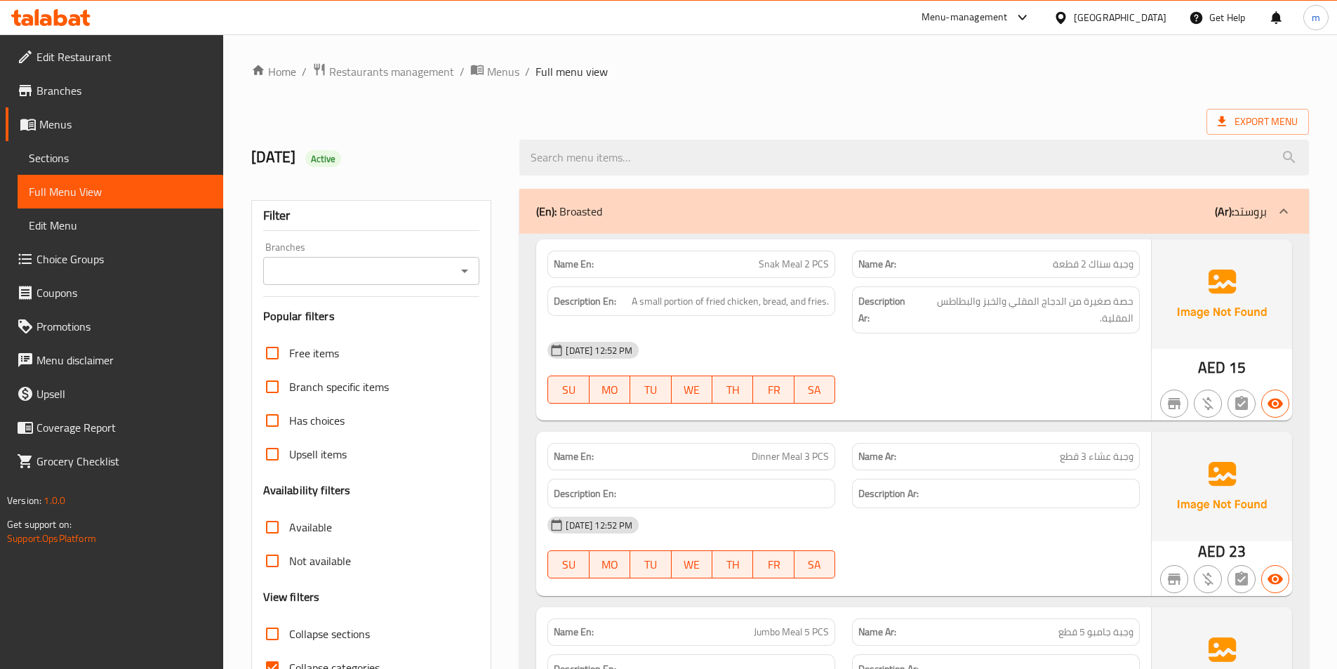
click at [1056, 224] on div "(En): Broasted (Ar): بروستد" at bounding box center [914, 211] width 790 height 45
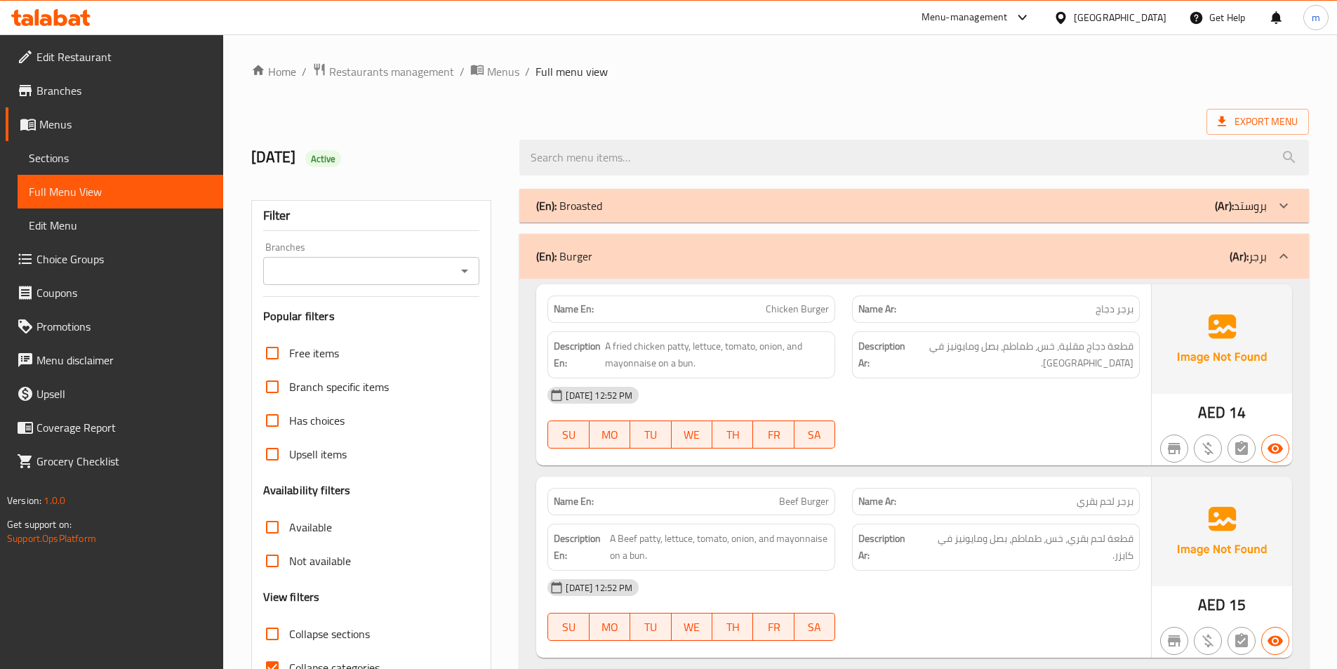
click at [1082, 249] on div "(En): Burger (Ar): برجر" at bounding box center [901, 256] width 731 height 17
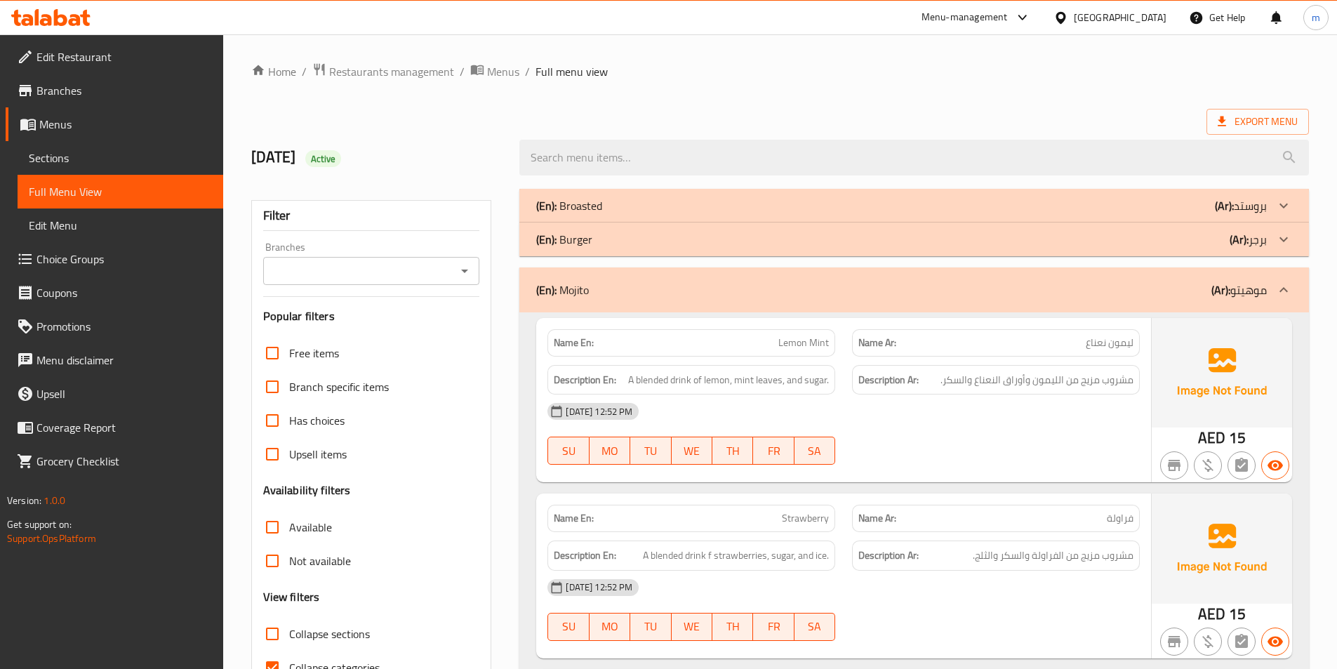
click at [1104, 305] on div "(En): Mojito (Ar): موهيتو" at bounding box center [914, 289] width 790 height 45
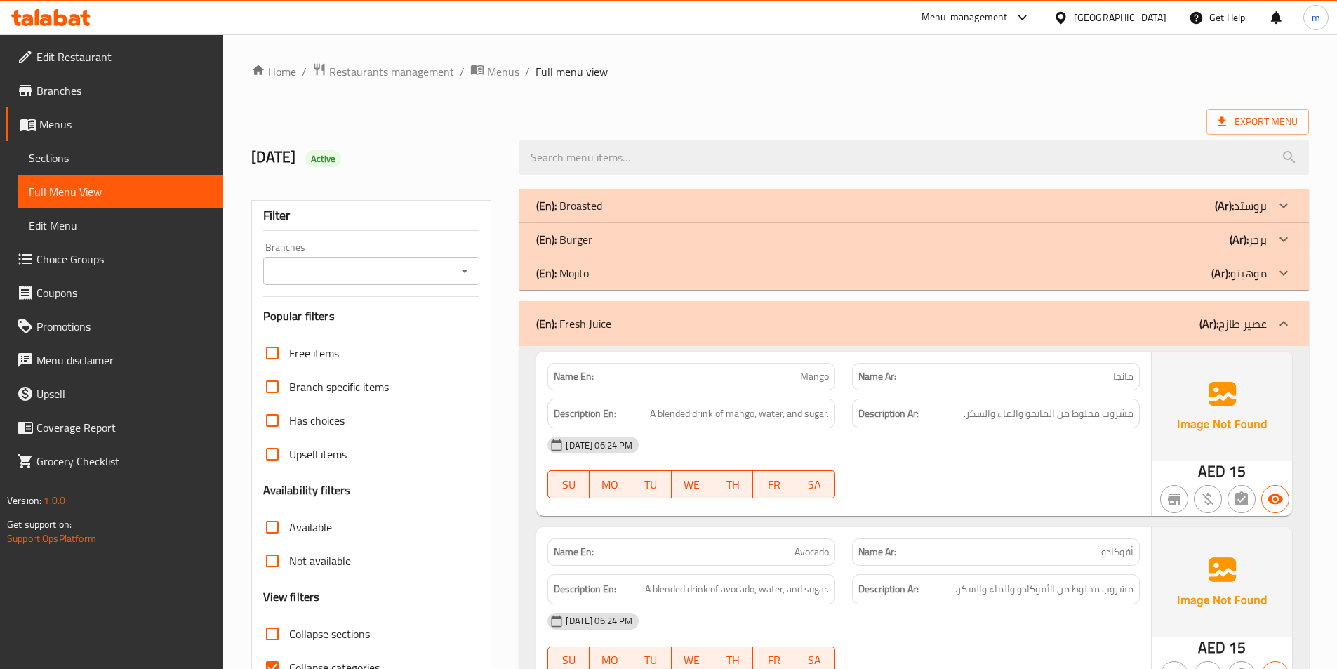
click at [1110, 333] on div "(En): Fresh Juice (Ar): عصير طازج" at bounding box center [914, 323] width 790 height 45
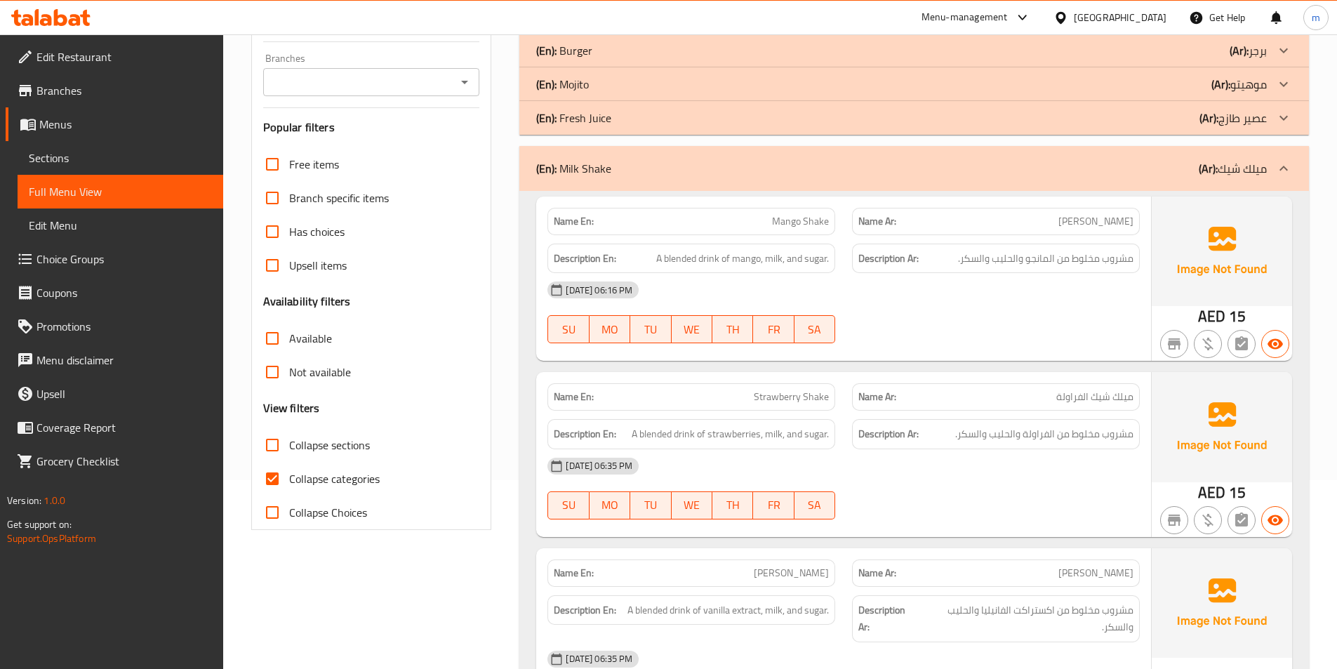
scroll to position [211, 0]
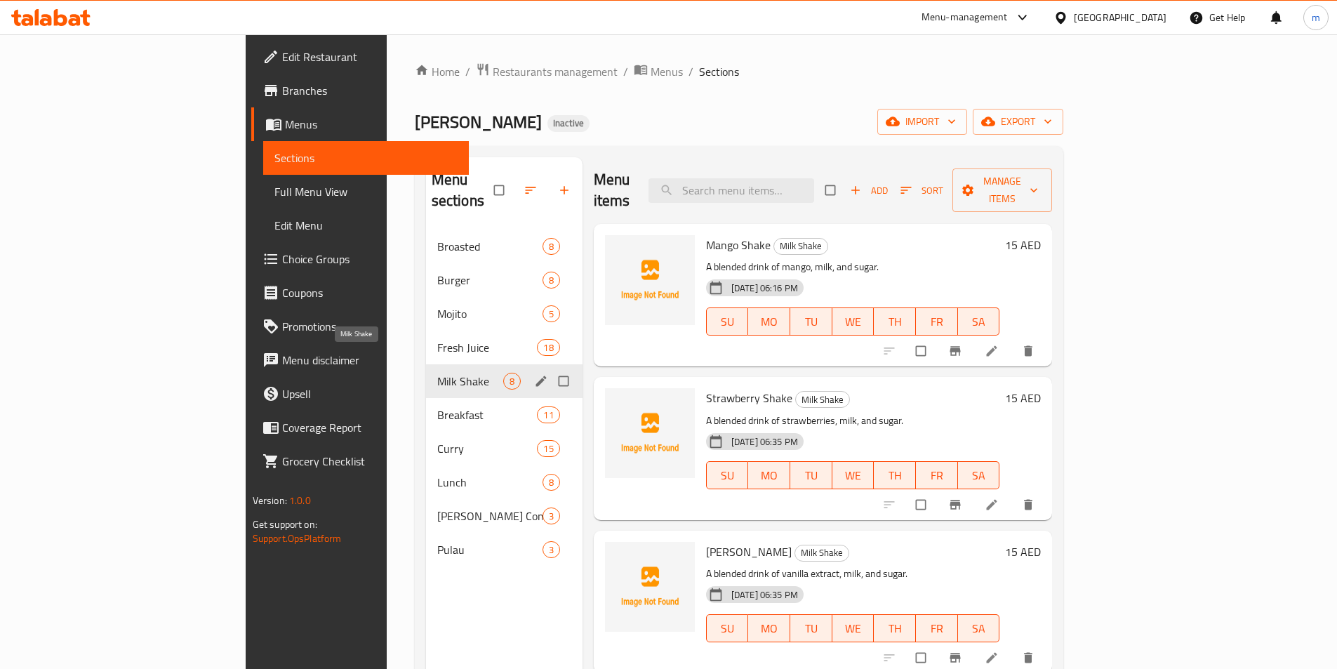
click at [437, 373] on span "Milk Shake" at bounding box center [470, 381] width 66 height 17
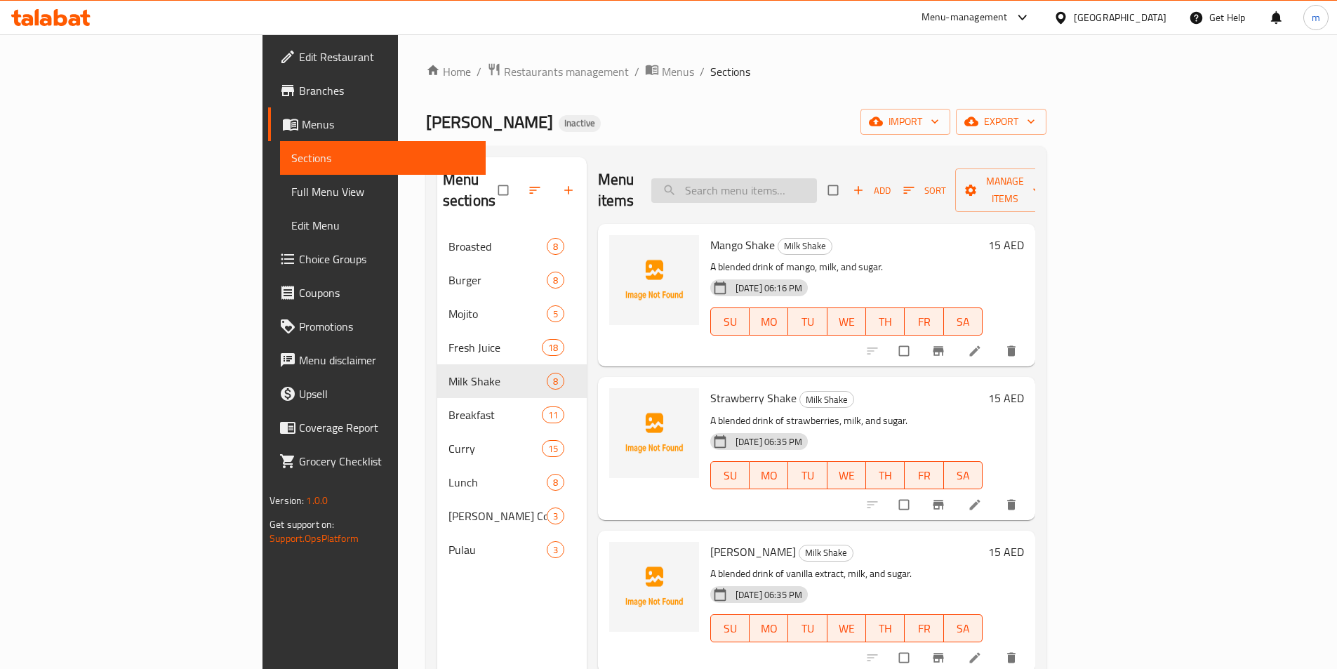
click at [792, 181] on input "search" at bounding box center [734, 190] width 166 height 25
click at [801, 182] on input "search" at bounding box center [734, 190] width 166 height 25
paste input "Puttu"
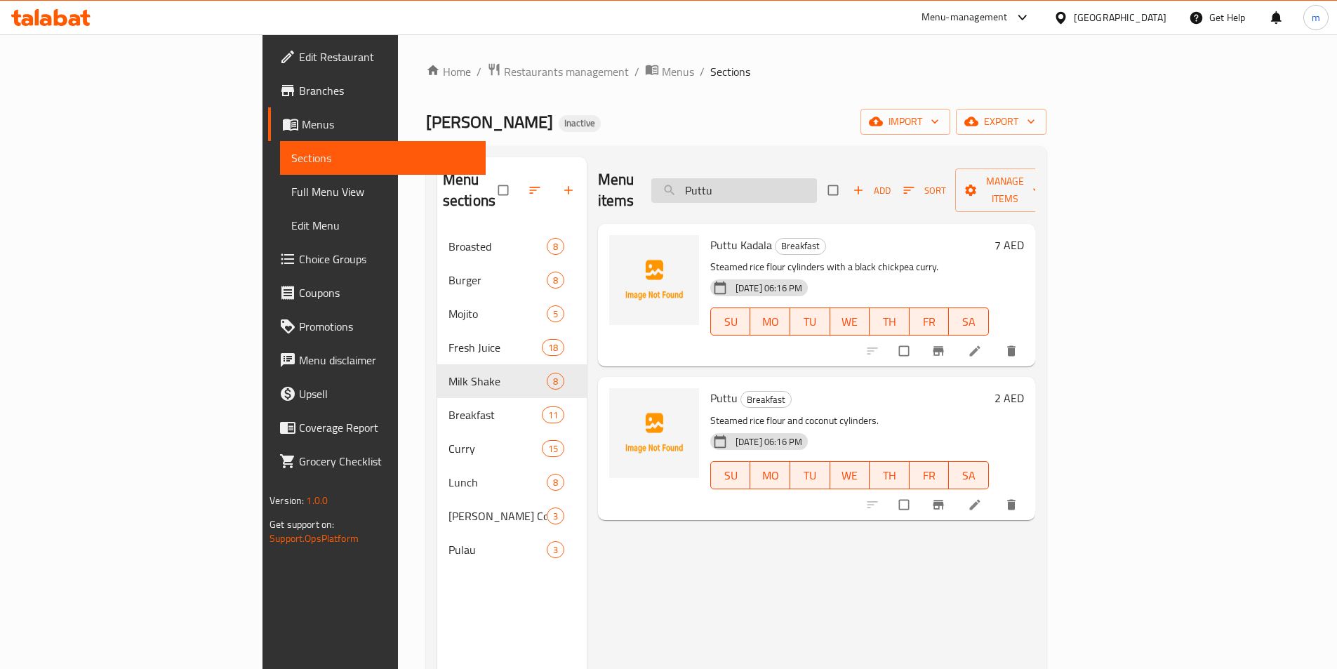
click at [815, 187] on input "Puttu" at bounding box center [734, 190] width 166 height 25
paste input "Appam"
click at [817, 182] on input "Appam" at bounding box center [734, 190] width 166 height 25
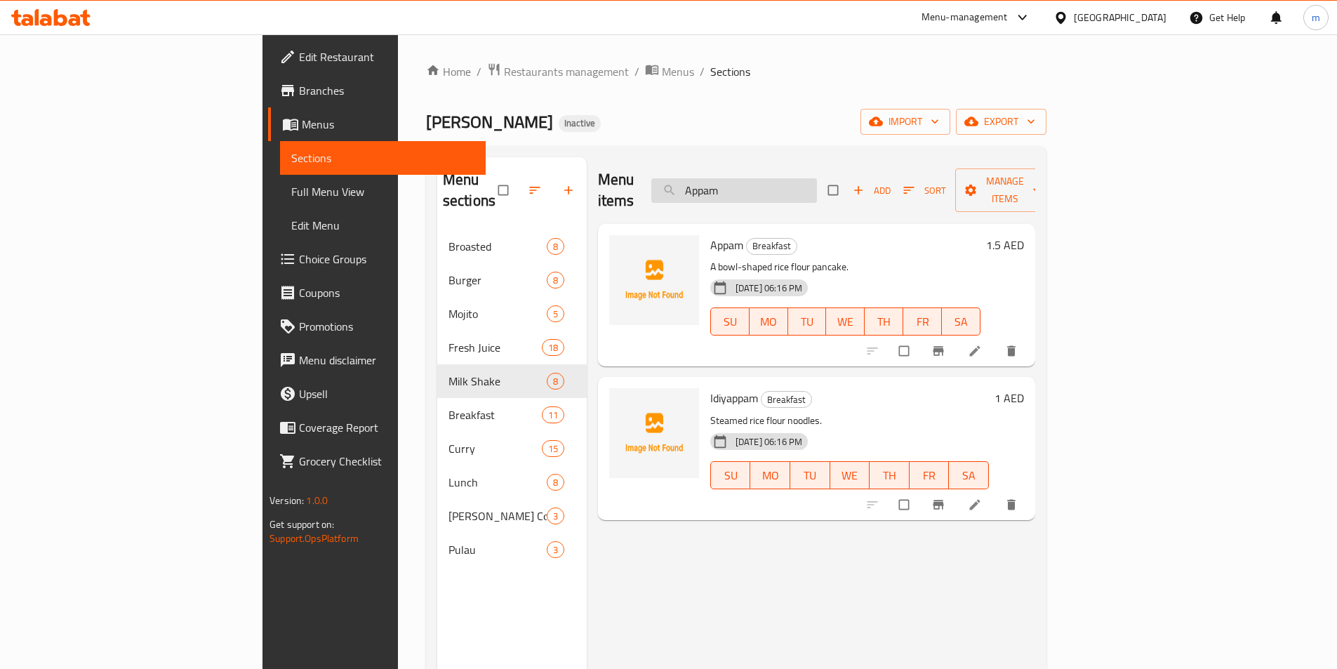
click at [817, 182] on input "Appam" at bounding box center [734, 190] width 166 height 25
paste input "Vada Set"
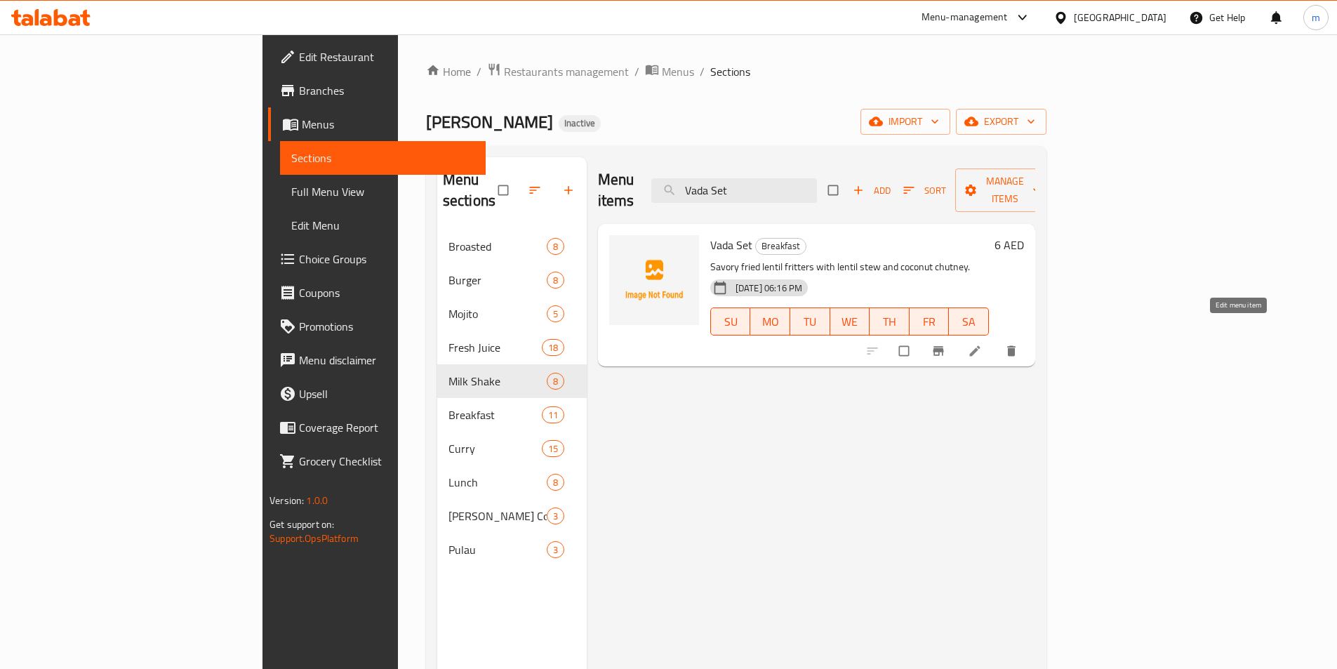
type input "Vada Set"
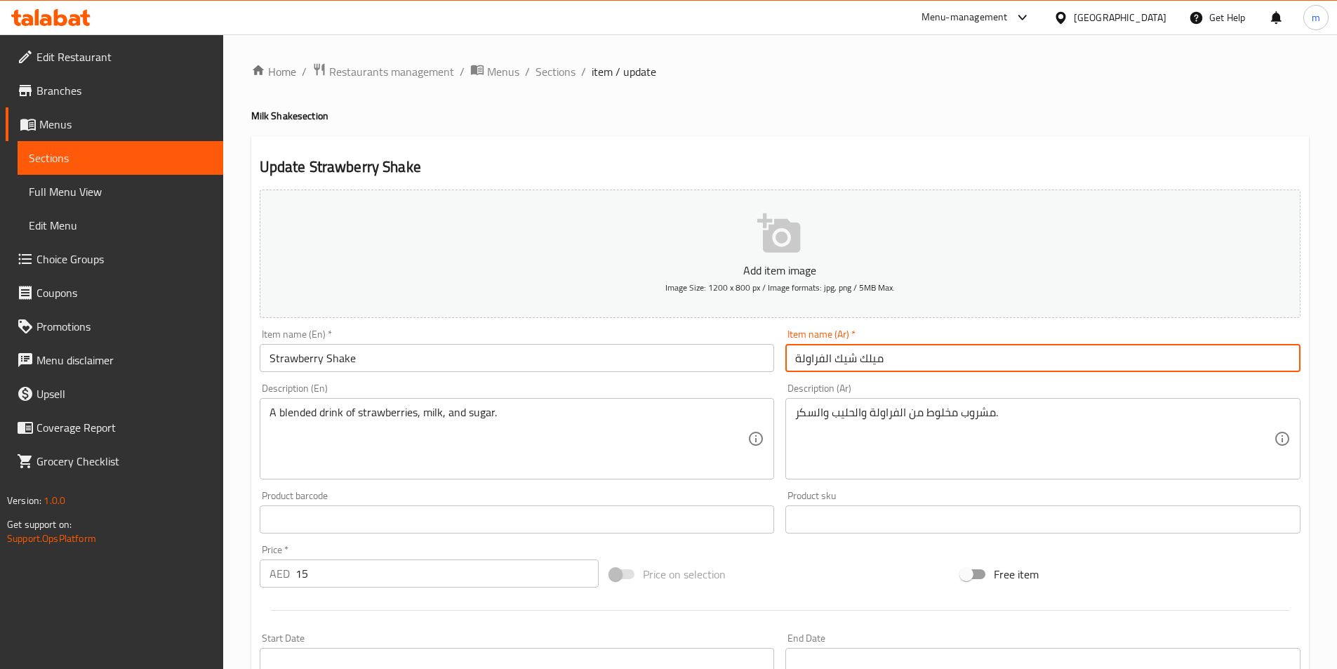
drag, startPoint x: 900, startPoint y: 351, endPoint x: 857, endPoint y: 354, distance: 42.9
click at [857, 354] on input "ميلك شيك الفراولة" at bounding box center [1042, 358] width 515 height 28
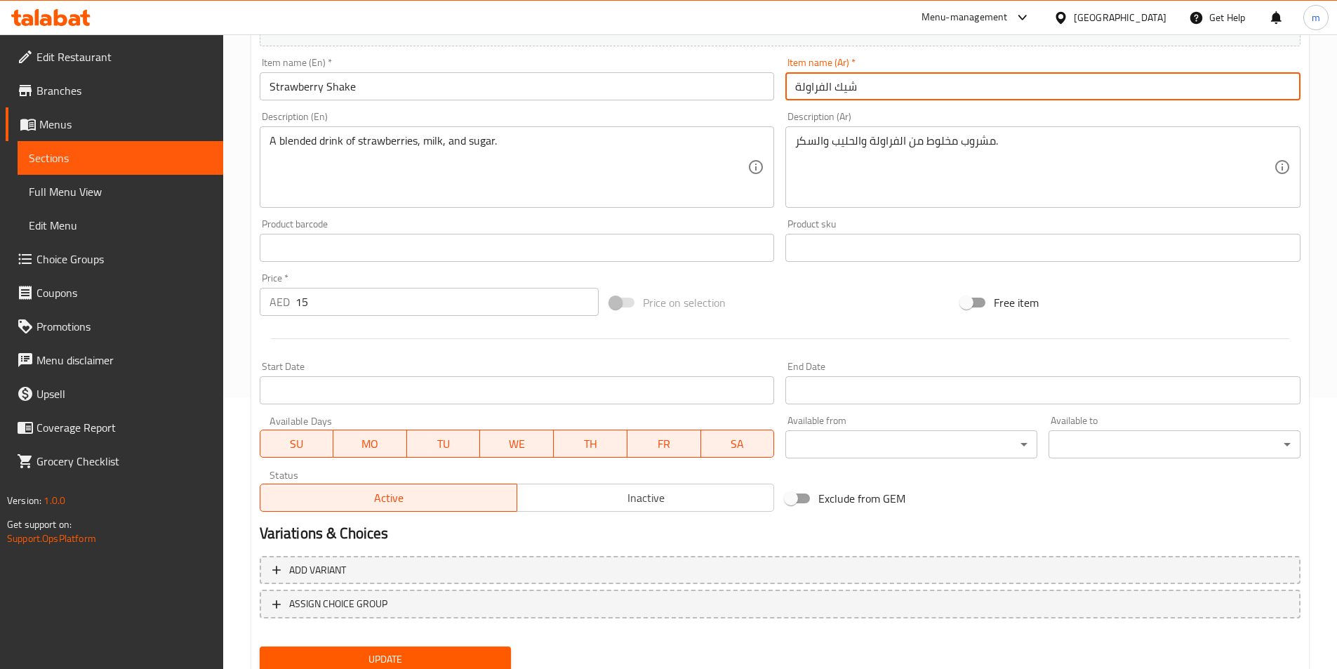
scroll to position [281, 0]
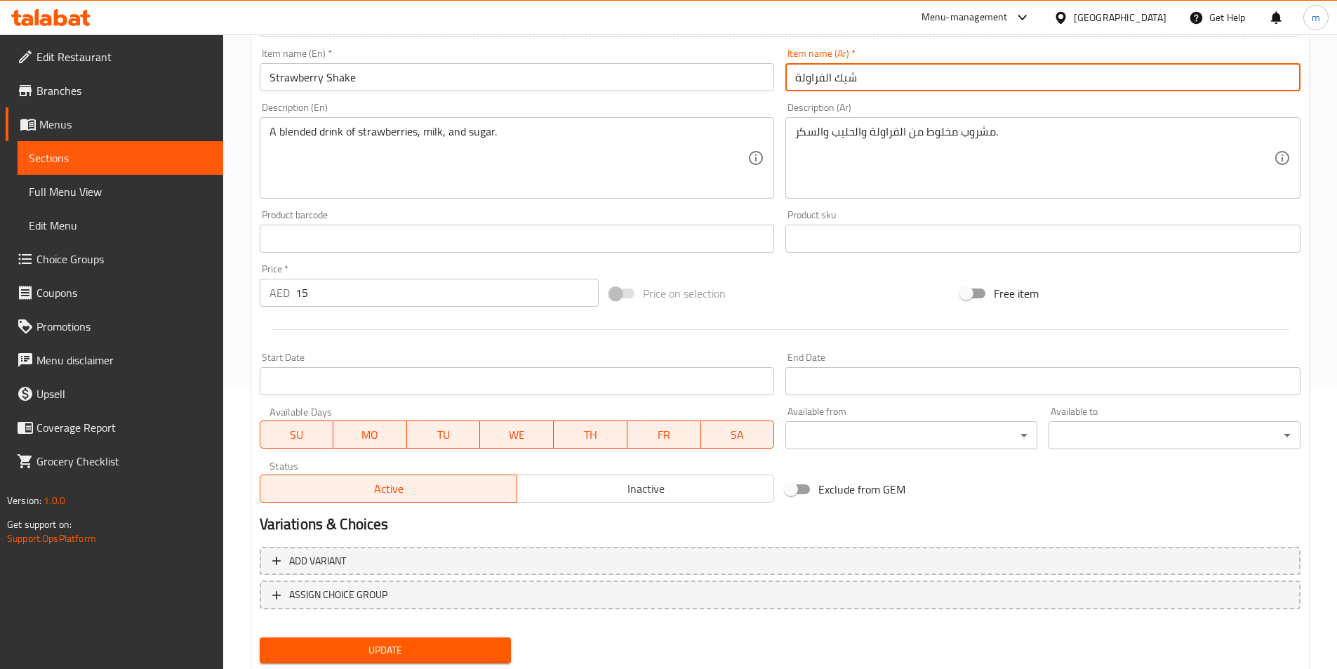
type input "شيك الفراولة"
click at [474, 653] on span "Update" at bounding box center [386, 651] width 230 height 18
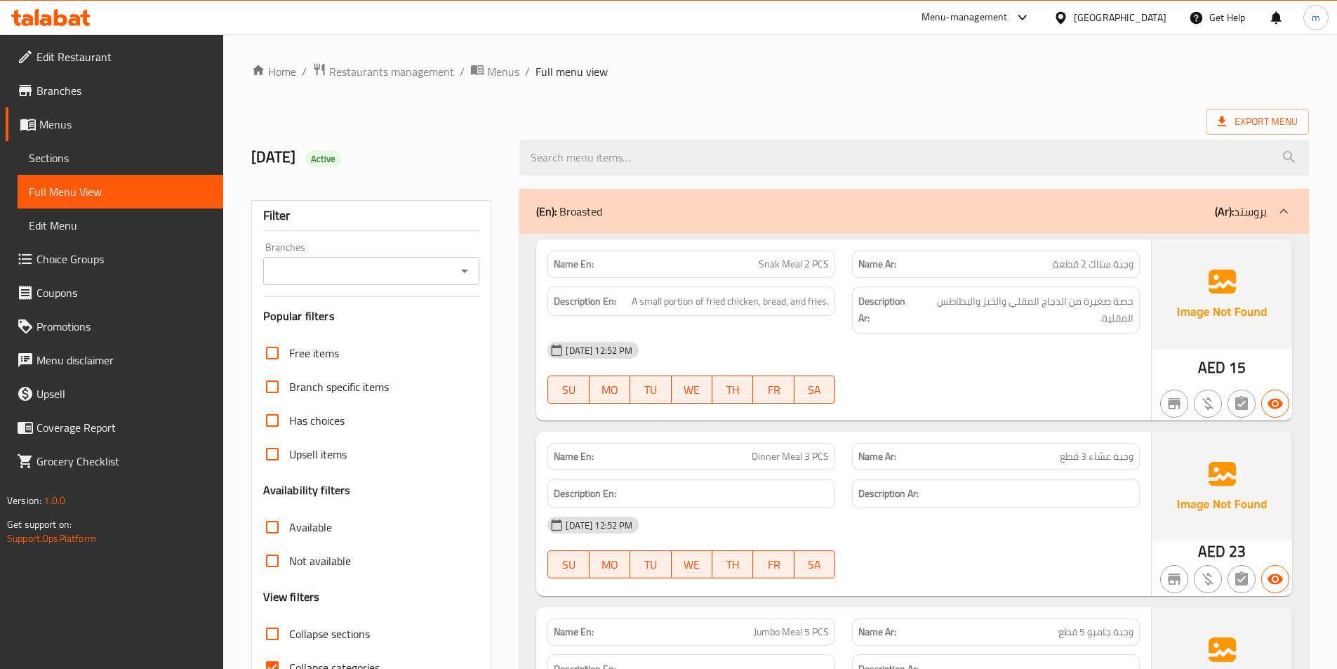
click at [1139, 209] on div "(En): Broasted (Ar): بروستد" at bounding box center [901, 211] width 731 height 17
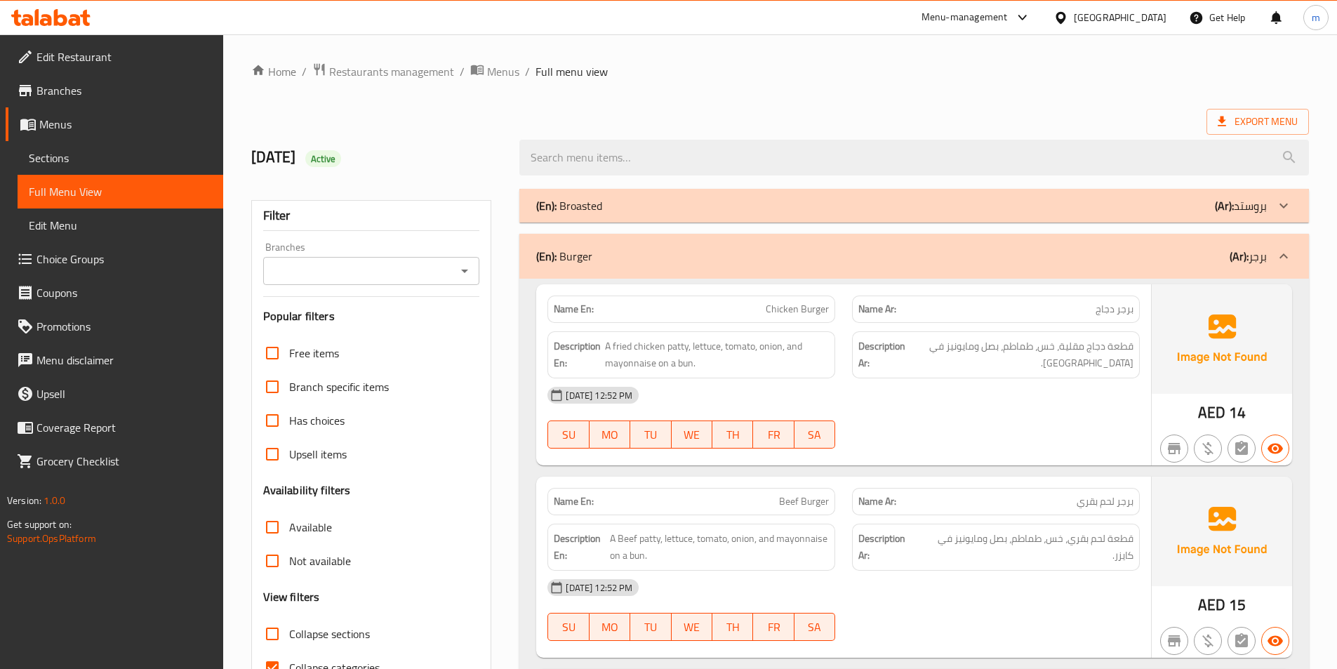
click at [1164, 253] on div "(En): Burger (Ar): برجر" at bounding box center [901, 256] width 731 height 17
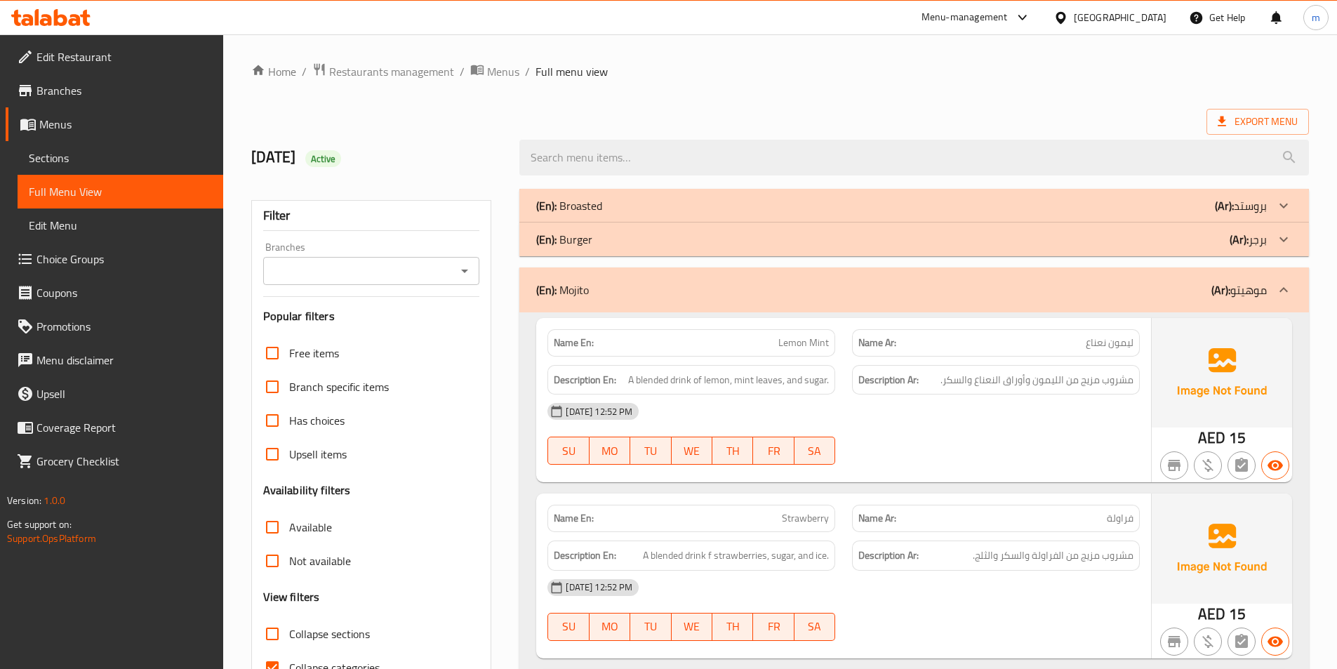
click at [1283, 291] on icon at bounding box center [1283, 289] width 17 height 17
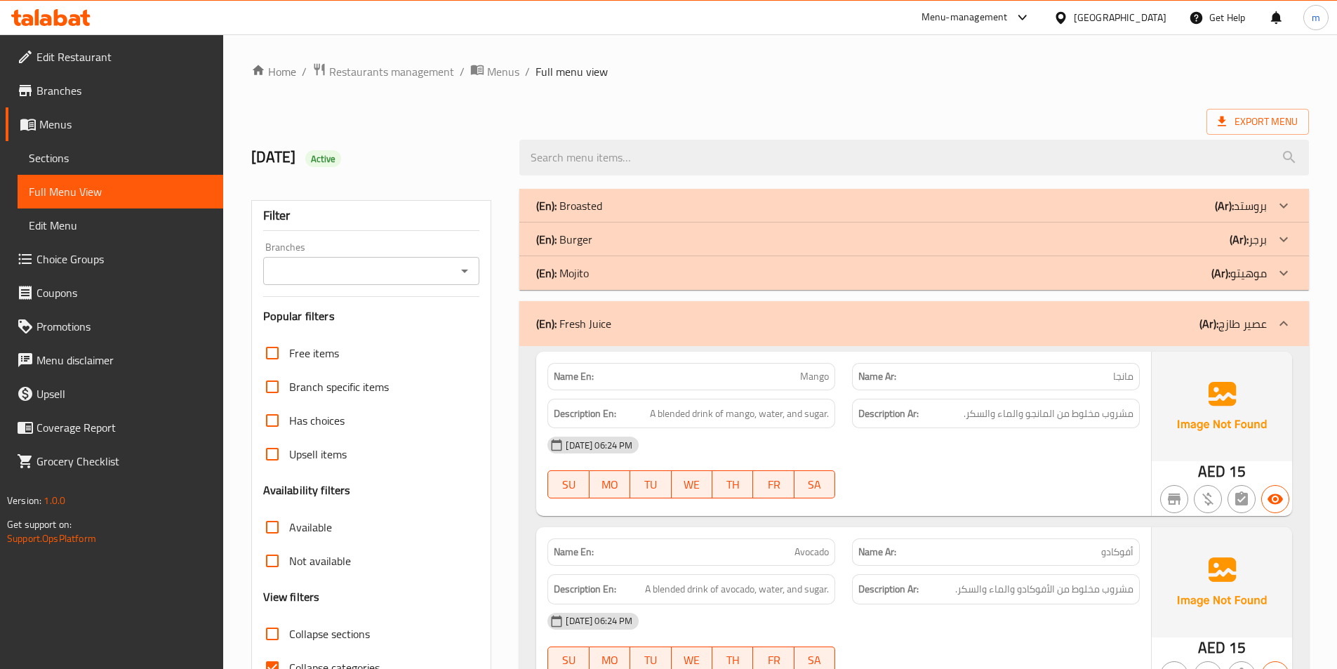
click at [1284, 323] on icon at bounding box center [1284, 323] width 8 height 5
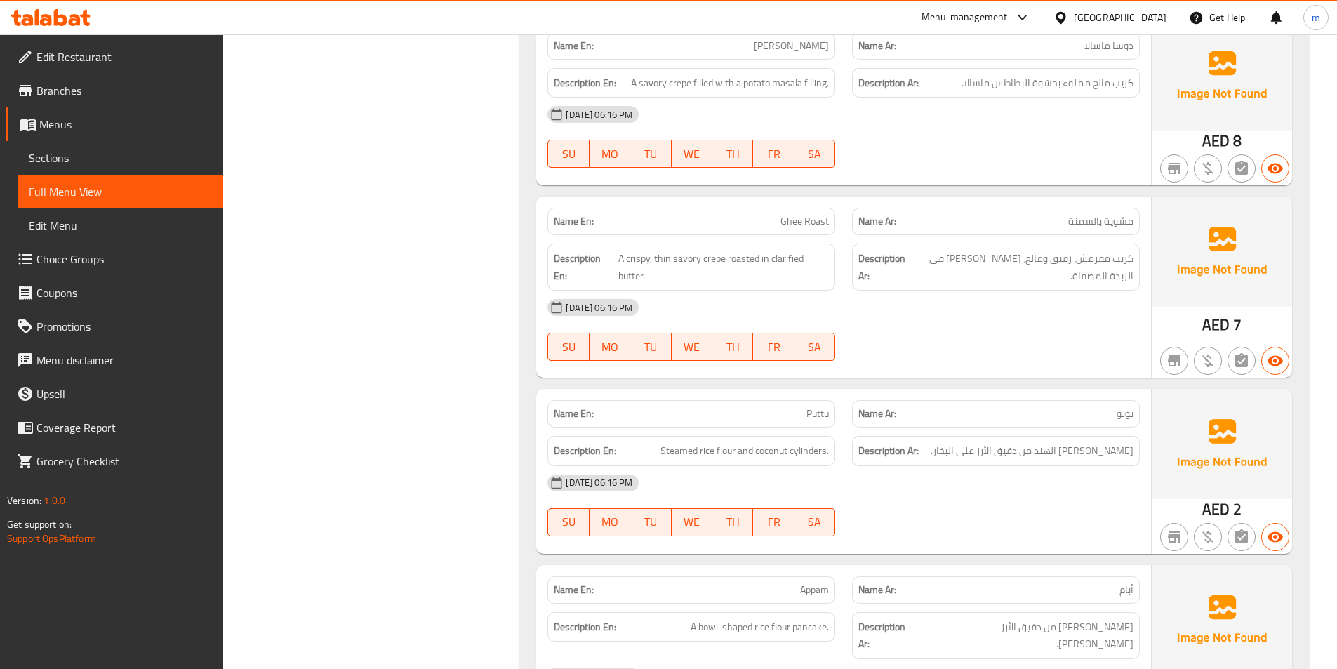
scroll to position [2808, 0]
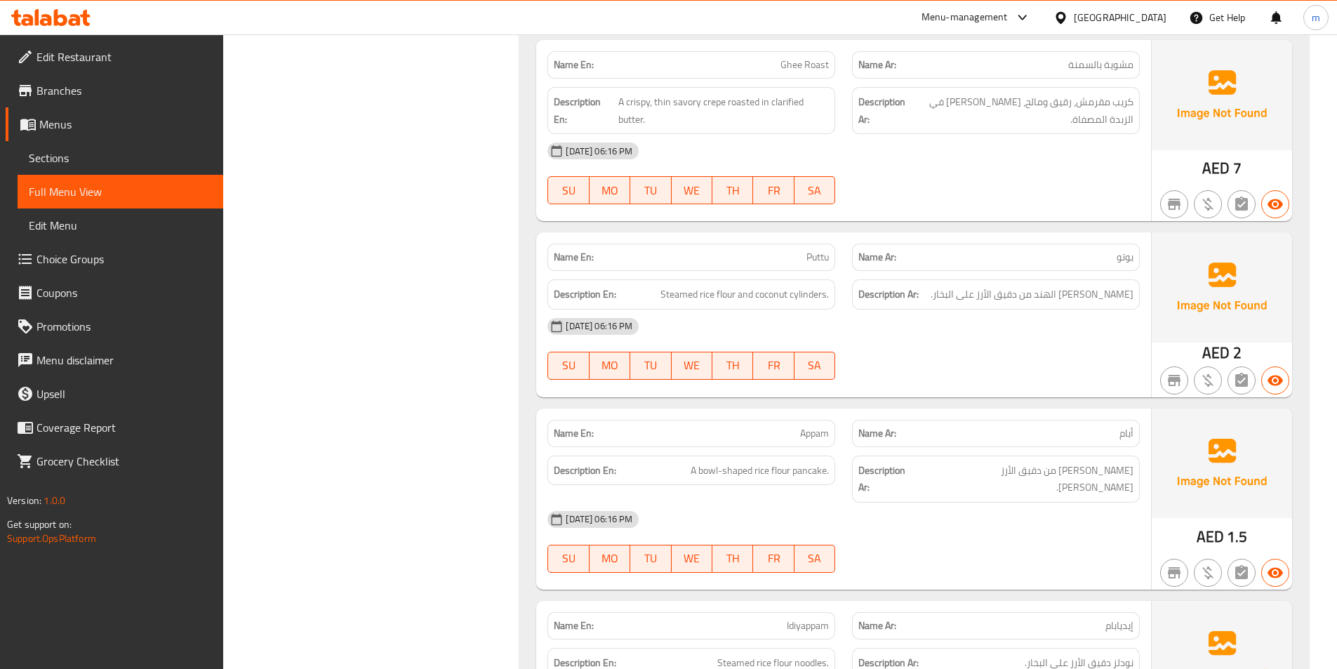
click at [1038, 365] on div "11-09-2025 06:16 PM SU MO TU WE TH FR SA" at bounding box center [843, 349] width 609 height 79
click at [813, 259] on span "Puttu" at bounding box center [817, 257] width 22 height 15
copy span "Puttu"
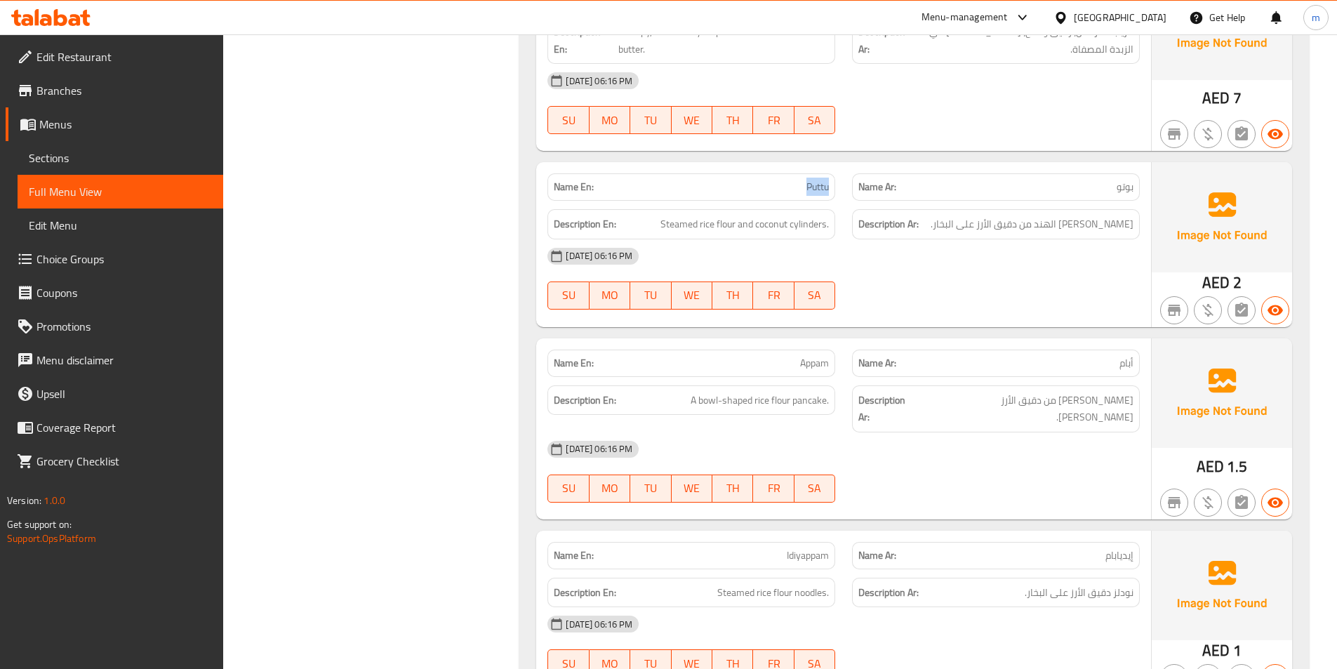
scroll to position [2948, 0]
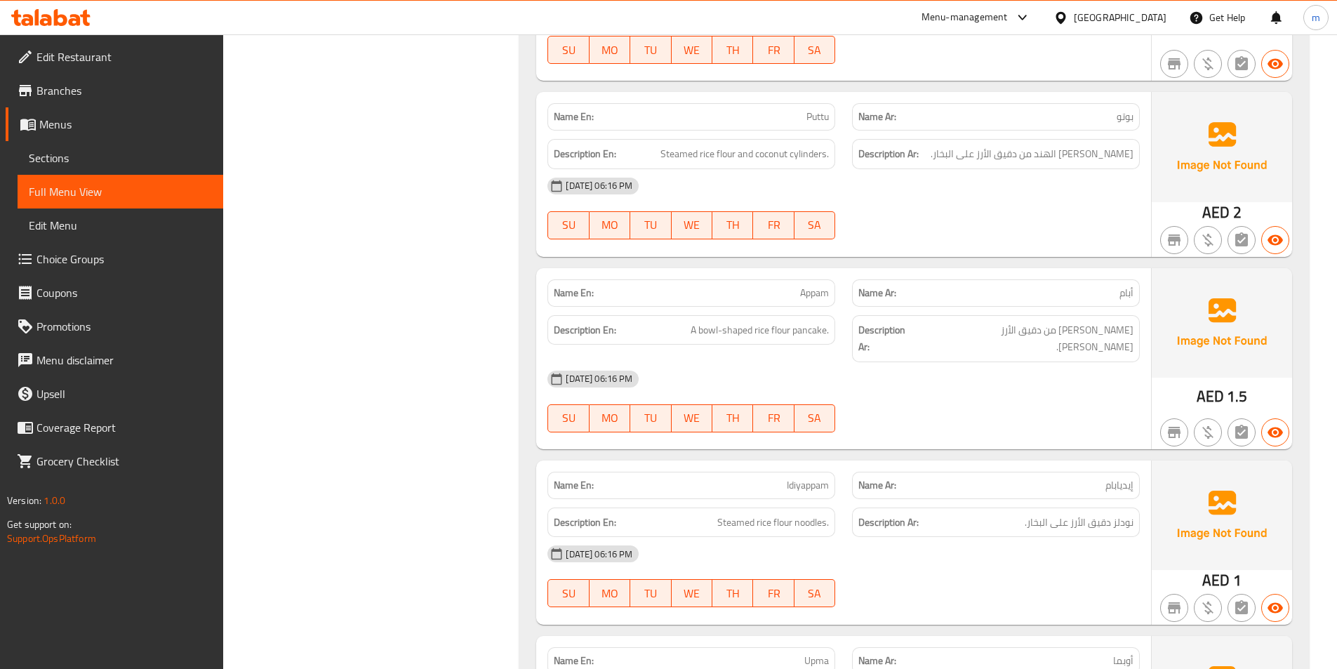
click at [813, 290] on span "Appam" at bounding box center [814, 293] width 29 height 15
copy span "Appam"
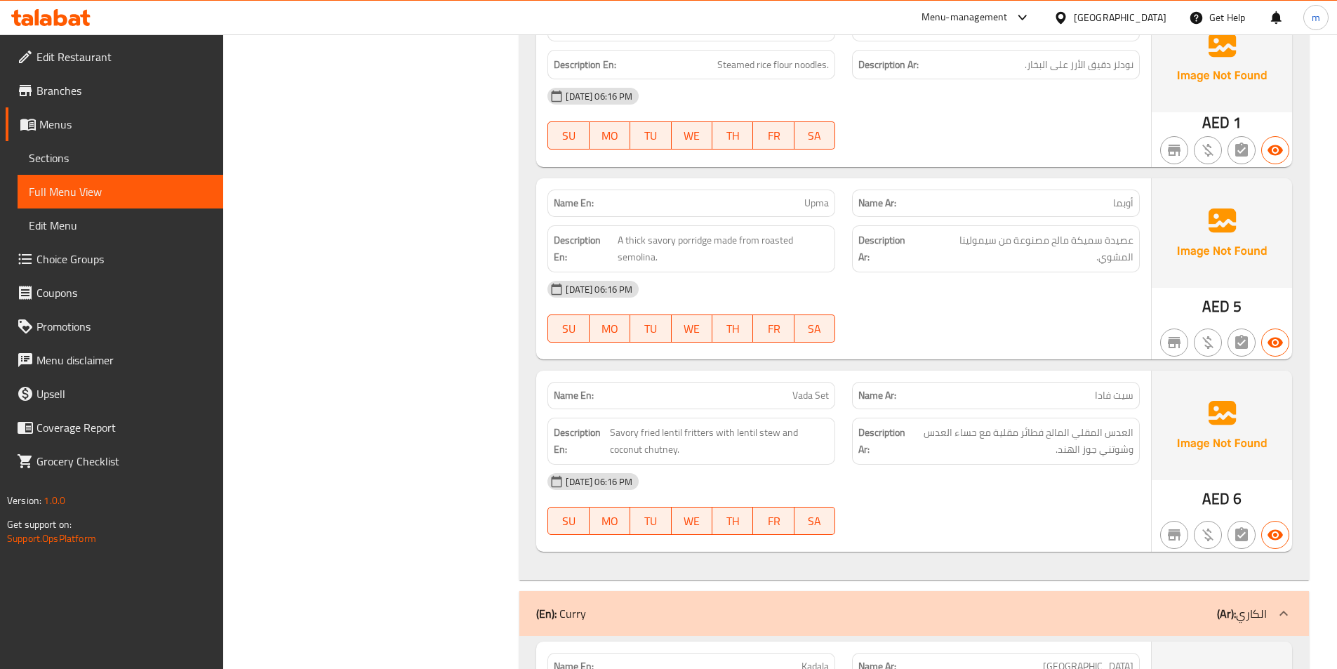
scroll to position [3369, 0]
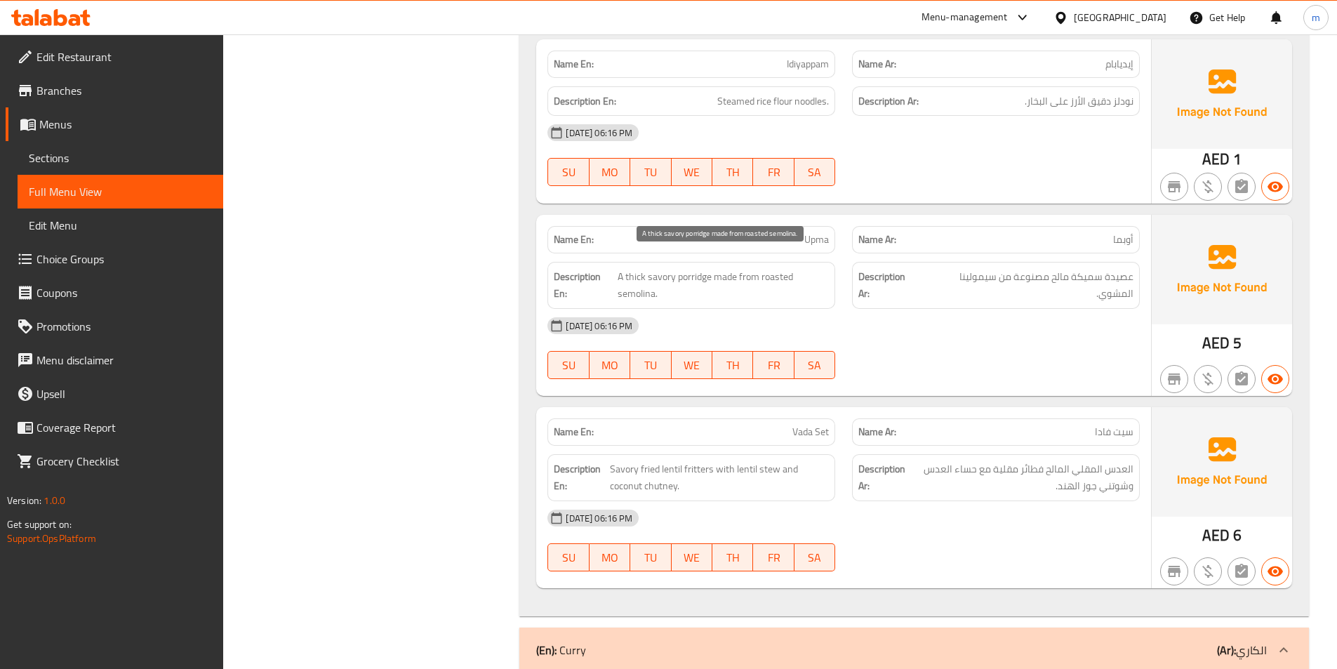
click at [690, 268] on span "A thick savory porridge made from roasted semolina." at bounding box center [723, 285] width 211 height 34
copy span "porridge"
click at [884, 309] on div "11-09-2025 06:16 PM" at bounding box center [843, 326] width 609 height 34
click at [689, 268] on span "A thick savory porridge made from roasted semolina." at bounding box center [723, 285] width 211 height 34
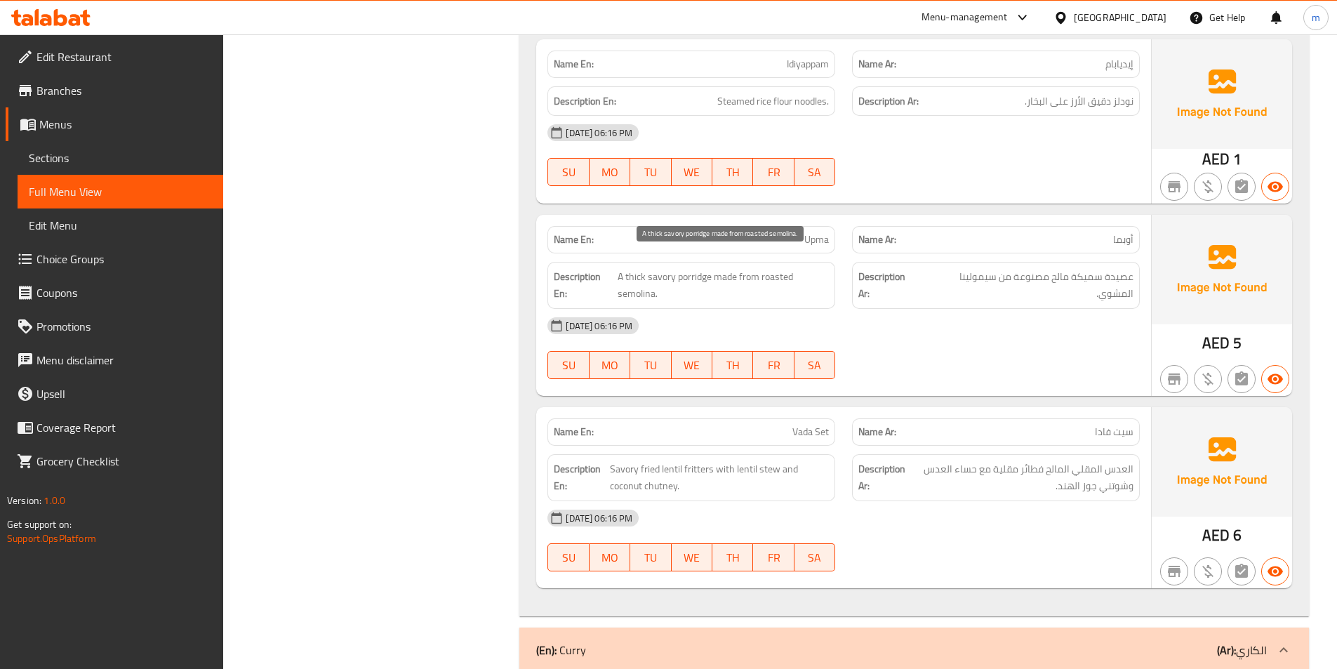
click at [689, 268] on span "A thick savory porridge made from roasted semolina." at bounding box center [723, 285] width 211 height 34
copy span "porridge"
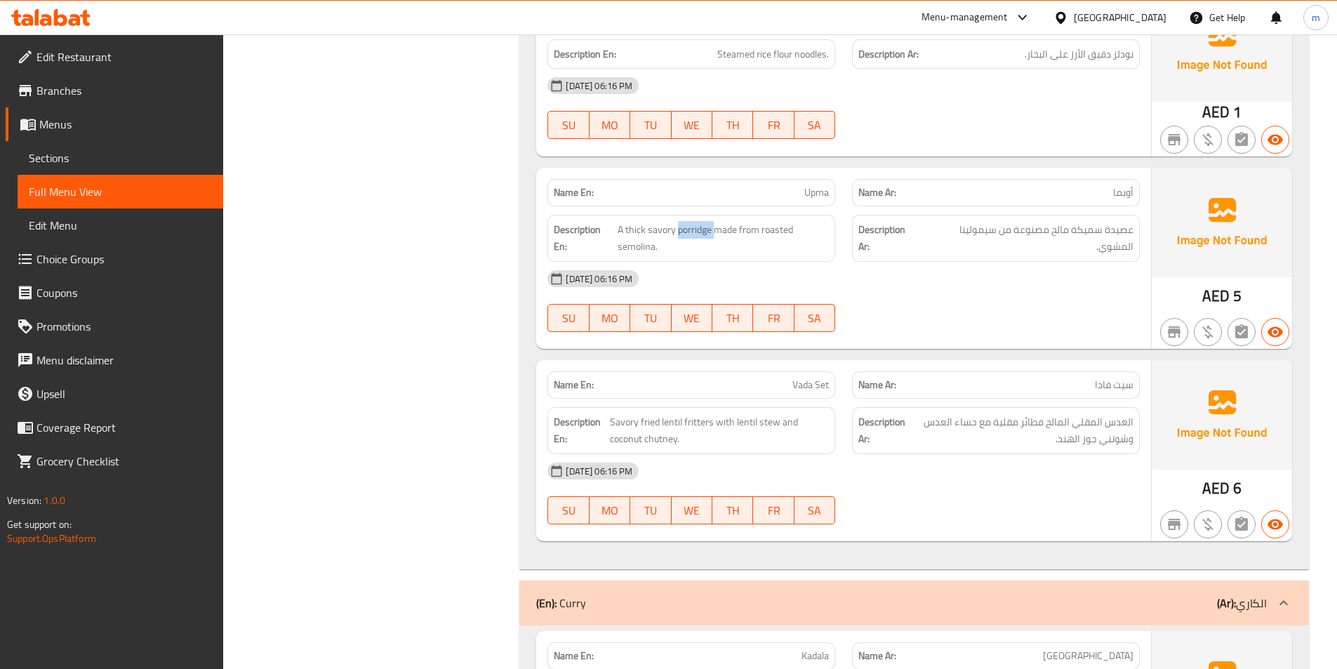
scroll to position [3439, 0]
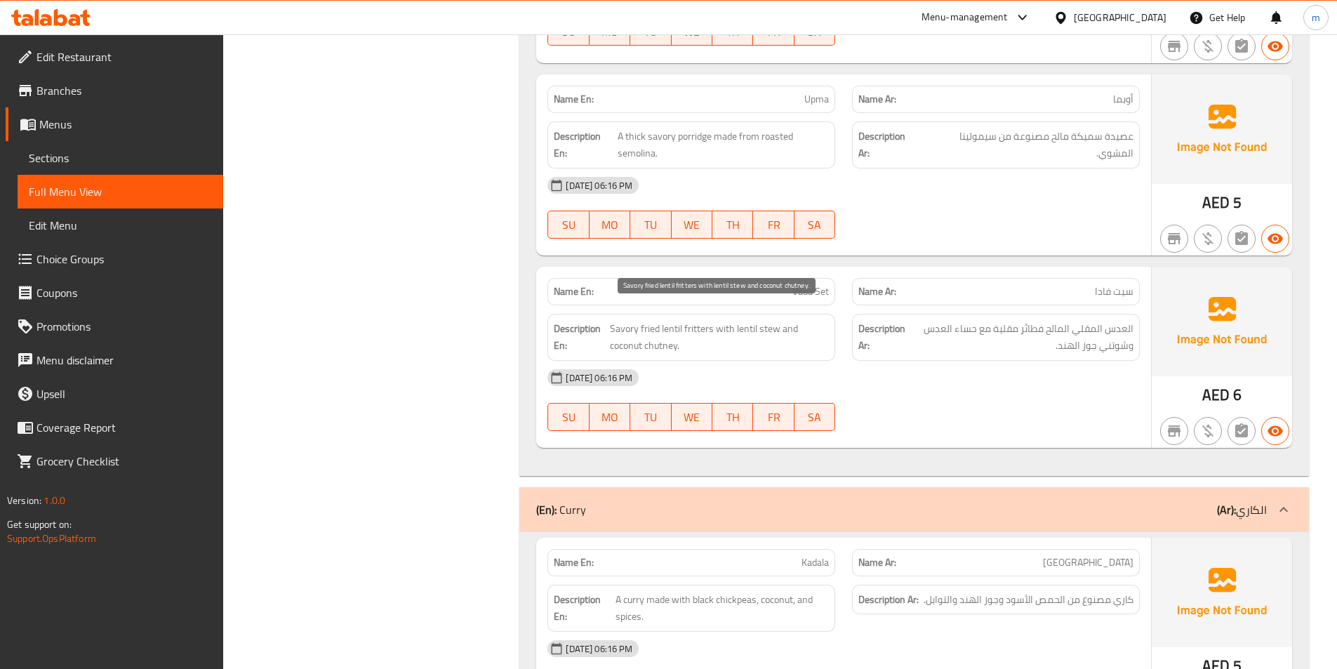
click at [701, 320] on span "Savory fried lentil fritters with lentil stew and coconut chutney." at bounding box center [720, 337] width 220 height 34
copy span "fritters"
drag, startPoint x: 760, startPoint y: 327, endPoint x: 809, endPoint y: 270, distance: 75.2
click at [809, 284] on span "Vada Set" at bounding box center [810, 291] width 36 height 15
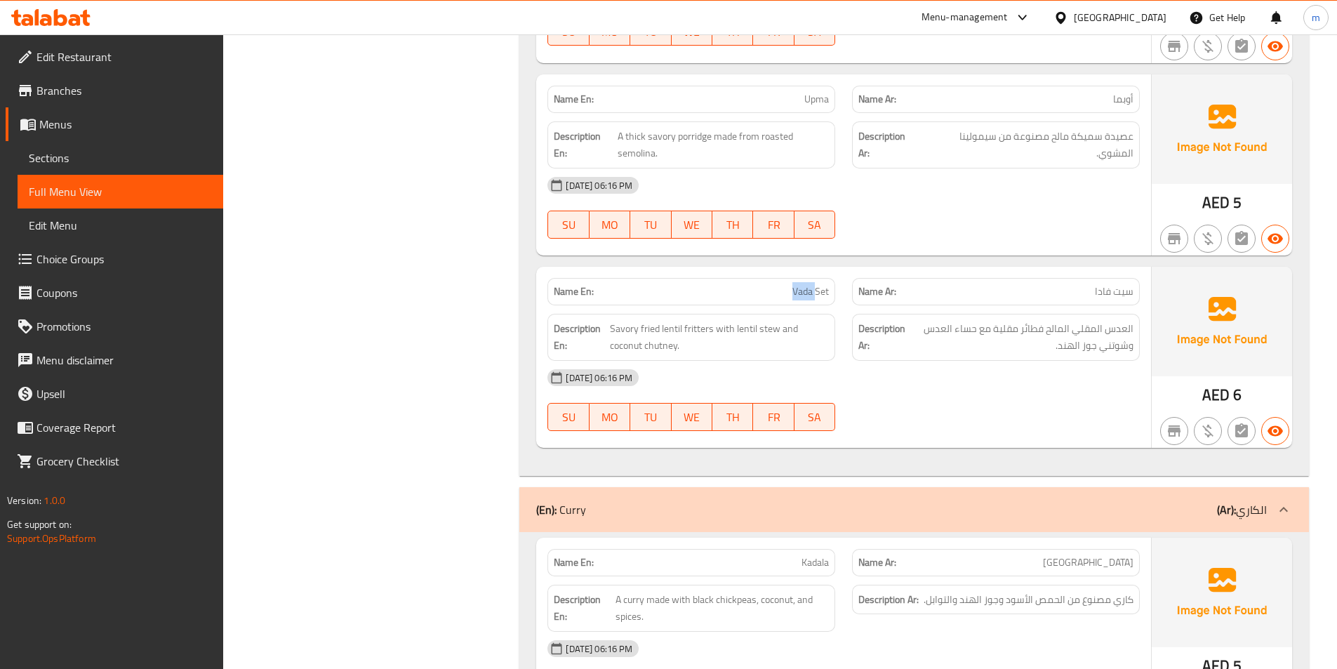
click at [809, 284] on span "Vada Set" at bounding box center [810, 291] width 36 height 15
copy span "Vada Set"
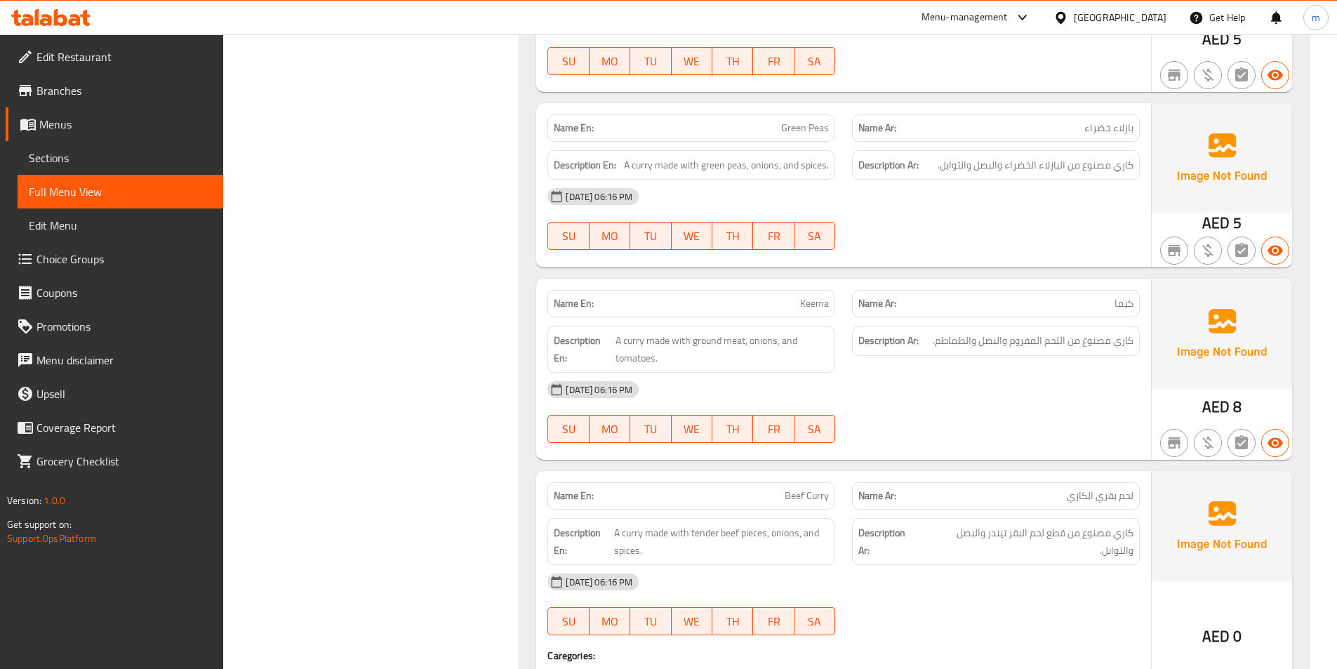
scroll to position [4352, 0]
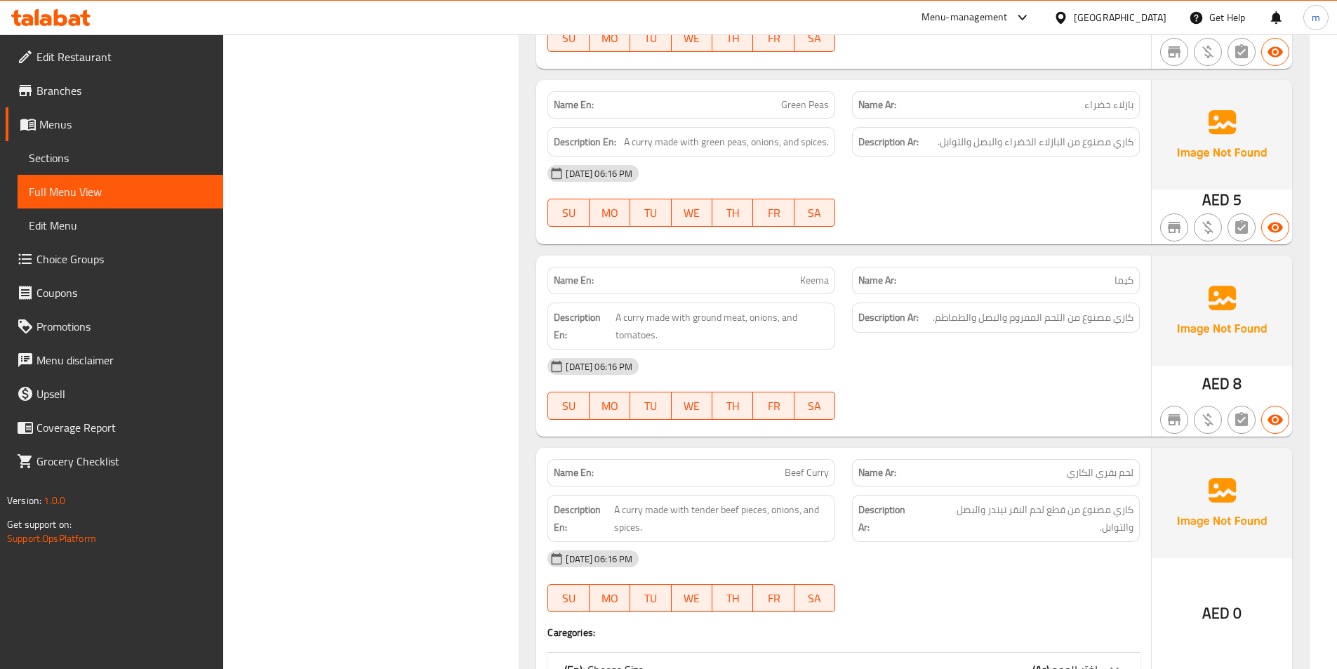
click at [823, 258] on div "Name En: Keema" at bounding box center [691, 280] width 305 height 44
click at [814, 273] on span "Keema" at bounding box center [814, 280] width 29 height 15
copy span "Keema"
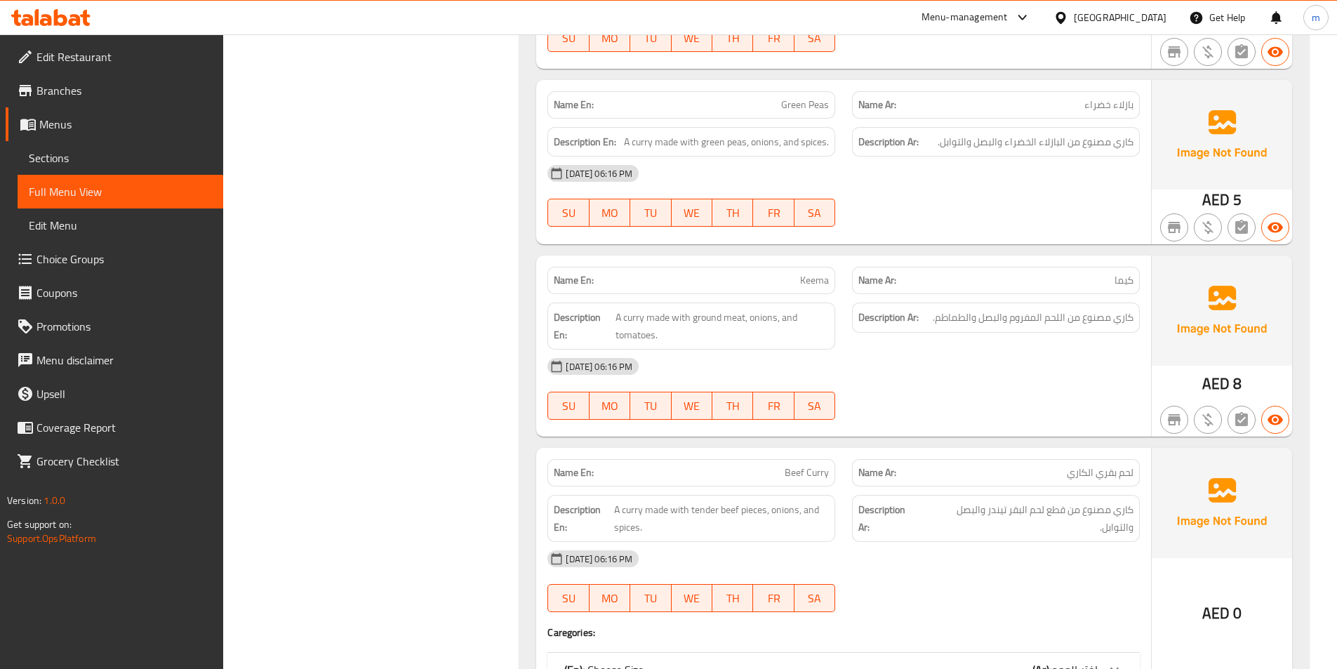
click at [1055, 350] on div "[DATE] 06:16 PM" at bounding box center [843, 367] width 609 height 34
drag, startPoint x: 1121, startPoint y: 303, endPoint x: 1030, endPoint y: 308, distance: 91.4
click at [1030, 309] on span "كاري مصنوع من اللحم المفروم والبصل والطماطم." at bounding box center [1033, 318] width 201 height 18
drag, startPoint x: 655, startPoint y: 306, endPoint x: 715, endPoint y: 309, distance: 60.4
click at [715, 309] on span "A curry made with ground meat, onions, and tomatoes." at bounding box center [722, 326] width 213 height 34
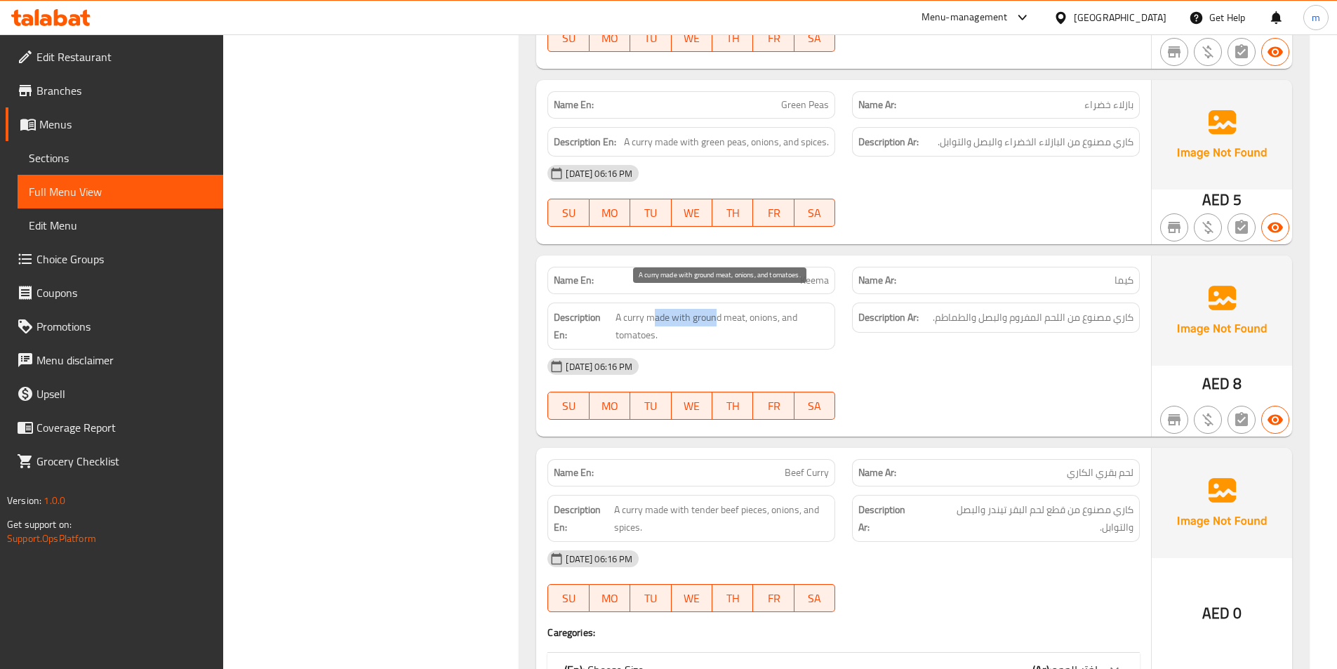
click at [712, 309] on span "A curry made with ground meat, onions, and tomatoes." at bounding box center [722, 326] width 213 height 34
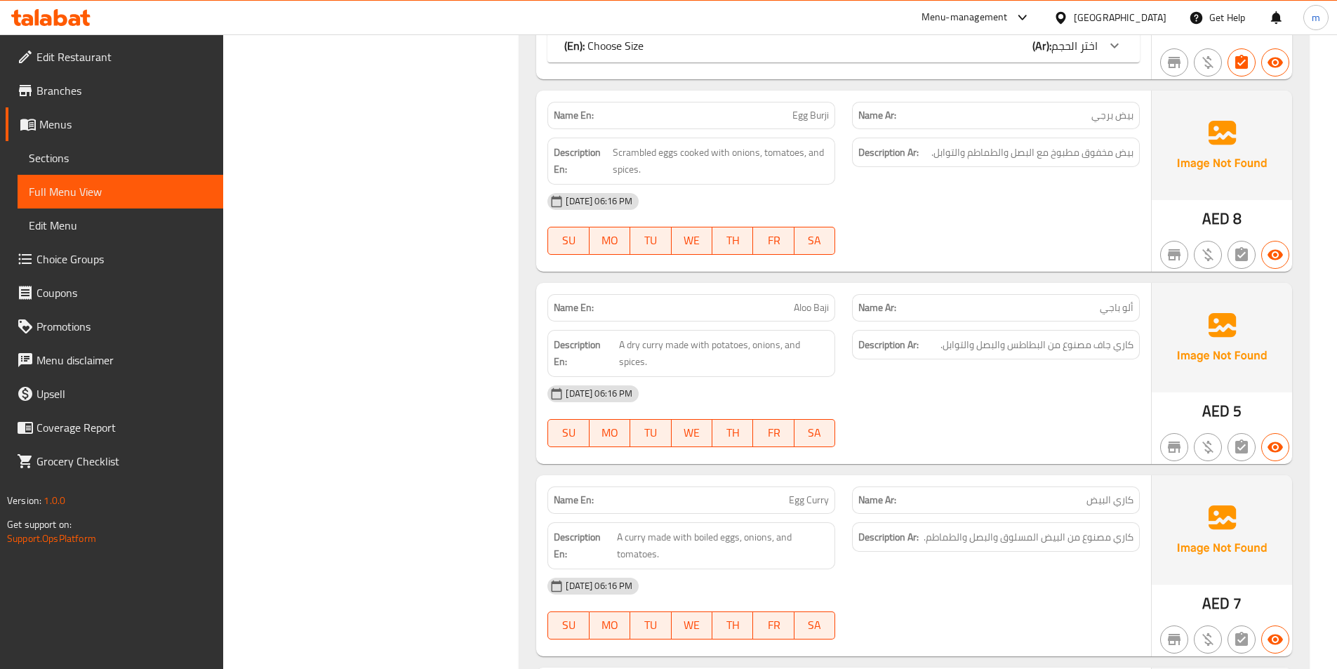
scroll to position [4983, 0]
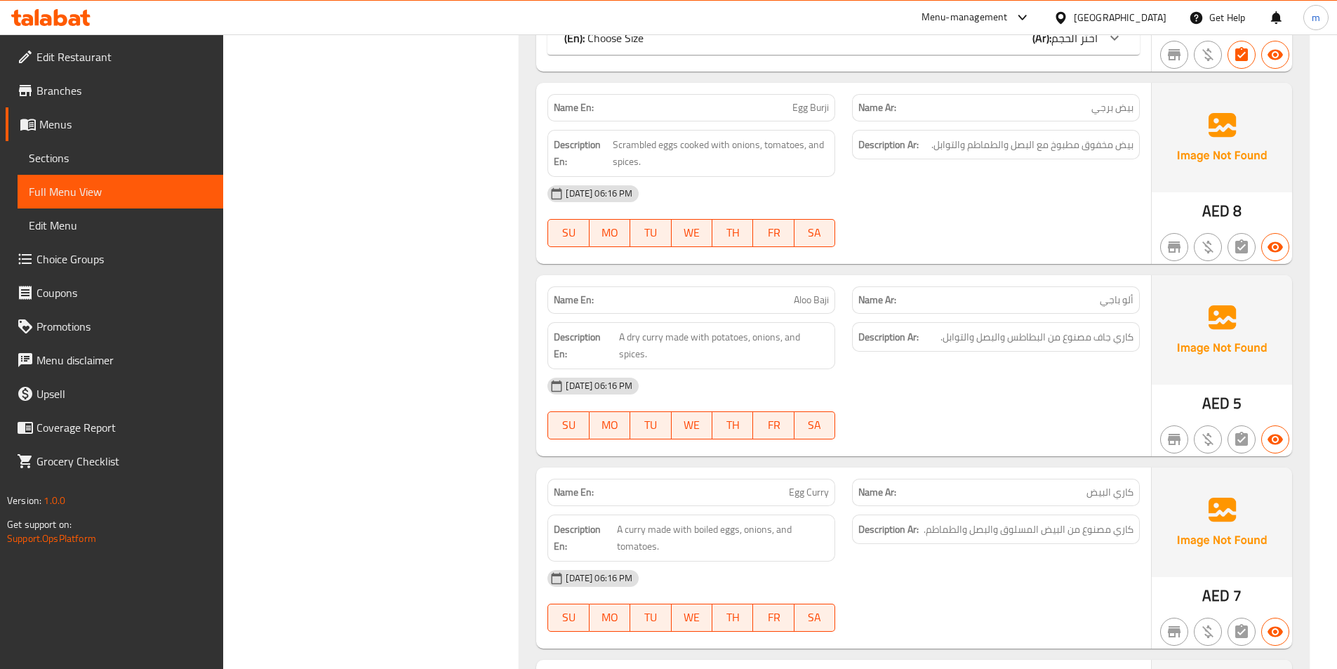
click at [1004, 369] on div "[DATE] 06:16 PM" at bounding box center [843, 386] width 609 height 34
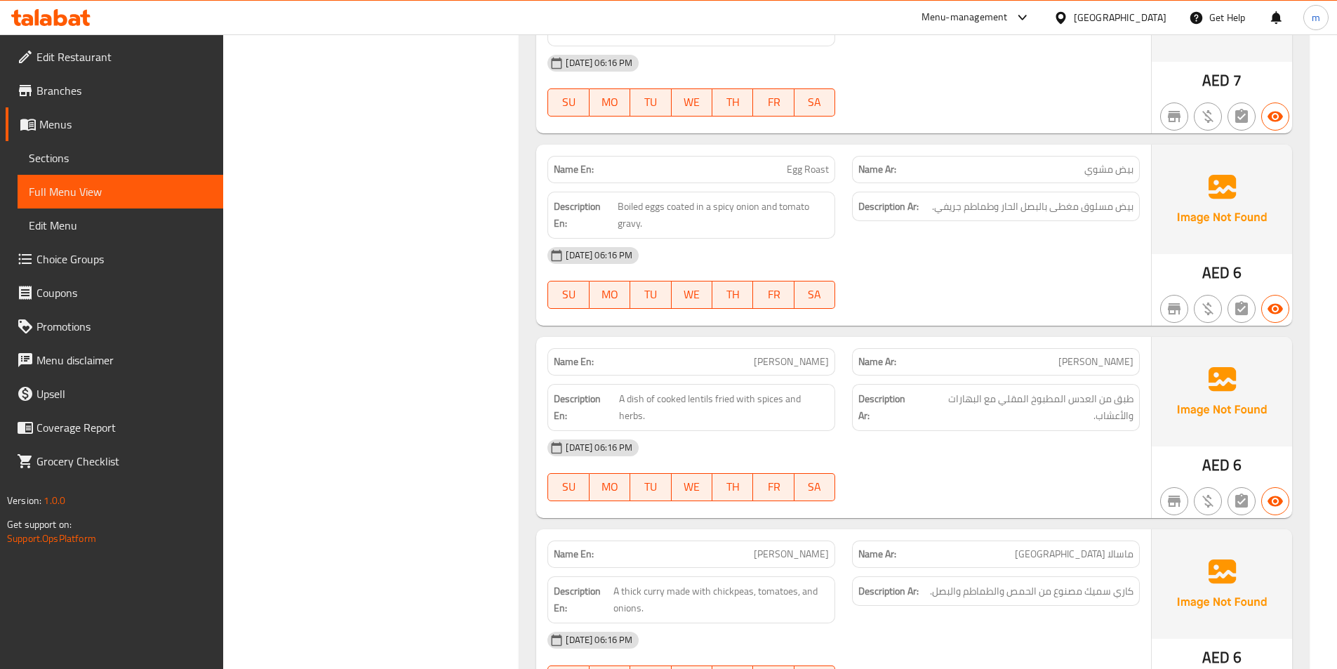
scroll to position [5475, 0]
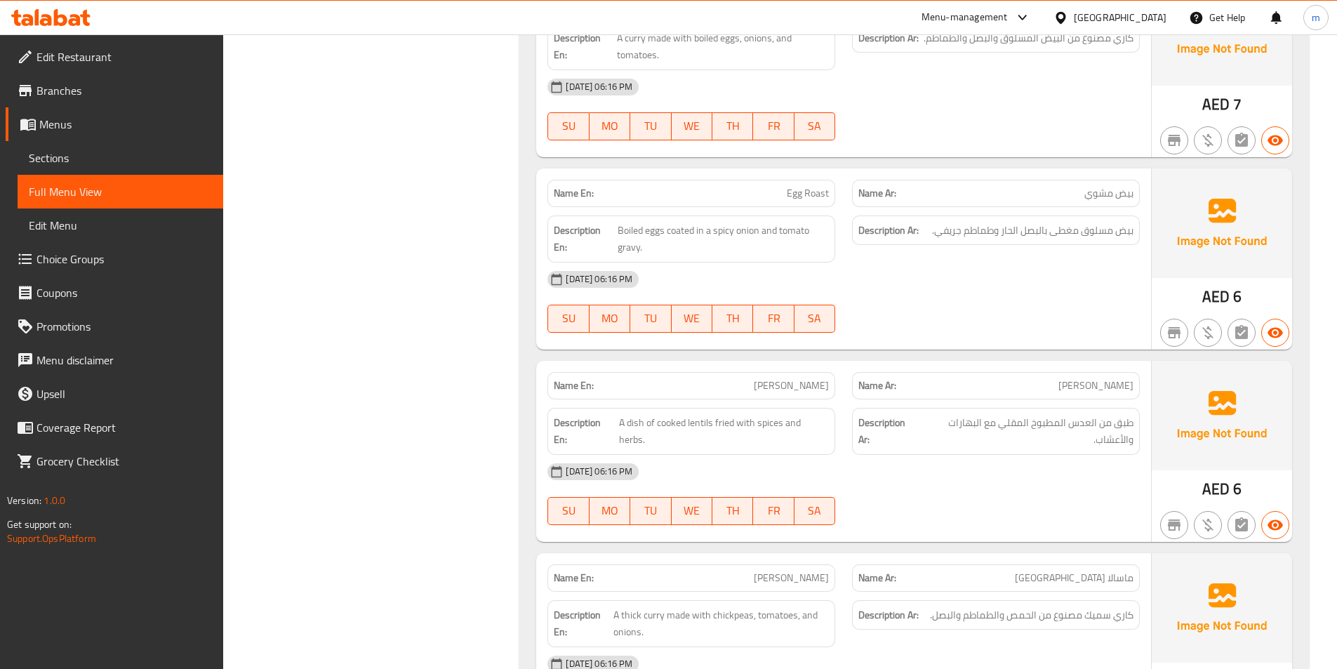
click at [747, 364] on div "Name En: Dal Fry" at bounding box center [691, 386] width 305 height 44
click at [750, 378] on p "Name En: Dal Fry" at bounding box center [691, 385] width 275 height 15
click at [751, 378] on p "Name En: Dal Fry" at bounding box center [691, 385] width 275 height 15
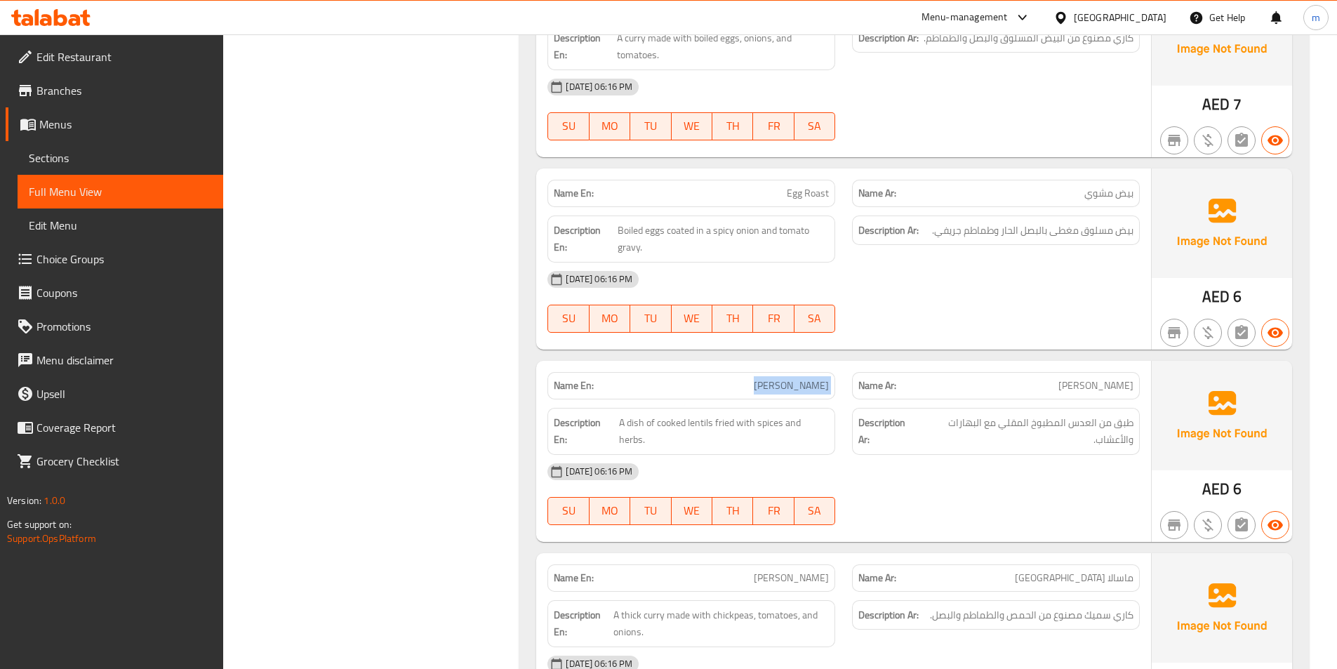
scroll to position [5826, 0]
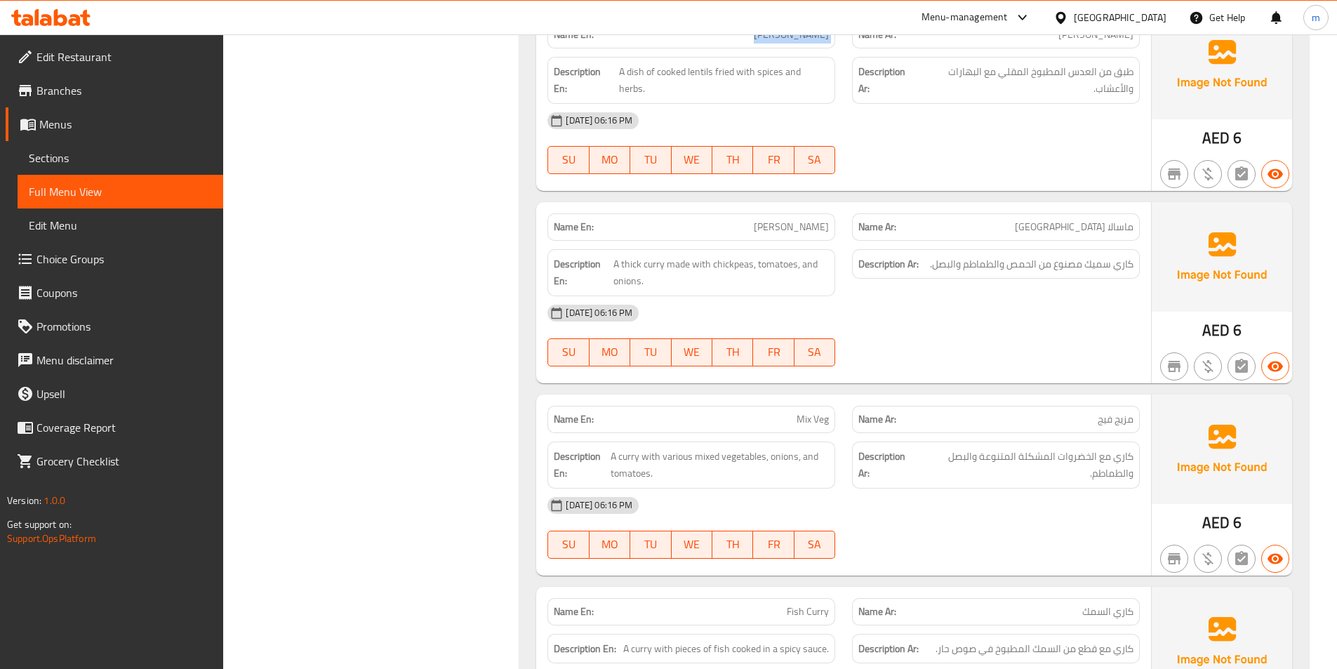
click at [1083, 358] on div at bounding box center [996, 366] width 305 height 17
click at [748, 218] on div "Name En: Chana Masala" at bounding box center [691, 226] width 288 height 27
copy span "Chana Masala"
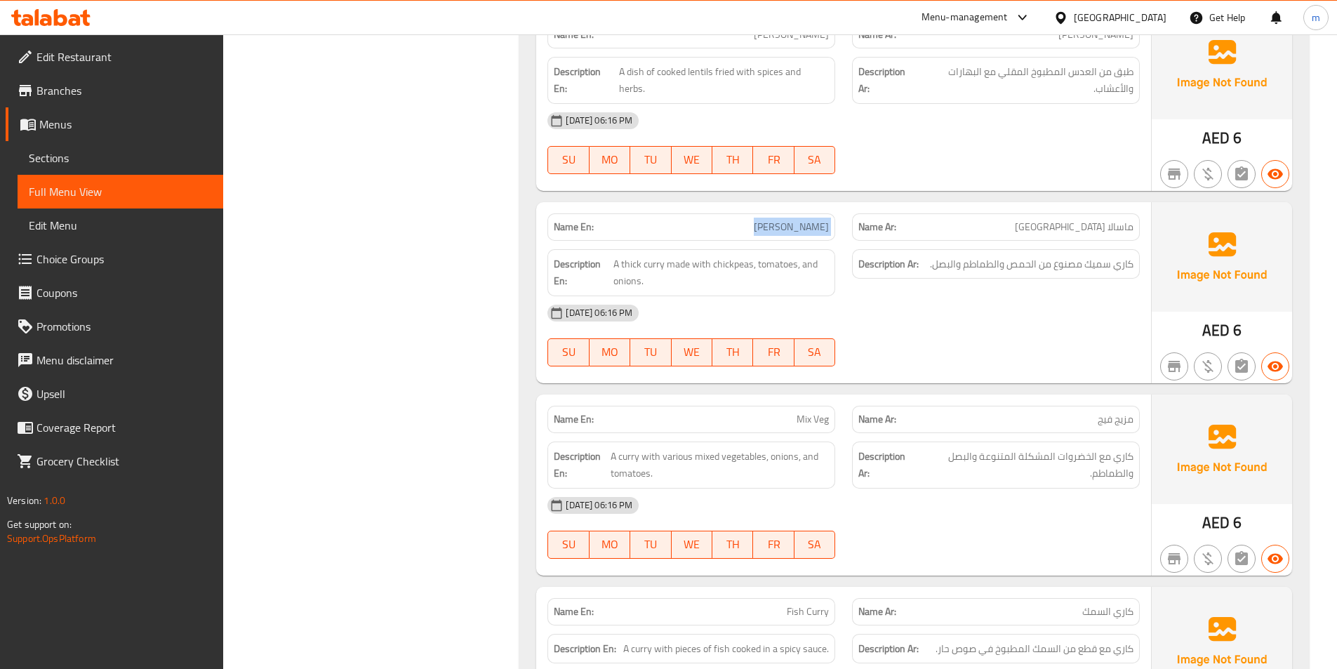
click at [1047, 300] on div "[DATE] 06:16 PM" at bounding box center [843, 313] width 609 height 34
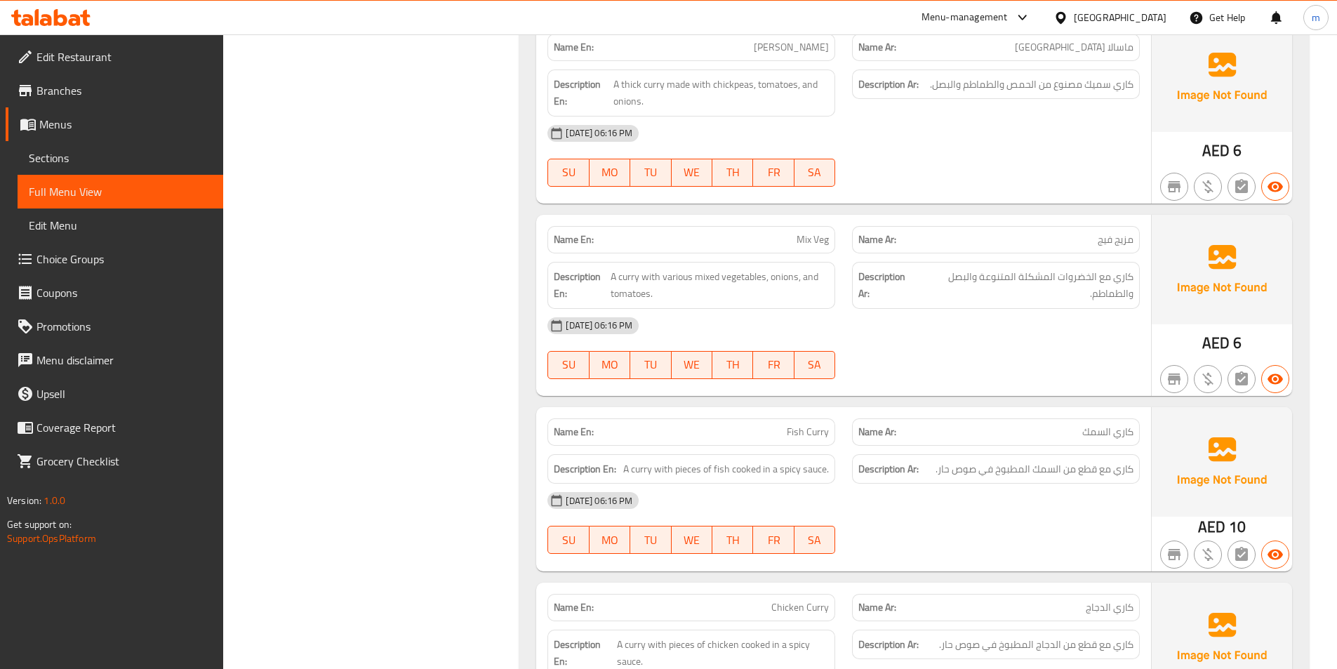
scroll to position [6036, 0]
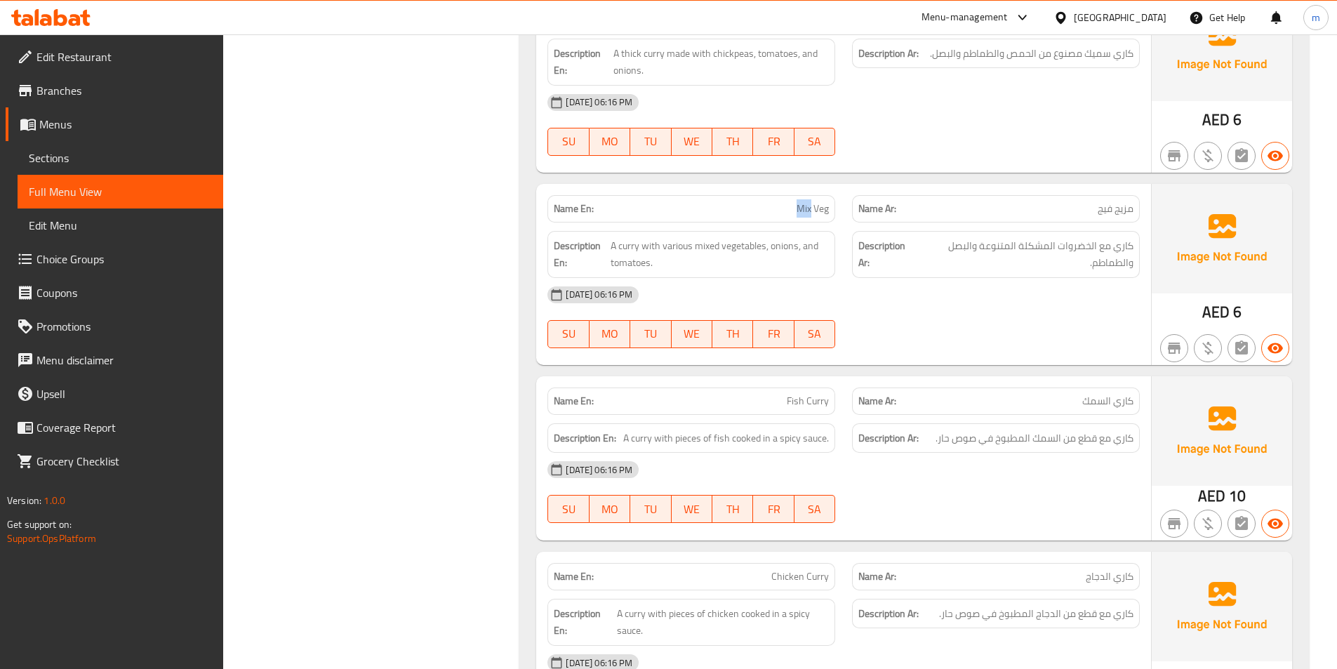
drag, startPoint x: 792, startPoint y: 190, endPoint x: 809, endPoint y: 193, distance: 17.9
click at [809, 201] on p "Name En: Mix Veg" at bounding box center [691, 208] width 275 height 15
copy span "Mix"
click at [830, 195] on div "Name En: Mix Veg" at bounding box center [691, 208] width 288 height 27
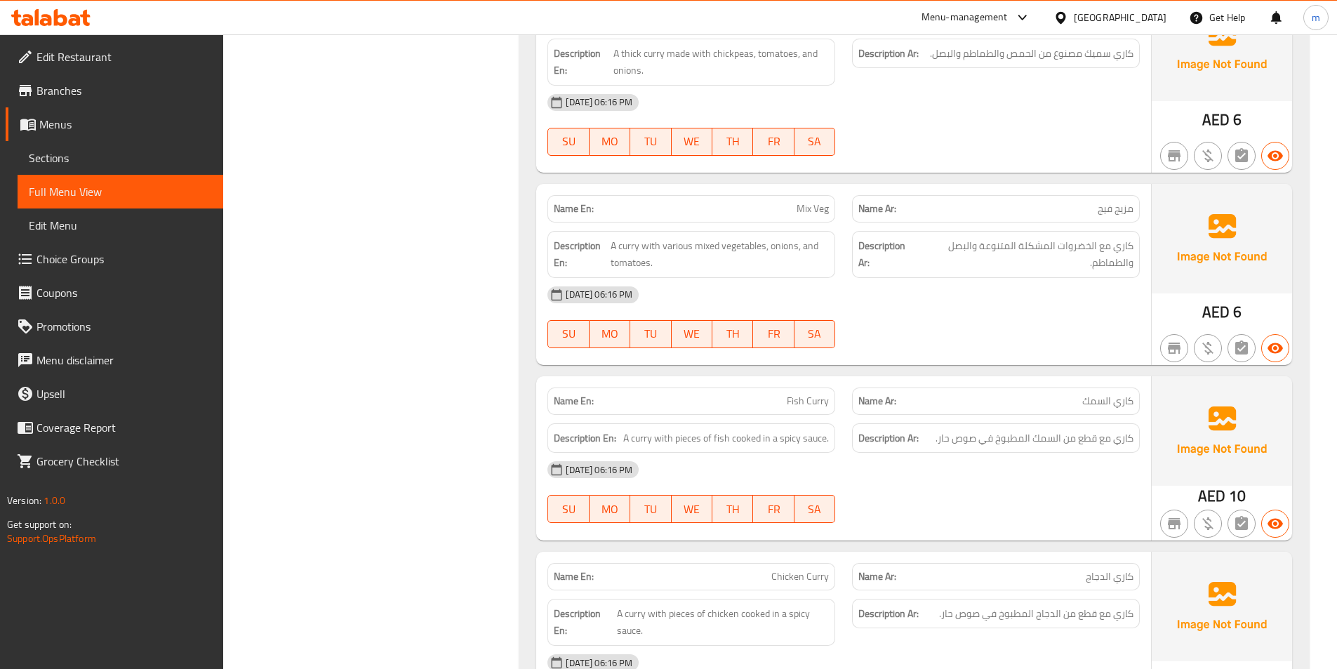
click at [827, 201] on span "Mix Veg" at bounding box center [813, 208] width 32 height 15
click at [977, 293] on div "[DATE] 06:16 PM" at bounding box center [843, 295] width 609 height 34
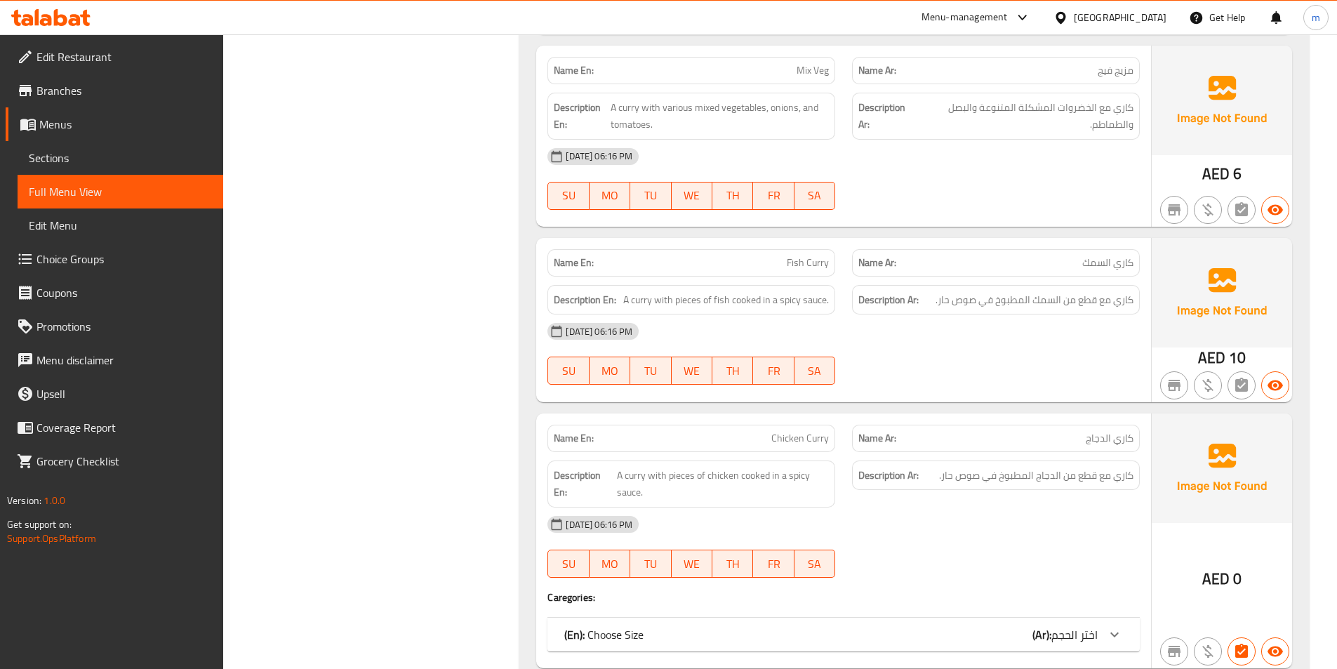
scroll to position [6177, 0]
click at [985, 312] on div "[DATE] 06:16 PM" at bounding box center [843, 329] width 609 height 34
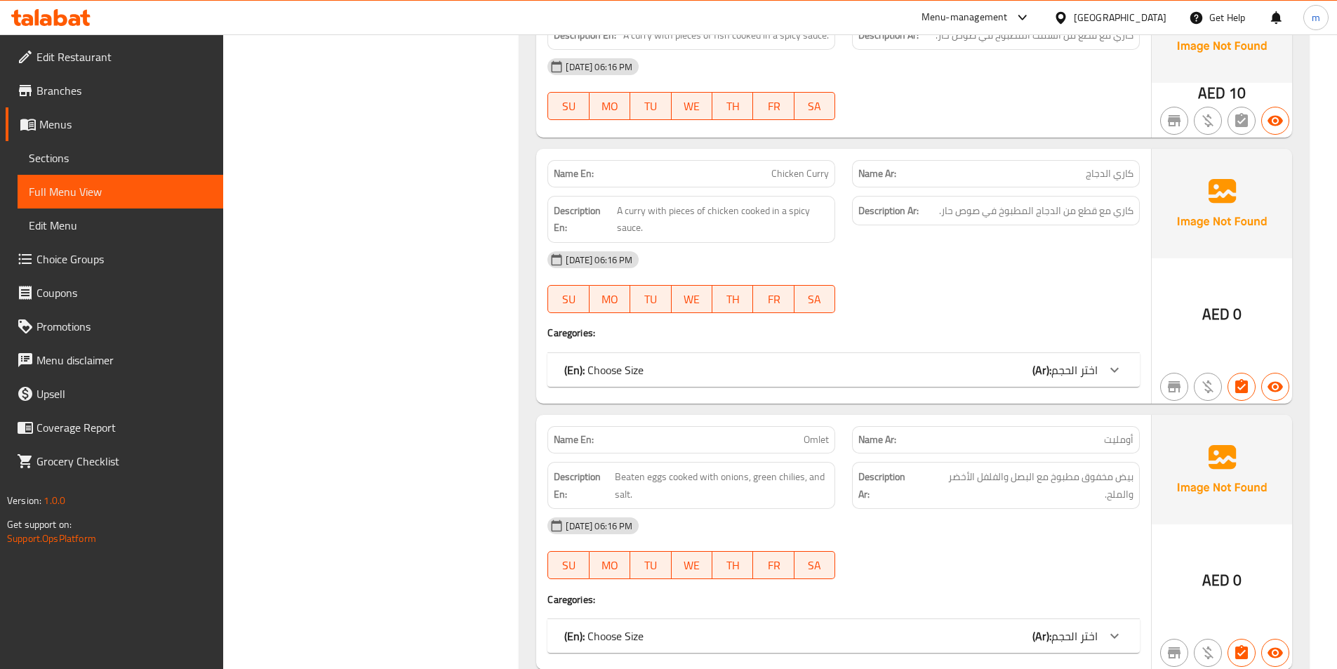
scroll to position [6528, 0]
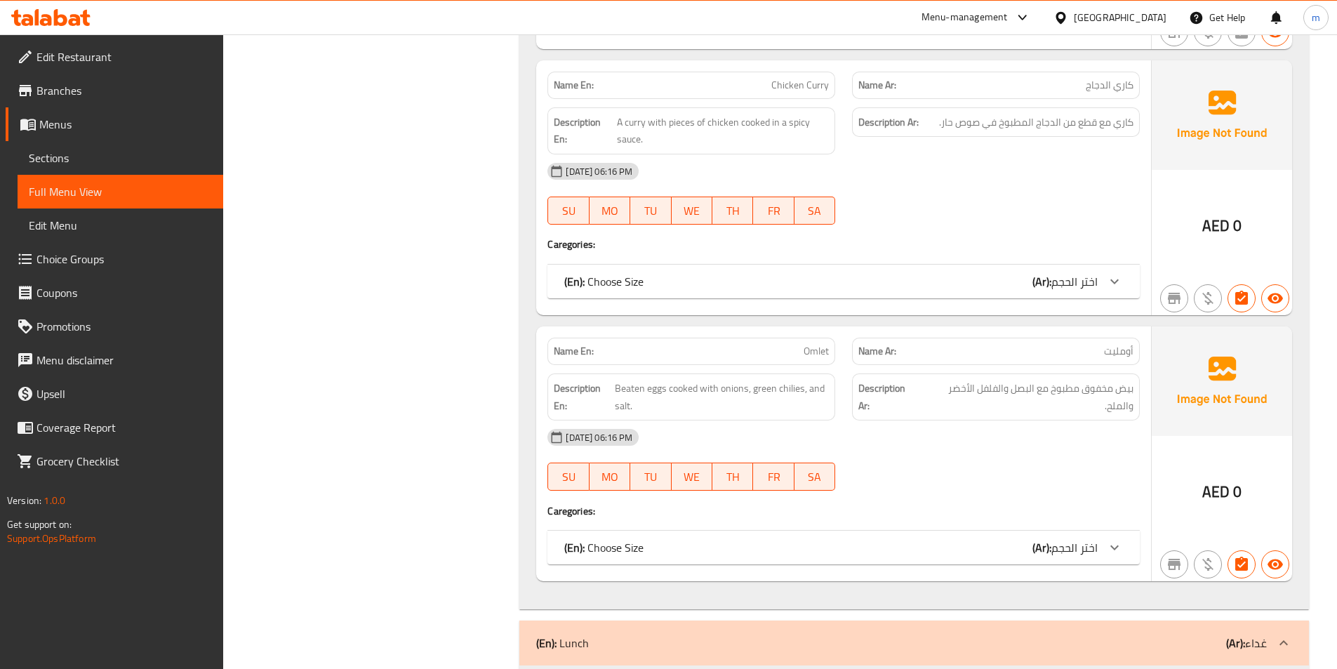
click at [994, 275] on div "(En): Choose Size (Ar): اختر الحجم" at bounding box center [843, 282] width 592 height 34
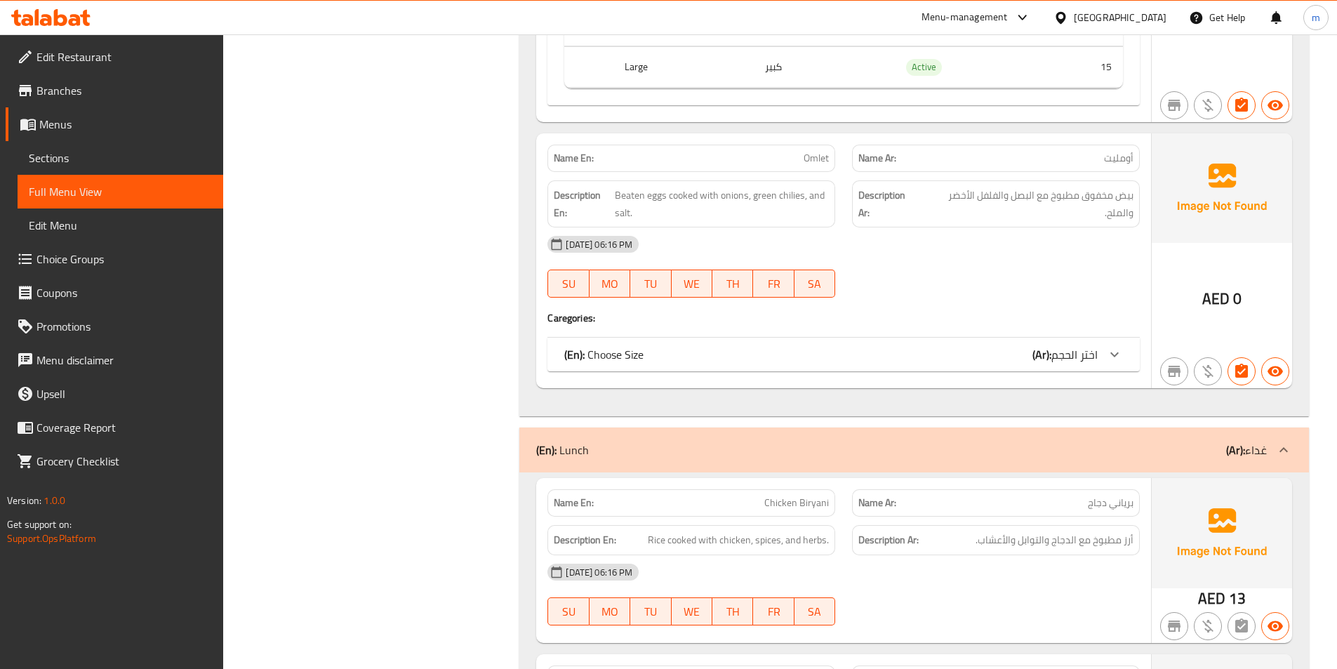
scroll to position [6878, 0]
click at [815, 150] on span "Omlet" at bounding box center [816, 157] width 25 height 15
copy span "Omlet"
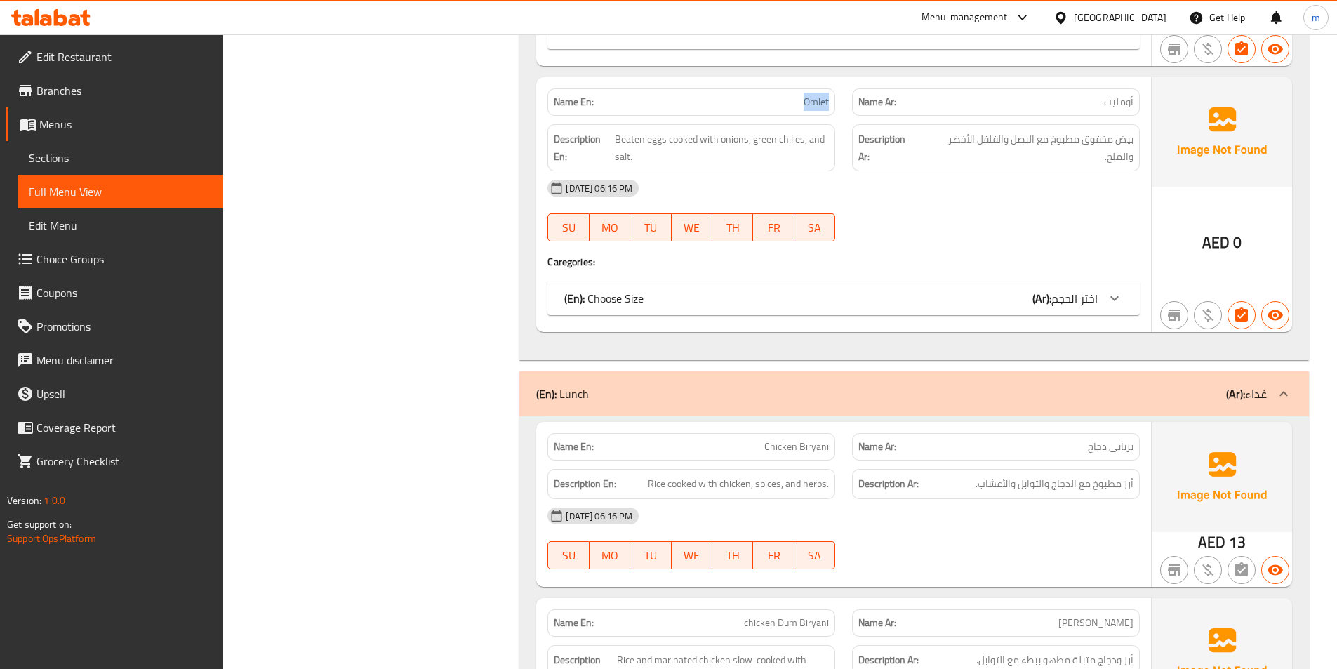
scroll to position [7089, 0]
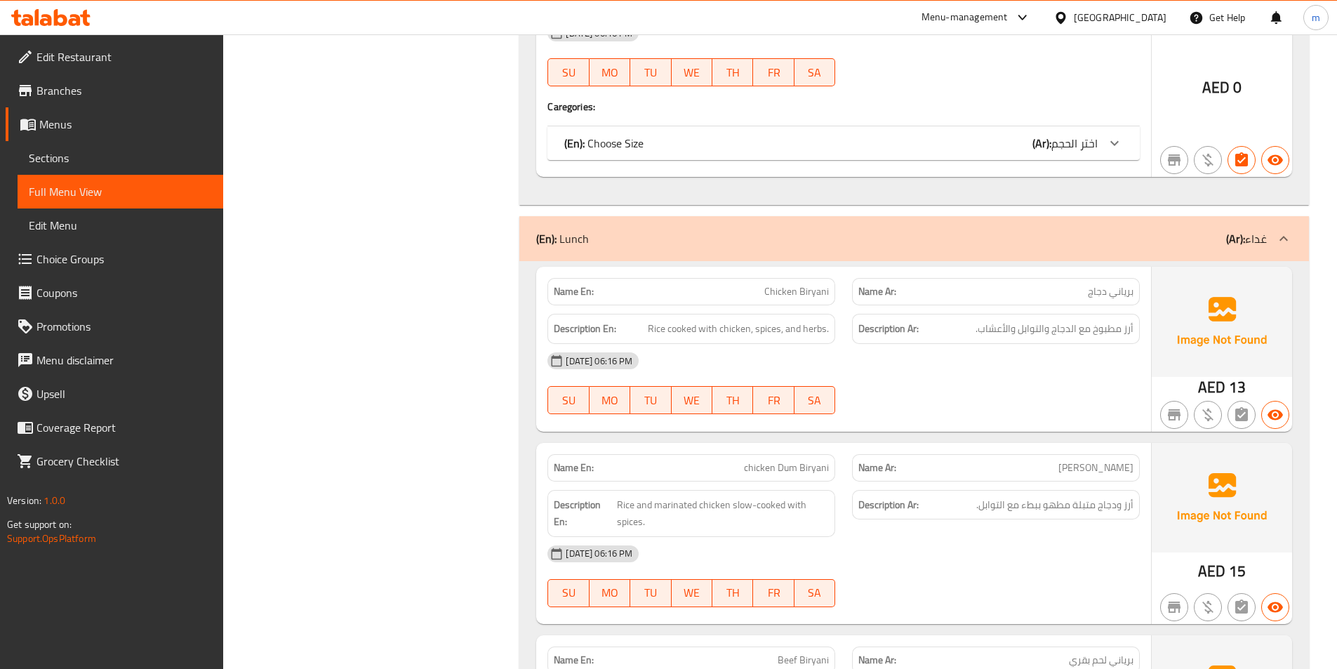
click at [980, 135] on div "(En): Choose Size (Ar): اختر الحجم" at bounding box center [830, 143] width 533 height 17
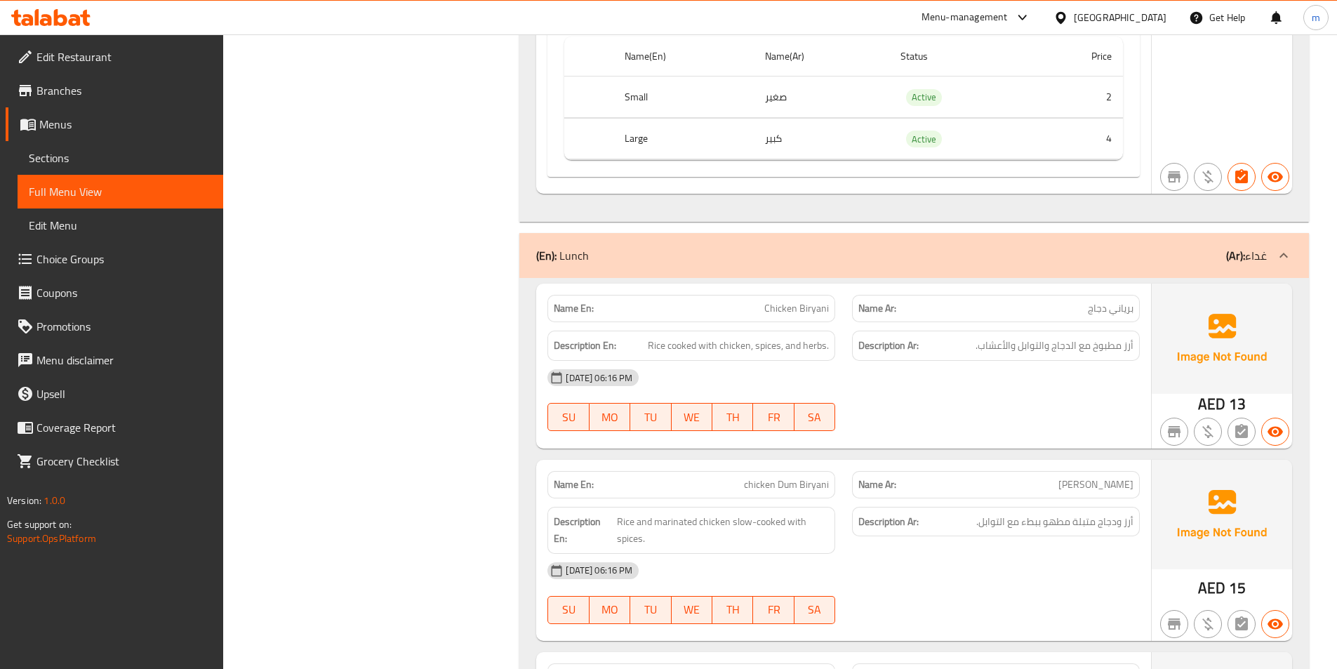
scroll to position [7300, 0]
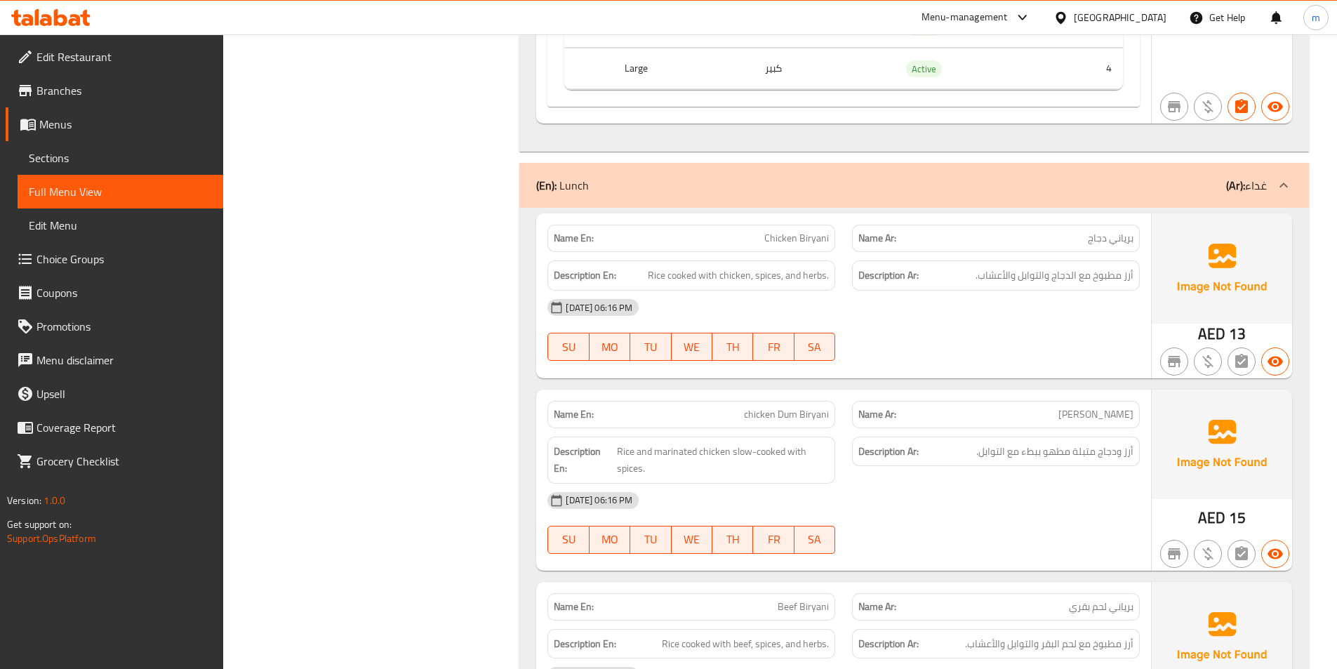
click at [992, 291] on div "[DATE] 06:16 PM" at bounding box center [843, 308] width 609 height 34
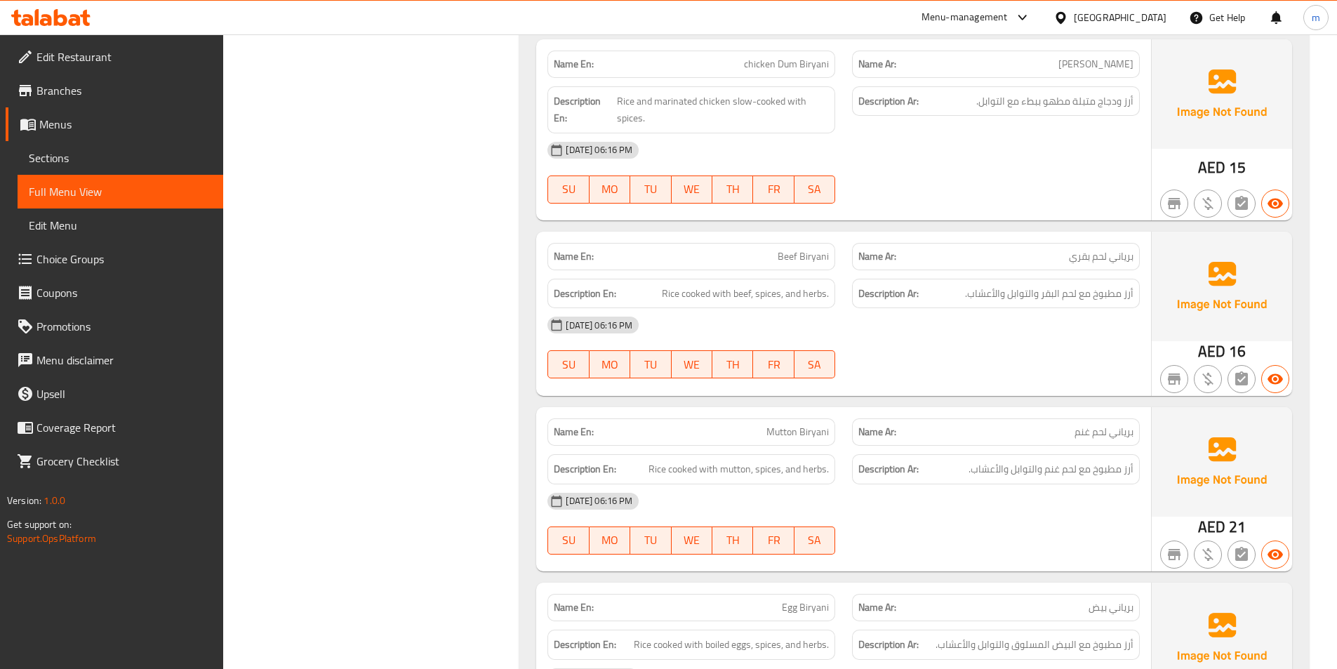
scroll to position [7651, 0]
click at [992, 307] on div "[DATE] 06:16 PM" at bounding box center [843, 324] width 609 height 34
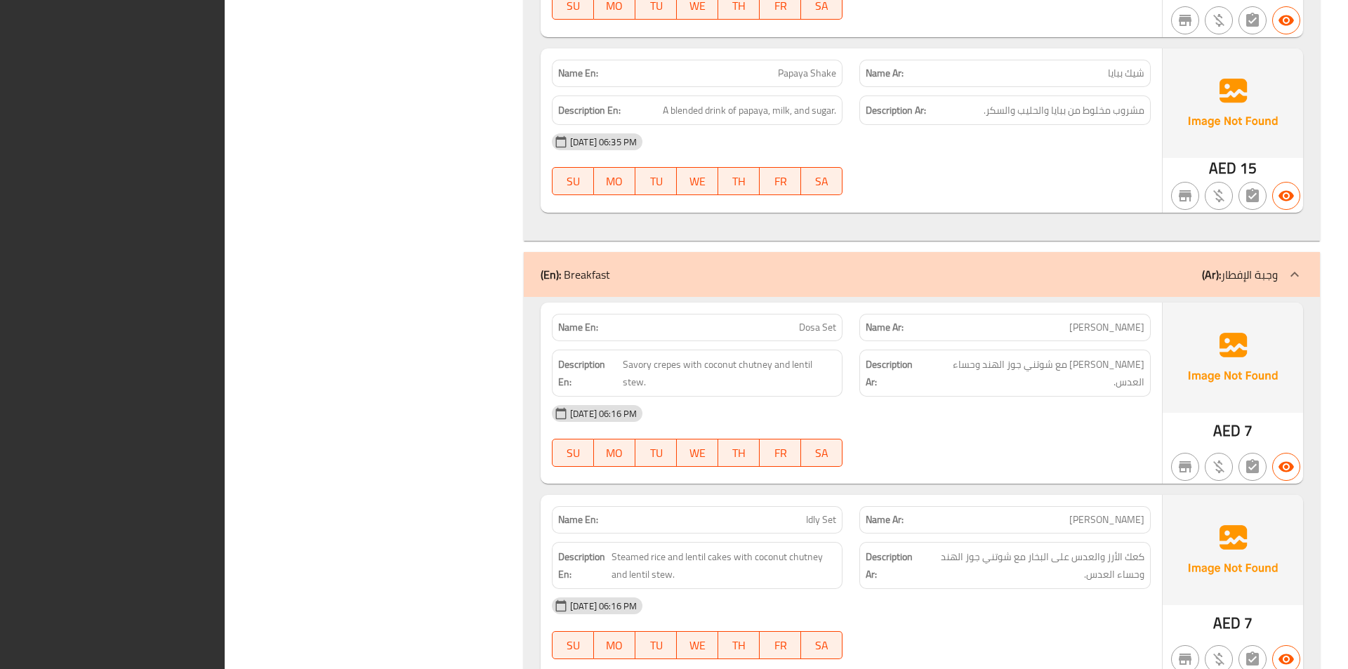
scroll to position [2111, 0]
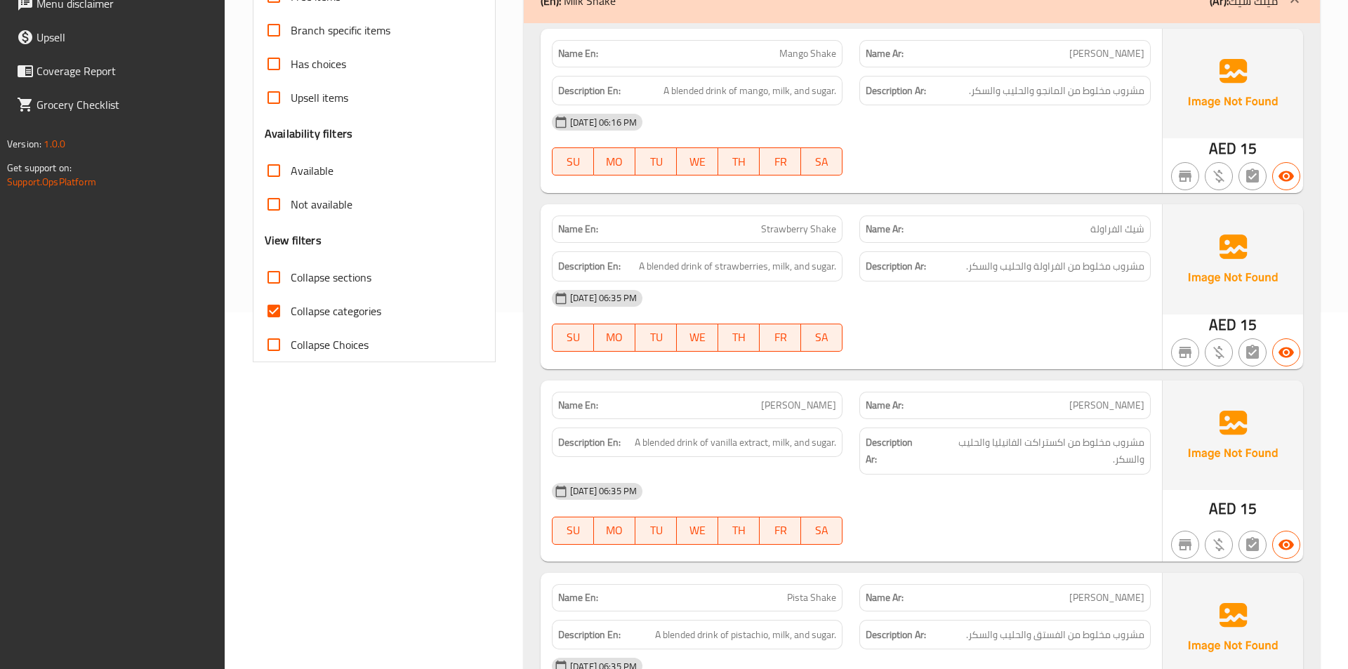
click at [313, 307] on span "Collapse categories" at bounding box center [336, 311] width 91 height 17
click at [291, 307] on input "Collapse categories" at bounding box center [274, 311] width 34 height 34
checkbox input "false"
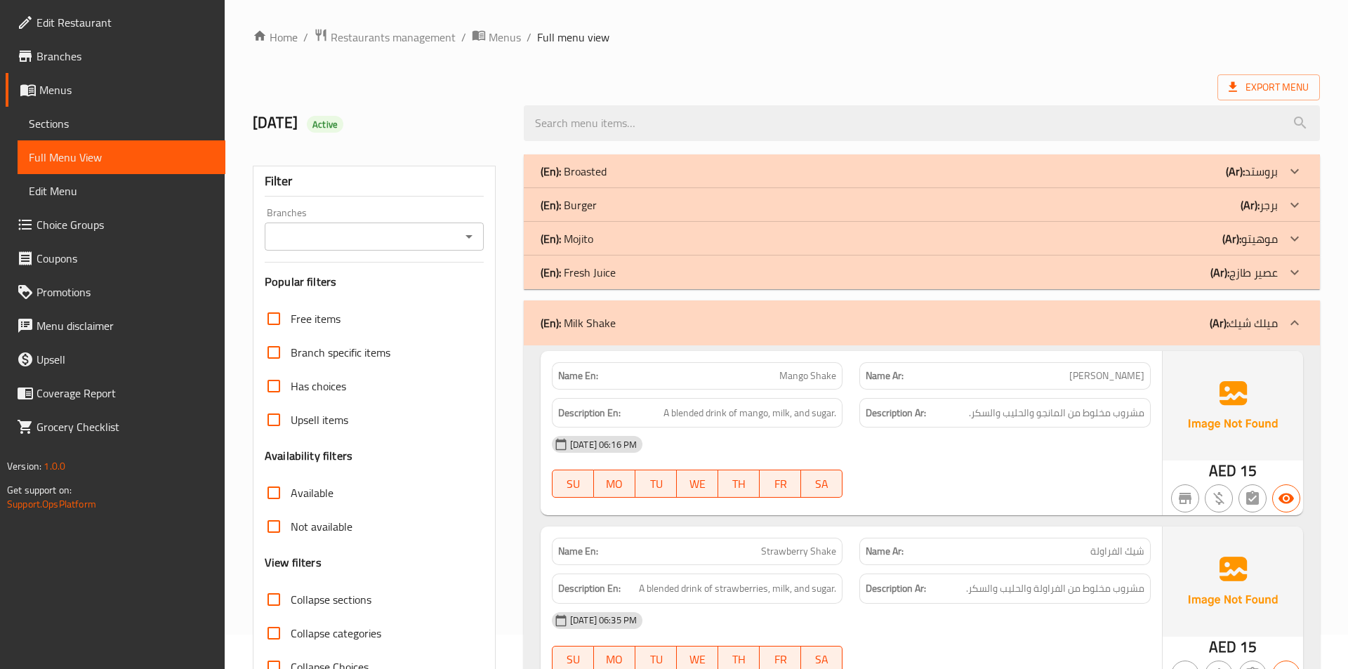
scroll to position [0, 0]
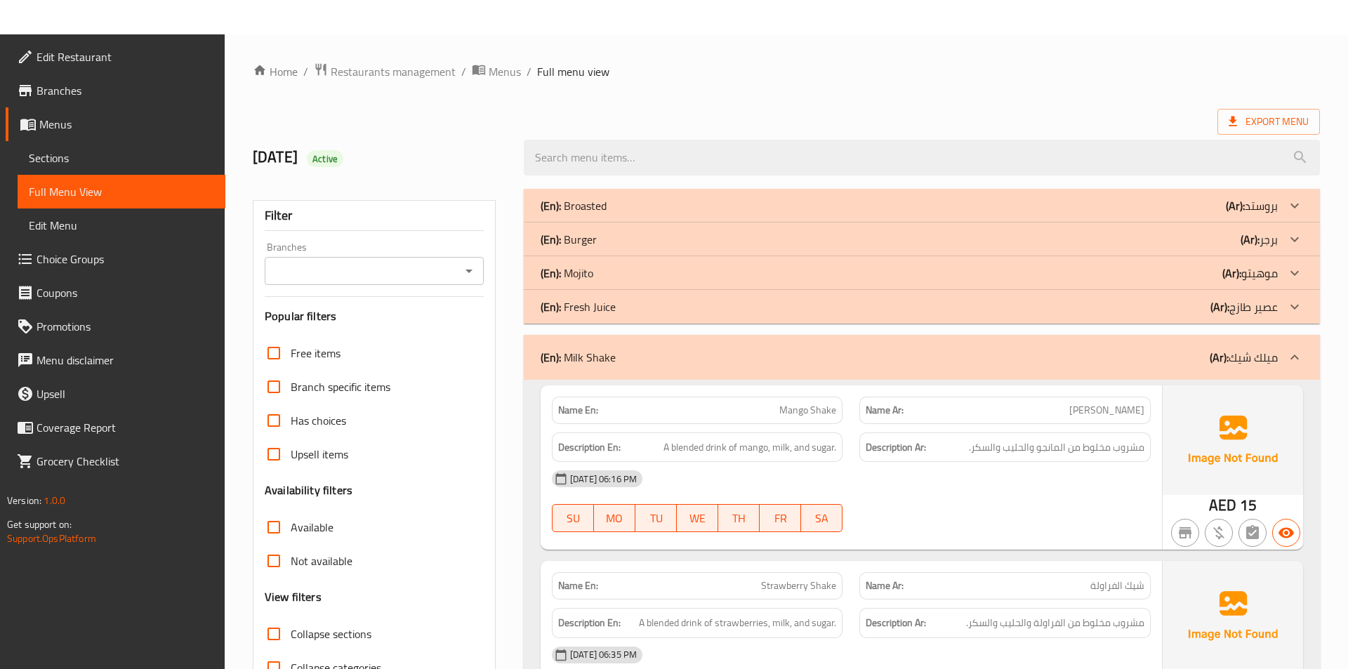
click at [1147, 309] on div "(En): Fresh Juice (Ar): عصير طازج" at bounding box center [908, 306] width 737 height 17
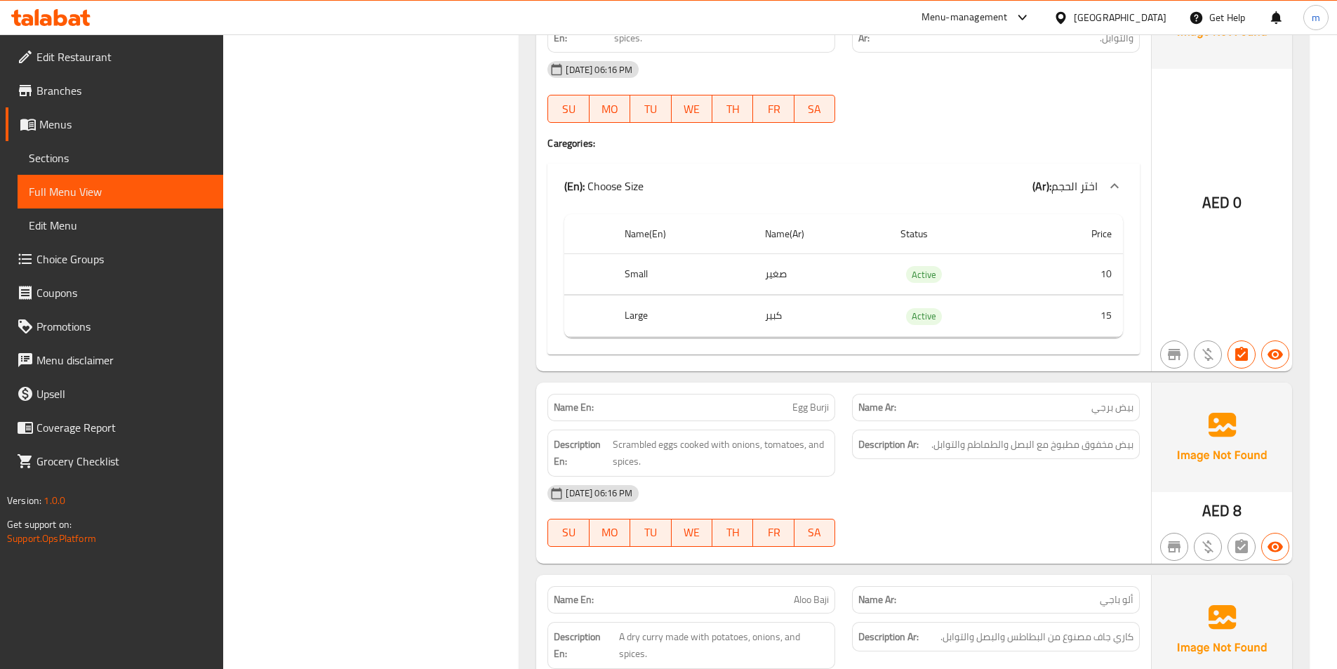
scroll to position [7557, 0]
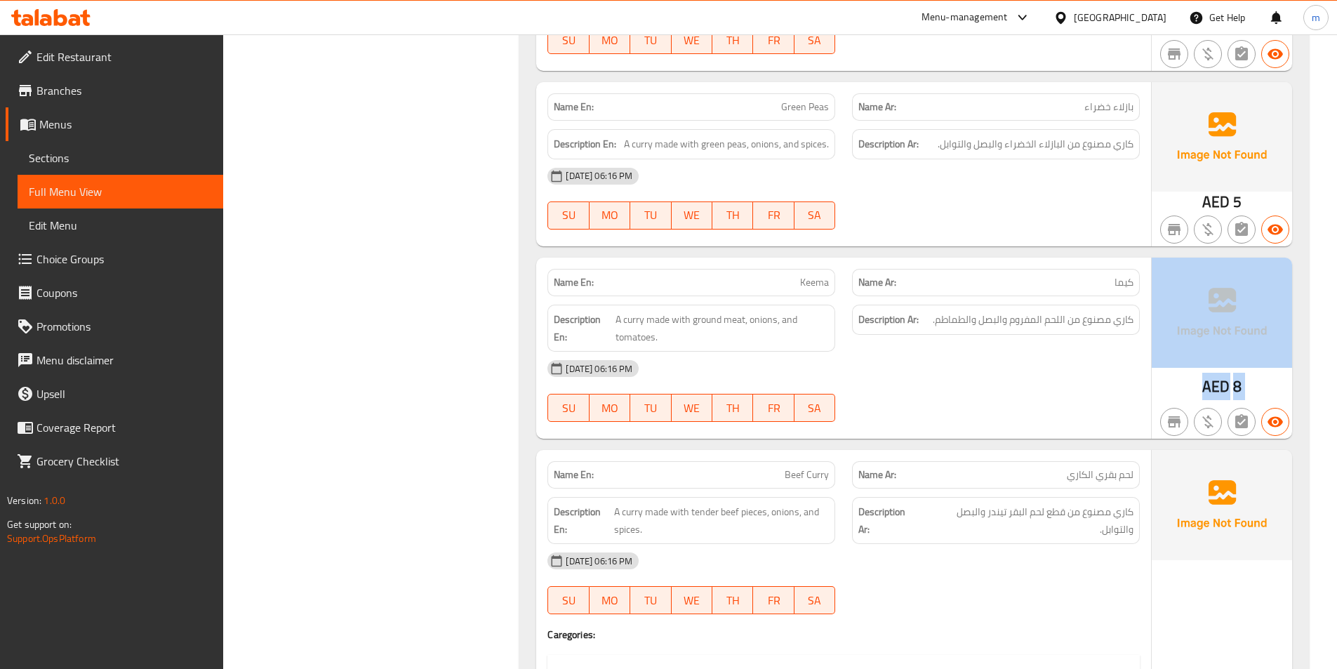
drag, startPoint x: 1336, startPoint y: 386, endPoint x: 1340, endPoint y: 348, distance: 38.1
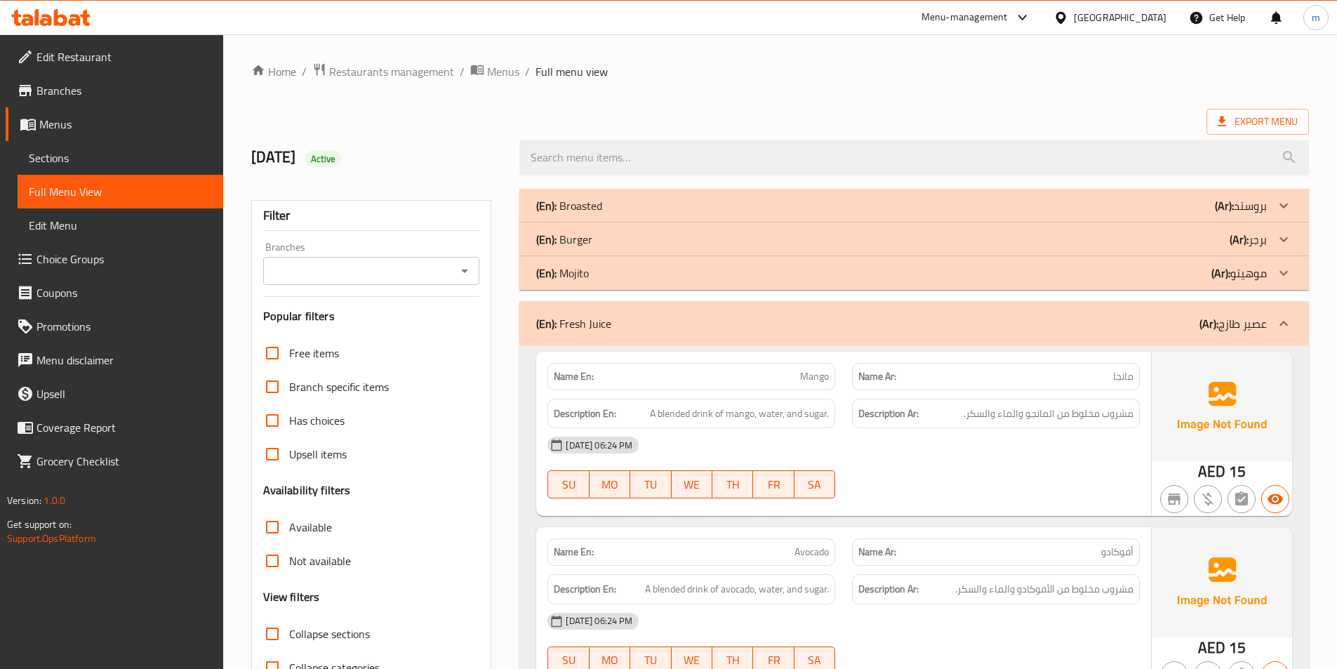
scroll to position [25, 0]
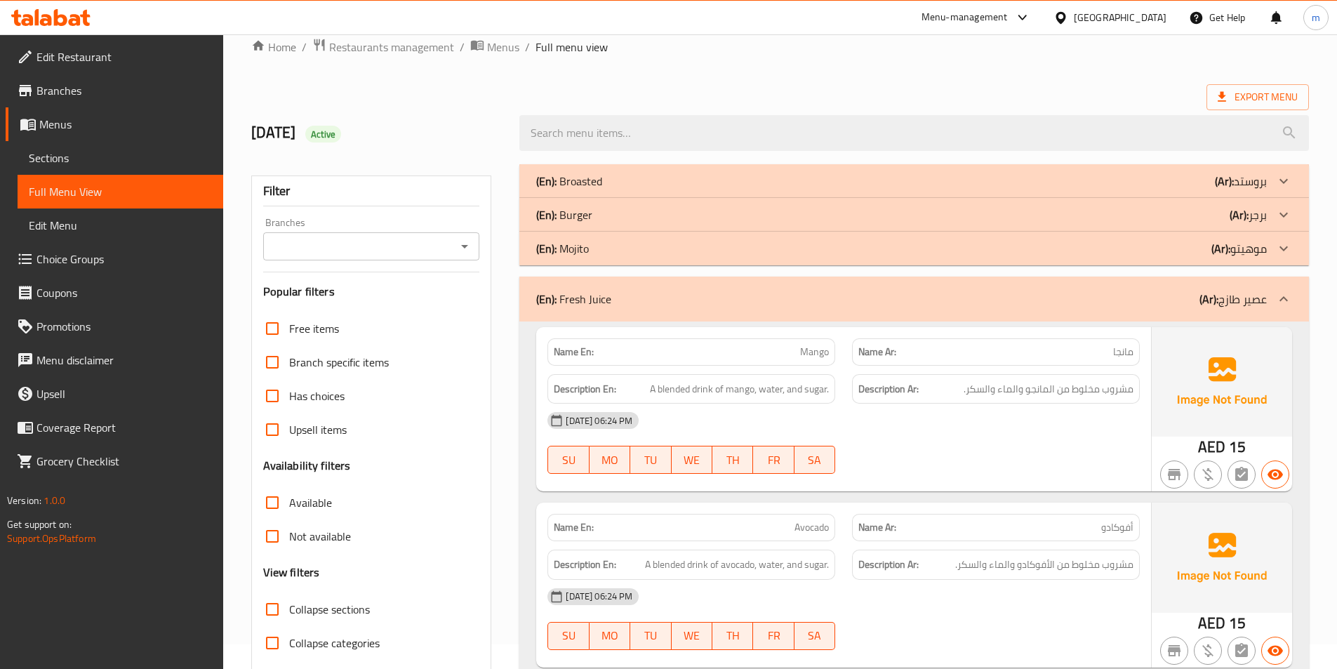
click at [1098, 312] on div "(En): Fresh Juice (Ar): عصير طازج" at bounding box center [914, 299] width 790 height 45
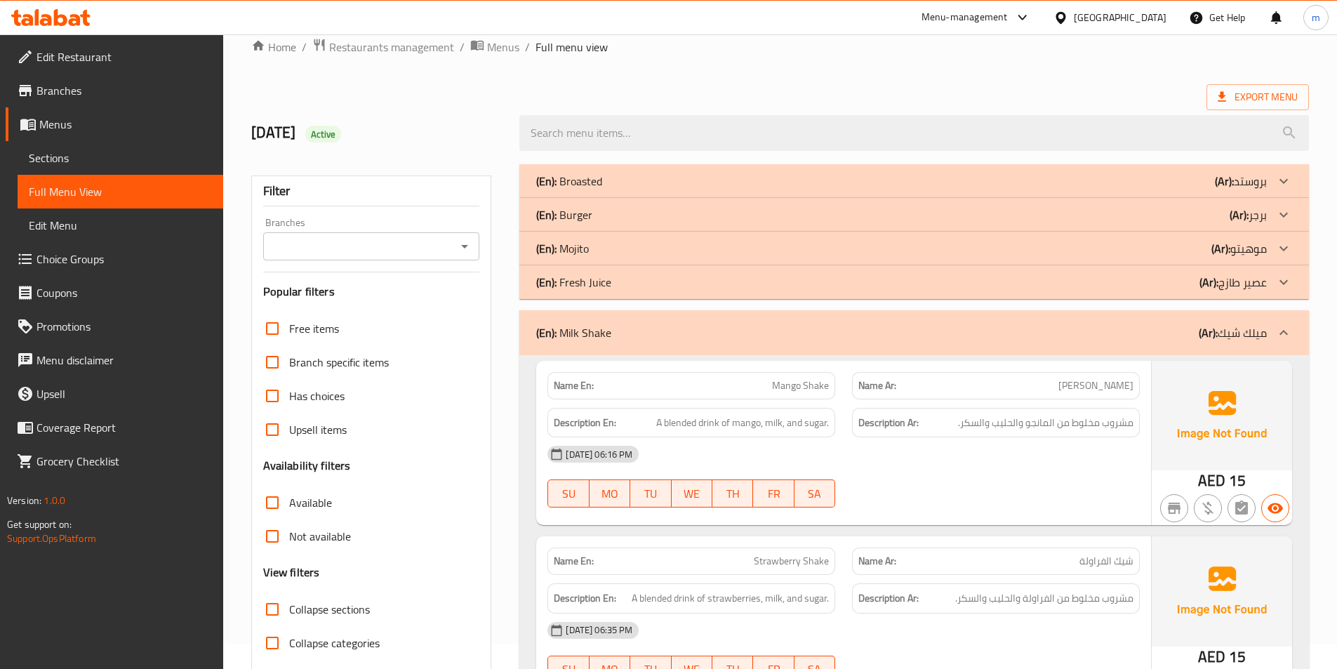
click at [1107, 324] on div "(En): Milk Shake (Ar): ميلك شيك" at bounding box center [901, 332] width 731 height 17
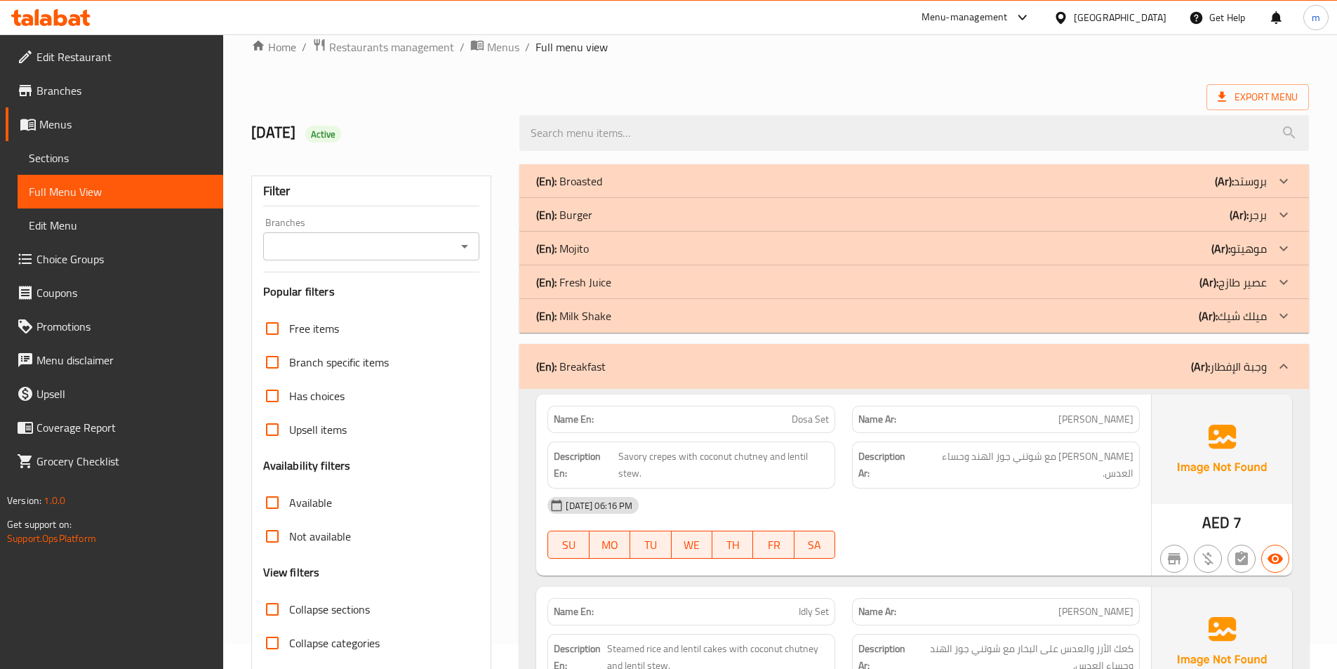
click at [1112, 354] on div "(En): Breakfast (Ar): وجبة الإفطار" at bounding box center [914, 366] width 790 height 45
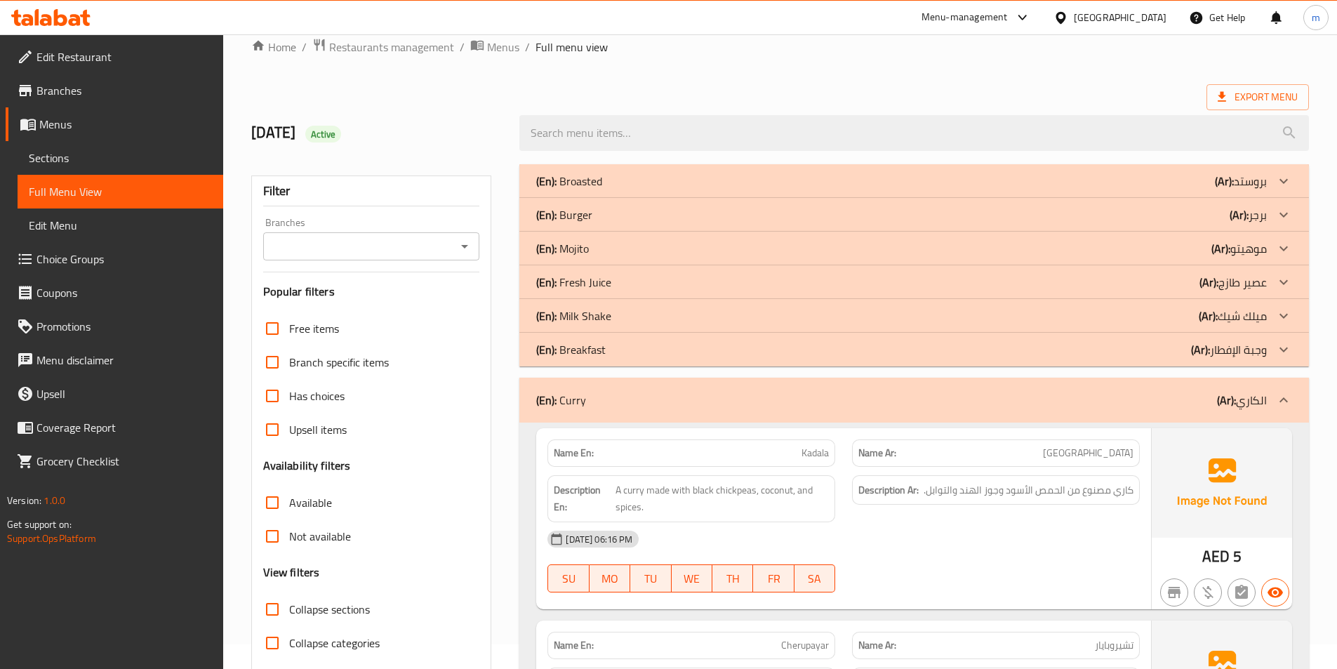
click at [1122, 400] on div "(En): Curry (Ar): الكاري" at bounding box center [901, 400] width 731 height 17
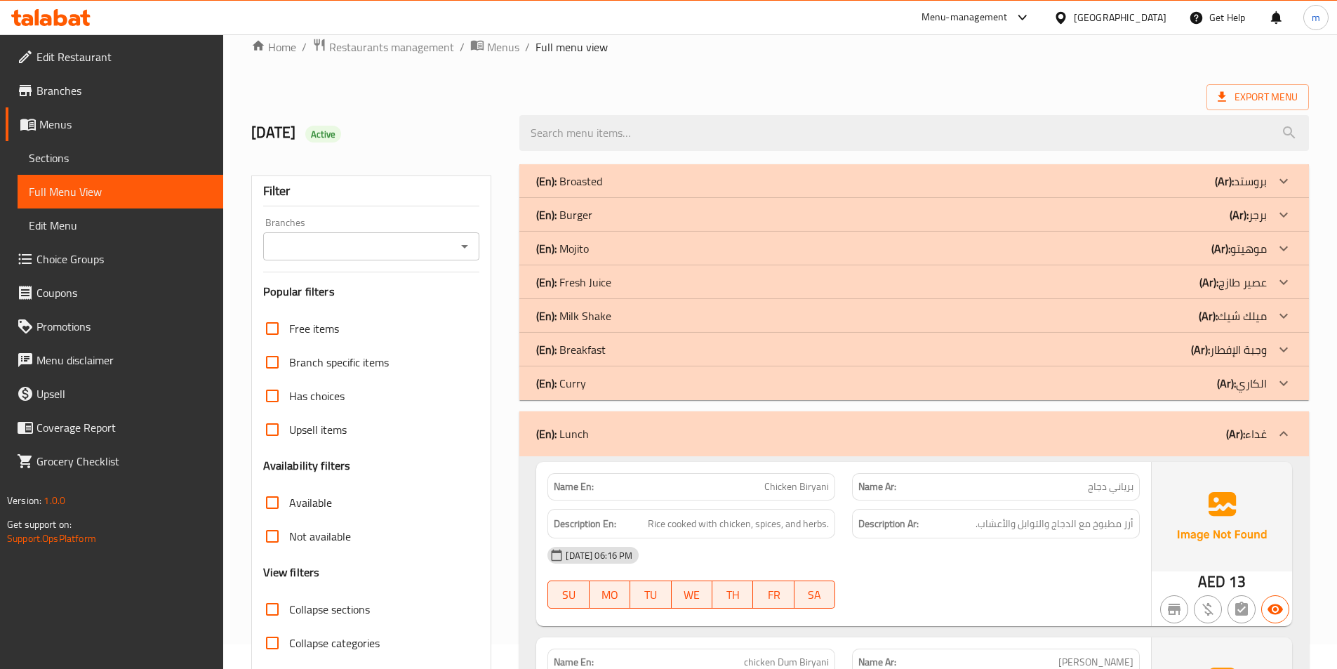
click at [1106, 431] on div "(En): Lunch (Ar): غداء" at bounding box center [901, 433] width 731 height 17
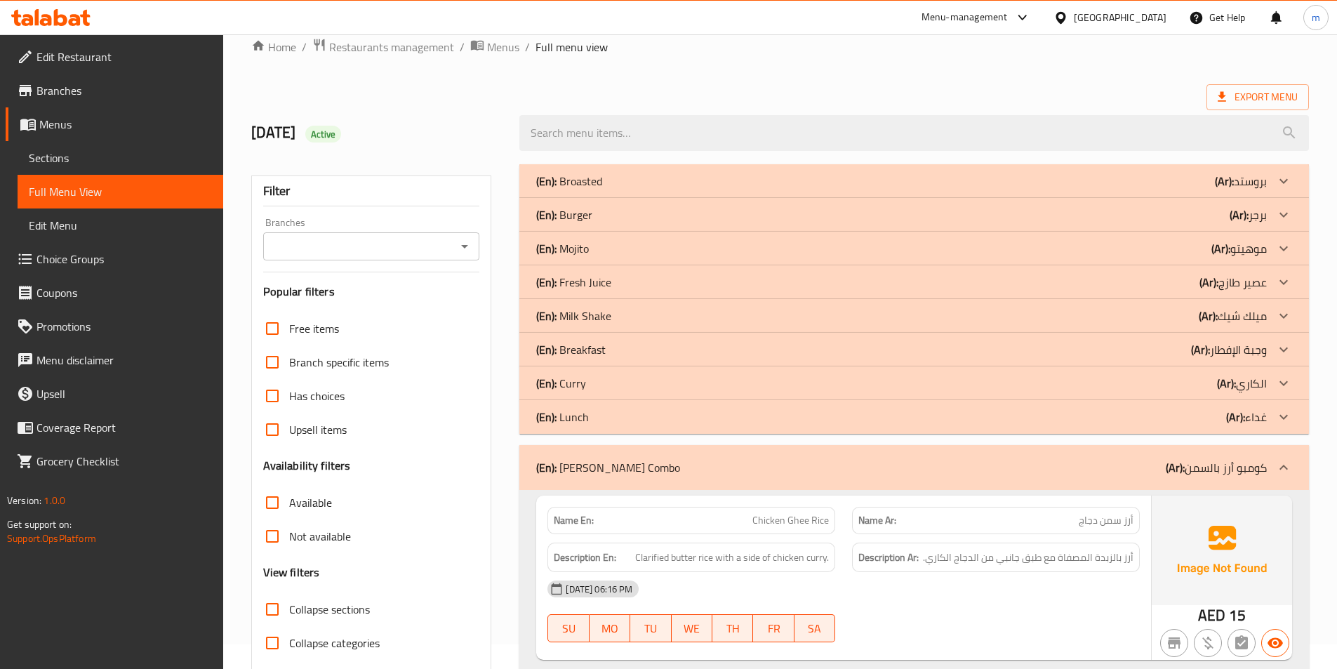
click at [1129, 464] on div "(En): Ghee Rice Combo (Ar): كومبو أرز بالسمن" at bounding box center [901, 467] width 731 height 17
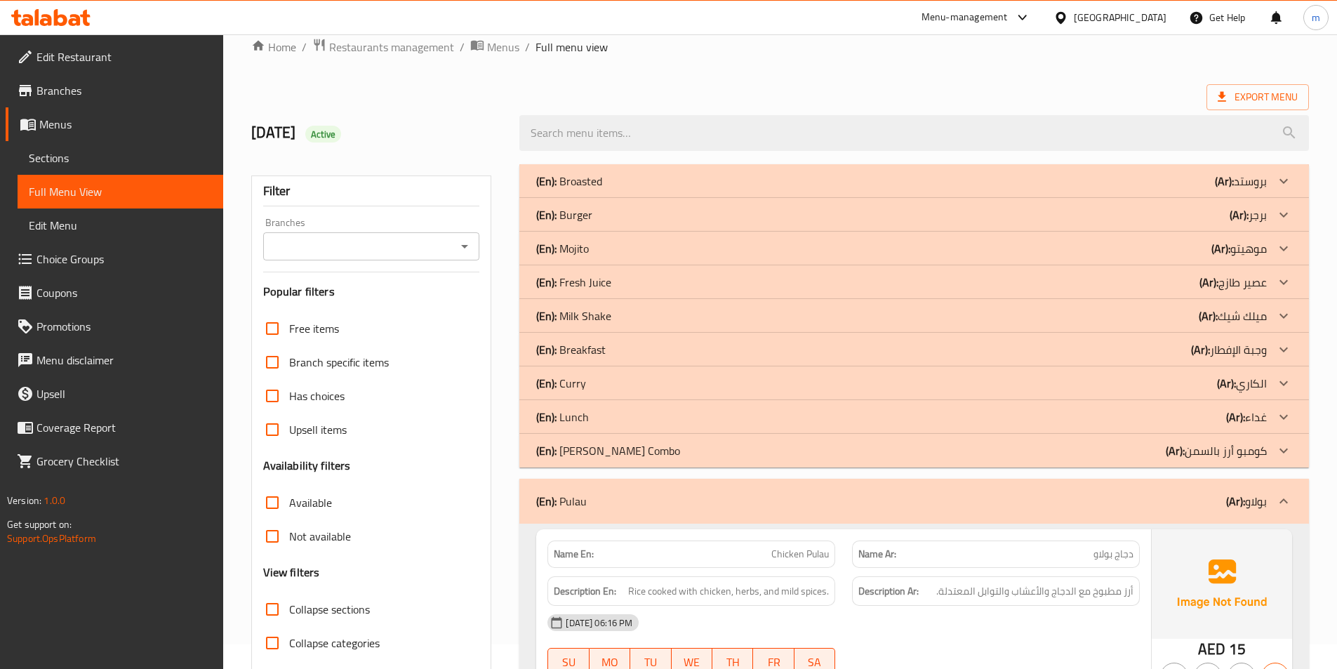
click at [1084, 500] on div "(En): Pulau (Ar): بولاو" at bounding box center [901, 501] width 731 height 17
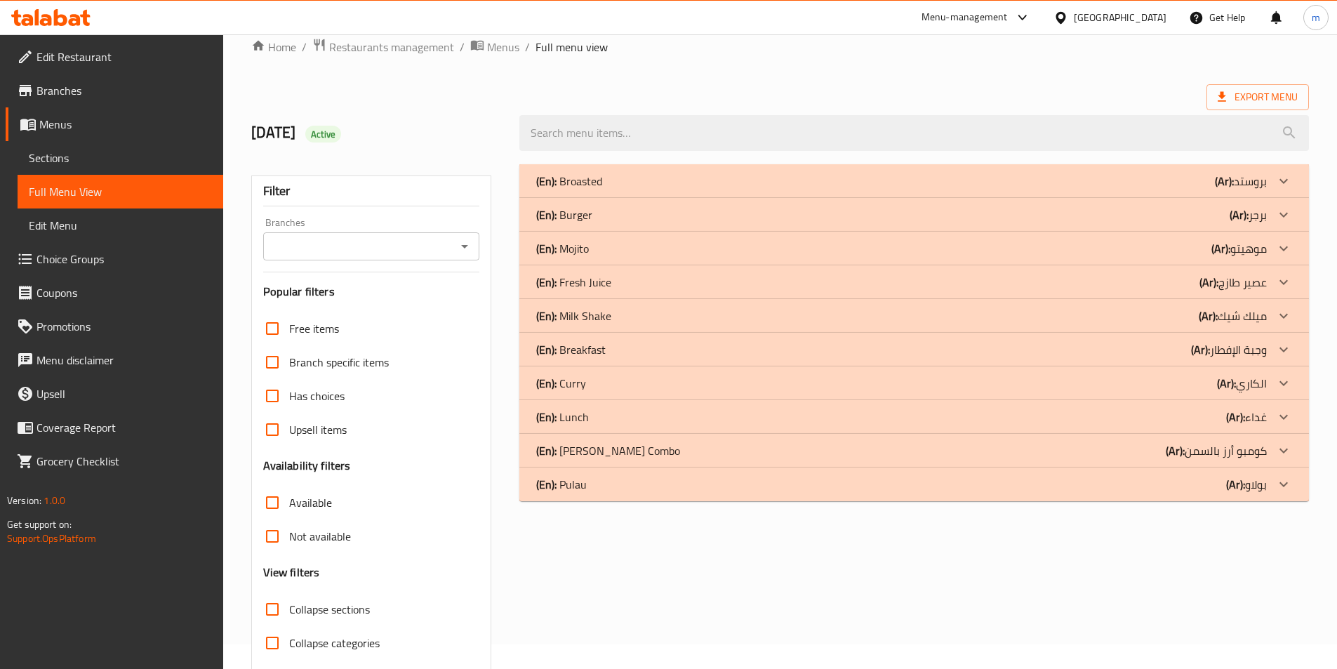
click at [617, 100] on div "Export Menu" at bounding box center [780, 97] width 1058 height 26
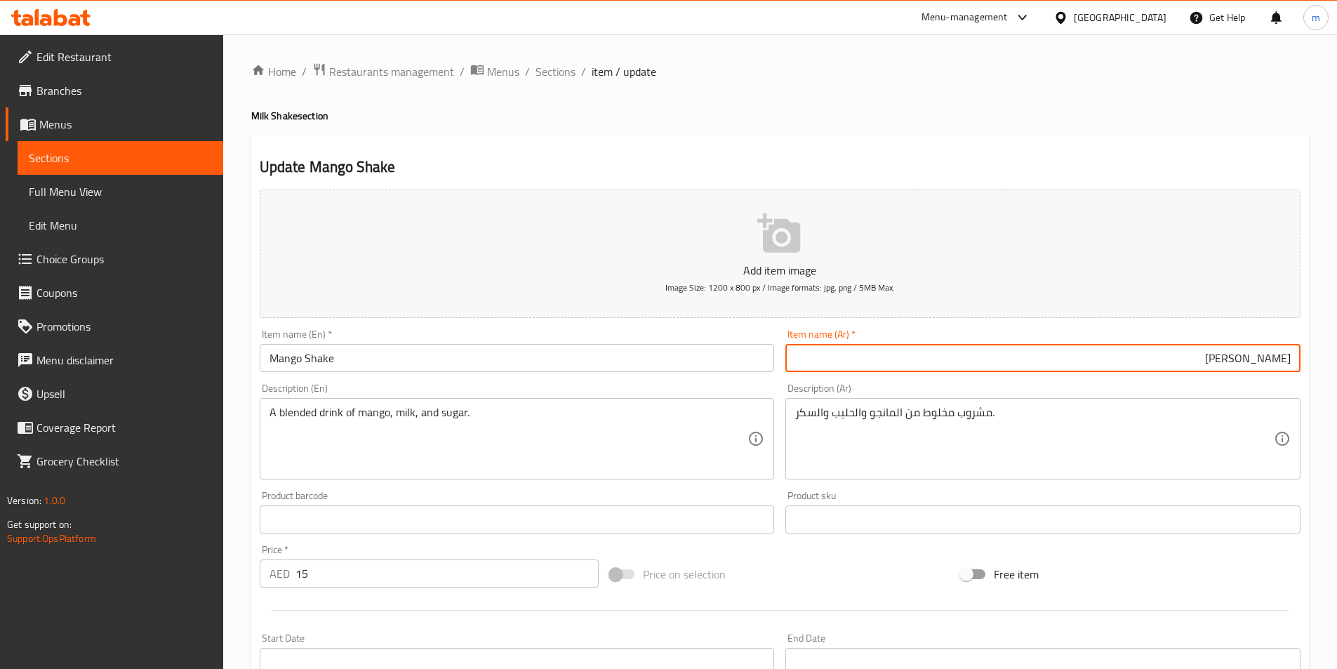
drag, startPoint x: 1223, startPoint y: 360, endPoint x: 1258, endPoint y: 363, distance: 35.2
click at [1258, 363] on input "[PERSON_NAME]" at bounding box center [1042, 358] width 515 height 28
click at [1291, 357] on input "مانجو" at bounding box center [1042, 358] width 515 height 28
paste input "شيك"
click at [1181, 361] on input "[PERSON_NAME]" at bounding box center [1042, 358] width 515 height 28
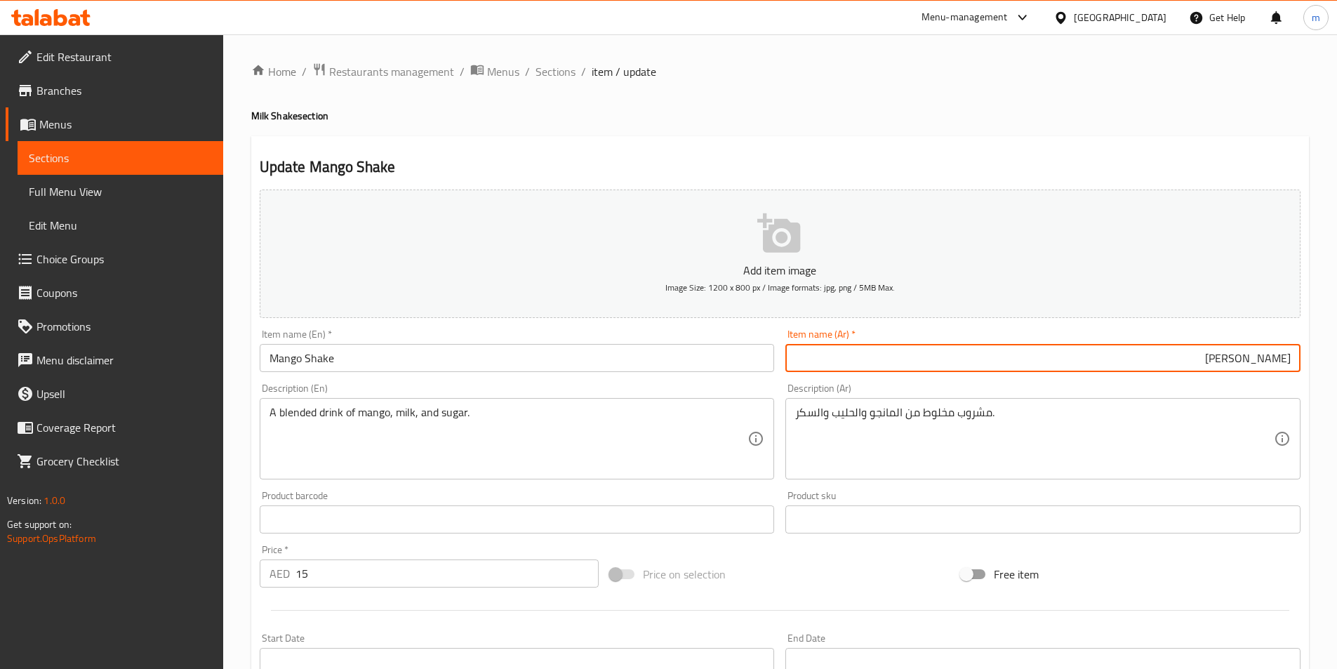
scroll to position [323, 0]
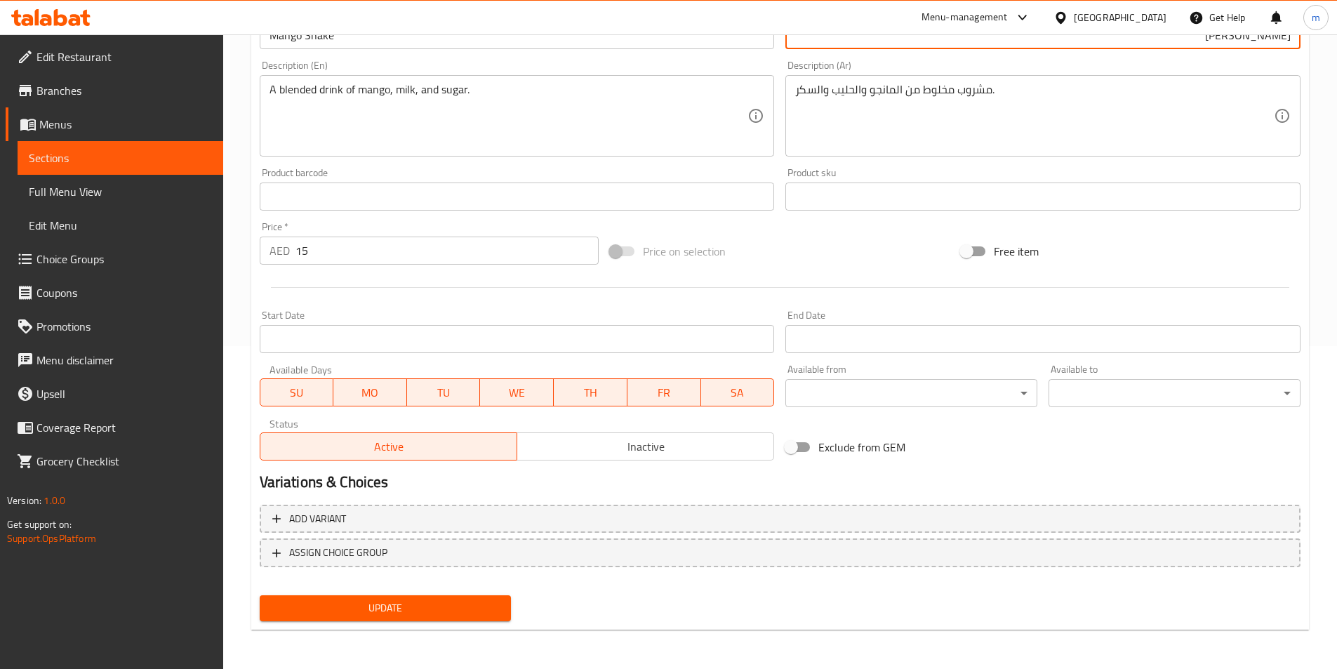
type input "[PERSON_NAME]"
click at [466, 610] on span "Update" at bounding box center [386, 608] width 230 height 18
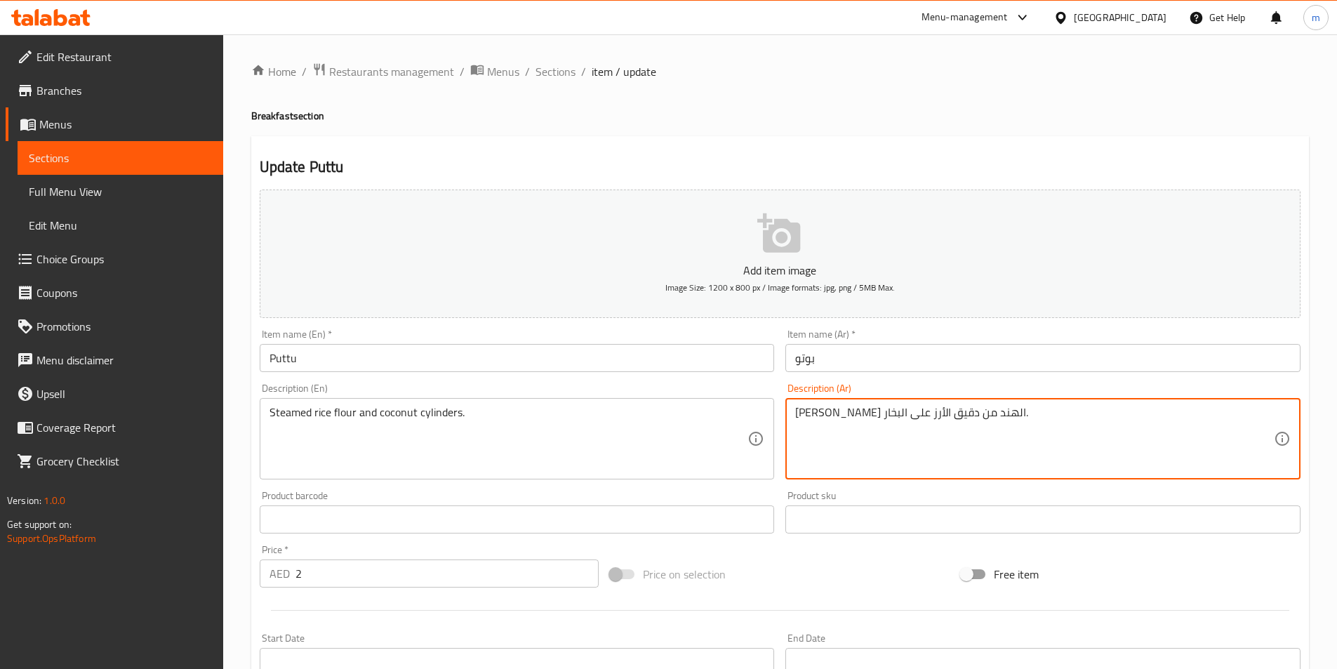
drag, startPoint x: 896, startPoint y: 413, endPoint x: 908, endPoint y: 420, distance: 14.5
click at [908, 420] on textarea "سليندرز جوز الهند من دقيق الأرز ​​على البخار." at bounding box center [1034, 439] width 479 height 67
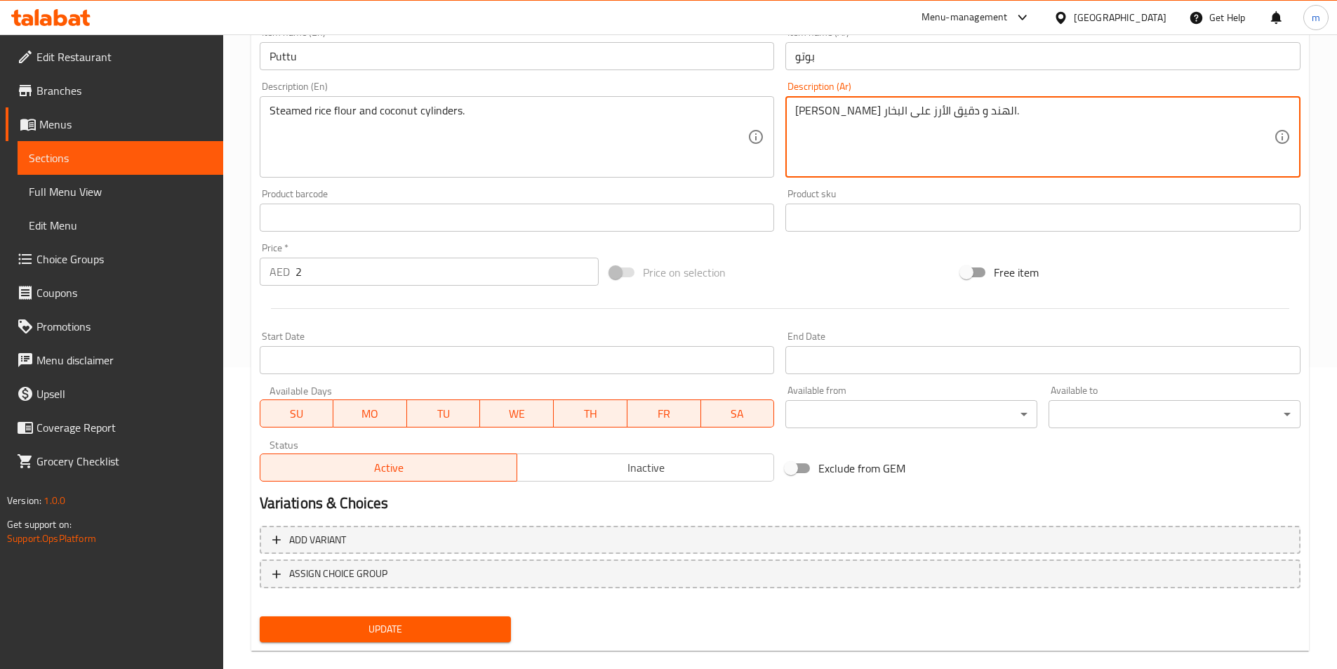
scroll to position [323, 0]
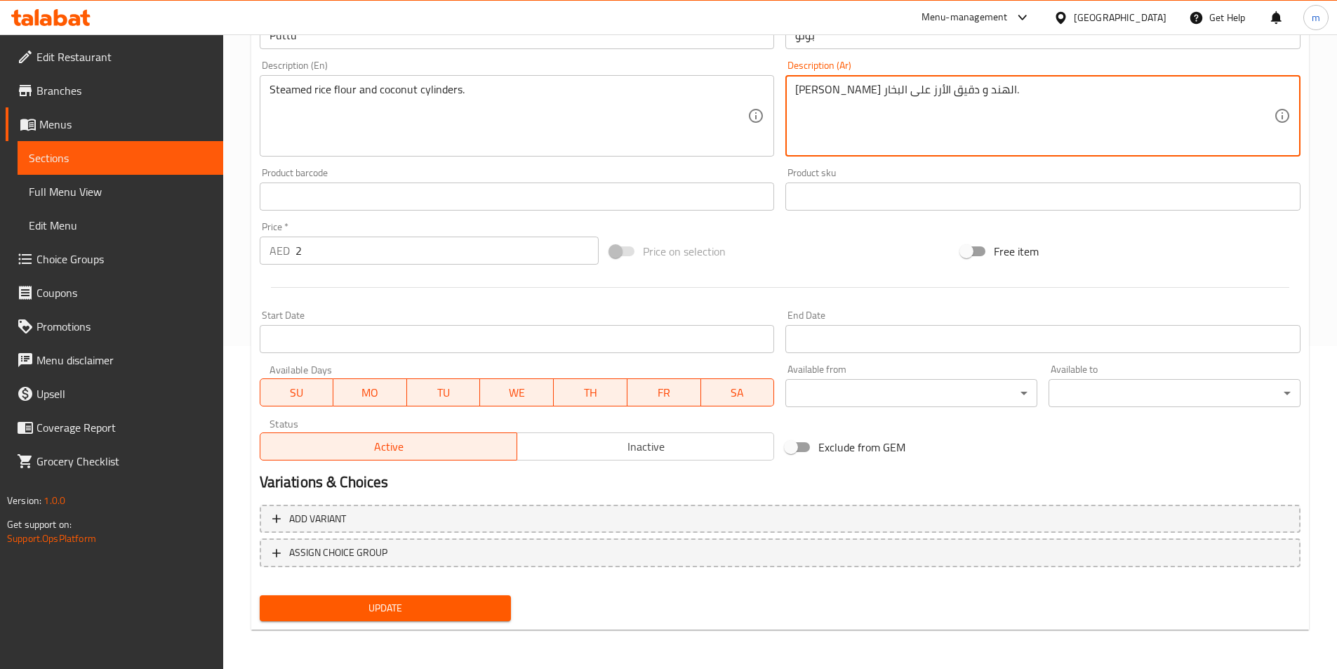
click at [463, 615] on span "Update" at bounding box center [386, 608] width 230 height 18
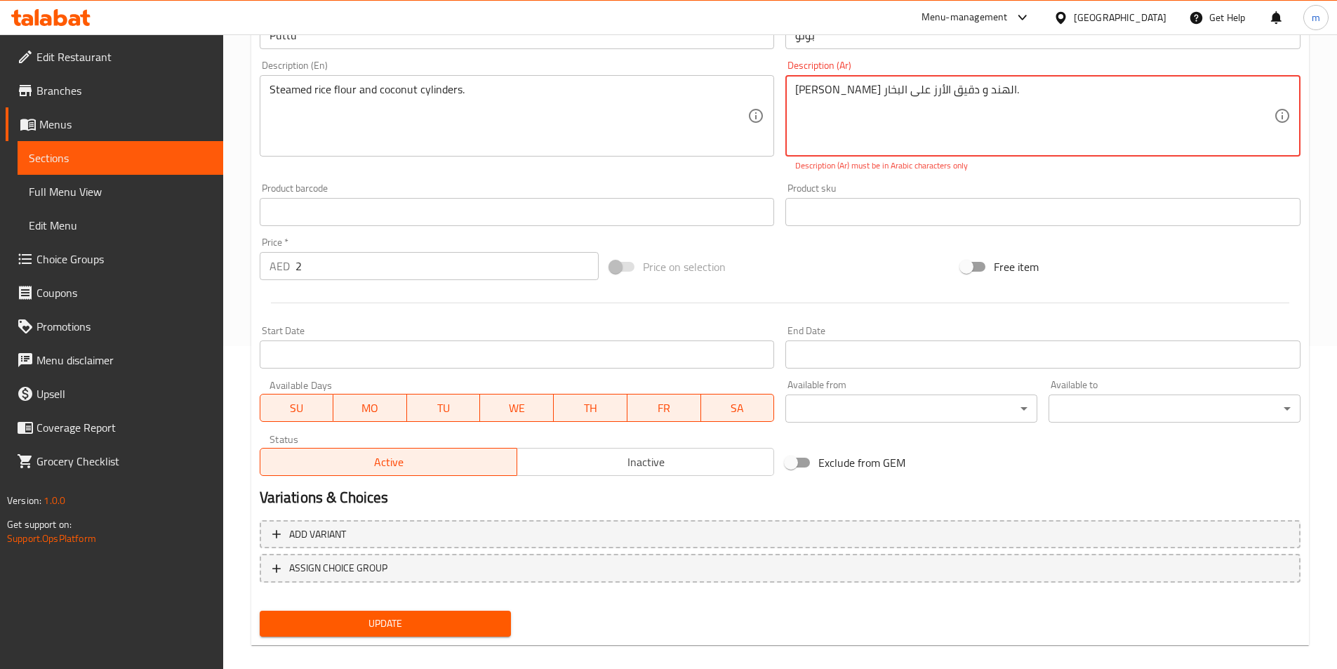
click at [949, 161] on p "Description (Ar) must be in Arabic characters only" at bounding box center [1043, 165] width 496 height 13
click at [486, 616] on span "Update" at bounding box center [386, 624] width 230 height 18
click at [922, 173] on div "Description (Ar) سليندرز جوز الهند و دقيق الأرز ​​على البخار. Description (Ar) …" at bounding box center [1043, 116] width 526 height 123
click at [1188, 94] on textarea "سليندرز جوز الهند و دقيق الأرز ​​على البخار." at bounding box center [1034, 116] width 479 height 67
click at [1182, 92] on textarea "سليندرز جوز الهند و دقيق الأرز ​​على البخار." at bounding box center [1034, 116] width 479 height 67
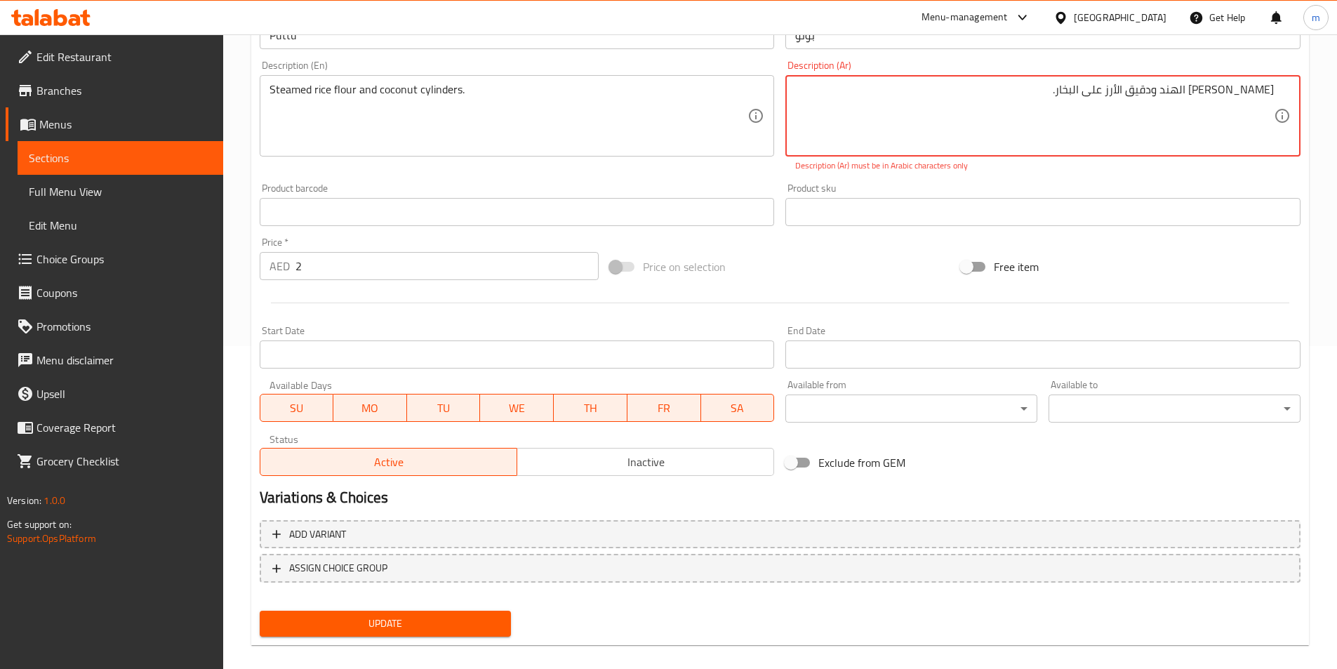
type textarea "سليندرز جوز الهند ودقيق الأرز ​​على البخار."
click at [368, 619] on span "Update" at bounding box center [386, 624] width 230 height 18
click at [1092, 127] on textarea "سليندرز جوز الهند ودقيق الأرز ​​على البخار." at bounding box center [1034, 116] width 479 height 67
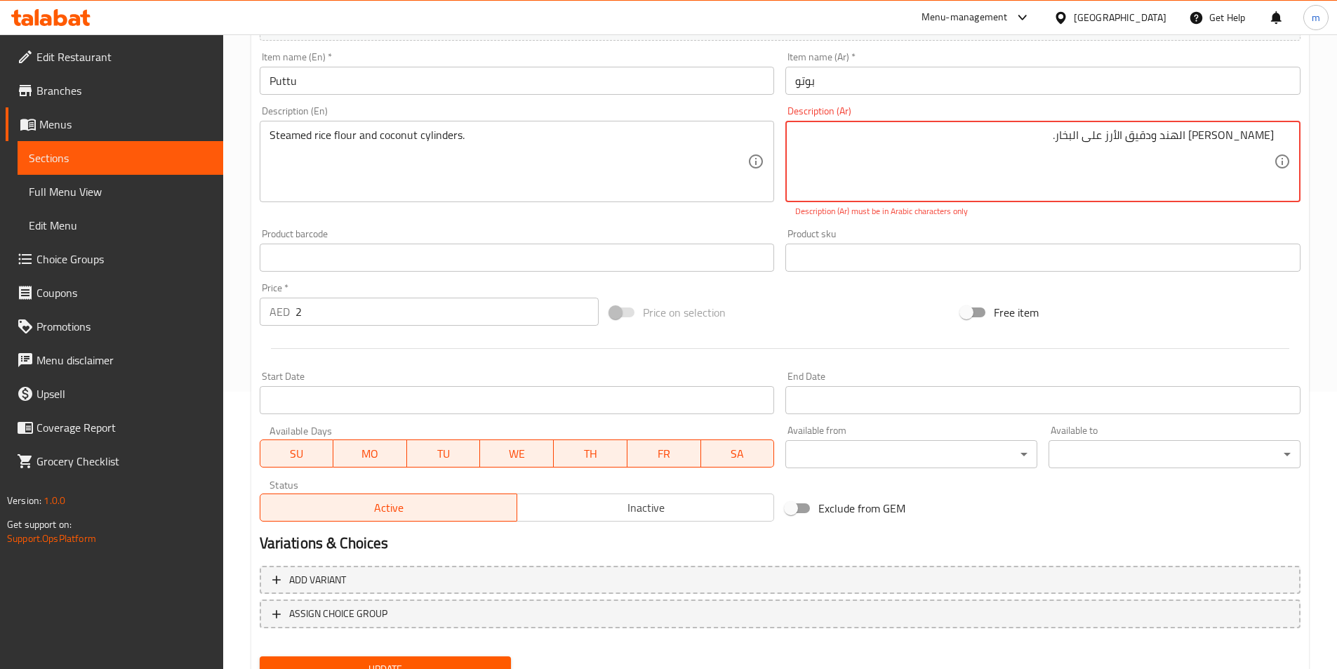
scroll to position [253, 0]
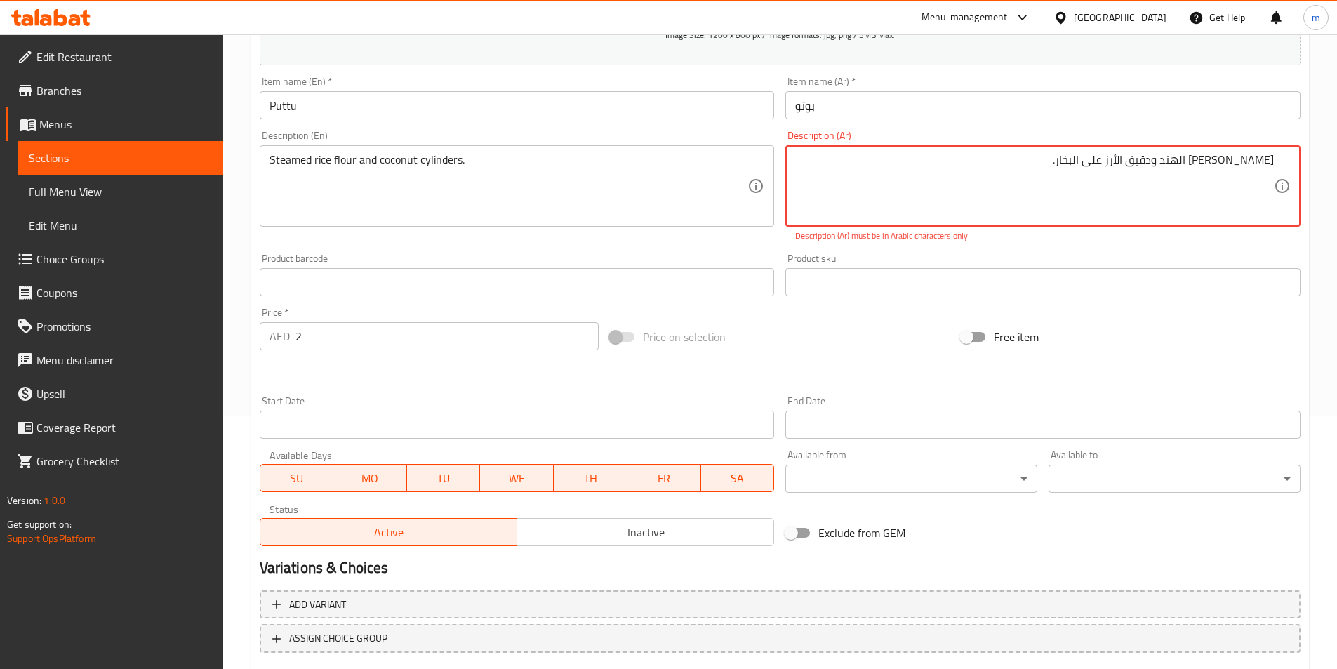
drag, startPoint x: 1065, startPoint y: 162, endPoint x: 1351, endPoint y: 163, distance: 286.4
click at [1337, 163] on html "​ Menu-management United Arab Emirates Get Help m Edit Restaurant Branches Menu…" at bounding box center [668, 81] width 1337 height 669
click at [1020, 166] on textarea "سليندرز جوز الهند ودقيق الأرز ​​على البخار." at bounding box center [1034, 186] width 479 height 67
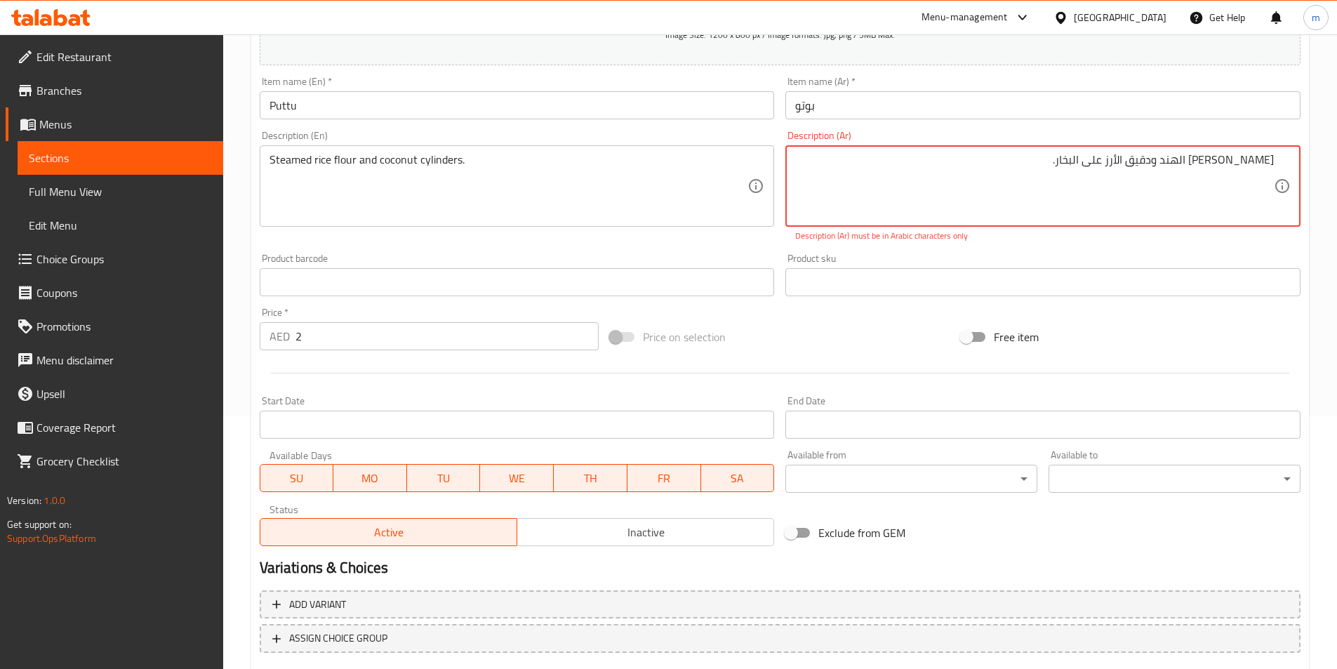
click at [1039, 253] on div "Product sku Product sku" at bounding box center [1043, 275] width 526 height 54
click at [1042, 241] on p "Description (Ar) must be in Arabic characters only" at bounding box center [1043, 236] width 496 height 13
click at [1025, 159] on textarea "سليندرز جوز الهند ودقيق الأرز ​​على البخار." at bounding box center [1034, 186] width 479 height 67
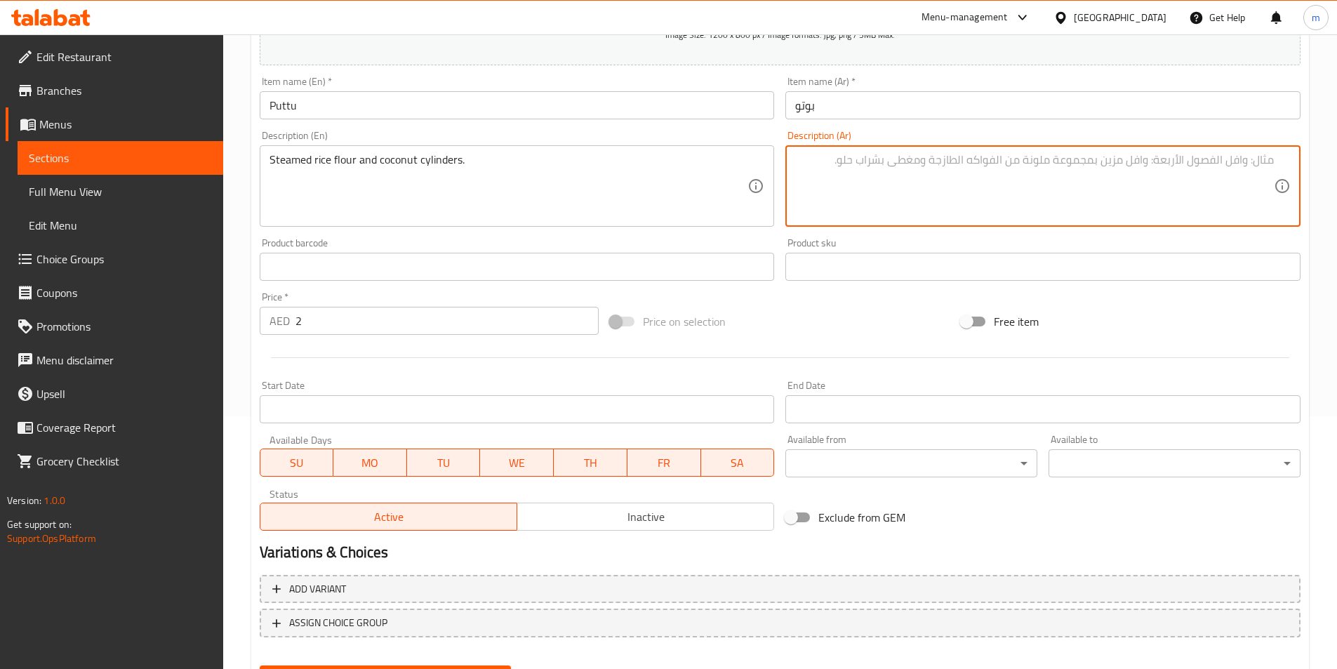
paste textarea "سليندرز جوز الهند ودقيق الأرز على البخار."
type textarea "سليندرز جوز الهند ودقيق الأرز على البخار."
click at [1046, 232] on div "Product sku Product sku" at bounding box center [1043, 259] width 526 height 54
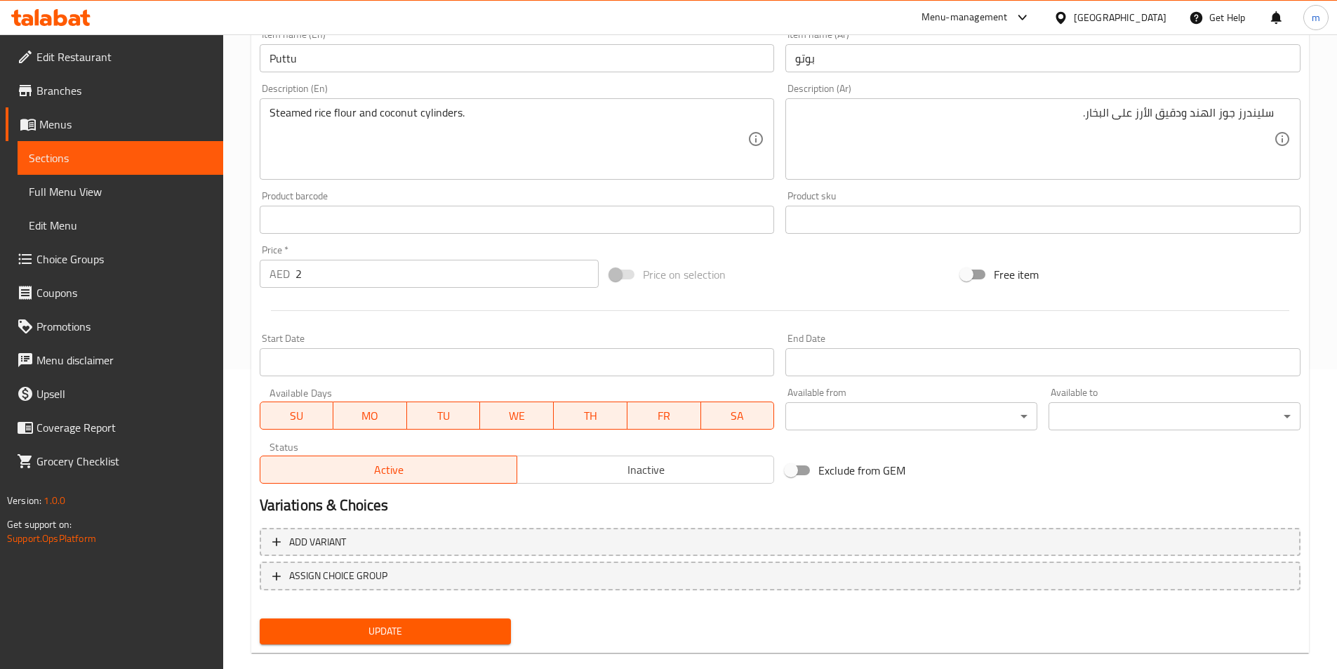
scroll to position [323, 0]
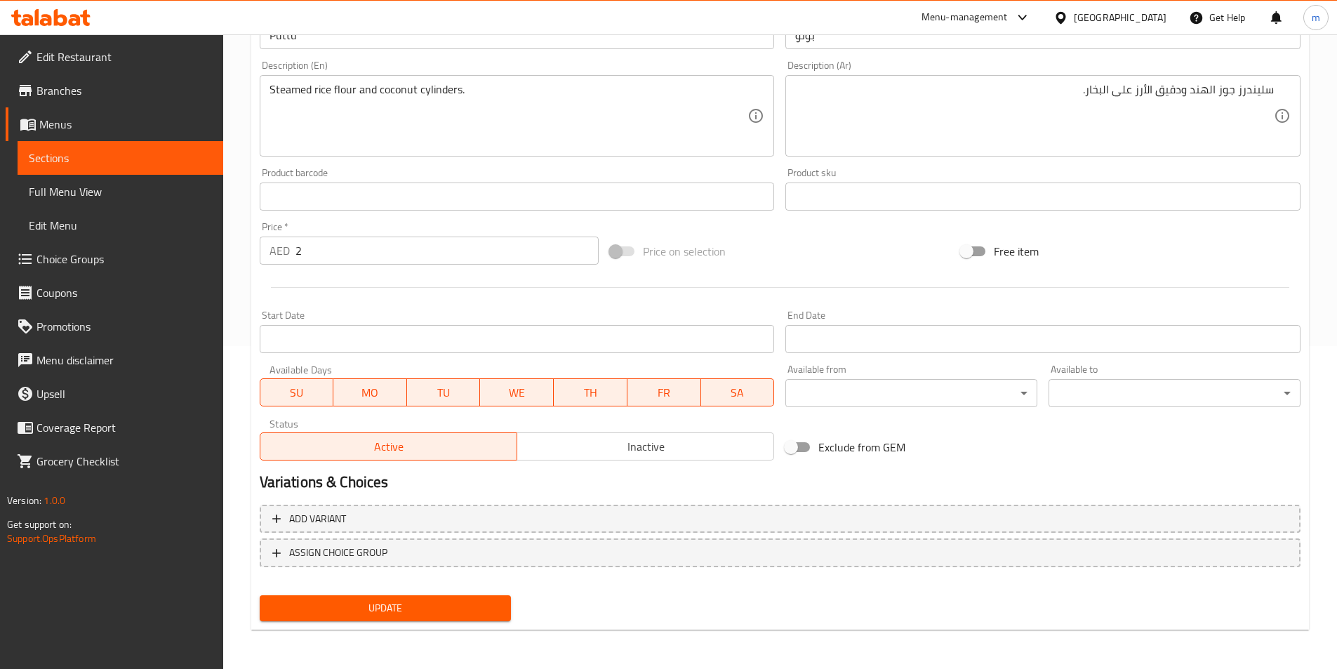
click at [460, 616] on span "Update" at bounding box center [386, 608] width 230 height 18
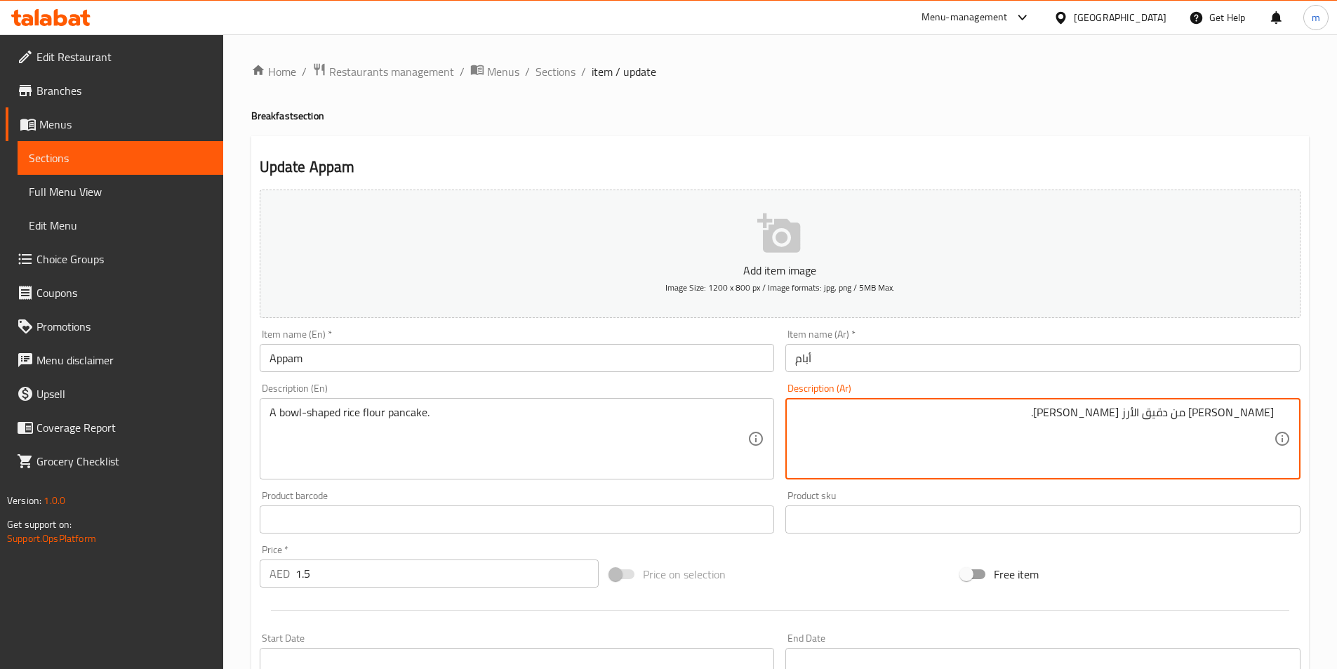
click at [1094, 387] on div "Description (Ar) بان كيك من دقيق الأرز [PERSON_NAME]. Description (Ar)" at bounding box center [1042, 431] width 515 height 96
type textarea "بان كيك دقيق الأرز [PERSON_NAME]."
click at [1166, 387] on div "Description (Ar) بان كيك دقيق الأرز [PERSON_NAME]. Description (Ar)" at bounding box center [1042, 431] width 515 height 96
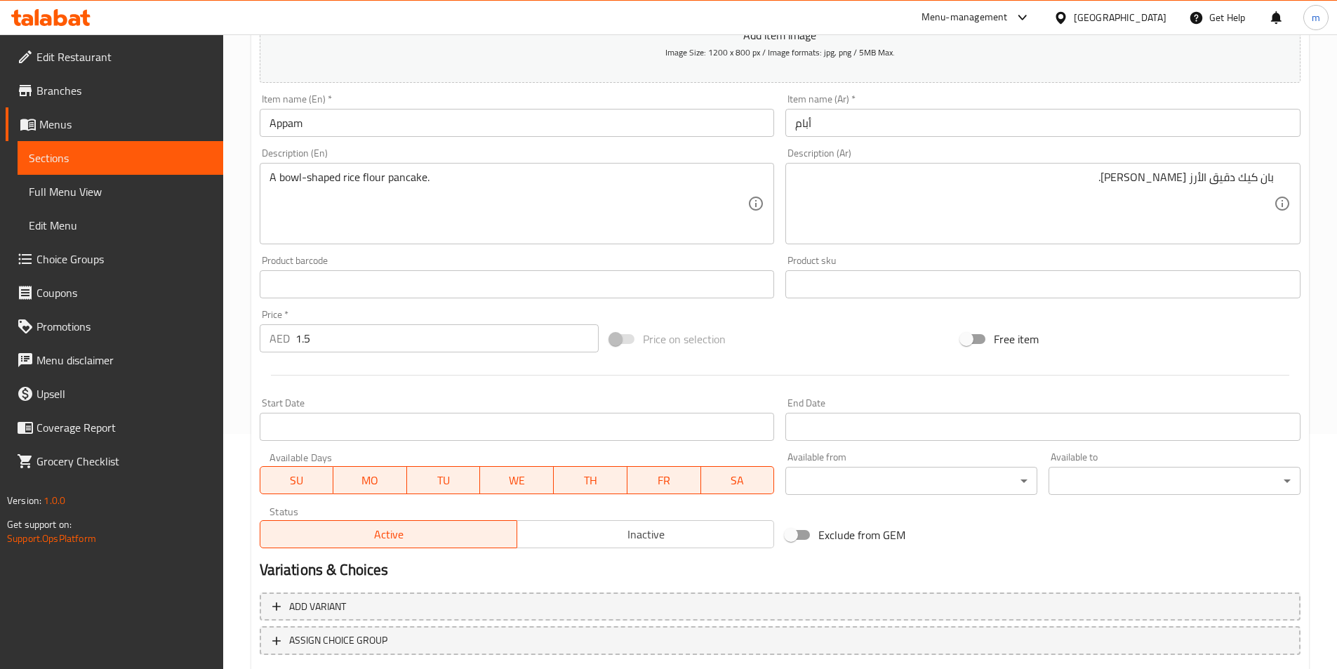
scroll to position [323, 0]
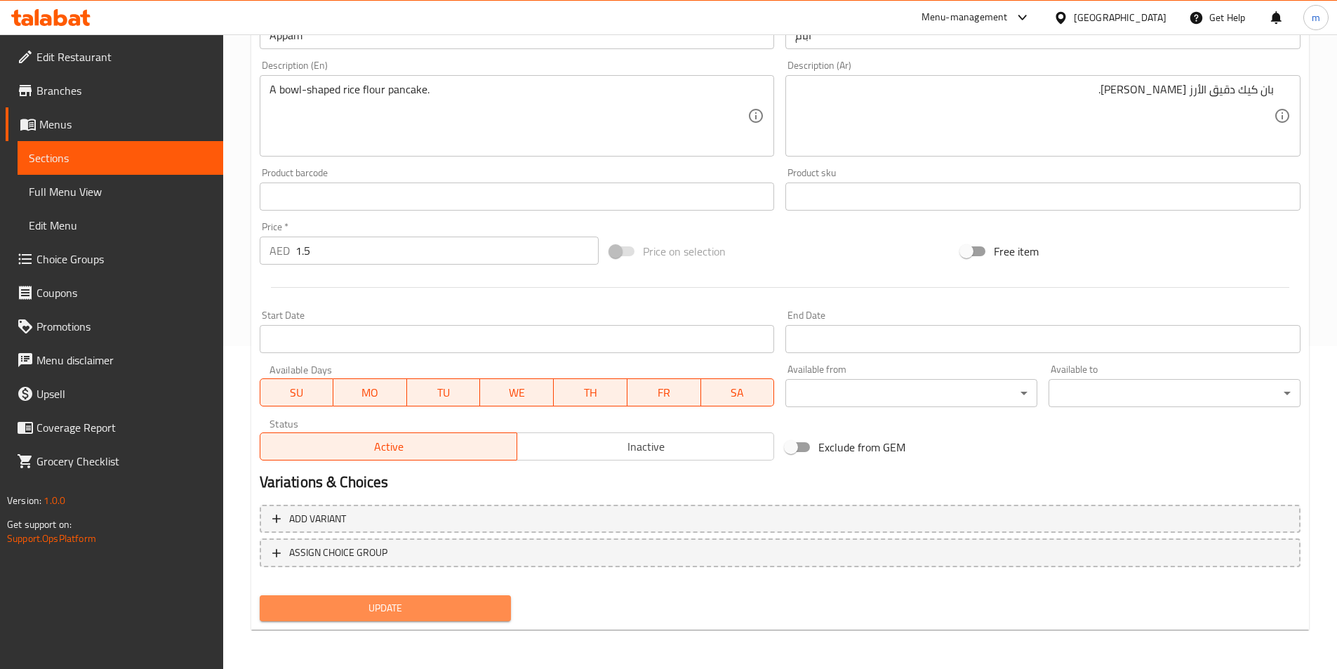
click at [451, 603] on span "Update" at bounding box center [386, 608] width 230 height 18
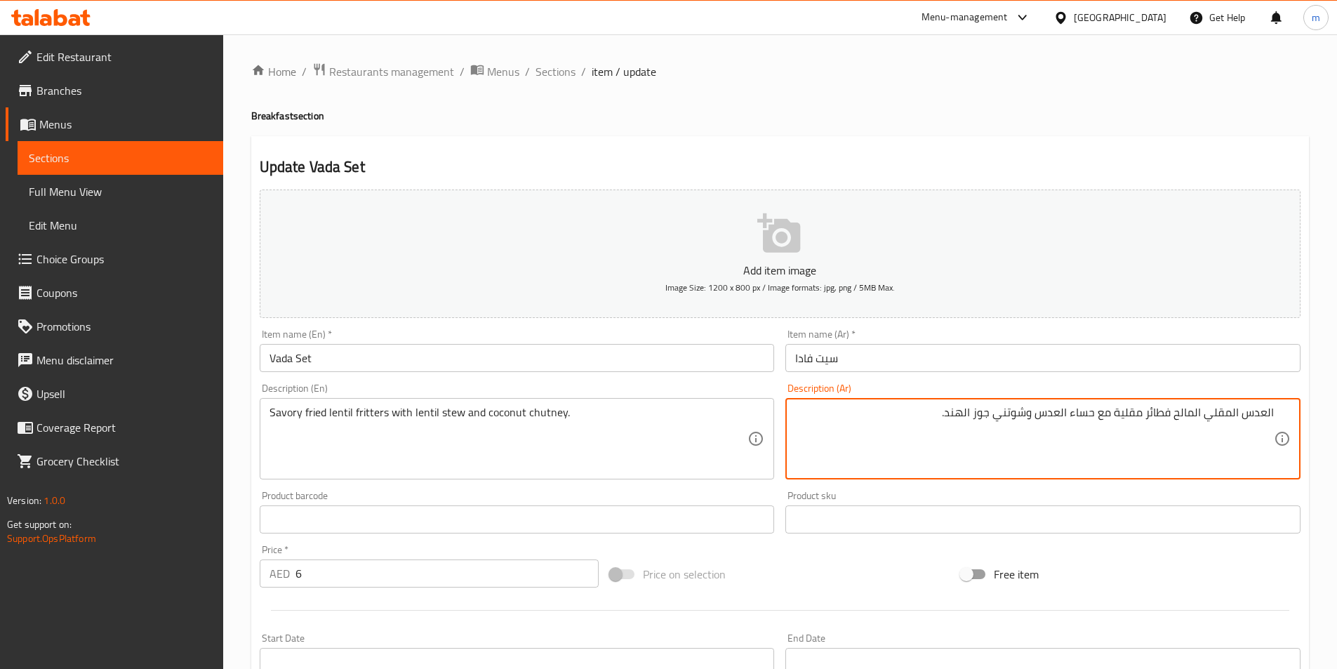
drag, startPoint x: 1146, startPoint y: 411, endPoint x: 1172, endPoint y: 423, distance: 28.6
click at [1172, 423] on textarea "العدس المقلي المالح فطائر مقلية مع حساء العدس وشوتني جوز الهند." at bounding box center [1034, 439] width 479 height 67
click at [1148, 406] on textarea "العدس المقلي المالح فطائر مقلية مع حساء العدس وشوتني جوز الهند." at bounding box center [1034, 439] width 479 height 67
drag, startPoint x: 1143, startPoint y: 412, endPoint x: 1172, endPoint y: 432, distance: 35.4
click at [1172, 432] on textarea "العدس المقلي المالح فطائر مقلية مع حساء العدس وشوتني جوز الهند." at bounding box center [1034, 439] width 479 height 67
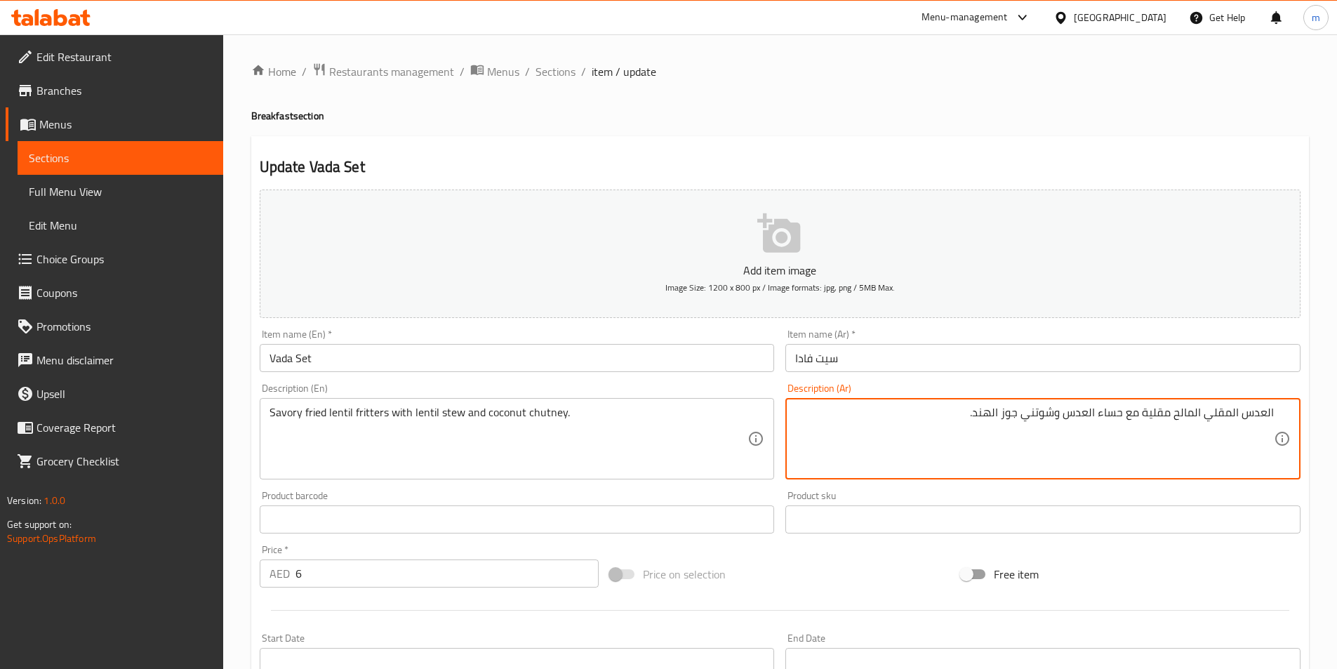
click at [1294, 417] on div "العدس المقلي المالح مقلية مع حساء العدس وشوتني جوز الهند. Description (Ar)" at bounding box center [1042, 438] width 515 height 81
click at [1284, 411] on div "العدس المقلي المالح مقلية مع حساء العدس وشوتني جوز الهند. Description (Ar)" at bounding box center [1042, 438] width 515 height 81
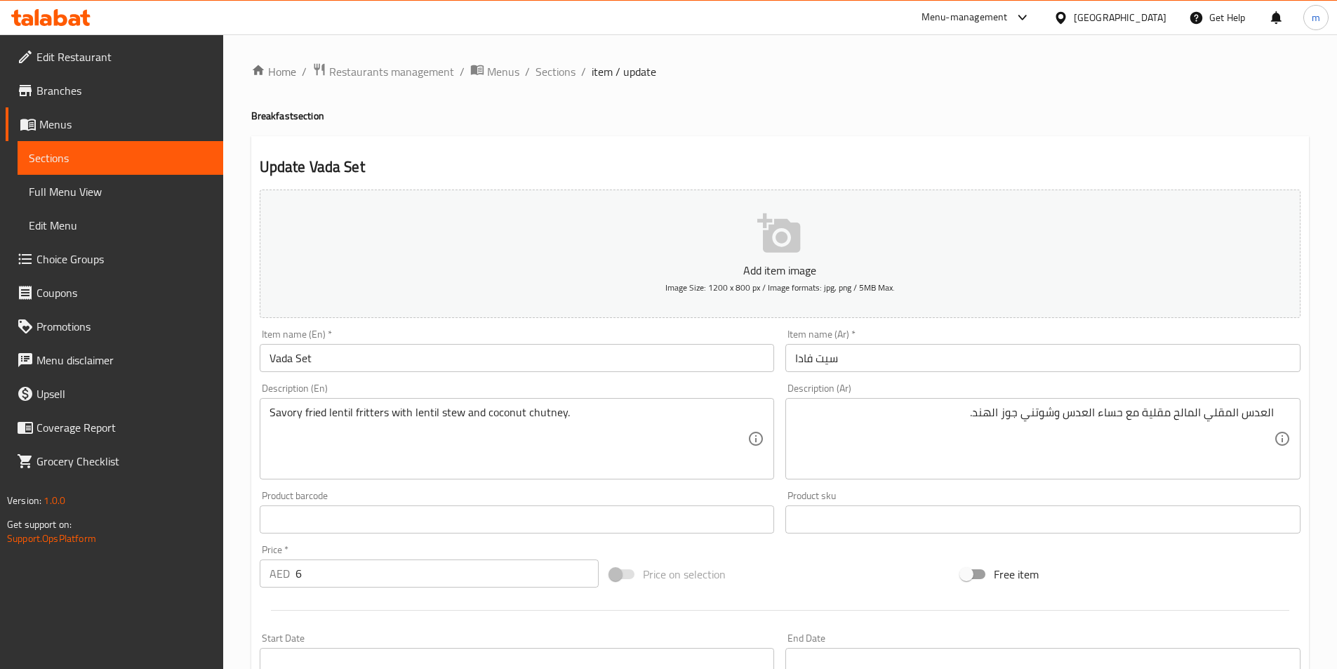
click at [1277, 409] on div "العدس المقلي المالح مقلية مع حساء العدس وشوتني جوز الهند. Description (Ar)" at bounding box center [1042, 438] width 515 height 81
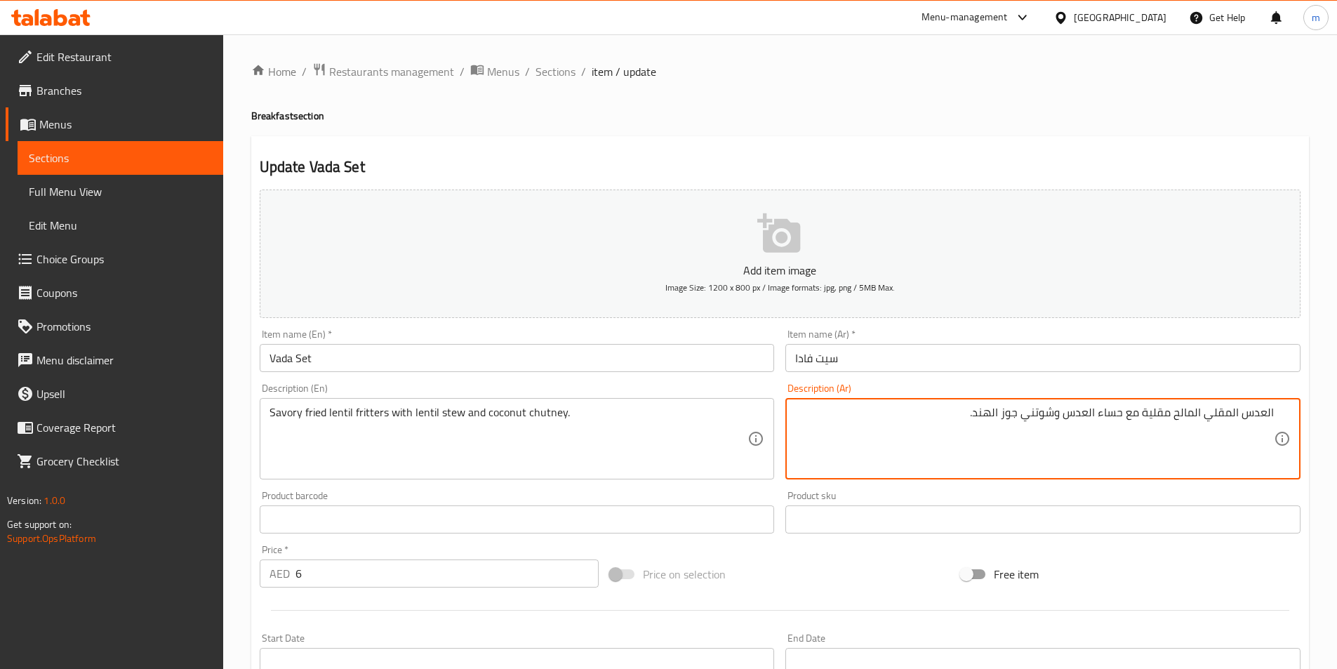
click at [1275, 409] on div "العدس المقلي المالح مقلية مع حساء العدس وشوتني جوز الهند. Description (Ar)" at bounding box center [1042, 438] width 515 height 81
click at [1273, 409] on textarea "العدس المقلي المالح مقلية مع حساء العدس وشوتني جوز الهند." at bounding box center [1034, 439] width 479 height 67
click at [1272, 415] on textarea "العدس المقلي المالح مقلية مع حساء العدس وشوتني جوز الهند." at bounding box center [1034, 439] width 479 height 67
paste textarea "فطائر"
click at [1159, 386] on div "Description (Ar) فطائر العدس المقلي المالح مقلية مع حساء العدس وشوتني جوز الهند…" at bounding box center [1042, 431] width 515 height 96
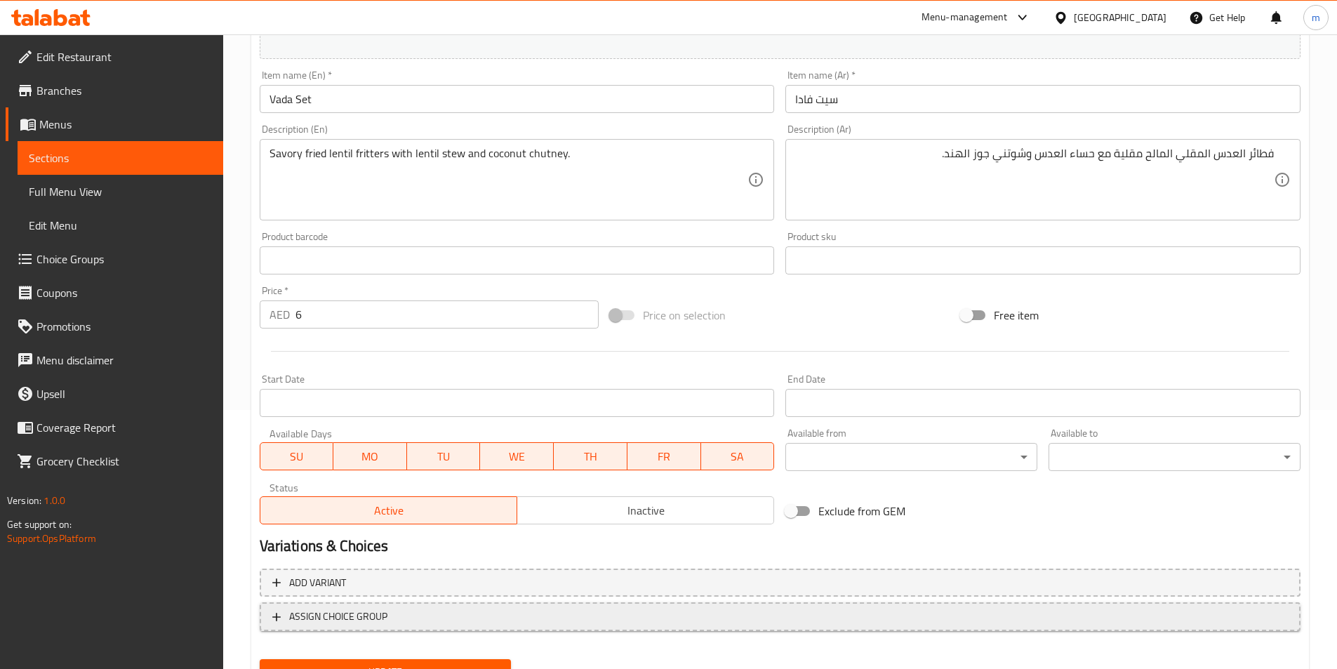
scroll to position [323, 0]
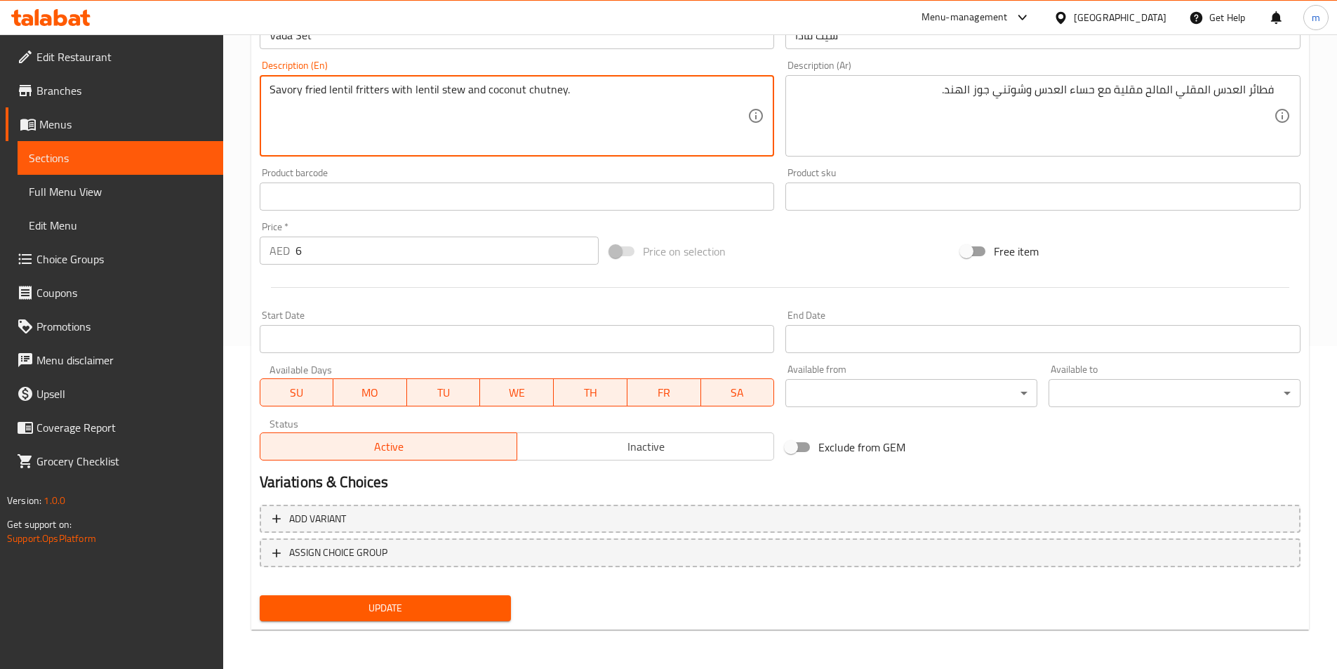
click at [368, 89] on textarea "Savory fried lentil fritters with lentil stew and coconut chutney." at bounding box center [509, 116] width 479 height 67
click textarea "Savory fried lentil fritters with lentil stew and coconut chutney."
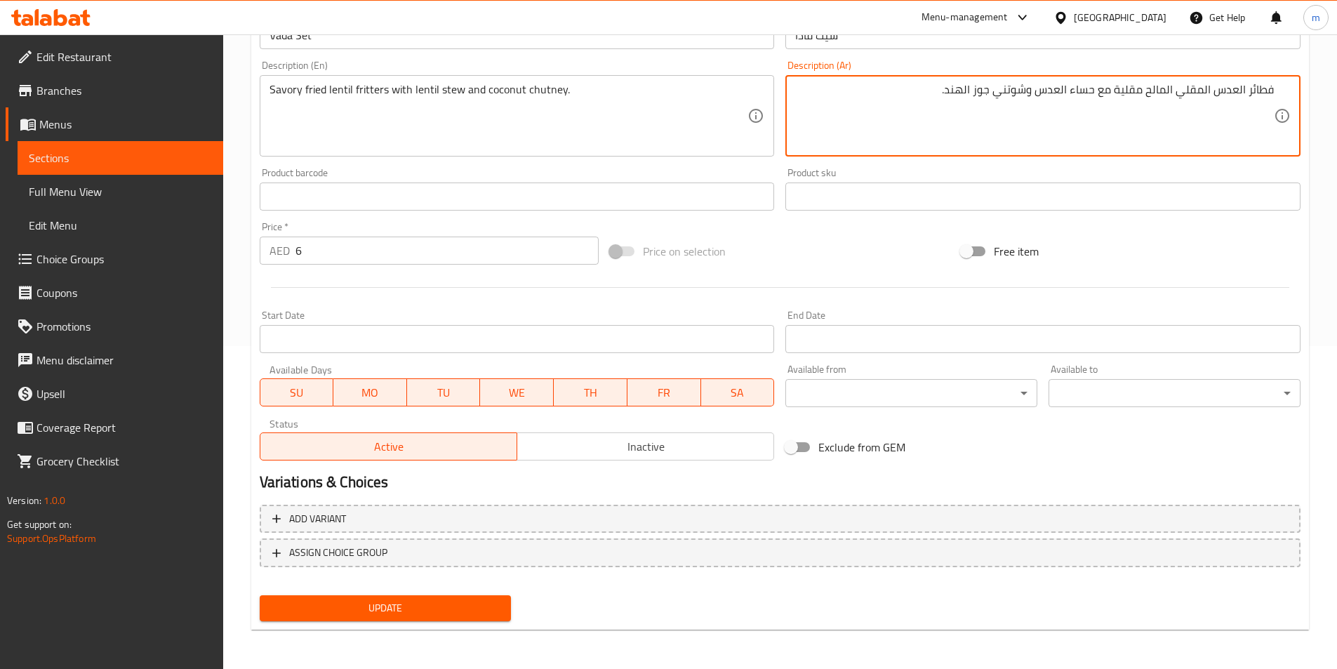
drag, startPoint x: 1116, startPoint y: 93, endPoint x: 1141, endPoint y: 107, distance: 28.9
drag, startPoint x: 1149, startPoint y: 88, endPoint x: 1117, endPoint y: 93, distance: 32.0
click textarea "فطائر العدس المقلي المالح مقلية مع حساء العدس وشوتني جوز الهند."
click textarea "فطائر العدس المقلي المالح مع حساء العدس وشوتني جوز الهند."
paste textarea "مقلية"
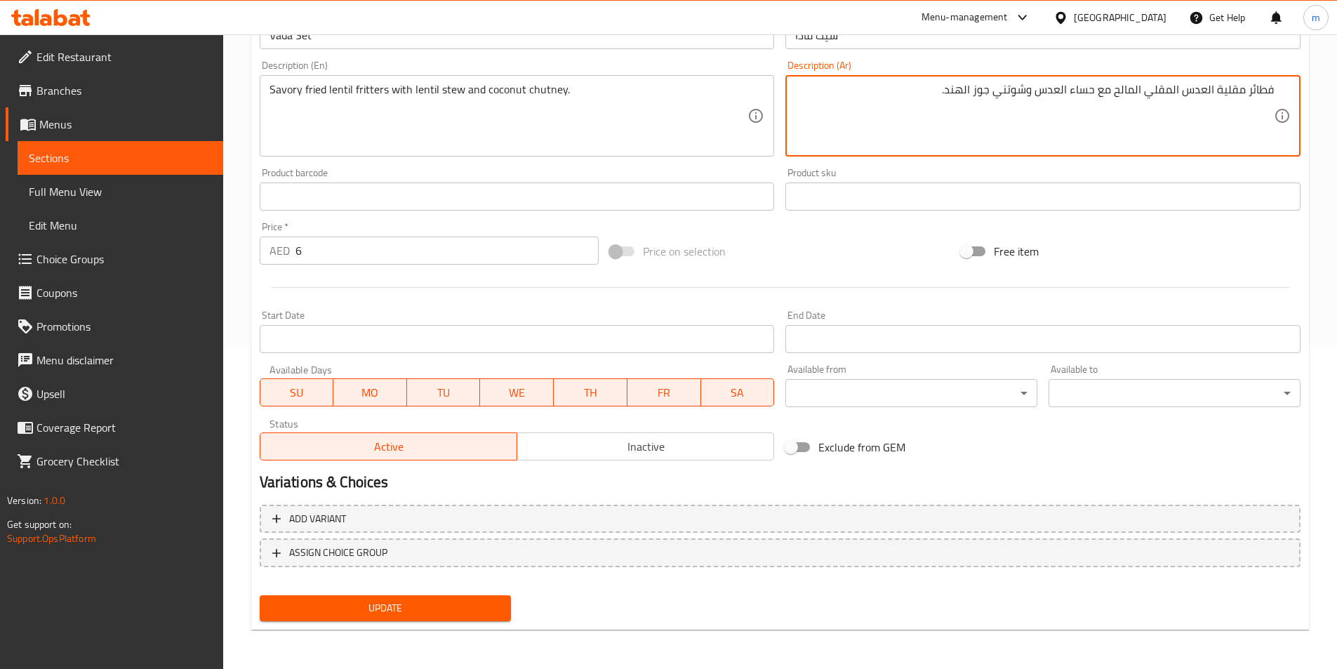
type textarea "فطائر مقلية العدس المقلي المالح مع حساء العدس وشوتني جوز الهند."
click button "Update"
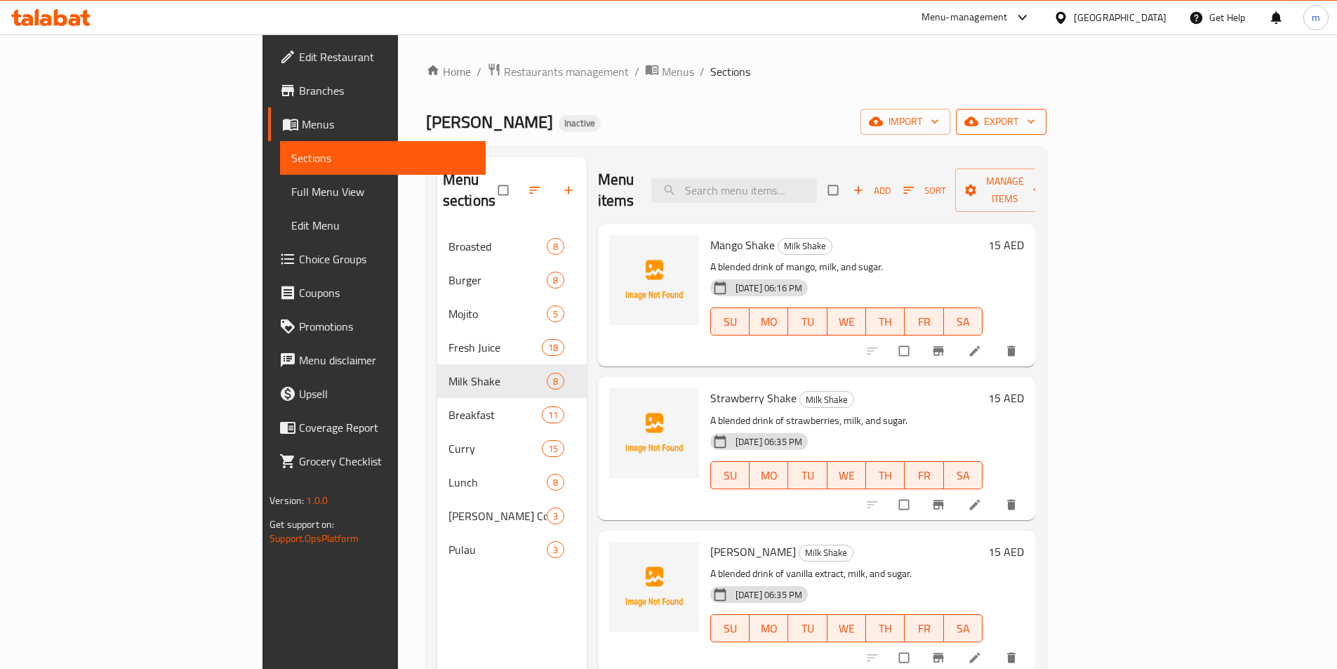
click at [1047, 131] on button "export" at bounding box center [1001, 122] width 91 height 26
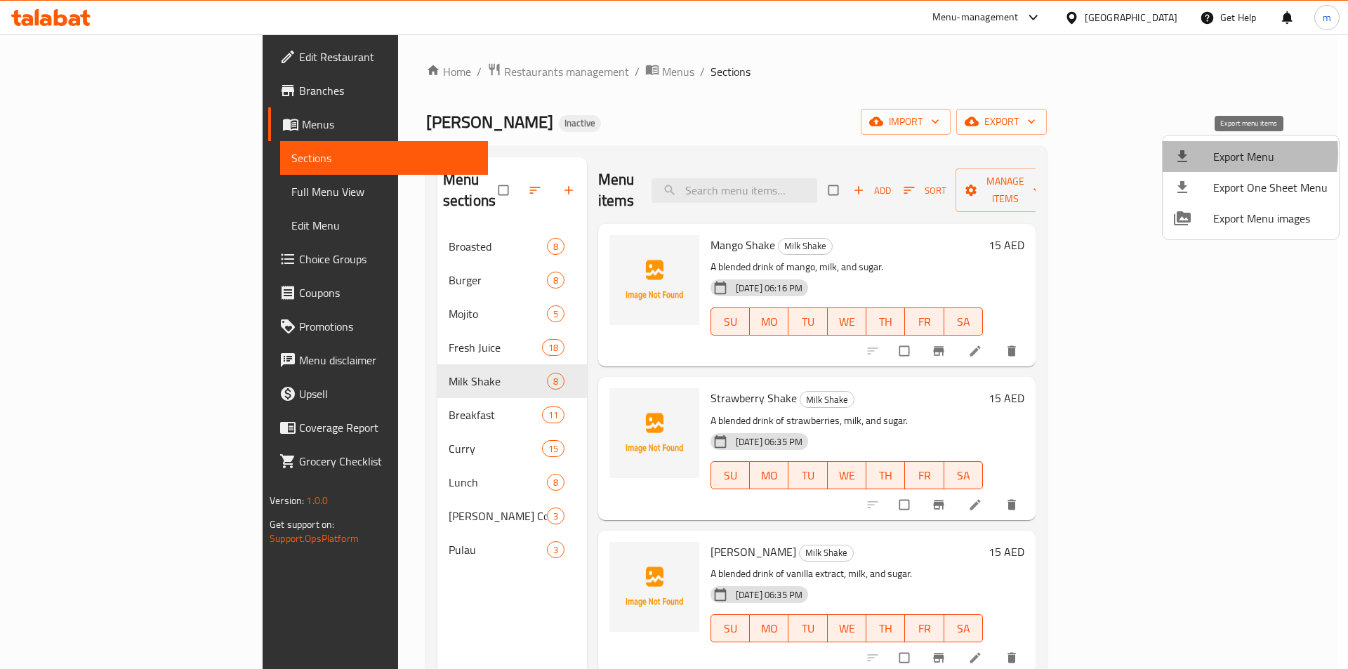
click at [1214, 154] on span "Export Menu" at bounding box center [1270, 156] width 114 height 17
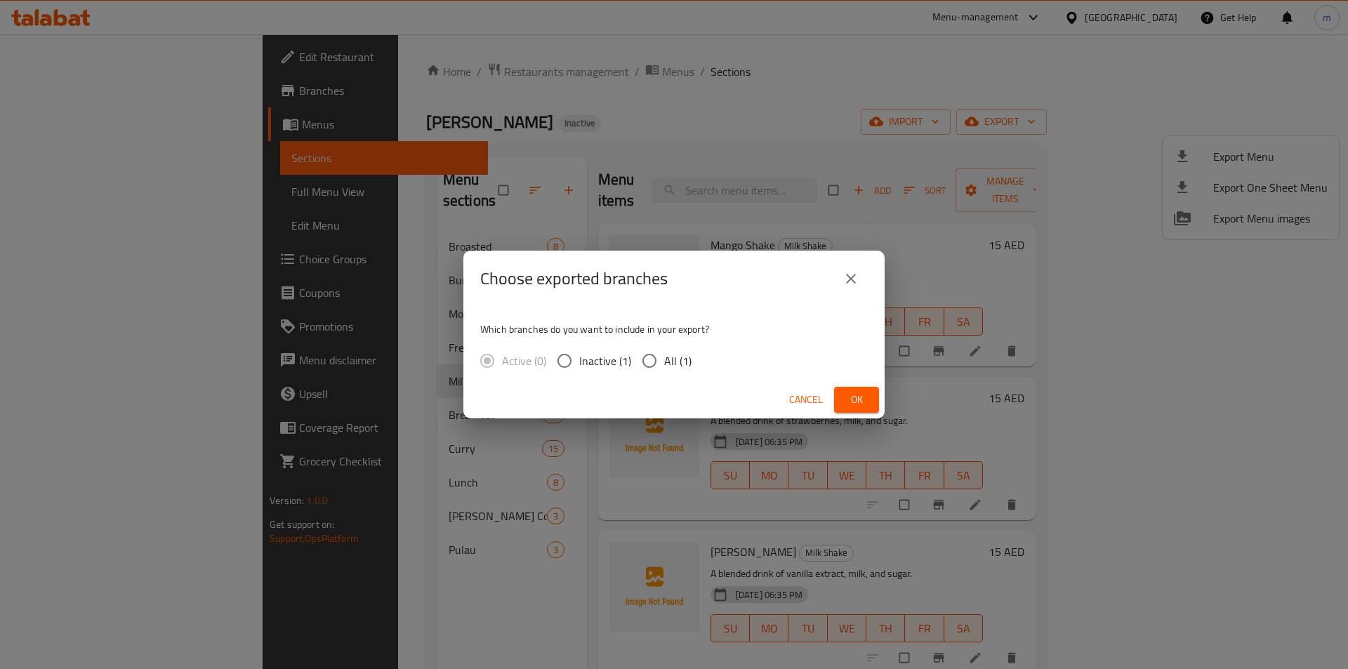
click at [658, 365] on input "All (1)" at bounding box center [649, 360] width 29 height 29
radio input "true"
click at [850, 399] on span "Ok" at bounding box center [856, 400] width 22 height 18
